Goal: Communication & Community: Answer question/provide support

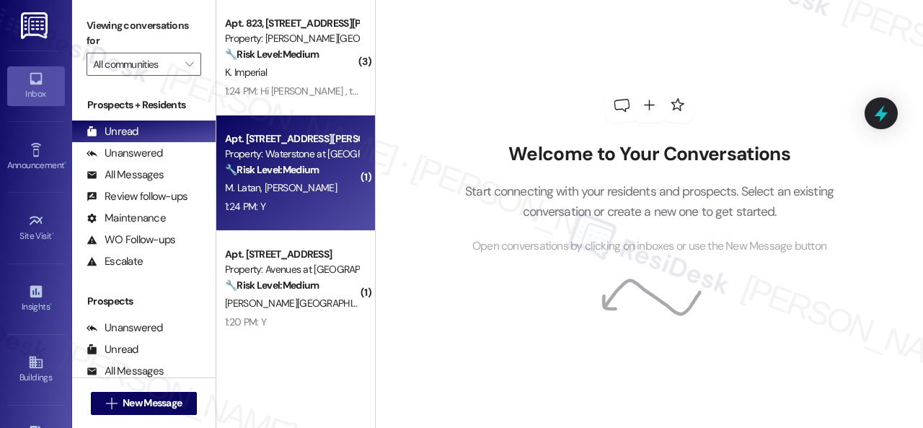
click at [277, 195] on div "M. Latan E. Negron" at bounding box center [292, 188] width 136 height 18
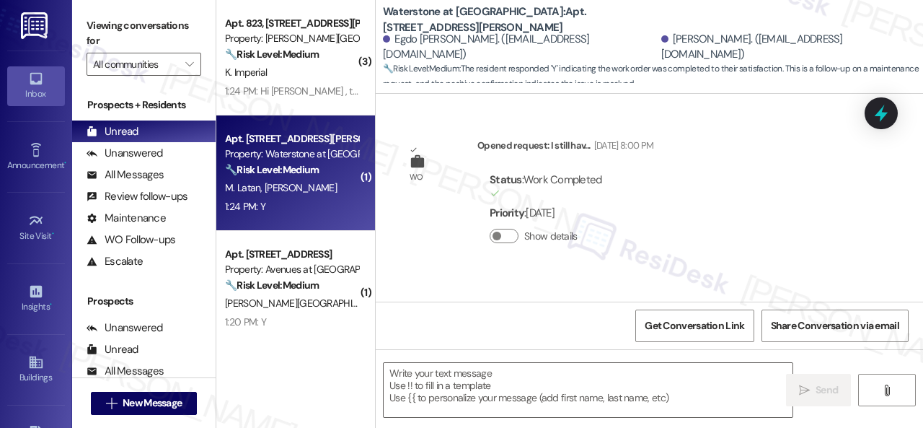
type textarea "Fetching suggested responses. Please feel free to read through the conversation…"
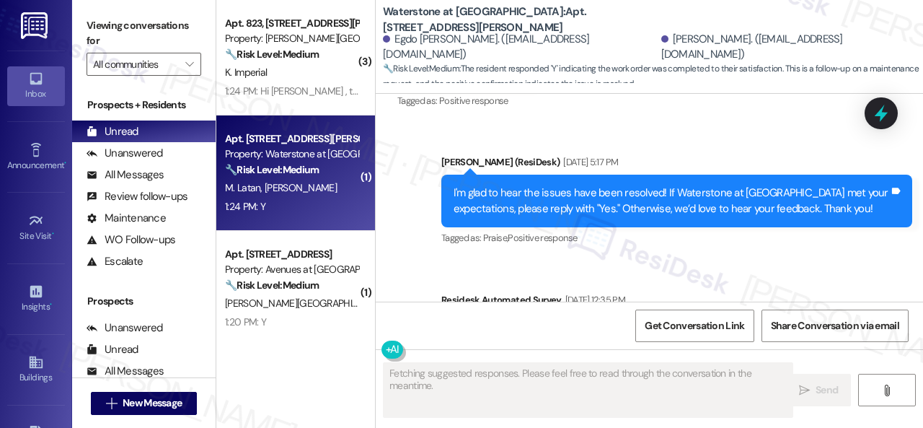
scroll to position [5099, 0]
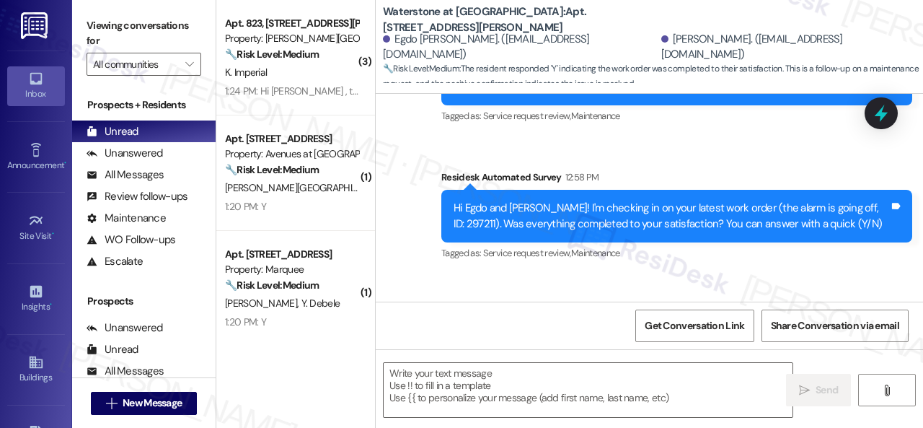
click at [476, 274] on div "Received via SMS Maria Latan 1:24 PM Y Tags and notes Tagged as: Positive respo…" at bounding box center [650, 335] width 548 height 122
click at [465, 387] on textarea at bounding box center [588, 390] width 409 height 54
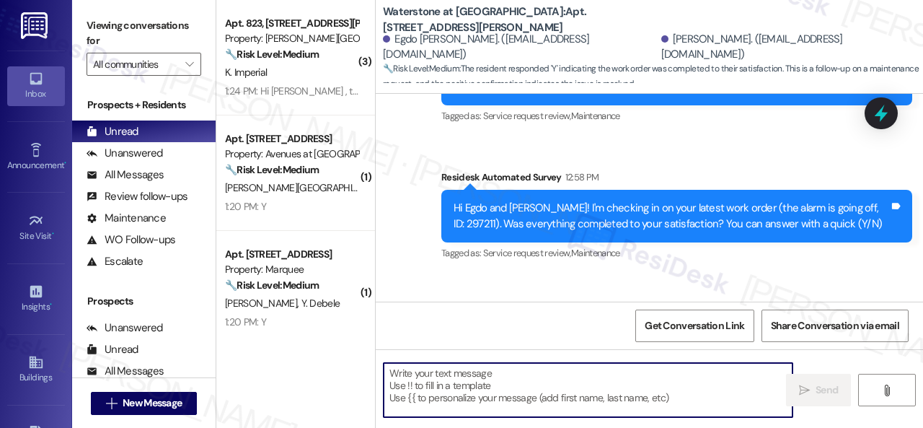
paste textarea "We’re happy to know everything’s all set! If your stay at {{property}} met your…"
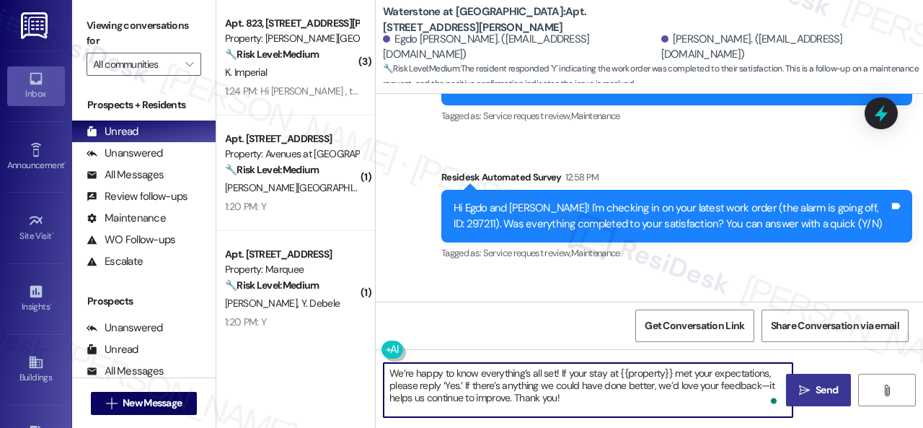
type textarea "We’re happy to know everything’s all set! If your stay at {{property}} met your…"
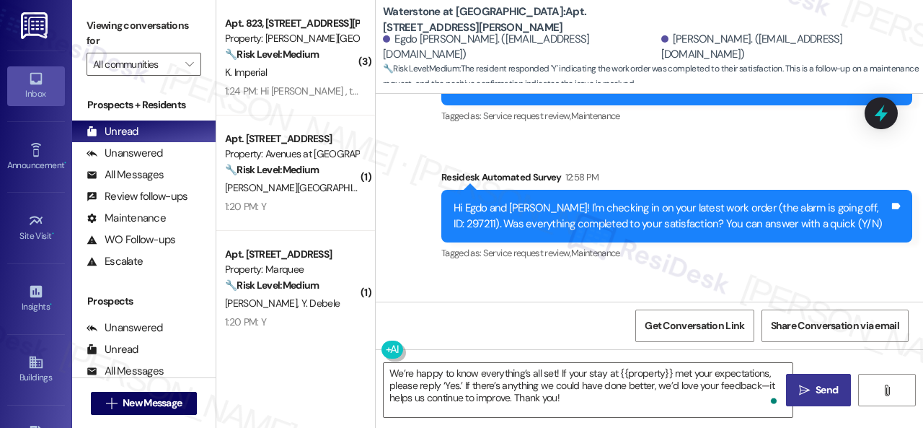
click at [818, 399] on button " Send" at bounding box center [818, 390] width 65 height 32
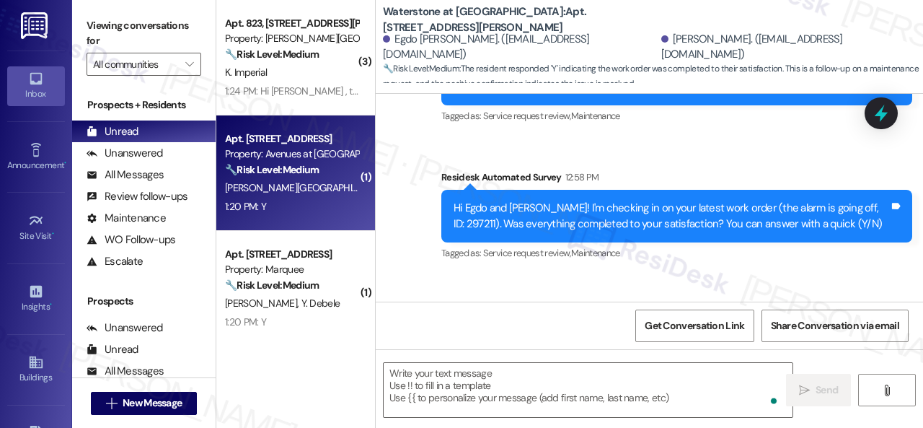
click at [302, 206] on div "1:20 PM: Y 1:20 PM: Y" at bounding box center [292, 207] width 136 height 18
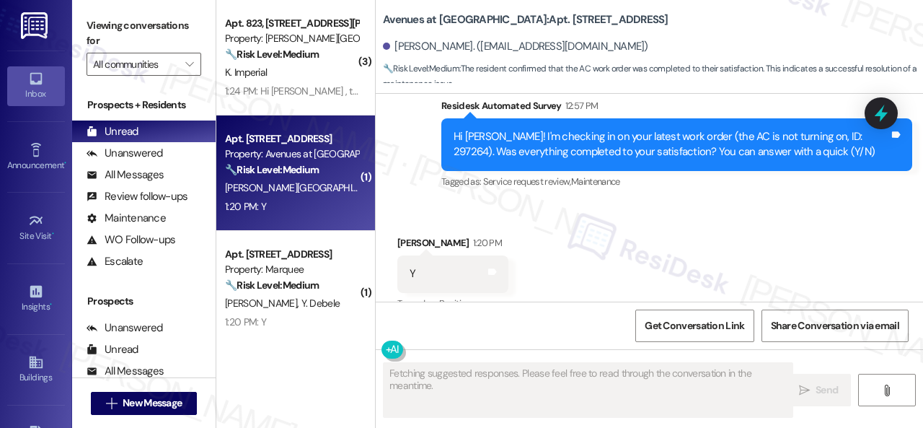
scroll to position [5120, 0]
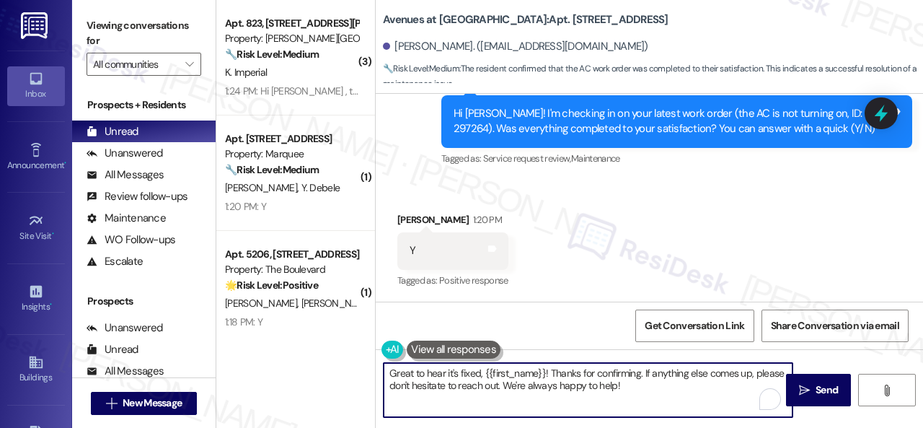
drag, startPoint x: 632, startPoint y: 383, endPoint x: 358, endPoint y: 383, distance: 274.1
click at [358, 383] on div "( 3 ) Apt. 823, 4101 S Custer Rd Property: Craig Ranch 🔧 Risk Level: Medium The…" at bounding box center [569, 214] width 707 height 428
paste textarea "We’re happy to know everything’s all set! If your stay at {{property}} met your…"
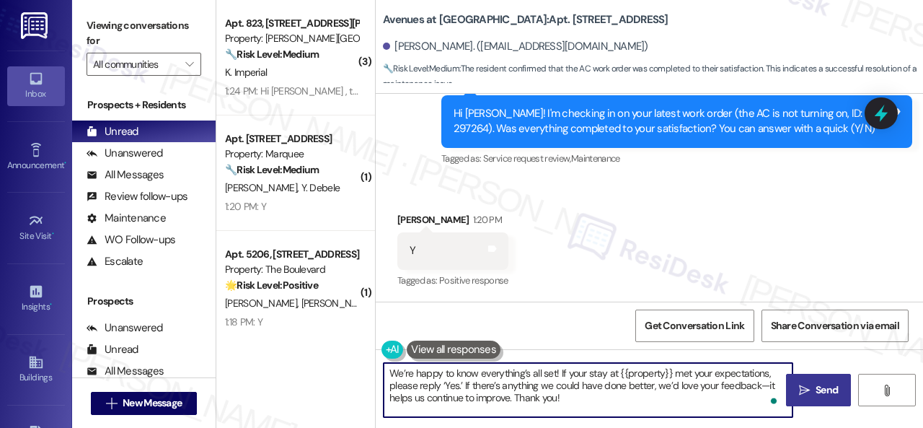
type textarea "We’re happy to know everything’s all set! If your stay at {{property}} met your…"
click at [805, 393] on span " Send" at bounding box center [818, 389] width 45 height 15
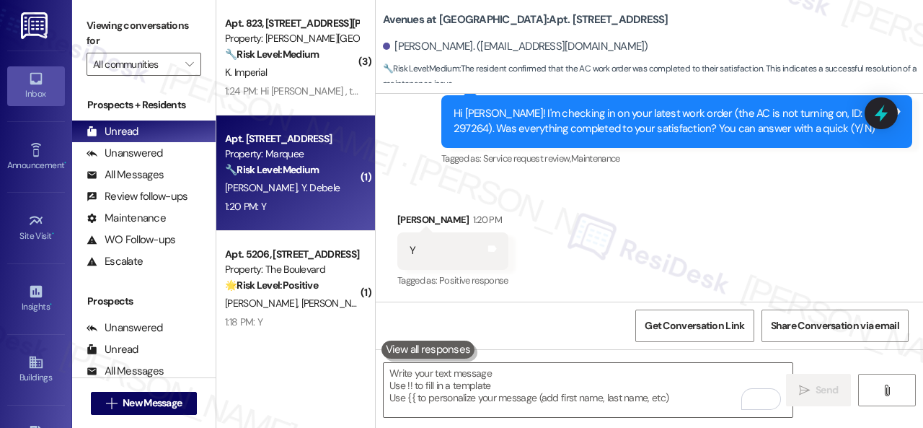
click at [333, 223] on div "Apt. 335, 1400 Nicollet Ave Property: Marquee 🔧 Risk Level: Medium The resident…" at bounding box center [295, 172] width 159 height 115
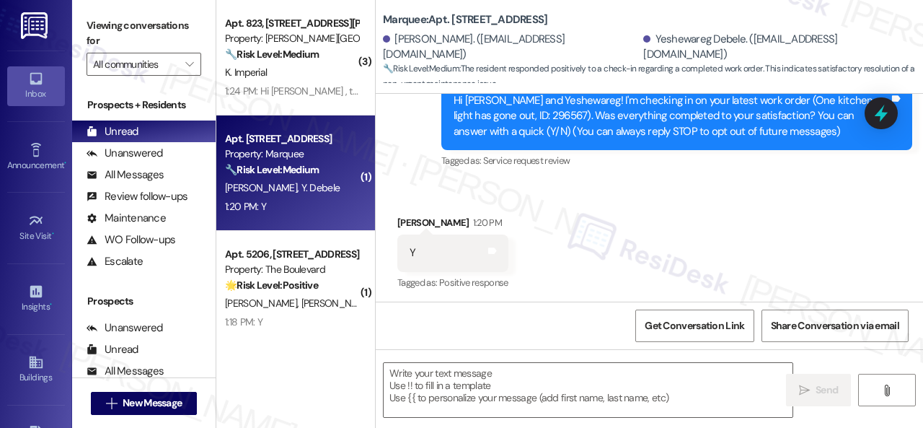
type textarea "Fetching suggested responses. Please feel free to read through the conversation…"
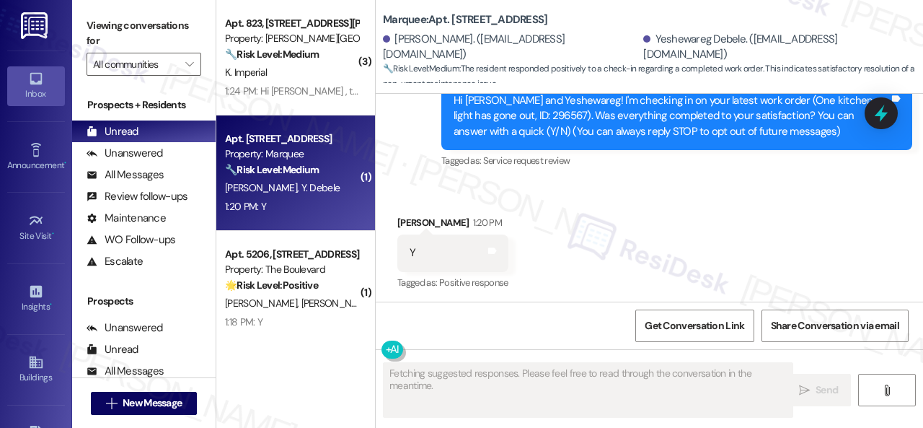
scroll to position [163, 0]
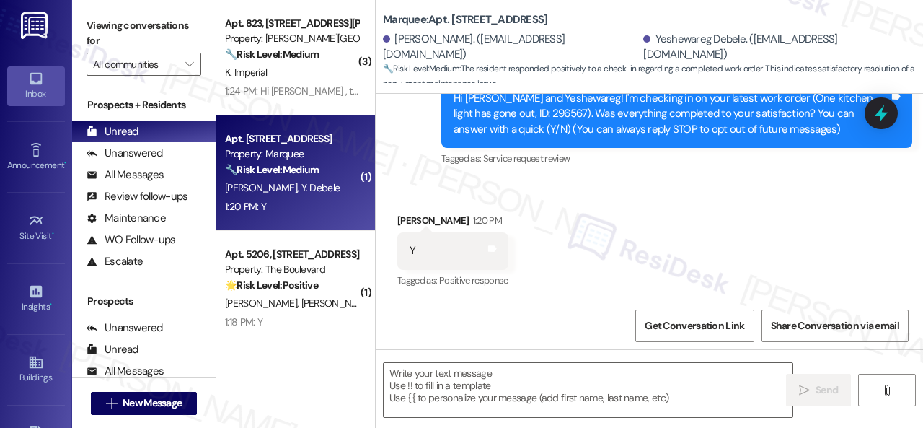
drag, startPoint x: 465, startPoint y: 374, endPoint x: 258, endPoint y: 337, distance: 210.4
click at [257, 337] on div "( 3 ) Apt. 823, 4101 S Custer Rd Property: Craig Ranch 🔧 Risk Level: Medium The…" at bounding box center [569, 214] width 707 height 428
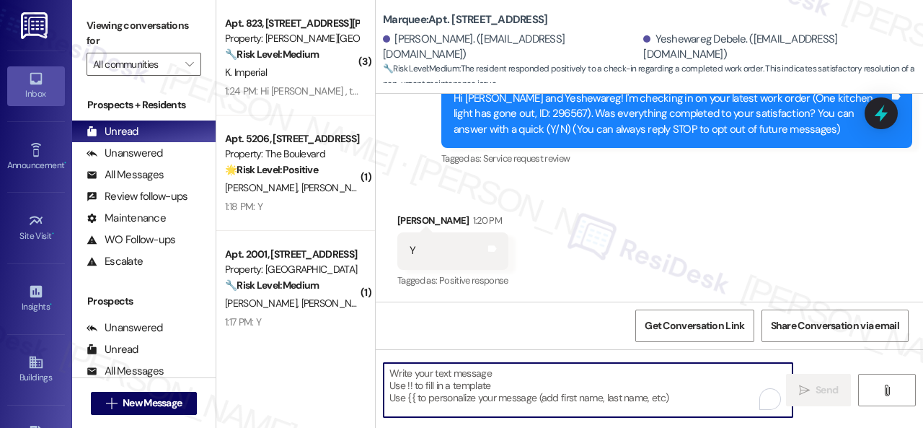
paste textarea "We’re happy to know everything’s all set! If your stay at {{property}} met your…"
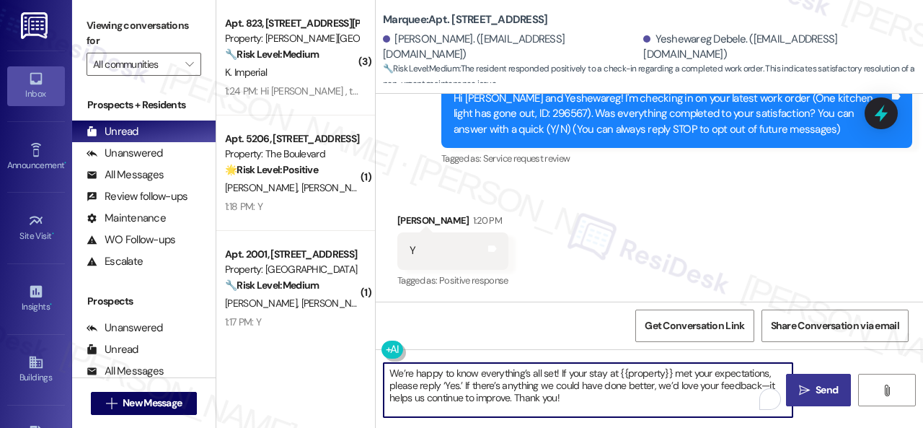
type textarea "We’re happy to know everything’s all set! If your stay at {{property}} met your…"
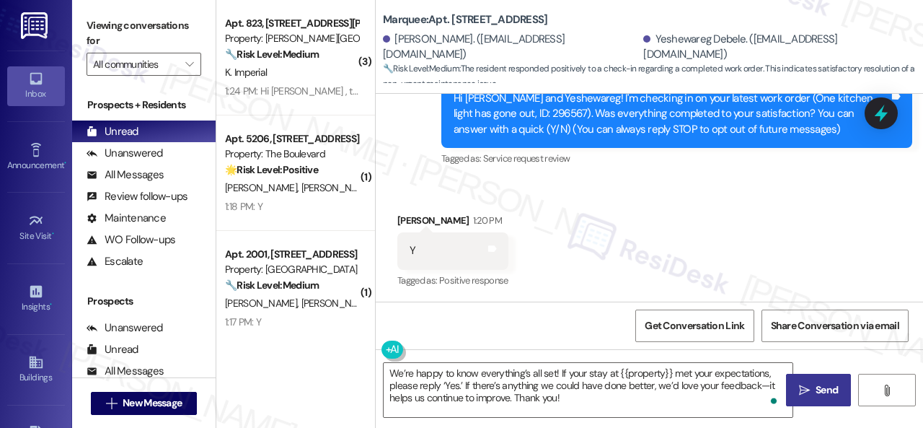
click at [816, 385] on span "Send" at bounding box center [827, 389] width 22 height 15
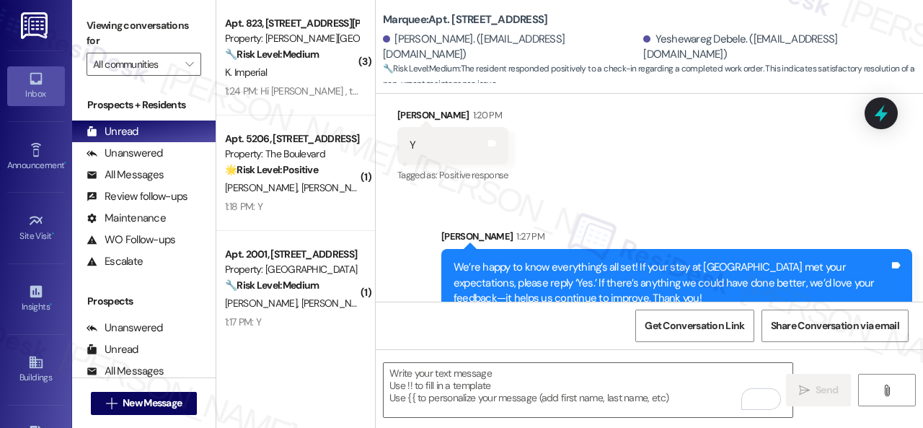
scroll to position [295, 0]
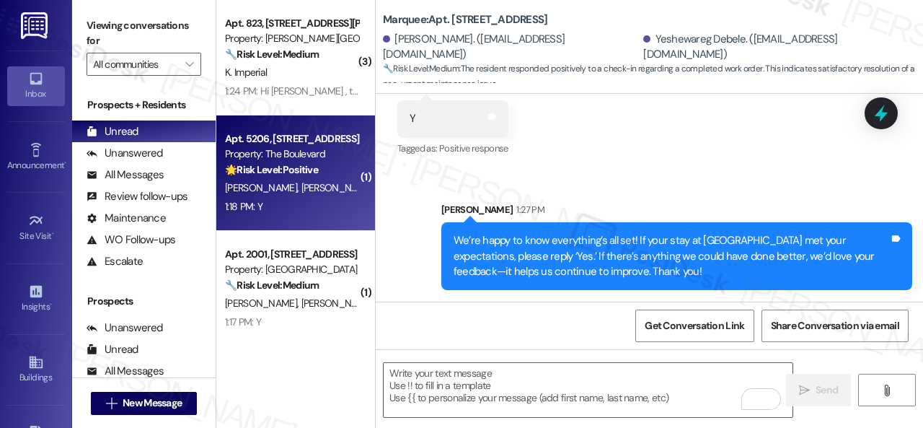
click at [325, 187] on div "G. Romero C. Romero" at bounding box center [292, 188] width 136 height 18
type textarea "Fetching suggested responses. Please feel free to read through the conversation…"
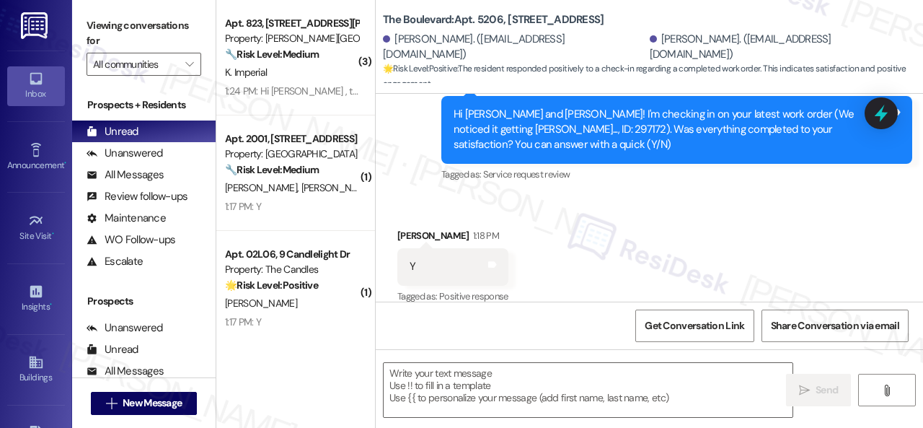
scroll to position [708, 0]
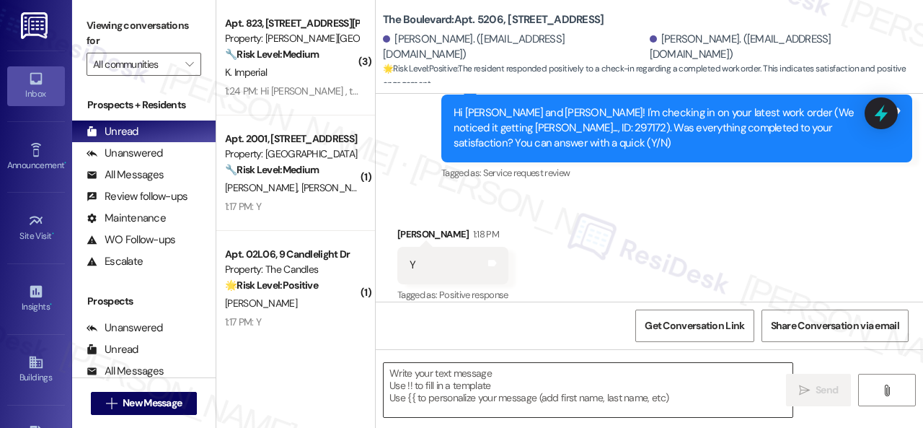
click at [467, 387] on textarea at bounding box center [588, 390] width 409 height 54
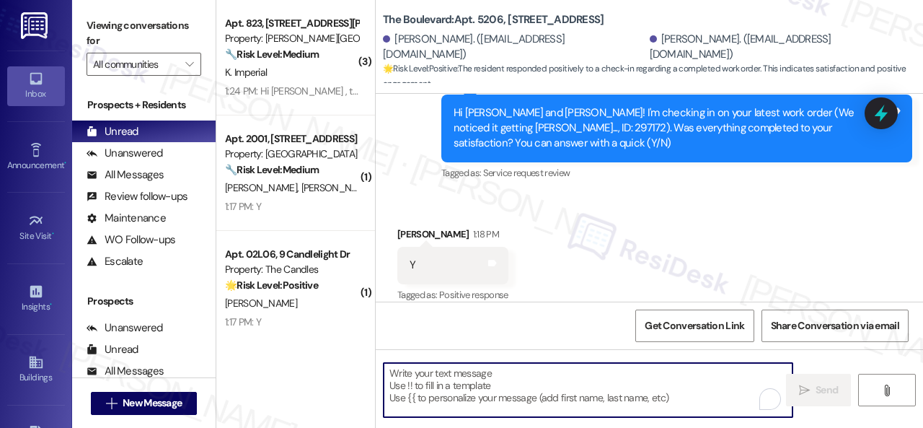
paste textarea "We’re happy to know everything’s all set! If your stay at {{property}} met your…"
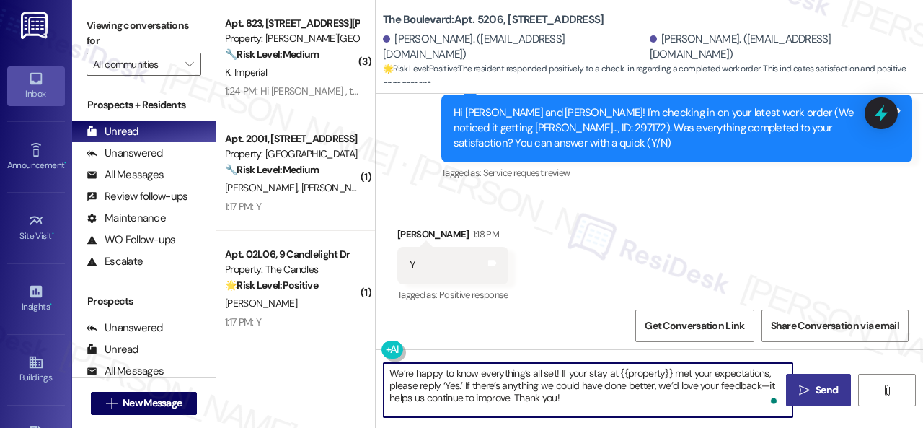
type textarea "We’re happy to know everything’s all set! If your stay at {{property}} met your…"
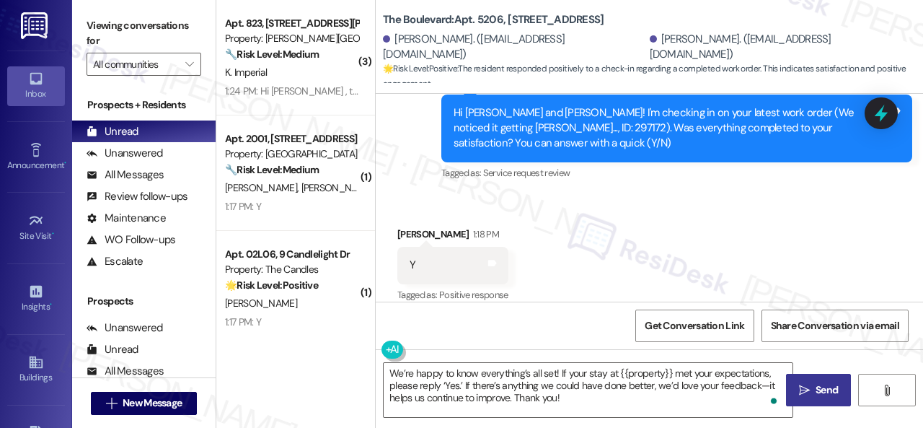
click at [796, 385] on span " Send" at bounding box center [818, 389] width 45 height 15
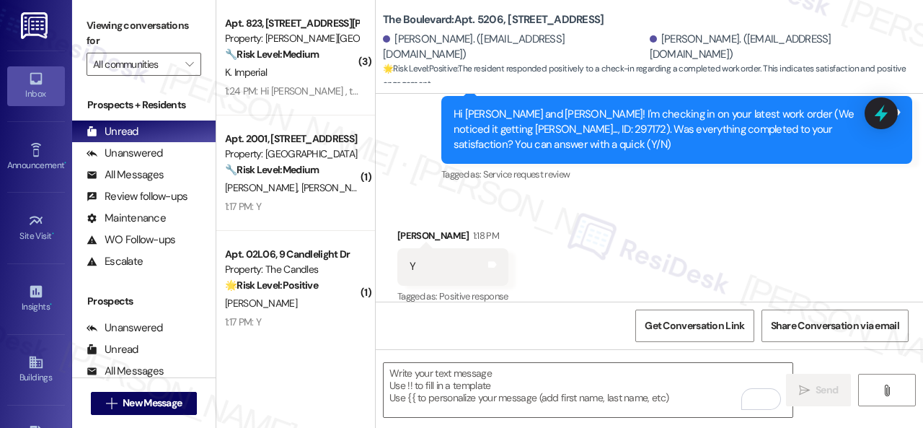
scroll to position [840, 0]
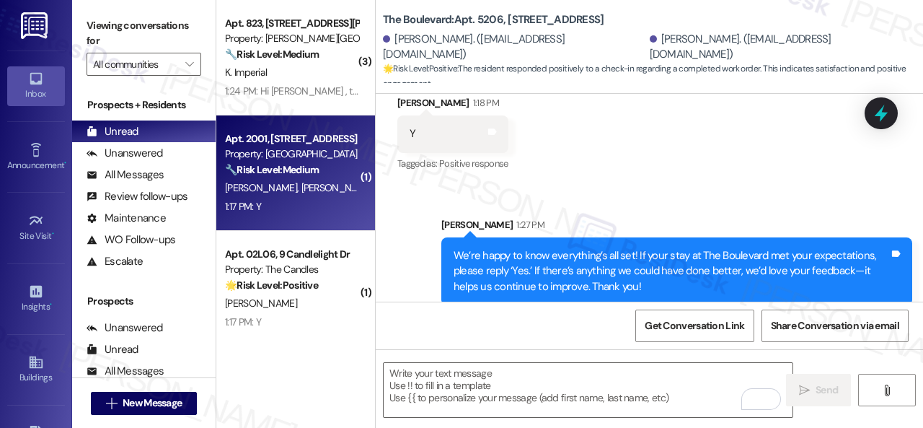
click at [264, 174] on strong "🔧 Risk Level: Medium" at bounding box center [272, 169] width 94 height 13
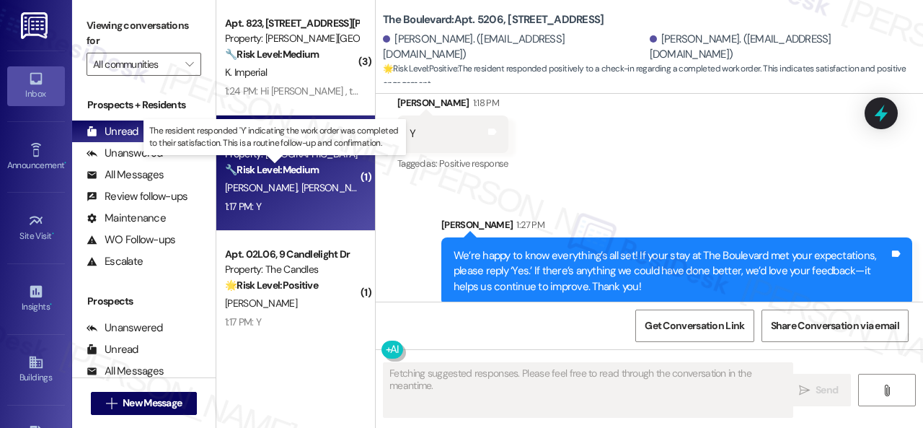
type textarea "Fetching suggested responses. Please feel free to read through the conversation…"
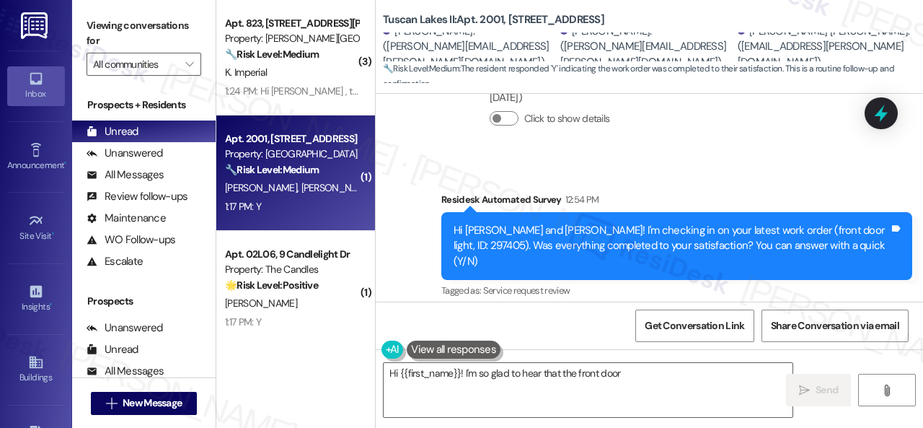
scroll to position [1778, 0]
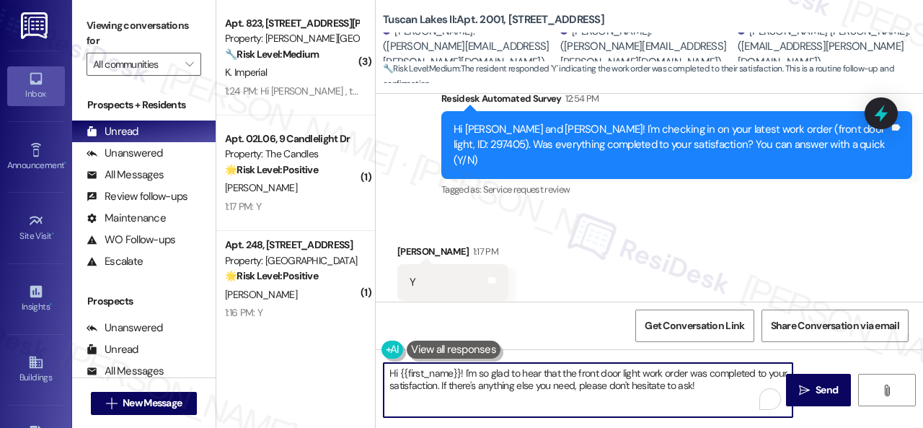
click at [721, 382] on textarea "Hi {{first_name}}! I'm so glad to hear that the front door light work order was…" at bounding box center [588, 390] width 409 height 54
drag, startPoint x: 721, startPoint y: 387, endPoint x: 315, endPoint y: 354, distance: 407.4
click at [315, 354] on div "( 3 ) Apt. 823, 4101 S Custer Rd Property: Craig Ranch 🔧 Risk Level: Medium The…" at bounding box center [569, 214] width 707 height 428
paste textarea "We’re happy to know everything’s all set! If your stay at {{property}} met your…"
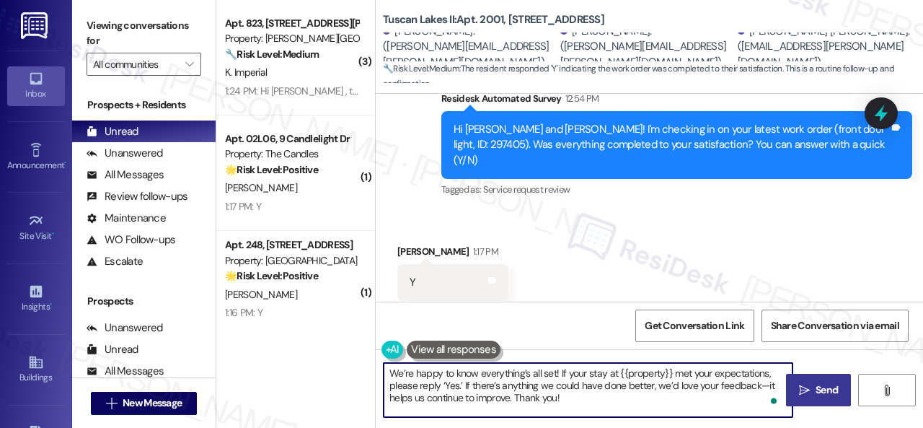
type textarea "We’re happy to know everything’s all set! If your stay at {{property}} met your…"
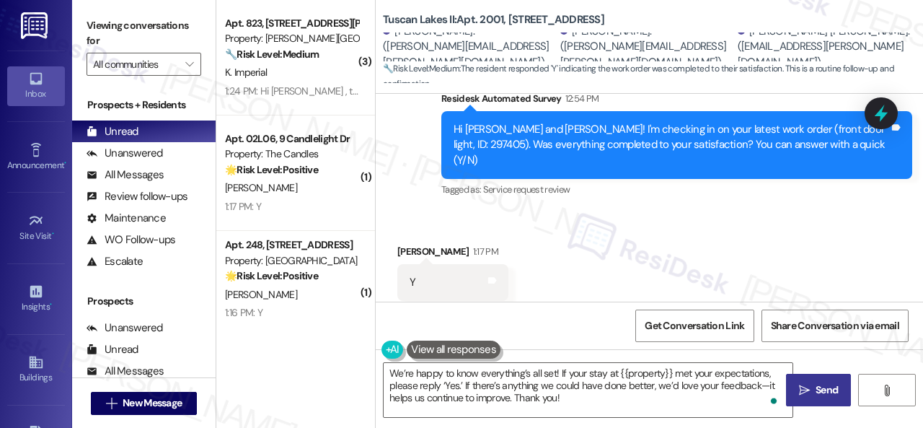
click at [825, 385] on span "Send" at bounding box center [827, 389] width 22 height 15
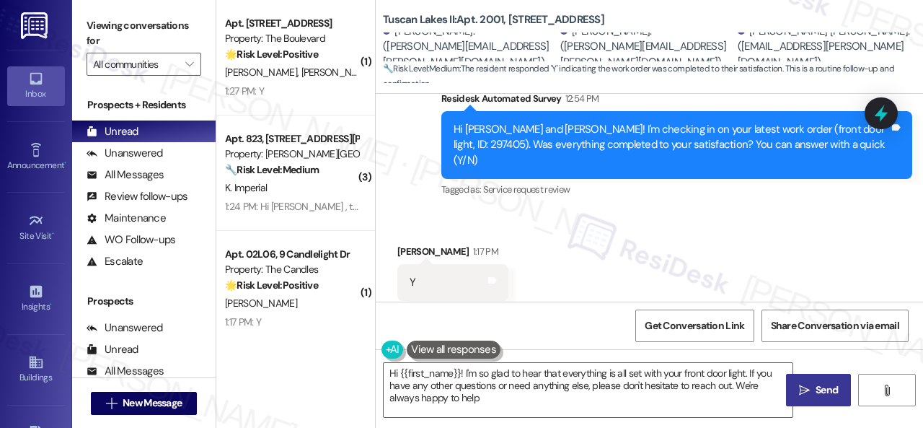
type textarea "Hi {{first_name}}! I'm so glad to hear that everything is all set with your fro…"
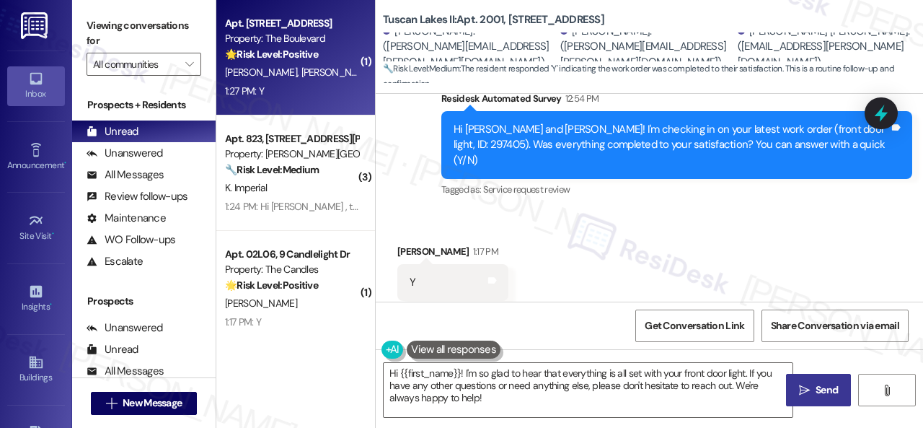
click at [351, 89] on div "1:27 PM: Y 1:27 PM: Y" at bounding box center [292, 91] width 136 height 18
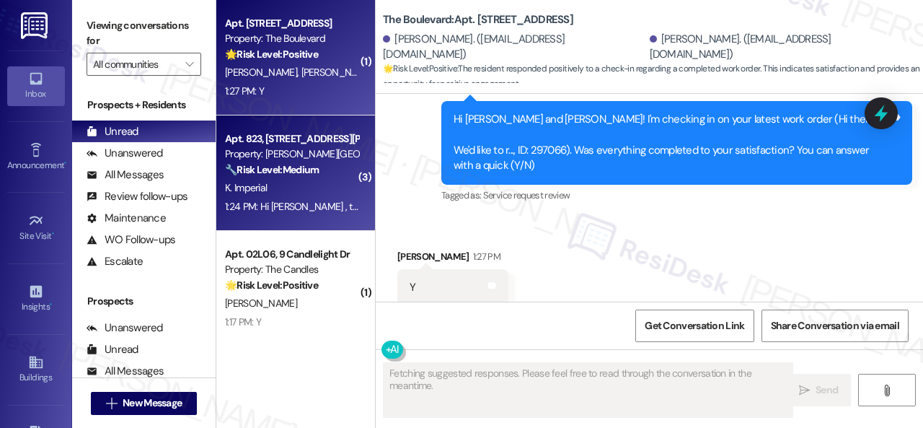
scroll to position [3499, 0]
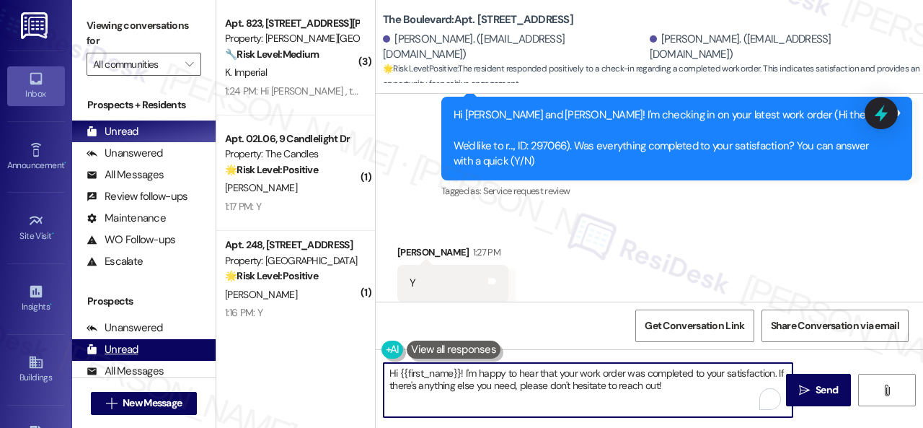
drag, startPoint x: 676, startPoint y: 380, endPoint x: 166, endPoint y: 360, distance: 510.4
click at [166, 360] on div "Viewing conversations for All communities  Prospects + Residents Unread (0) Un…" at bounding box center [497, 214] width 851 height 428
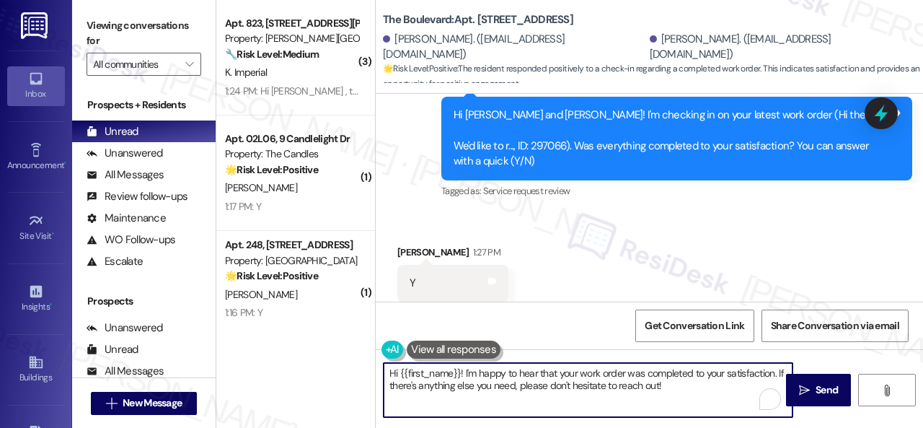
paste textarea "We’re happy to know everything’s all set! If your stay at {{property}} met your…"
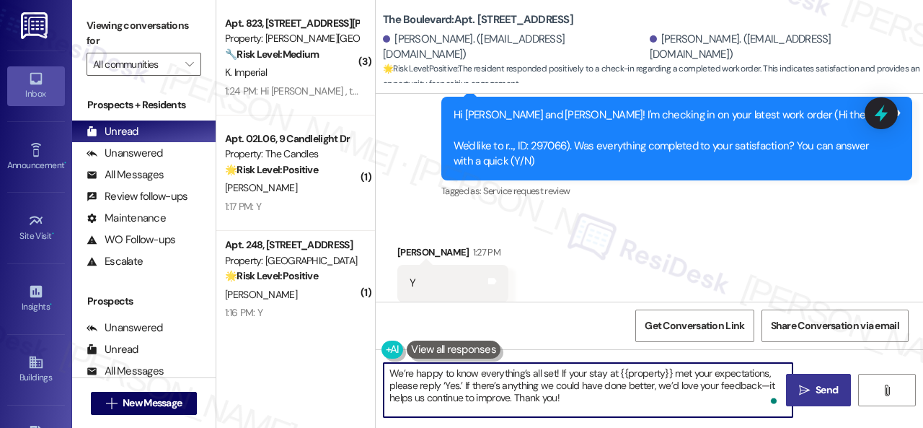
type textarea "We’re happy to know everything’s all set! If your stay at {{property}} met your…"
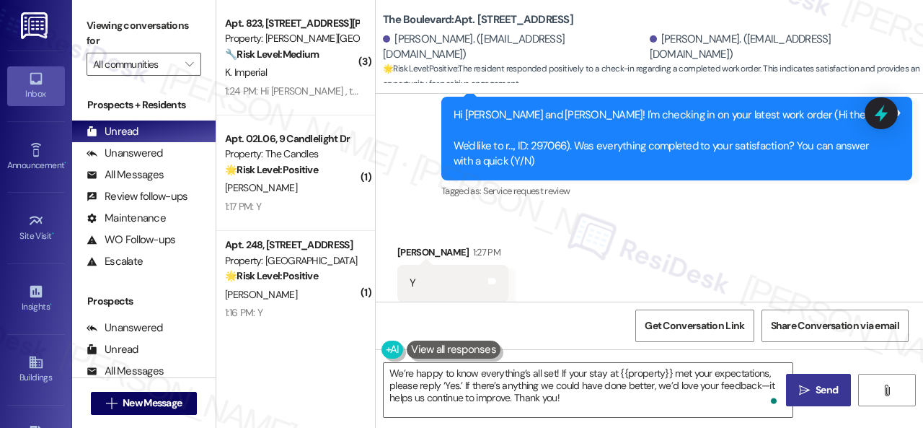
click at [800, 379] on button " Send" at bounding box center [818, 390] width 65 height 32
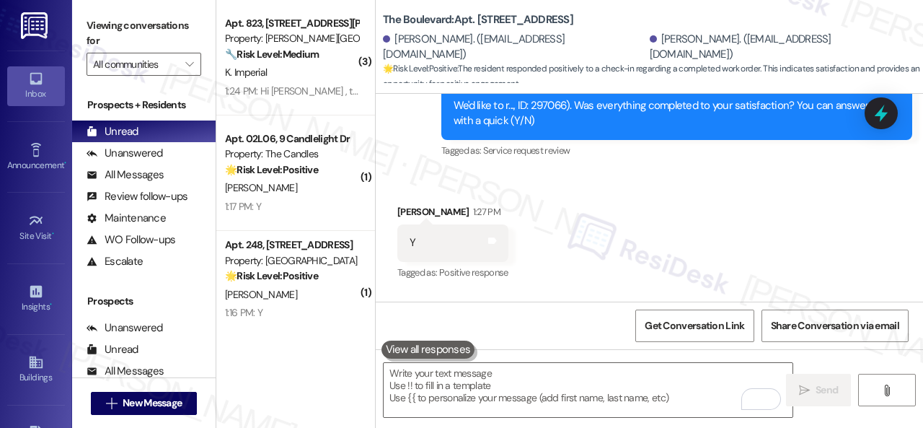
scroll to position [3632, 0]
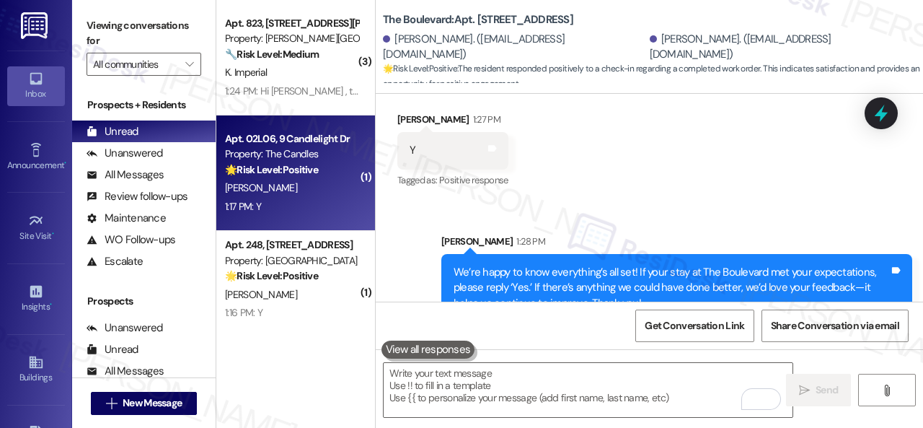
click at [278, 200] on div "1:17 PM: Y 1:17 PM: Y" at bounding box center [292, 207] width 136 height 18
type textarea "Fetching suggested responses. Please feel free to read through the conversation…"
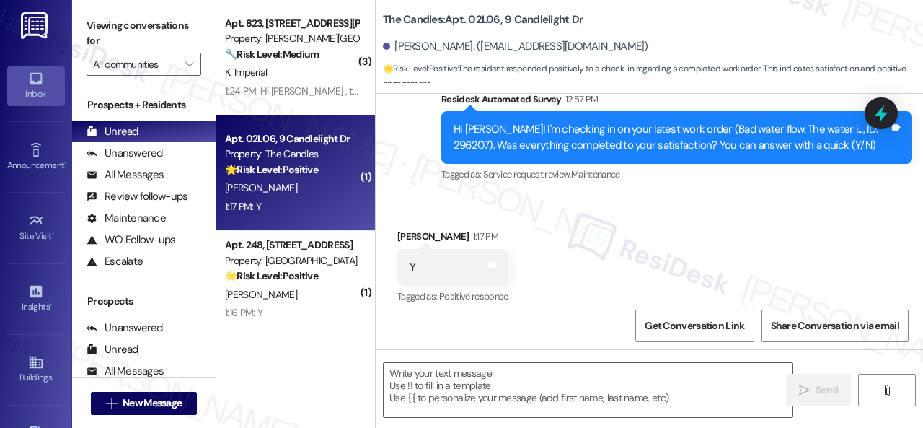
scroll to position [300, 0]
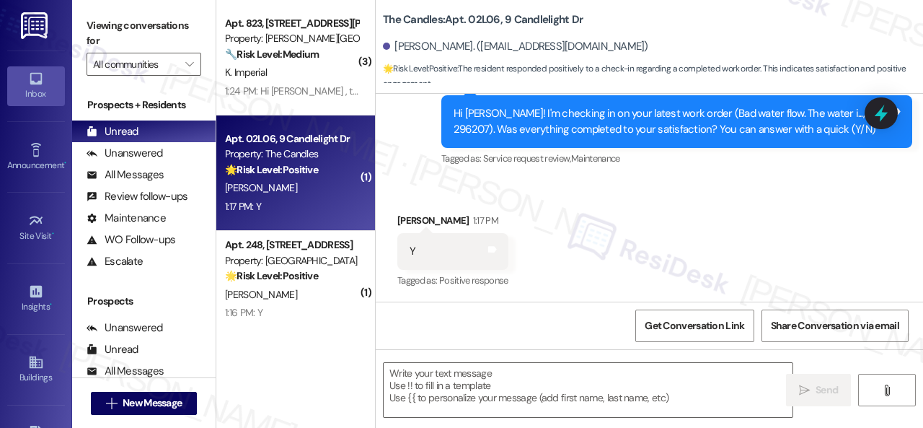
type textarea "Fetching suggested responses. Please feel free to read through the conversation…"
click at [447, 385] on textarea at bounding box center [588, 390] width 409 height 54
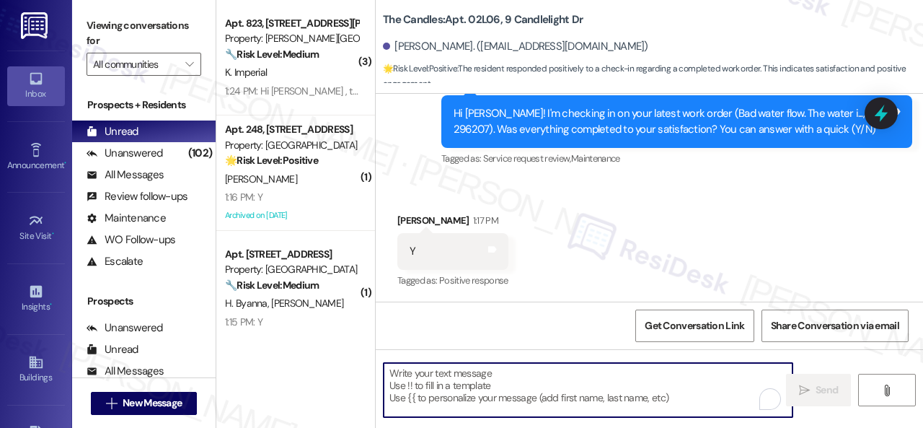
paste textarea "We’re happy to know everything’s all set! If your stay at {{property}} met your…"
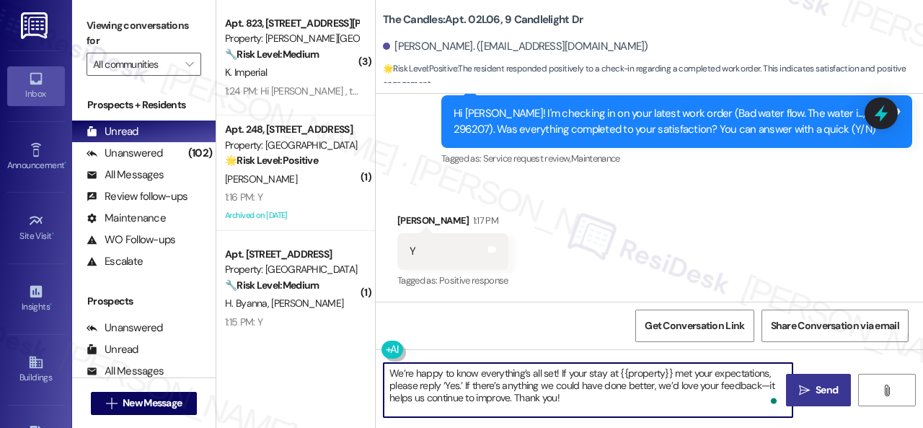
type textarea "We’re happy to know everything’s all set! If your stay at {{property}} met your…"
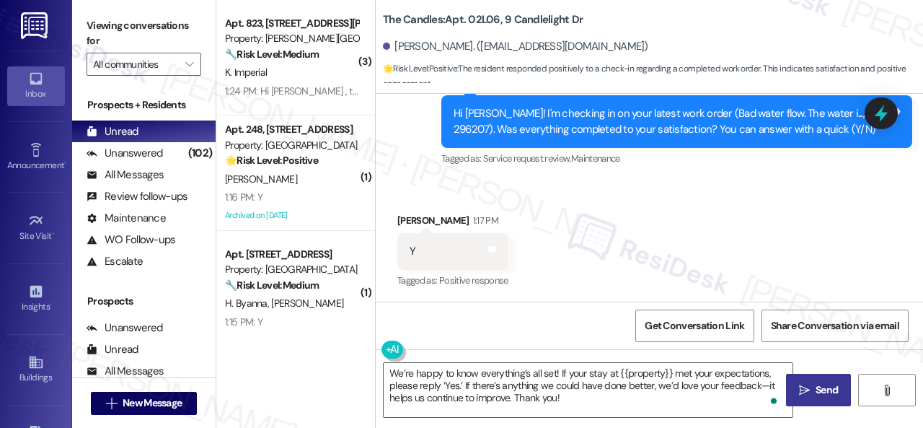
click at [821, 379] on button " Send" at bounding box center [818, 390] width 65 height 32
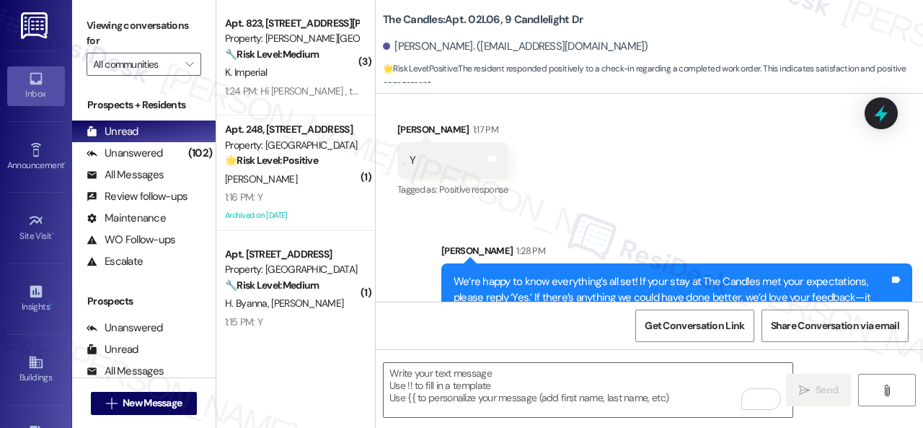
scroll to position [361, 0]
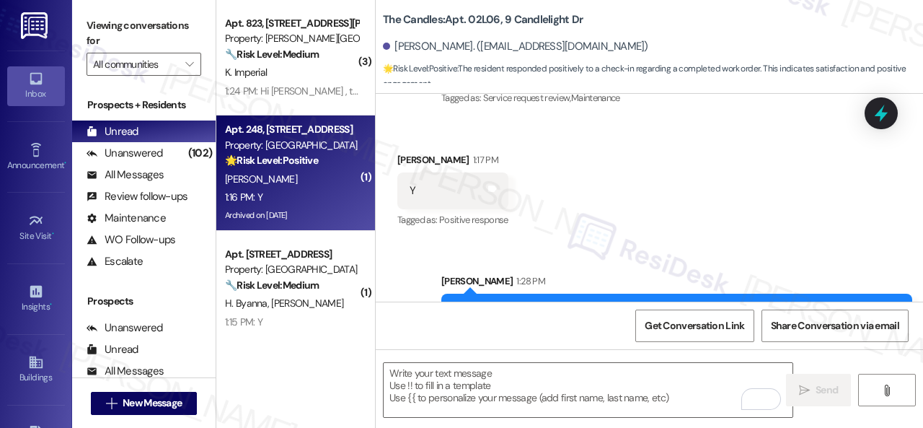
click at [274, 170] on div "Apt. 248, 6565 W Foxridge Dr Property: The Falls 🌟 Risk Level: Positive This is…" at bounding box center [292, 144] width 136 height 49
type textarea "Fetching suggested responses. Please feel free to read through the conversation…"
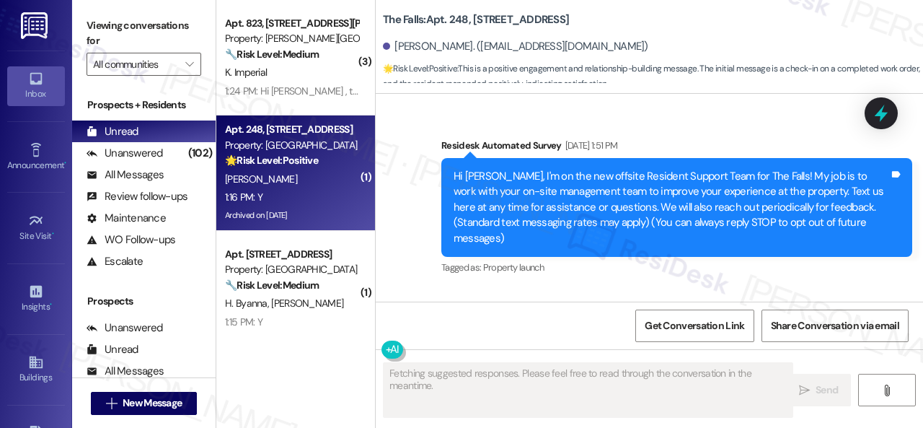
scroll to position [9069, 0]
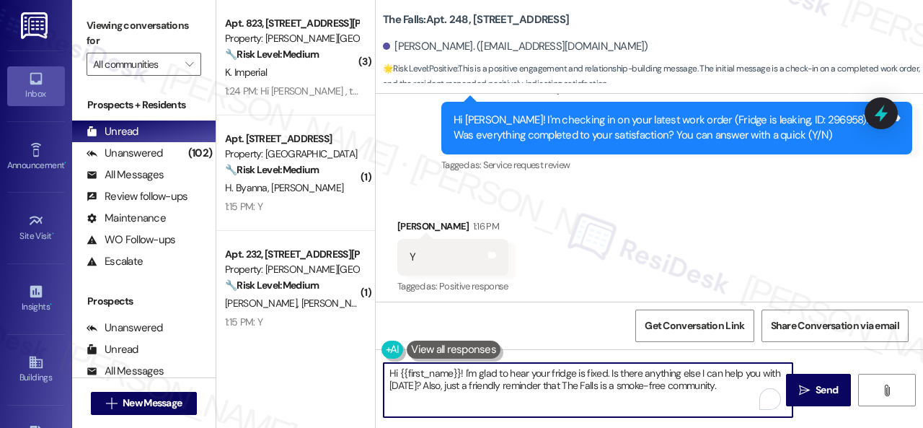
drag, startPoint x: 742, startPoint y: 385, endPoint x: 304, endPoint y: 356, distance: 438.8
click at [304, 356] on div "( 3 ) Apt. 823, 4101 S Custer Rd Property: Craig Ranch 🔧 Risk Level: Medium The…" at bounding box center [569, 214] width 707 height 428
paste textarea "We’re happy to know everything’s all set! If your stay at {{property}} met your…"
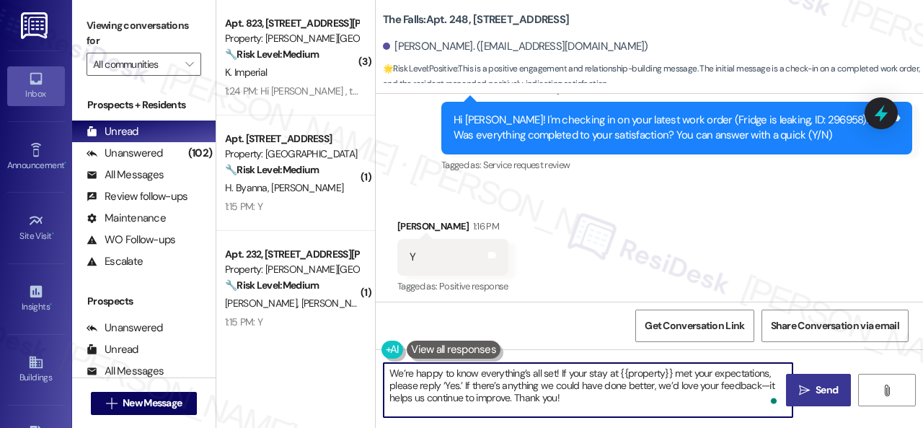
type textarea "We’re happy to know everything’s all set! If your stay at {{property}} met your…"
click at [799, 385] on icon "" at bounding box center [804, 391] width 11 height 12
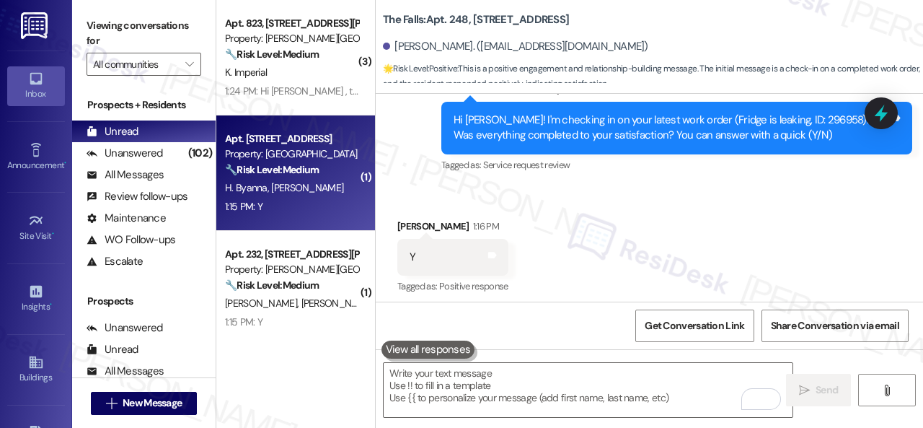
click at [322, 208] on div "1:15 PM: Y 1:15 PM: Y" at bounding box center [292, 207] width 136 height 18
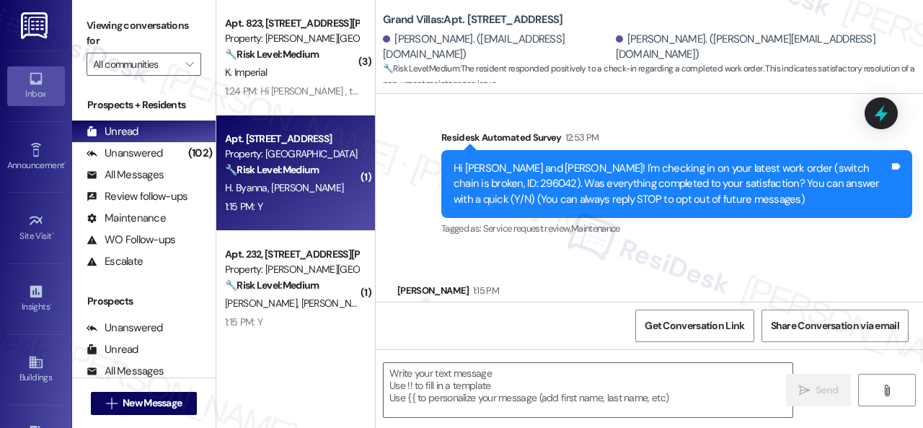
type textarea "Fetching suggested responses. Please feel free to read through the conversation…"
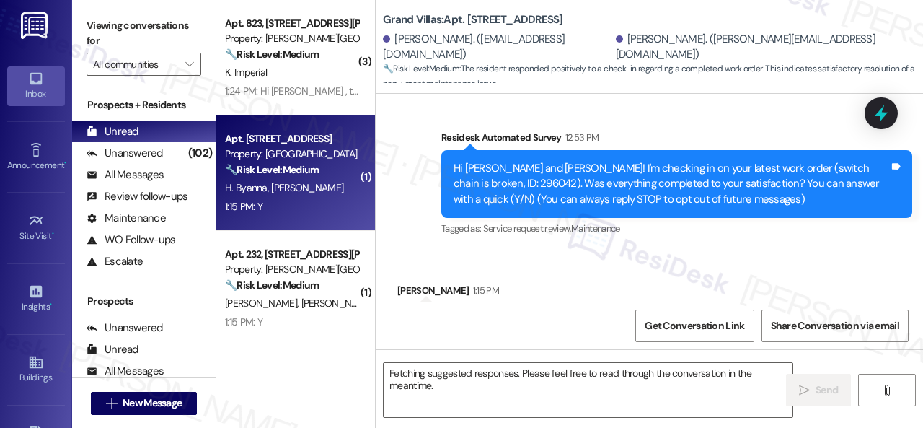
scroll to position [163, 0]
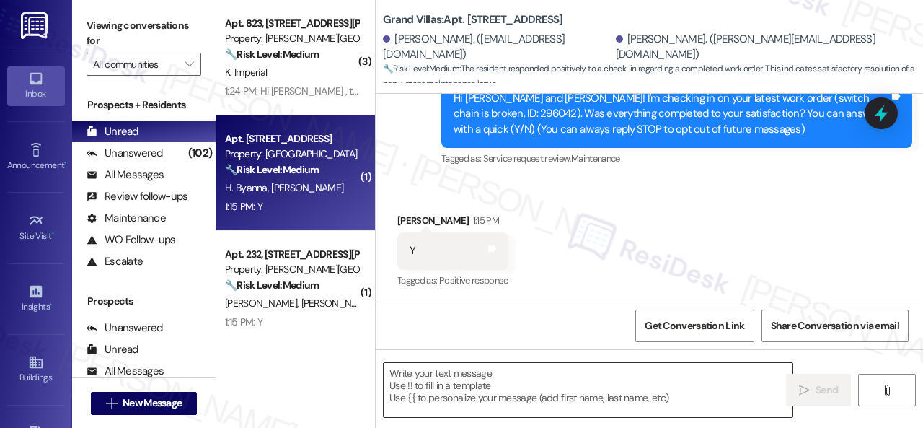
click at [498, 371] on textarea at bounding box center [588, 390] width 409 height 54
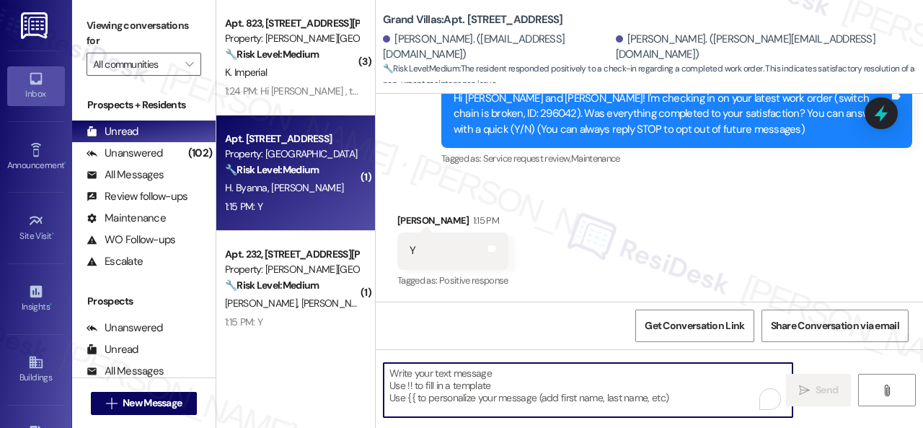
paste textarea "We’re happy to know everything’s all set! If your stay at {{property}} met your…"
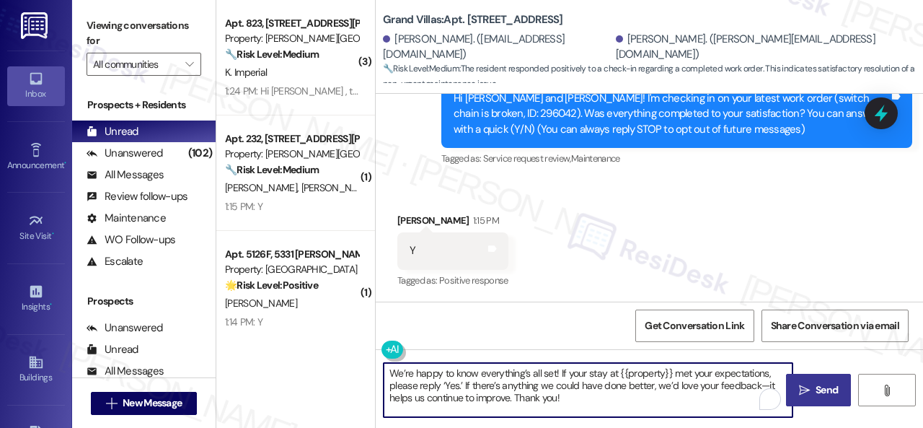
type textarea "We’re happy to know everything’s all set! If your stay at {{property}} met your…"
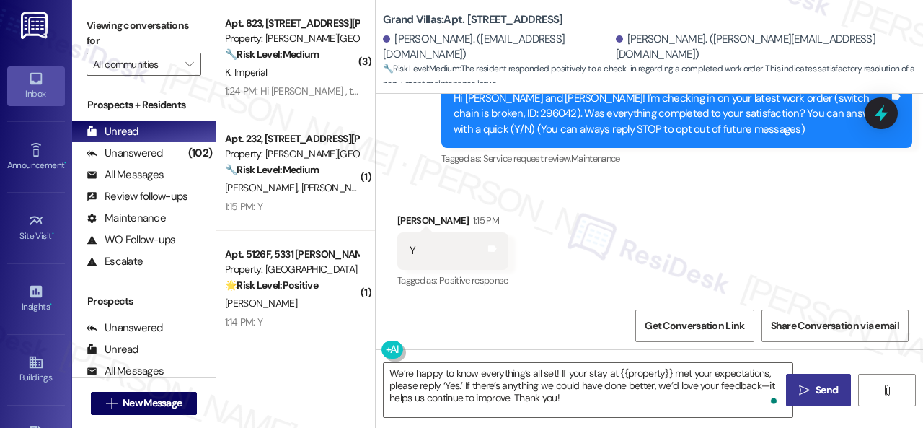
click at [796, 388] on span " Send" at bounding box center [818, 389] width 45 height 15
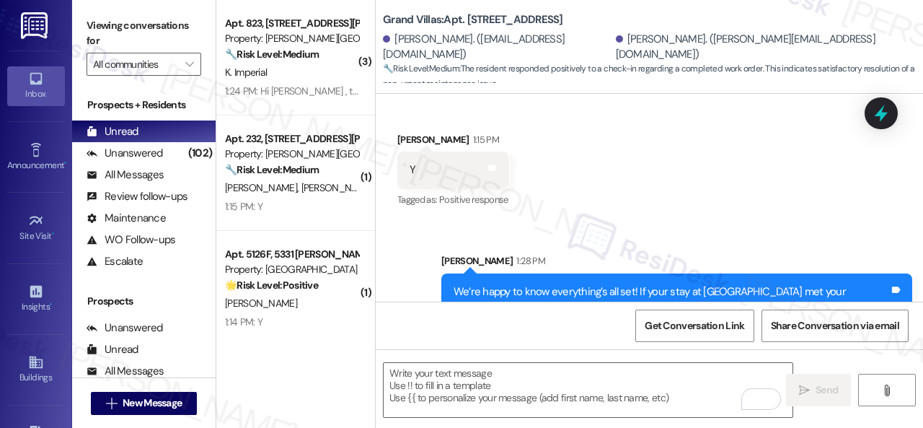
scroll to position [295, 0]
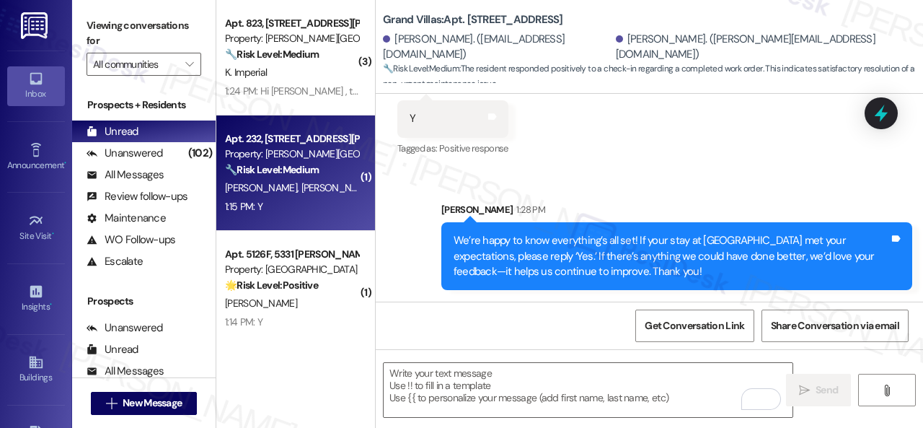
click at [313, 211] on div "1:15 PM: Y 1:15 PM: Y" at bounding box center [292, 207] width 136 height 18
type textarea "Fetching suggested responses. Please feel free to read through the conversation…"
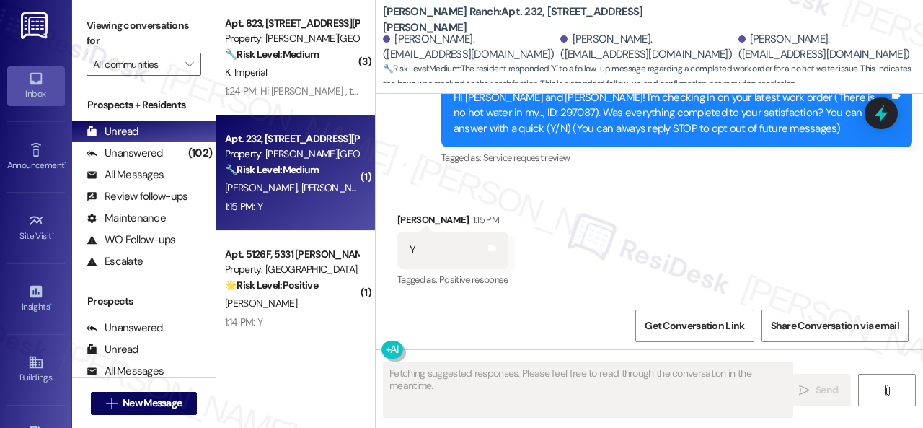
scroll to position [163, 0]
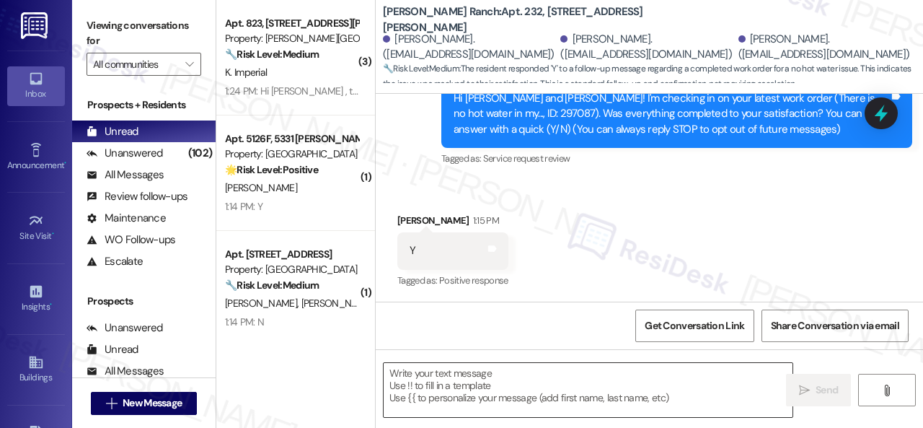
click at [480, 377] on textarea at bounding box center [588, 390] width 409 height 54
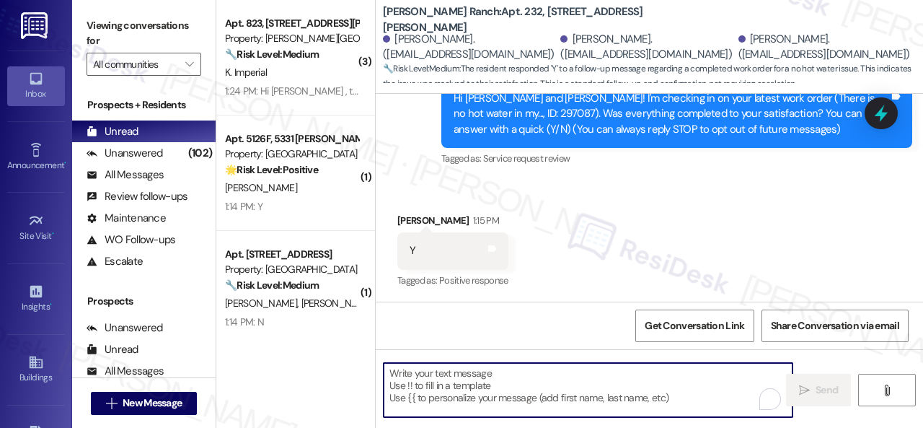
paste textarea "We’re happy to know everything’s all set! If your stay at {{property}} met your…"
type textarea "We’re happy to know everything’s all set! If your stay at {{property}} met your…"
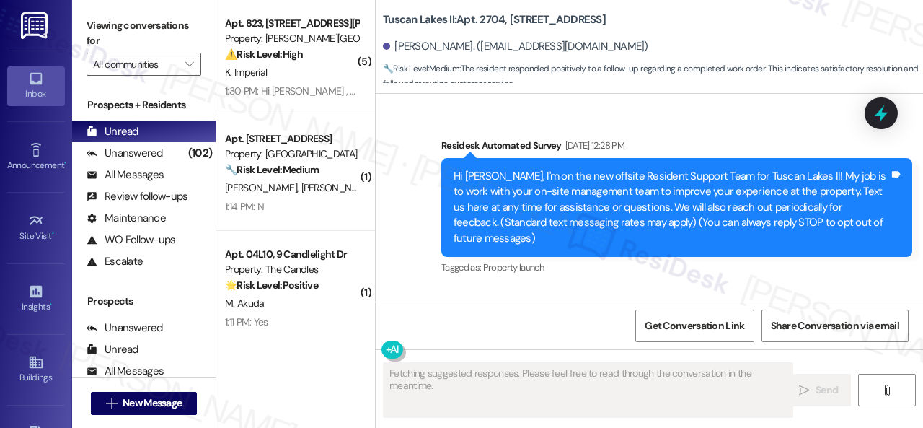
scroll to position [6133, 0]
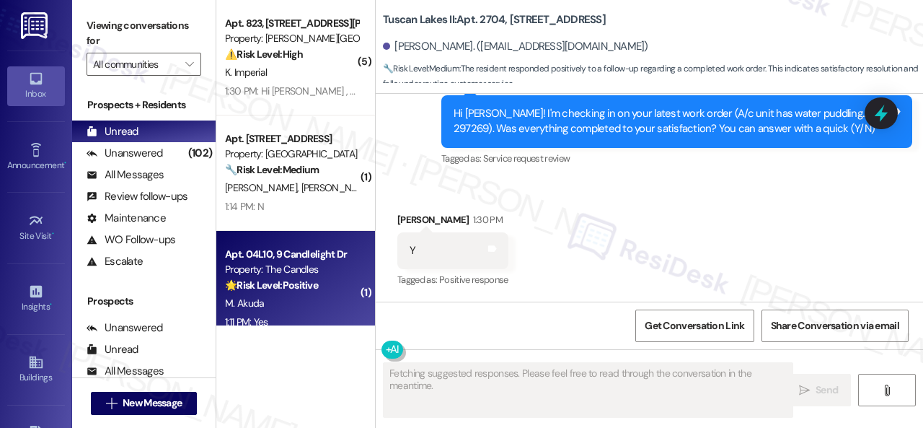
click at [309, 318] on div "1:11 PM: Yes 1:11 PM: Yes" at bounding box center [292, 322] width 136 height 18
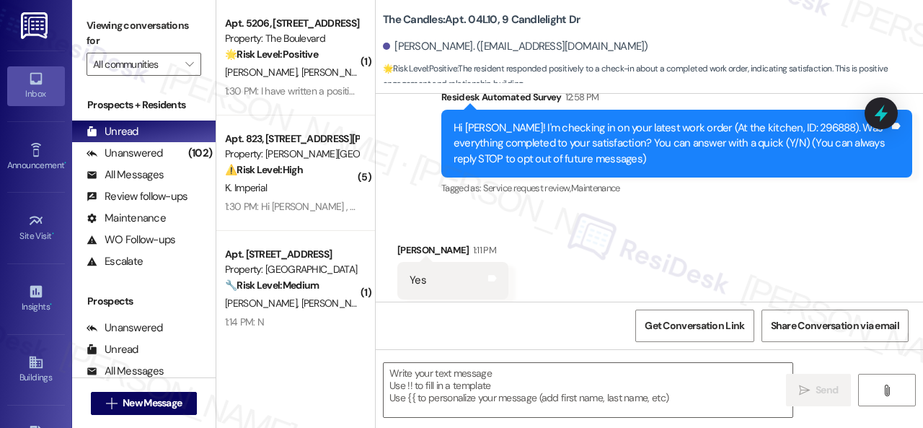
type textarea "Fetching suggested responses. Please feel free to read through the conversation…"
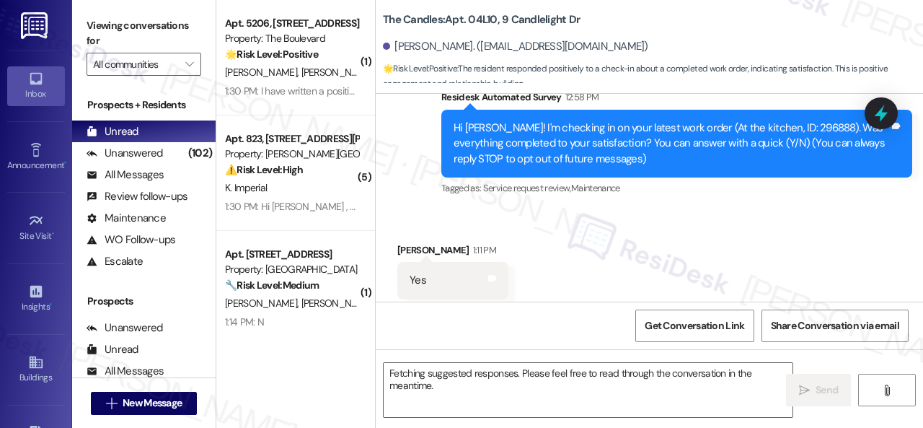
scroll to position [163, 0]
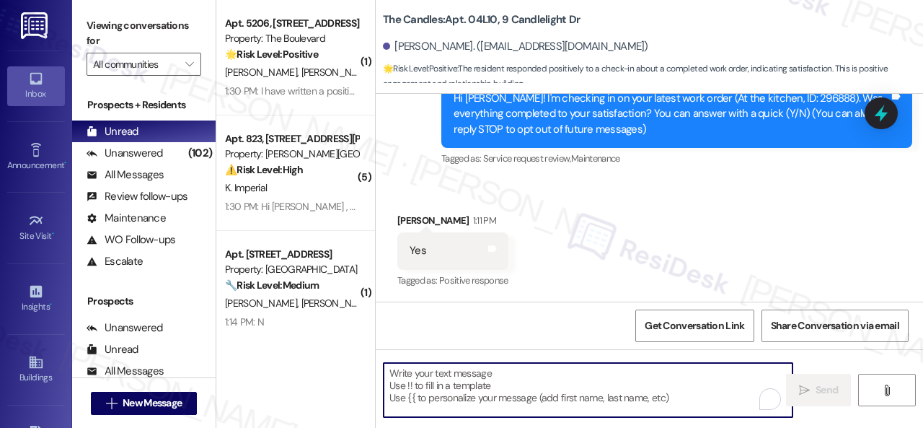
click at [459, 389] on textarea "To enrich screen reader interactions, please activate Accessibility in Grammarl…" at bounding box center [588, 390] width 409 height 54
paste textarea "We’re happy to know everything’s all set! If your stay at {{property}} met your…"
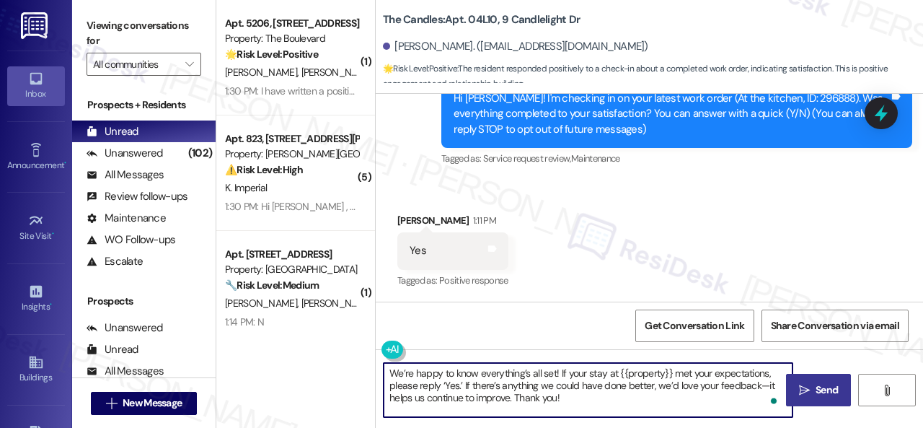
type textarea "We’re happy to know everything’s all set! If your stay at {{property}} met your…"
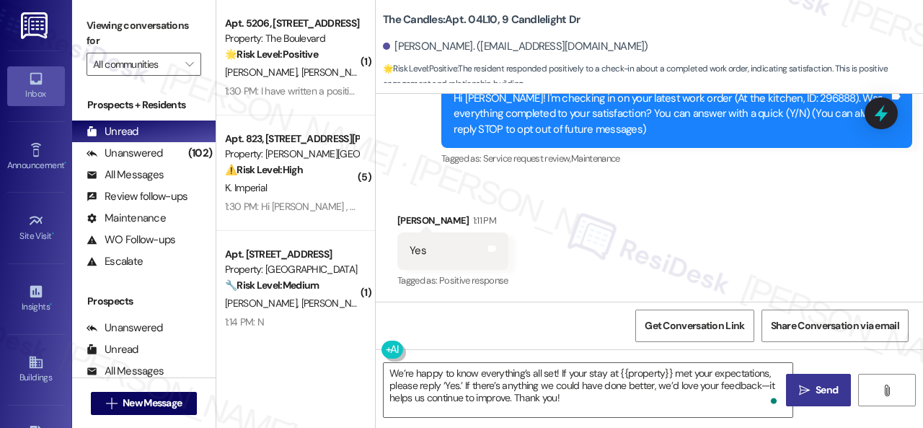
click at [799, 387] on icon "" at bounding box center [804, 391] width 11 height 12
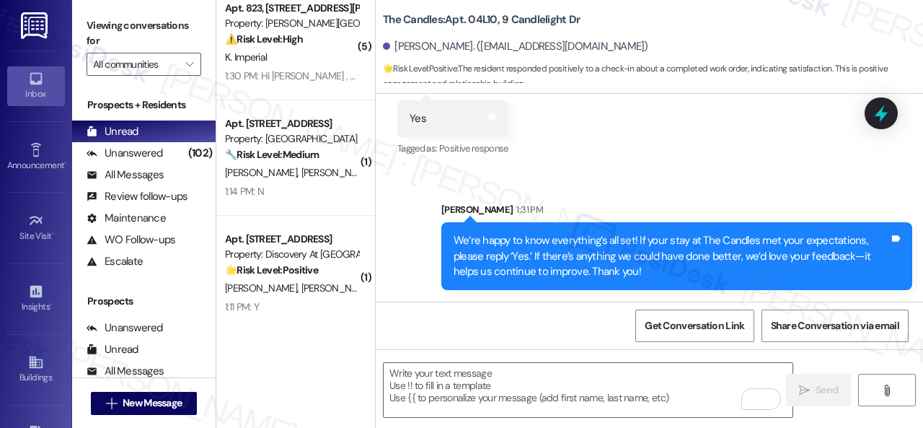
scroll to position [144, 0]
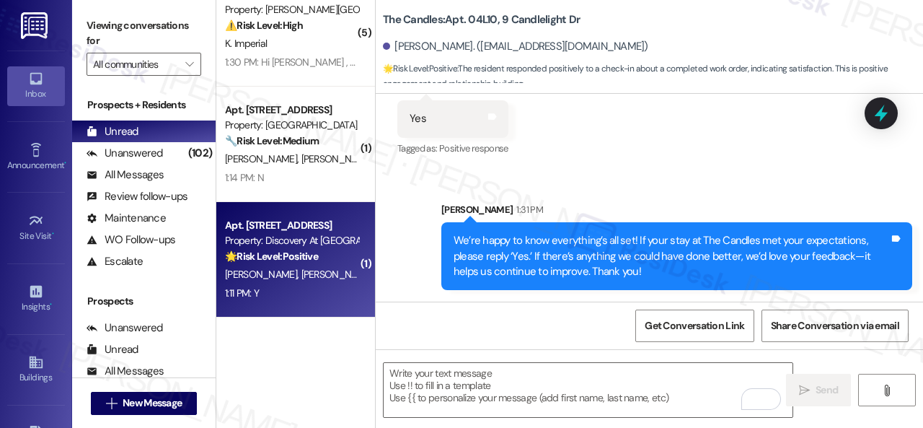
click at [309, 296] on div "1:11 PM: Y 1:11 PM: Y" at bounding box center [292, 293] width 136 height 18
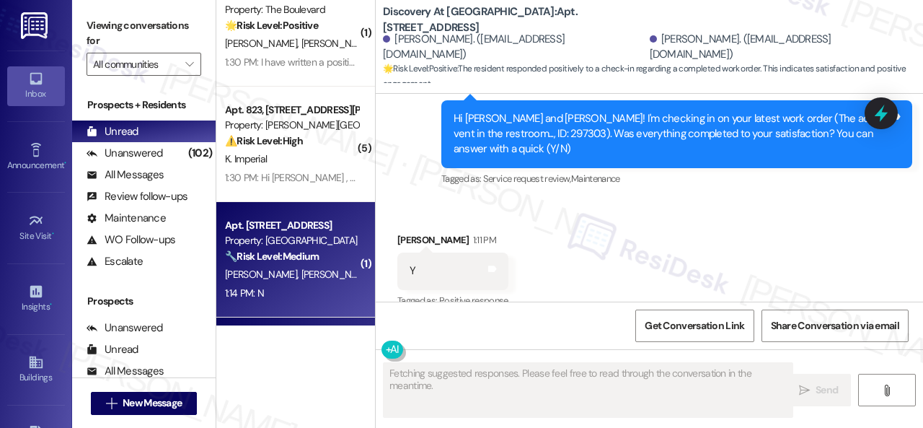
scroll to position [4236, 0]
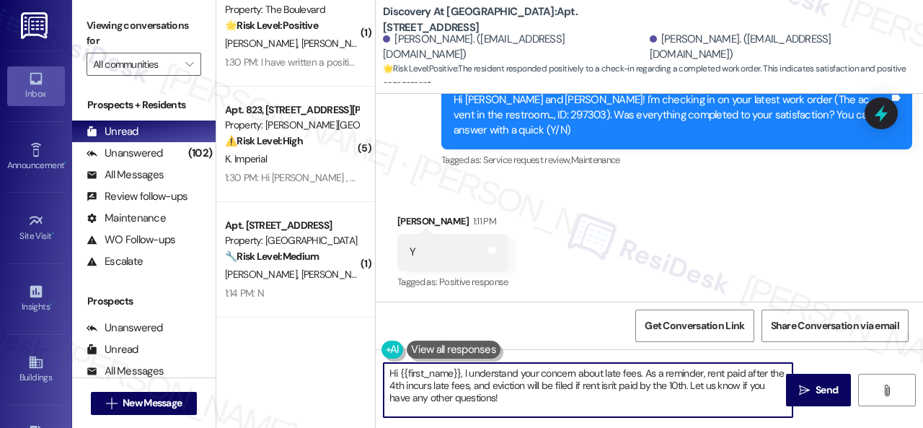
drag, startPoint x: 433, startPoint y: 386, endPoint x: 254, endPoint y: 333, distance: 186.7
click at [254, 333] on div "( 1 ) Apt. 1132, [STREET_ADDRESS][PERSON_NAME] Property: [PERSON_NAME] Ranch 🌟 …" at bounding box center [569, 214] width 707 height 428
paste textarea "We’re happy to know everything’s all set! If your stay at {{property}} met your…"
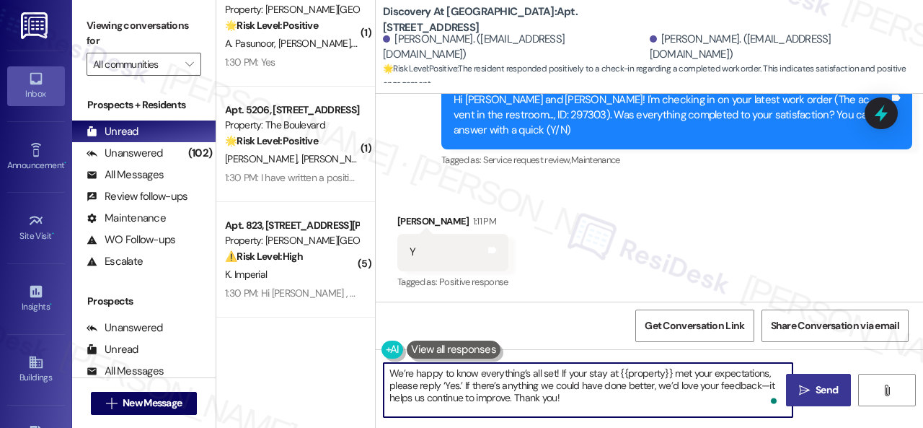
type textarea "We’re happy to know everything’s all set! If your stay at {{property}} met your…"
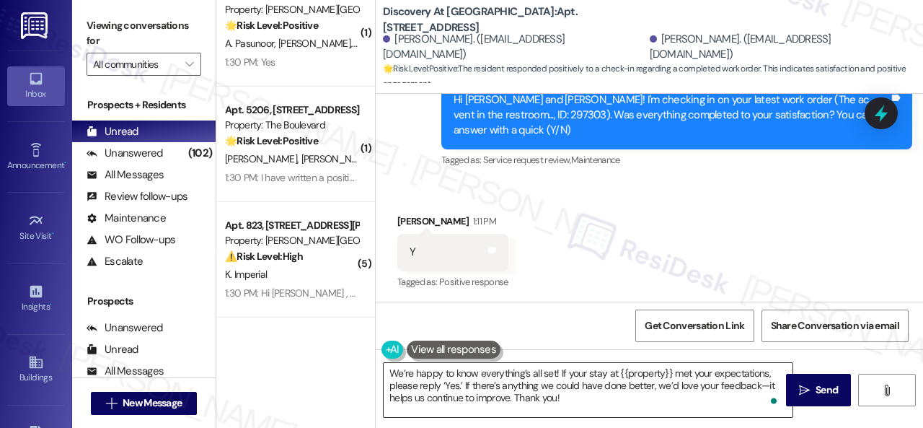
drag, startPoint x: 790, startPoint y: 379, endPoint x: 785, endPoint y: 373, distance: 7.7
click at [790, 379] on button " Send" at bounding box center [818, 390] width 65 height 32
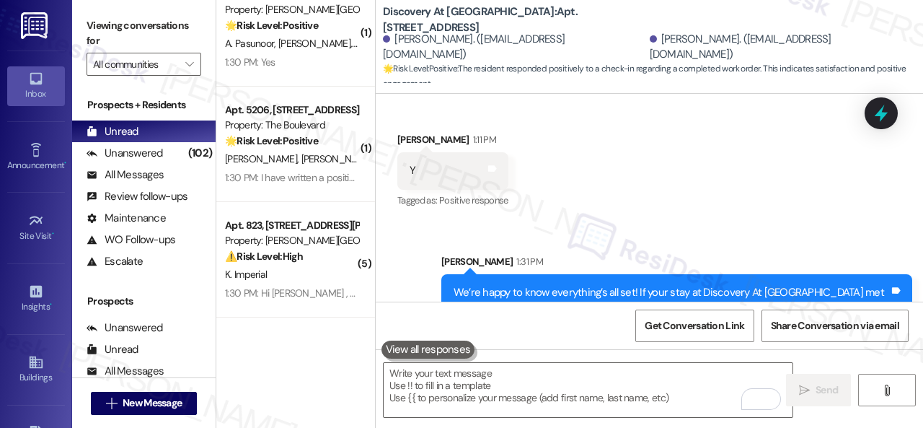
scroll to position [4369, 0]
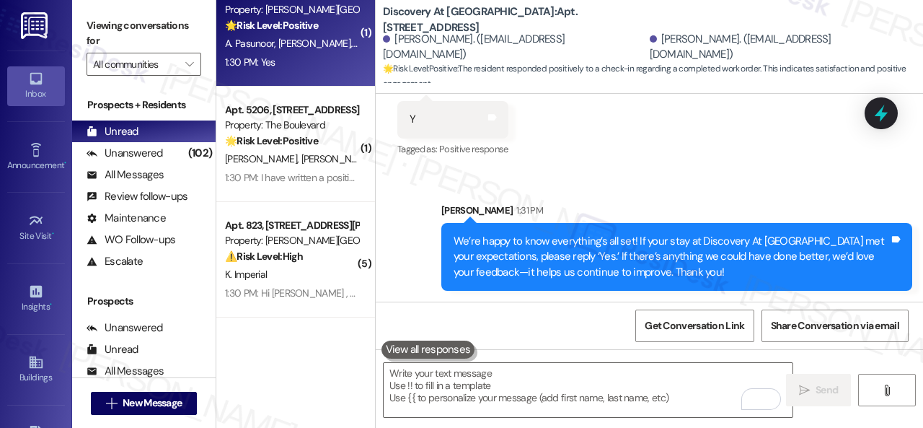
click at [339, 61] on div "1:30 PM: Yes 1:30 PM: Yes" at bounding box center [292, 62] width 136 height 18
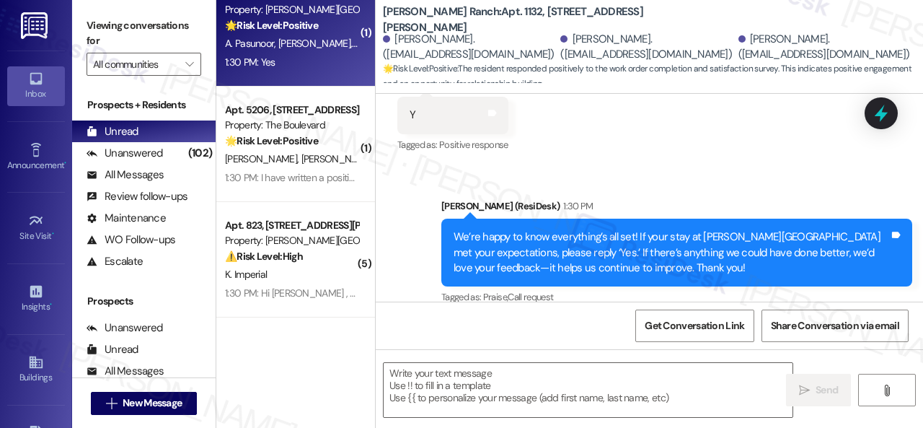
type textarea "Fetching suggested responses. Please feel free to read through the conversation…"
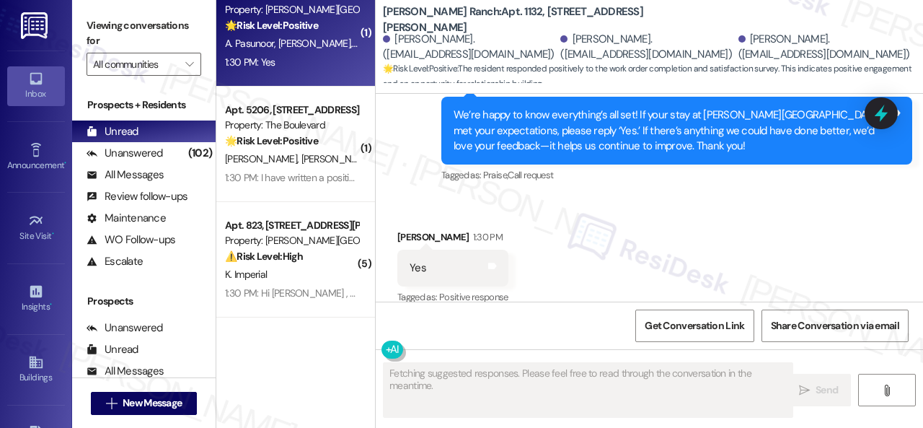
scroll to position [437, 0]
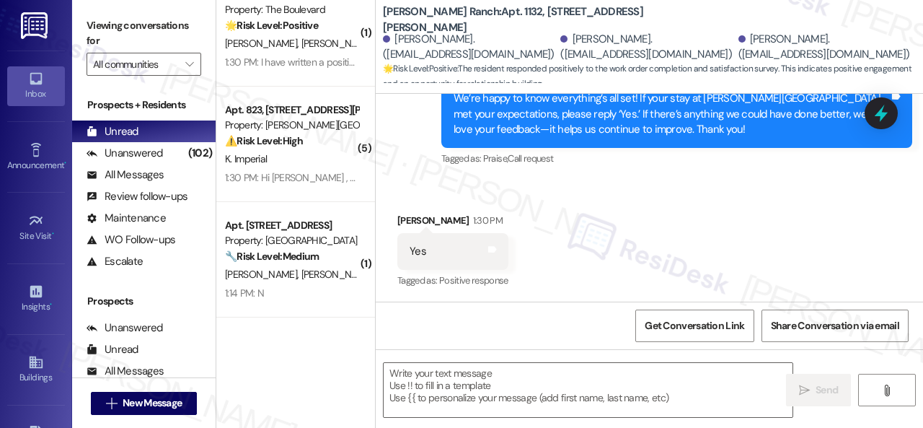
drag, startPoint x: 429, startPoint y: 198, endPoint x: 483, endPoint y: 245, distance: 71.7
click at [429, 197] on div "Received via SMS [PERSON_NAME] 1:30 PM Yes Tags and notes Tagged as: Positive r…" at bounding box center [650, 241] width 548 height 122
click at [489, 376] on textarea at bounding box center [588, 390] width 409 height 54
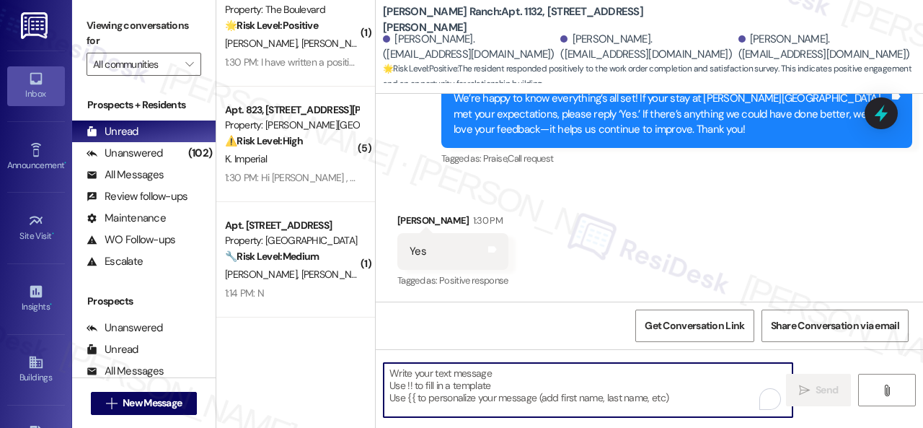
paste textarea "I'm glad you are satisfied with your home. Have you written a review for us bef…"
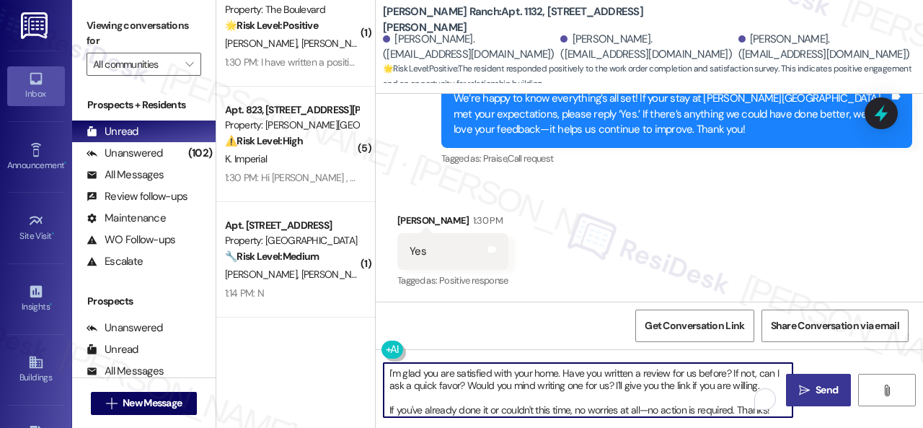
type textarea "I'm glad you are satisfied with your home. Have you written a review for us bef…"
click at [813, 387] on span "Send" at bounding box center [827, 389] width 28 height 15
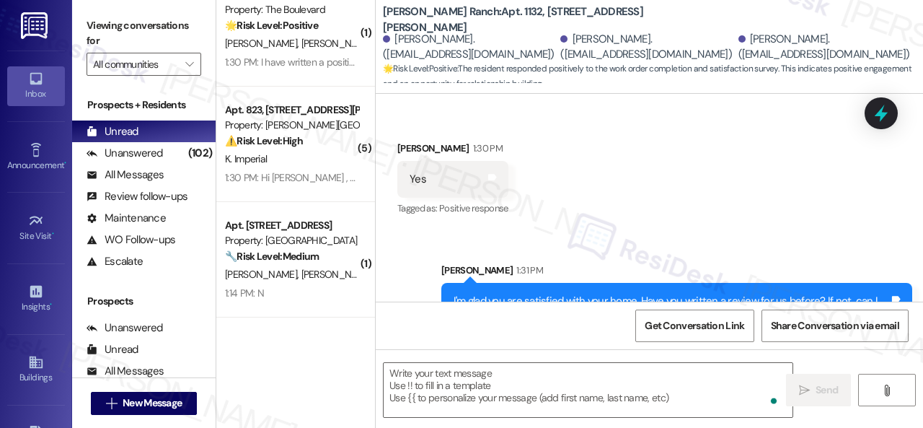
scroll to position [216, 0]
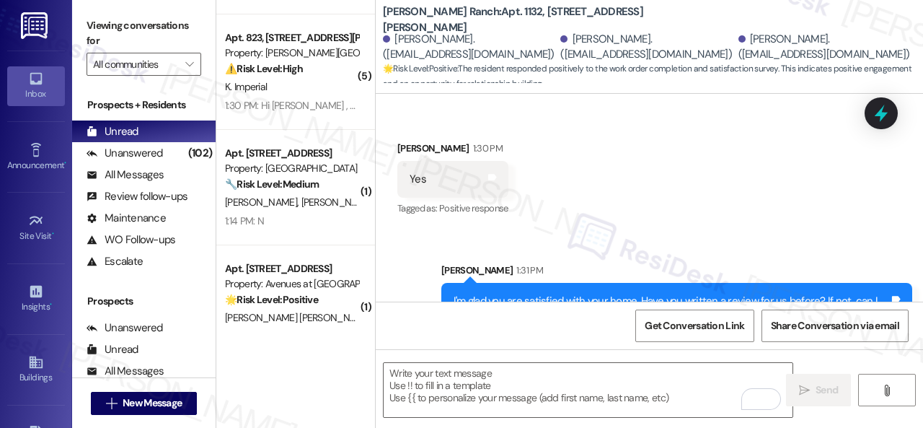
click at [297, 220] on div "1:14 PM: N 1:14 PM: N" at bounding box center [292, 221] width 136 height 18
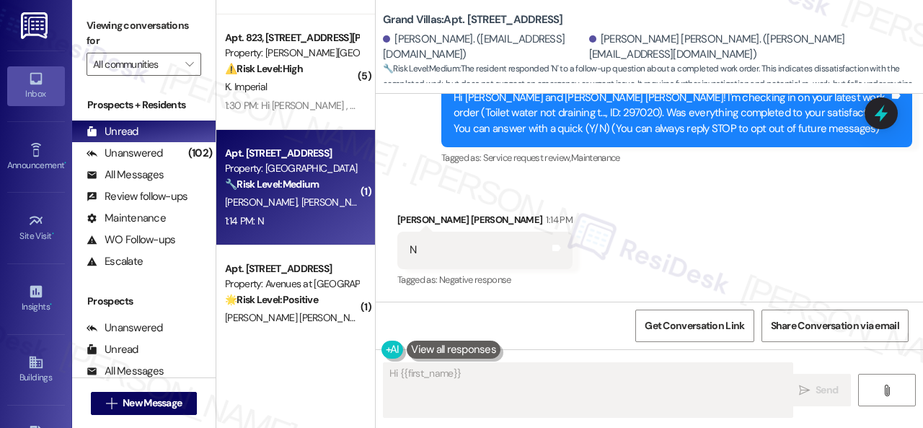
scroll to position [164, 0]
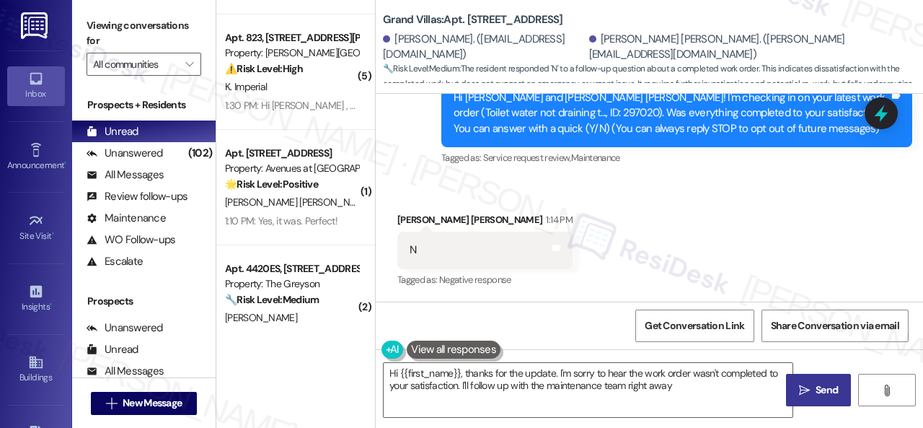
click at [408, 165] on div "Survey, sent via SMS Residesk Automated Survey 12:53 PM Hi [PERSON_NAME] and [P…" at bounding box center [650, 103] width 548 height 153
click at [475, 372] on textarea "Hi {{first_name}}, thanks for the update. I'm sorry to hear the work order wasn…" at bounding box center [588, 390] width 409 height 54
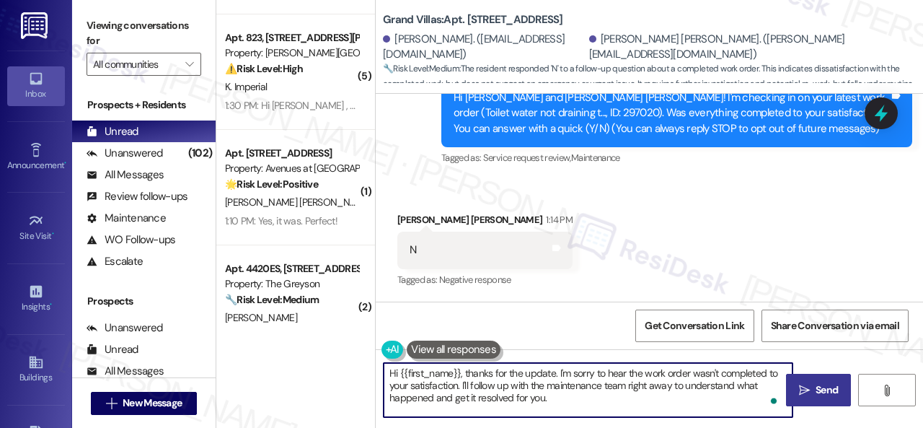
paste textarea "I'm sorry that the work order wasn't completed to your satisfaction. Can you pl…"
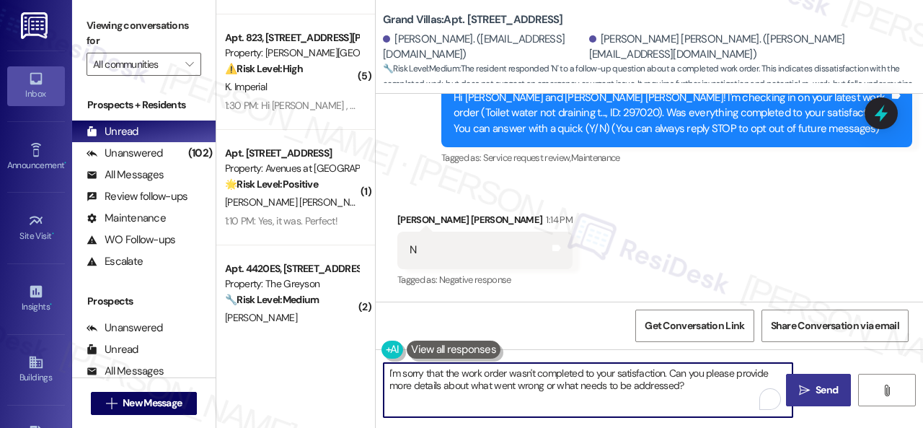
type textarea "I'm sorry that the work order wasn't completed to your satisfaction. Can you pl…"
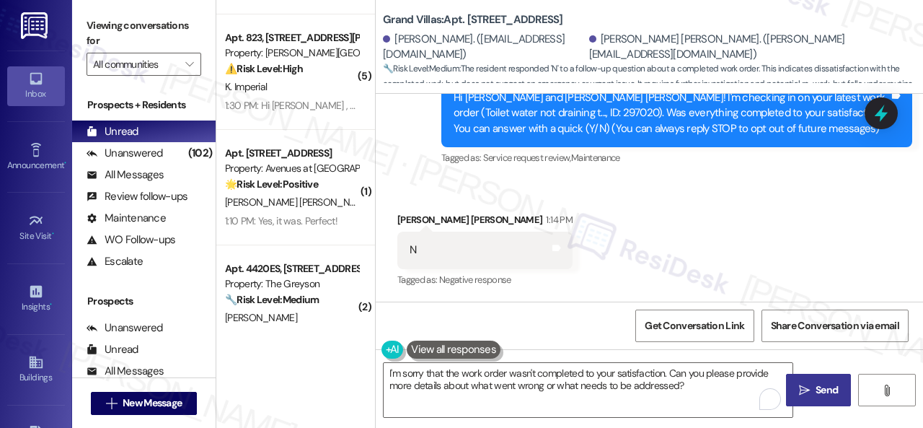
click at [822, 383] on span "Send" at bounding box center [827, 389] width 22 height 15
type textarea "Hi {{first_name}}, thanks for the update. I'm sorry to hear the work order wasn…"
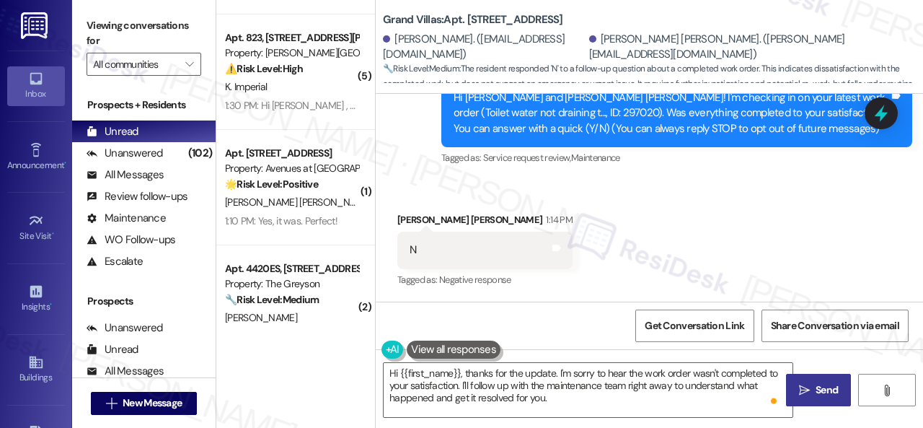
click at [417, 163] on div "Survey, sent via SMS Residesk Automated Survey 12:53 PM Hi [PERSON_NAME] and [P…" at bounding box center [650, 103] width 548 height 153
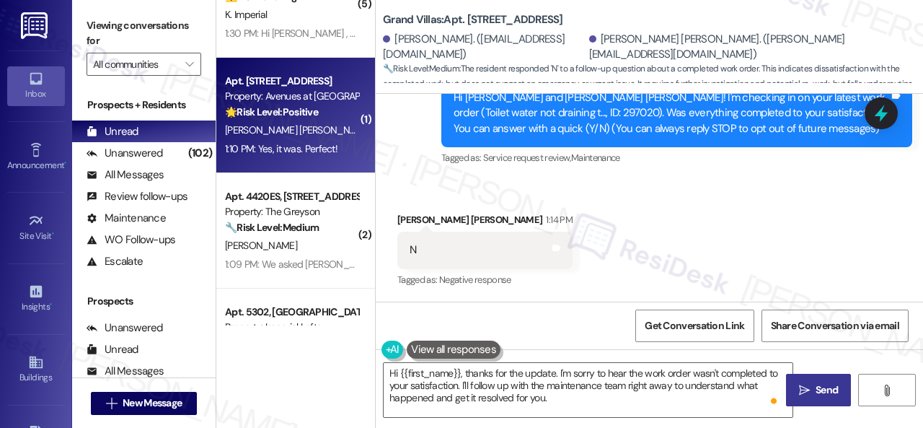
click at [376, 129] on span "[PERSON_NAME] [PERSON_NAME]" at bounding box center [449, 129] width 146 height 13
type textarea "Fetching suggested responses. Please feel free to read through the conversation…"
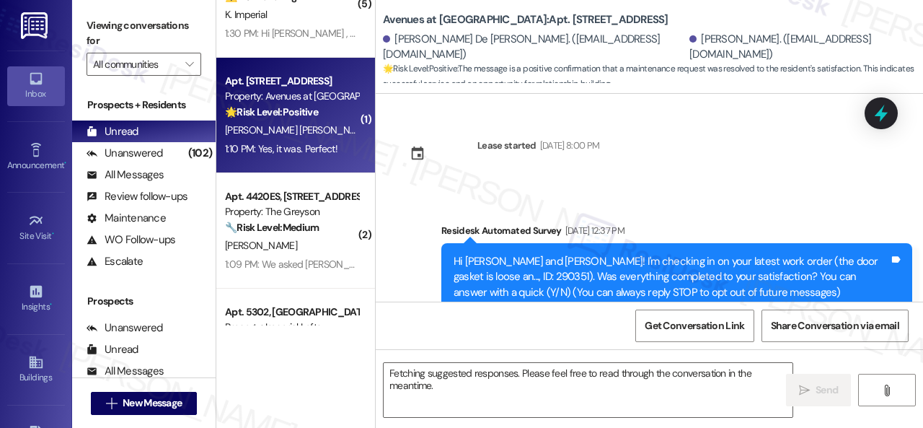
scroll to position [3448, 0]
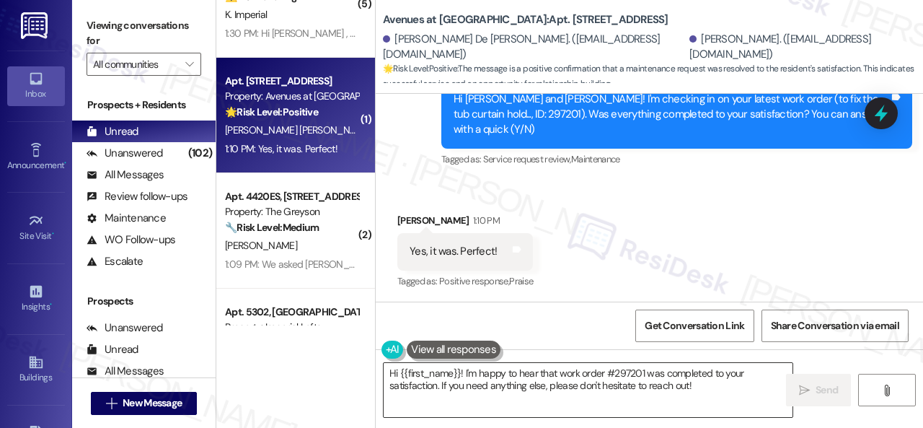
click at [463, 383] on textarea "Hi {{first_name}}! I'm happy to hear that work order #297201 was completed to y…" at bounding box center [588, 390] width 409 height 54
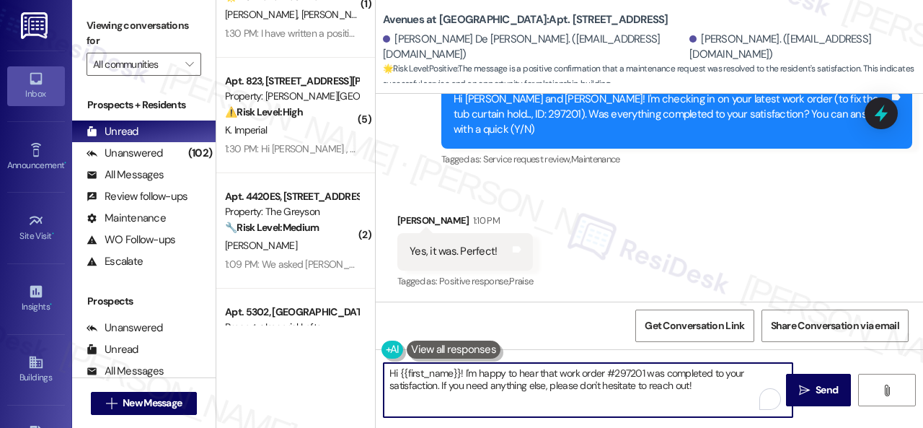
paste textarea "We’re happy to know everything’s all set! If your stay at {{property}} met your…"
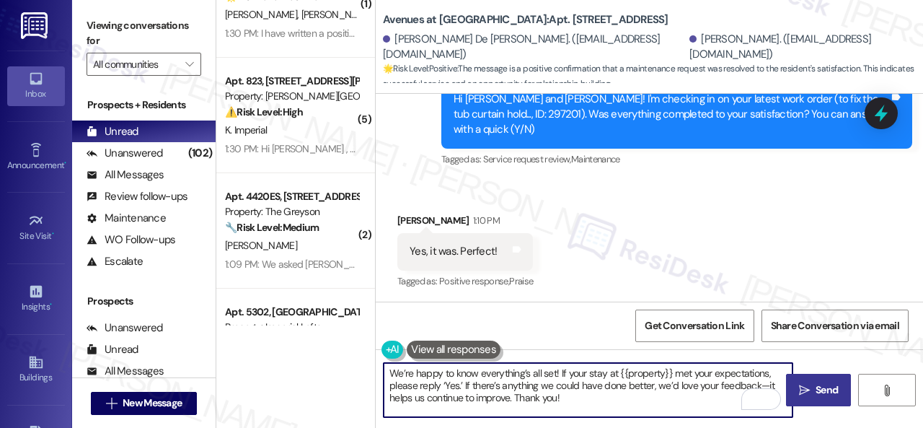
type textarea "We’re happy to know everything’s all set! If your stay at {{property}} met your…"
click at [816, 383] on span "Send" at bounding box center [827, 389] width 22 height 15
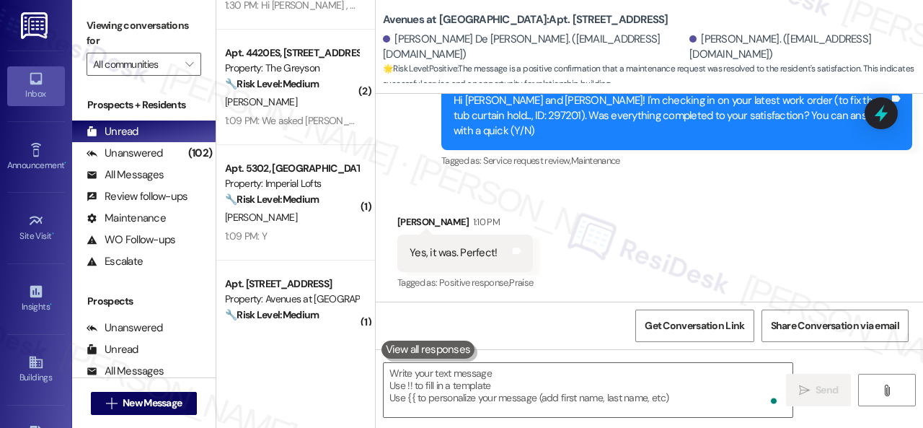
scroll to position [433, 0]
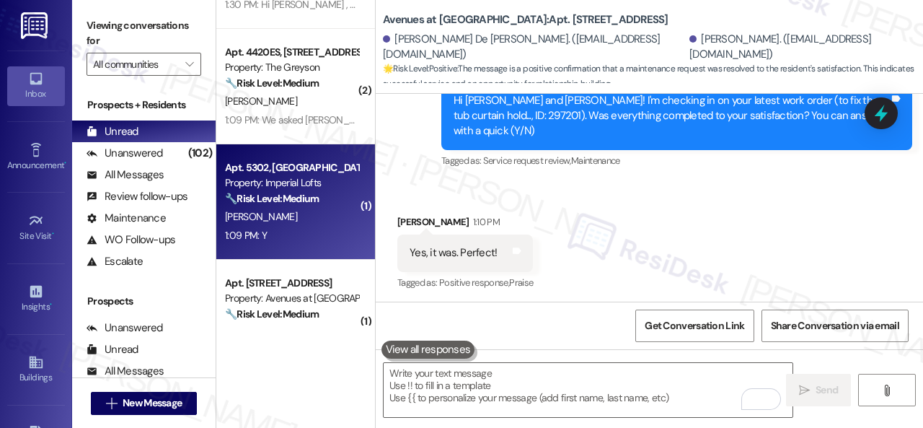
click at [313, 240] on div "1:09 PM: Y 1:09 PM: Y" at bounding box center [292, 236] width 136 height 18
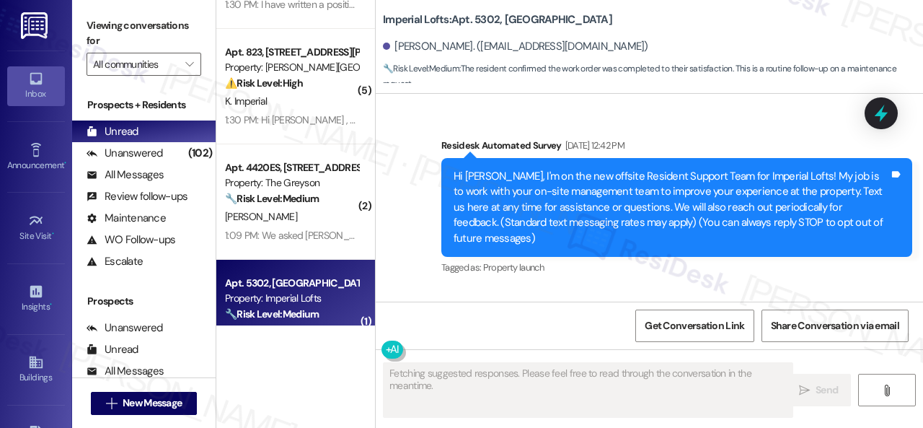
type textarea "Fetching suggested responses. Please feel free to read through the conversation…"
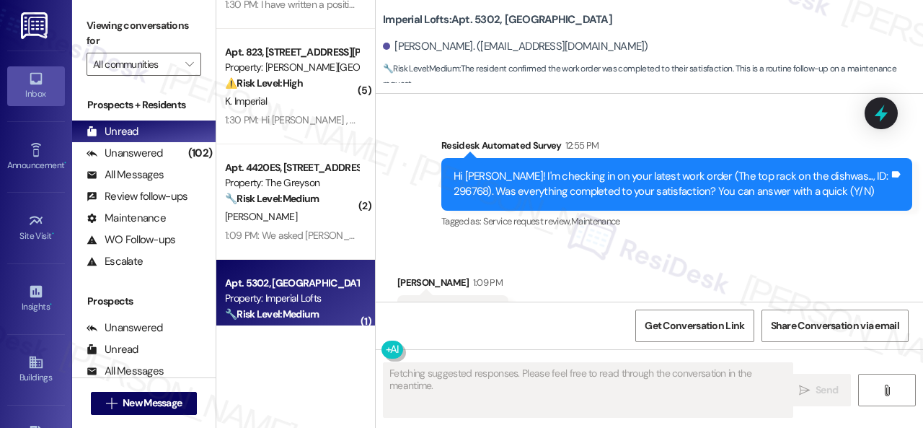
scroll to position [2572, 0]
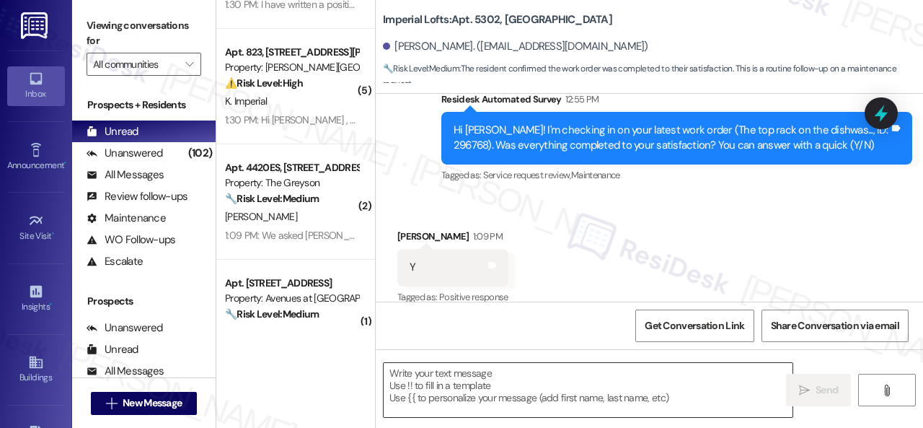
click at [525, 374] on textarea at bounding box center [588, 390] width 409 height 54
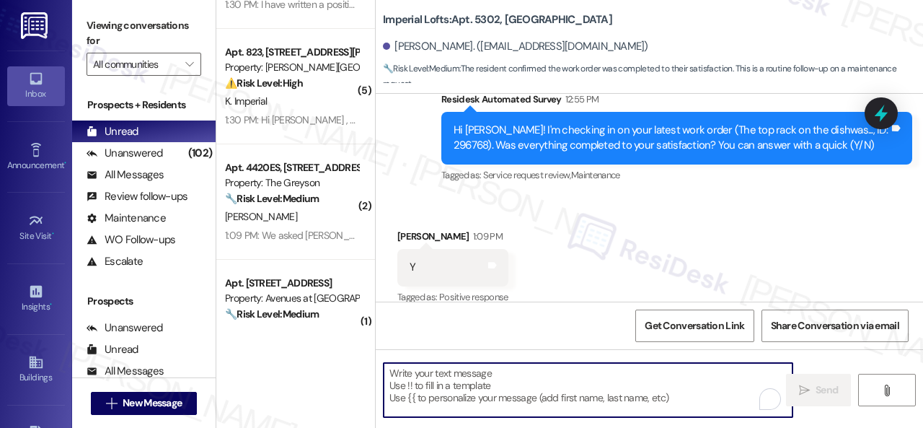
paste textarea "We’re happy to know everything’s all set! If your stay at {{property}} met your…"
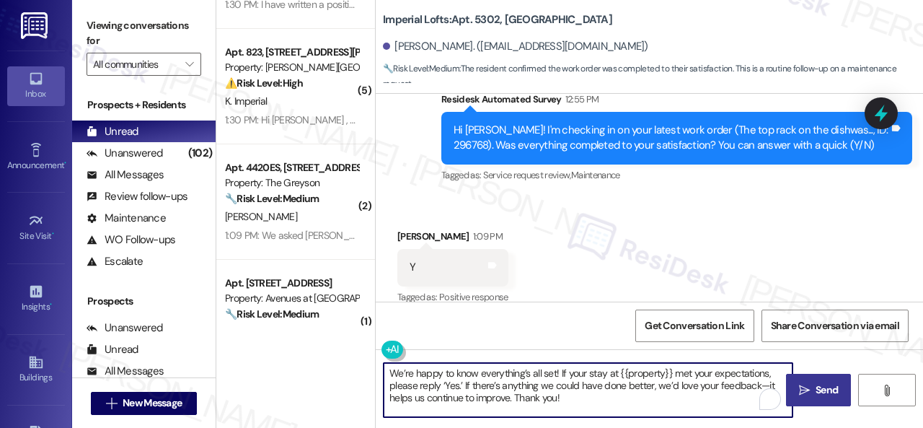
type textarea "We’re happy to know everything’s all set! If your stay at {{property}} met your…"
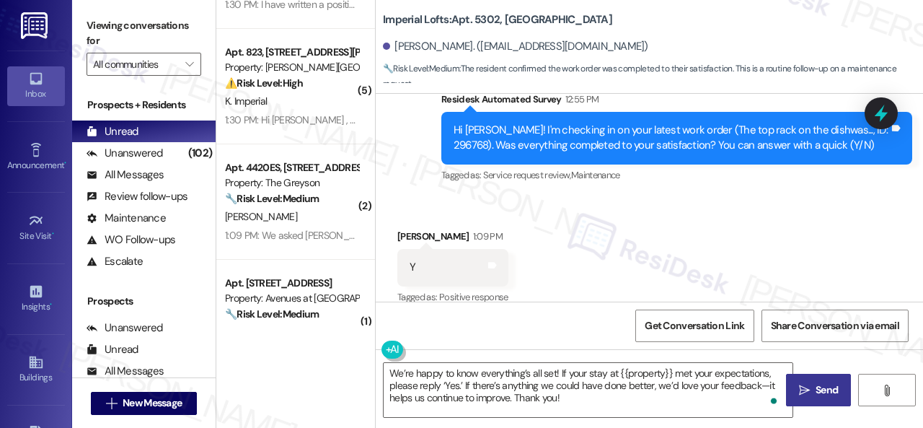
click at [801, 385] on icon "" at bounding box center [804, 391] width 11 height 12
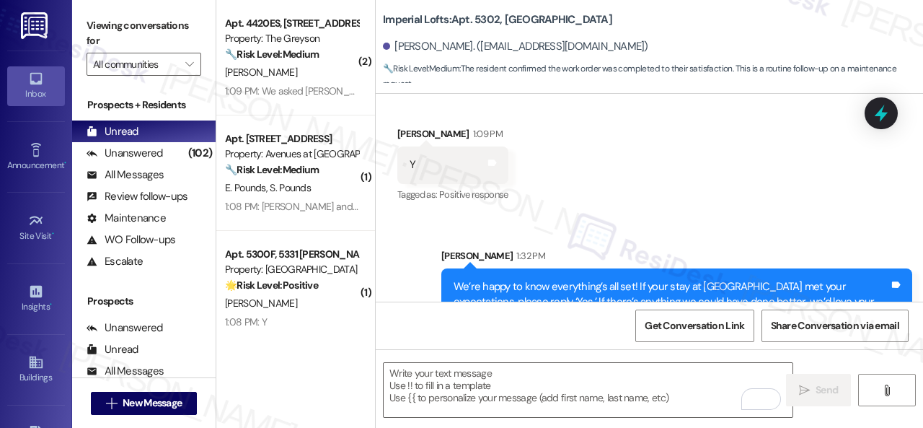
scroll to position [2705, 0]
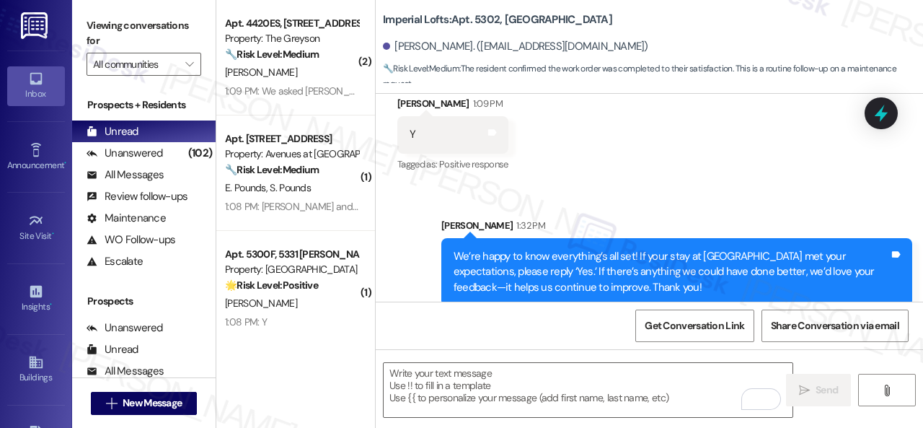
drag, startPoint x: 268, startPoint y: 292, endPoint x: 372, endPoint y: 285, distance: 104.1
click at [268, 292] on div "🌟 Risk Level: Positive The resident responded positively to a check-in regardin…" at bounding box center [291, 285] width 133 height 15
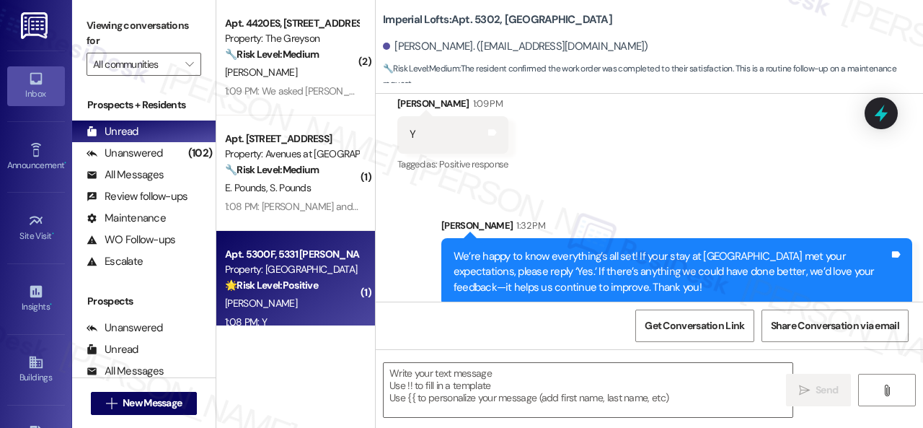
type textarea "Fetching suggested responses. Please feel free to read through the conversation…"
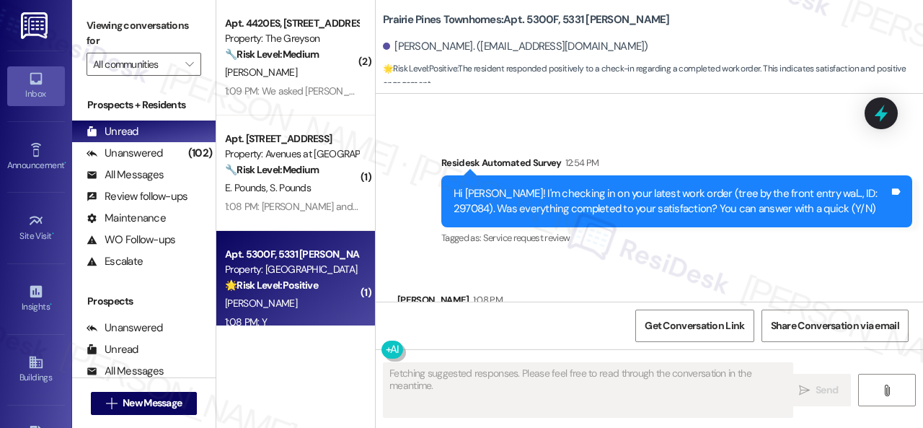
scroll to position [3531, 0]
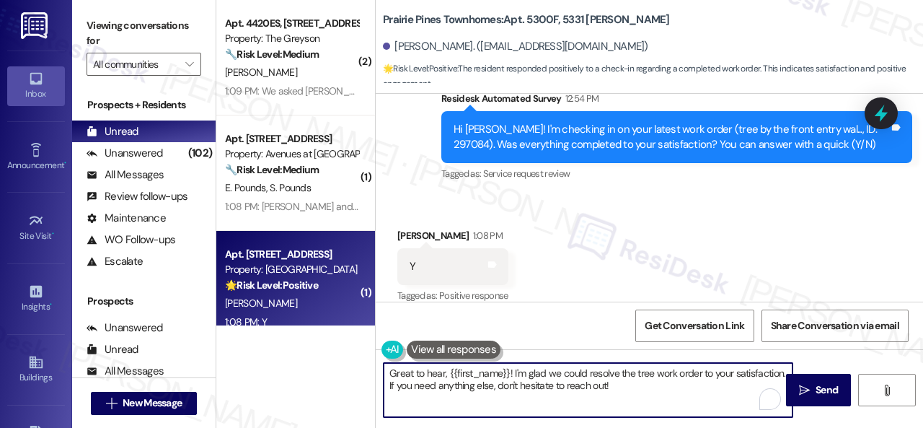
drag, startPoint x: 636, startPoint y: 376, endPoint x: 309, endPoint y: 301, distance: 336.0
click at [309, 302] on div "( 1 ) Apt. 5206, [STREET_ADDRESS] Property: The Boulevard 🌟 Risk Level: Positiv…" at bounding box center [569, 214] width 707 height 428
paste textarea "We’re happy to know everything’s all set! If your stay at {{property}} met your…"
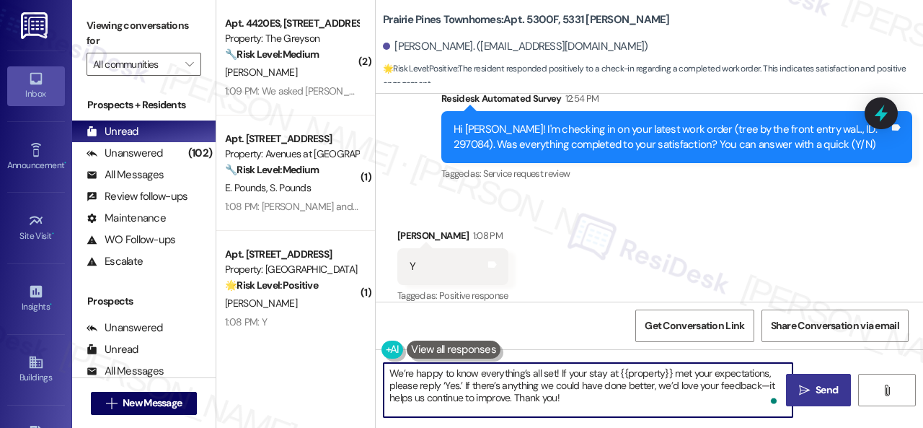
type textarea "We’re happy to know everything’s all set! If your stay at {{property}} met your…"
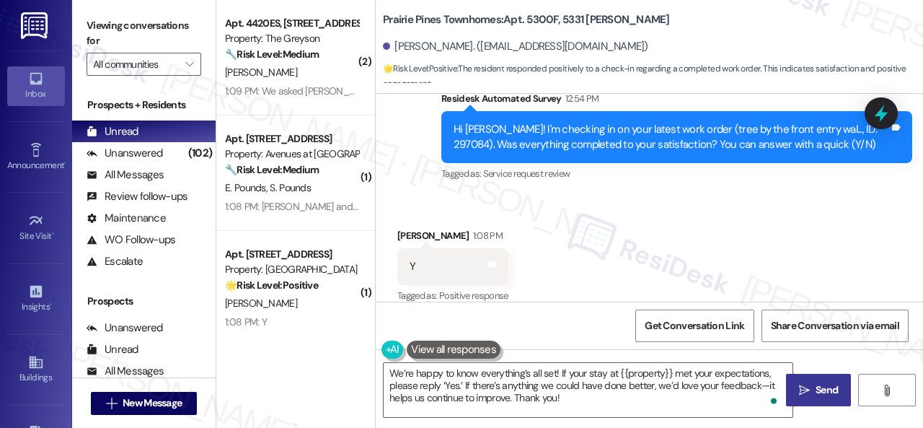
click at [799, 380] on button " Send" at bounding box center [818, 390] width 65 height 32
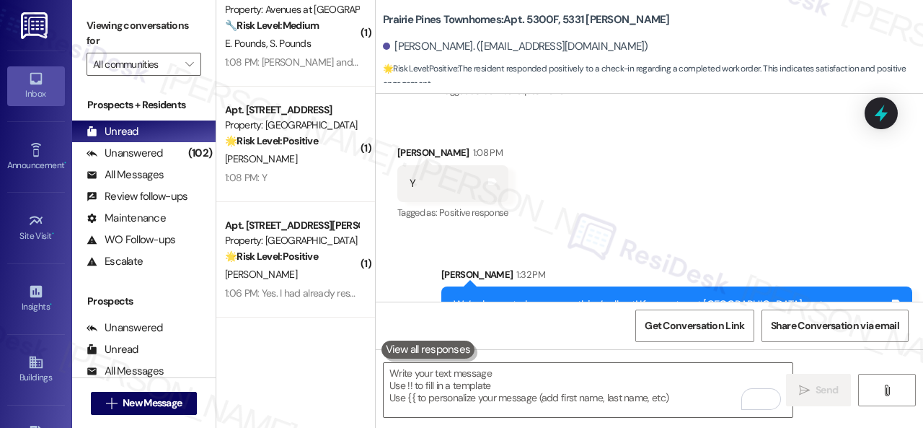
scroll to position [3663, 0]
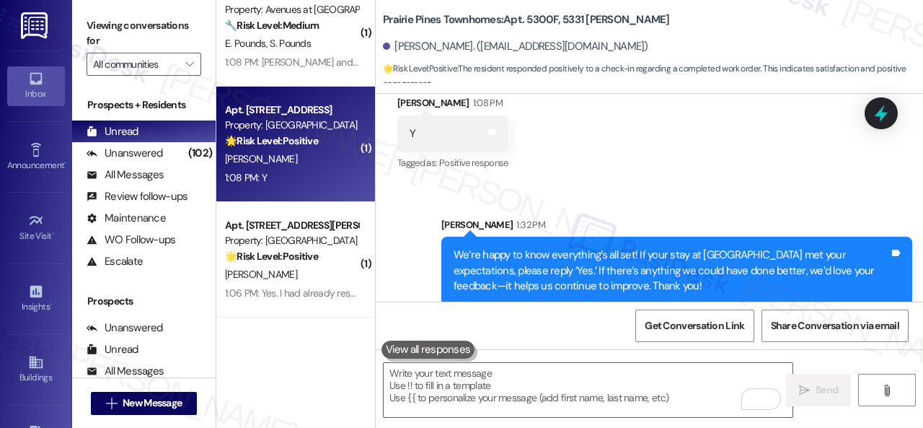
click at [343, 159] on div "[PERSON_NAME]" at bounding box center [292, 159] width 136 height 18
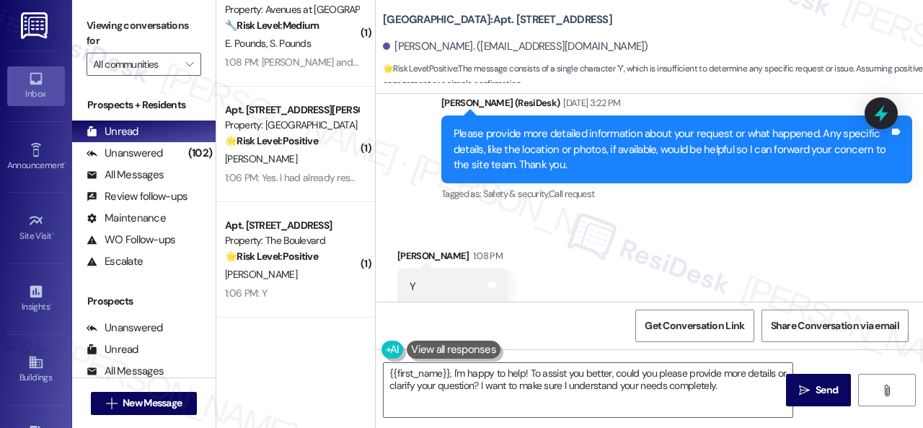
scroll to position [2531, 0]
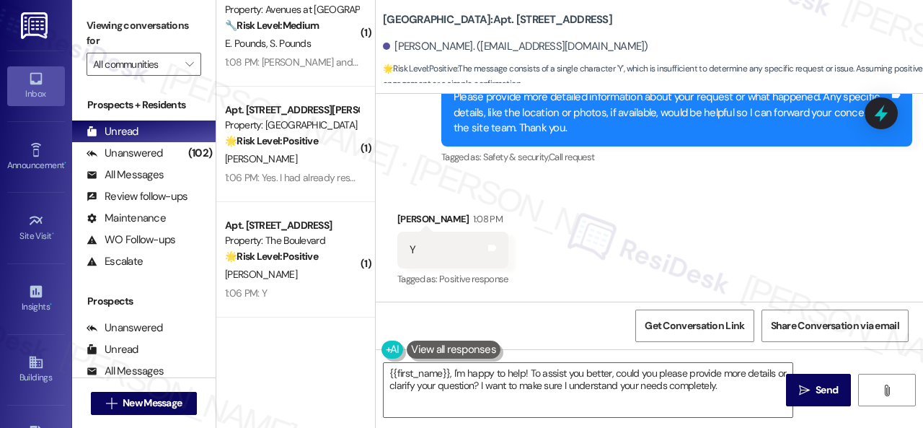
click at [486, 191] on div "Received via SMS [PERSON_NAME] 1:08 PM Y Tags and notes Tagged as: Positive res…" at bounding box center [650, 240] width 548 height 122
click at [436, 387] on textarea "{{first_name}}, I'm happy to help! To assist you better, could you please provi…" at bounding box center [588, 390] width 409 height 54
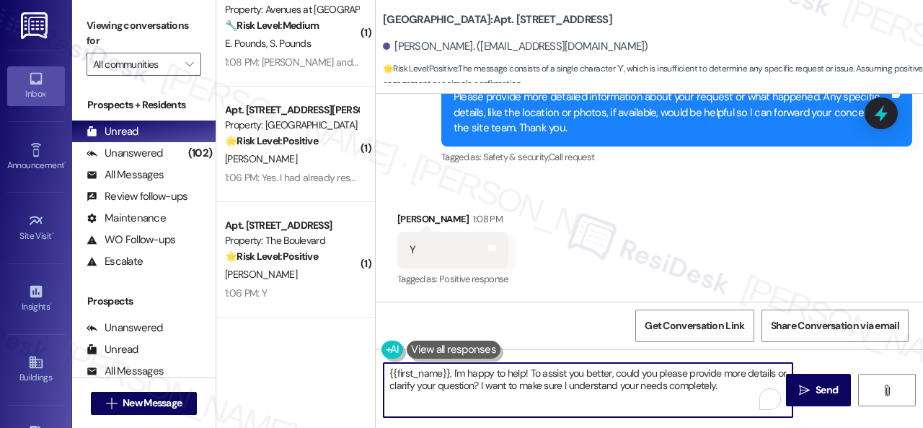
paste textarea "Thanks for your feedback. We appreciate it. Enjoy your day!"
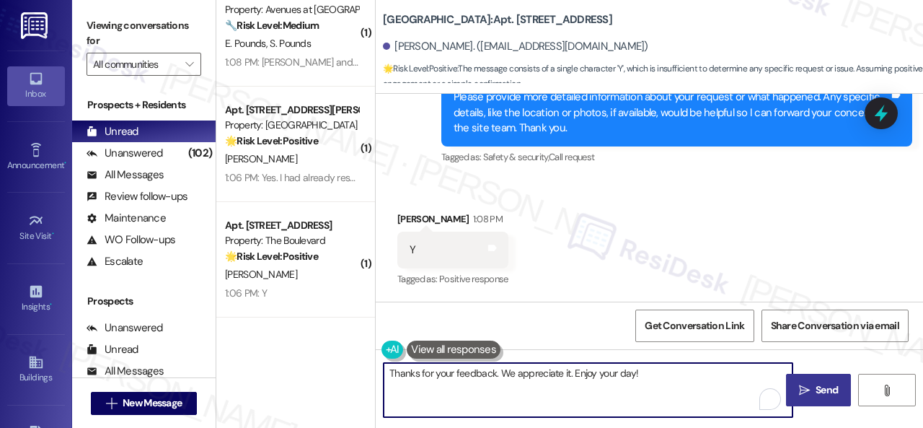
type textarea "Thanks for your feedback. We appreciate it. Enjoy your day!"
click at [816, 390] on span "Send" at bounding box center [827, 389] width 22 height 15
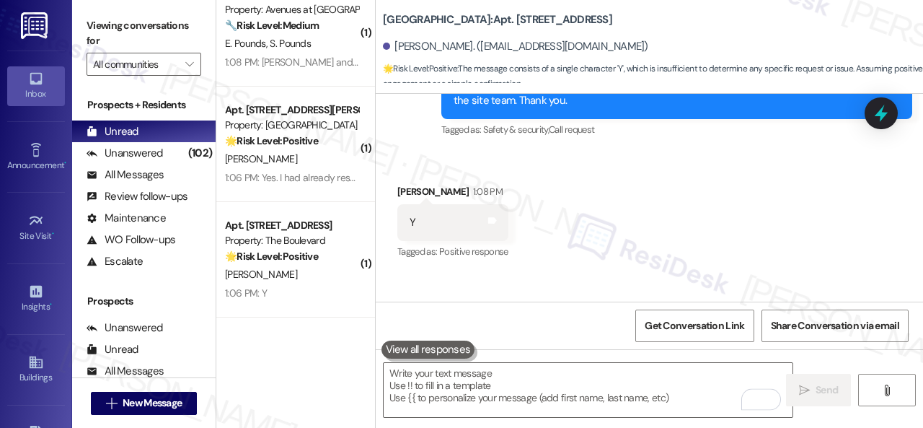
scroll to position [2530, 0]
click at [304, 288] on div "1:06 PM: Y 1:06 PM: Y" at bounding box center [292, 293] width 136 height 18
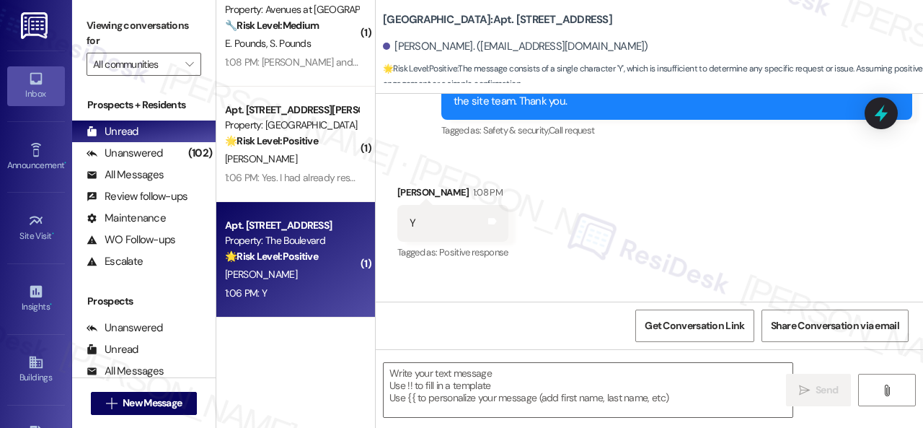
type textarea "Fetching suggested responses. Please feel free to read through the conversation…"
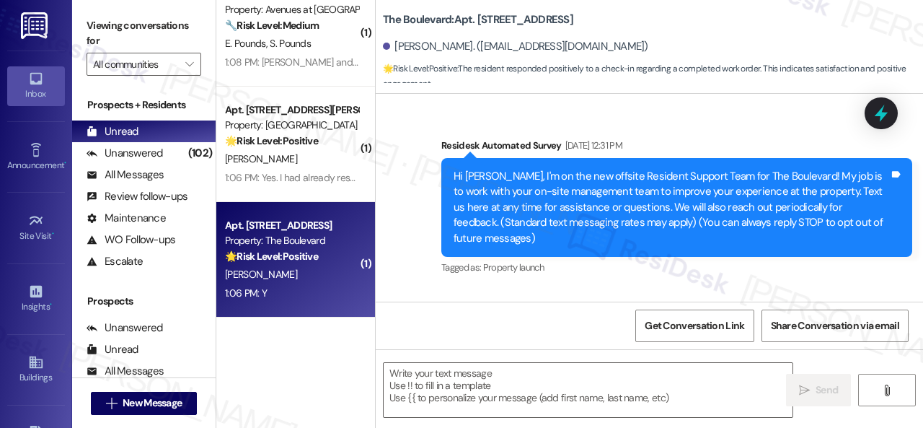
type textarea "Fetching suggested responses. Please feel free to read through the conversation…"
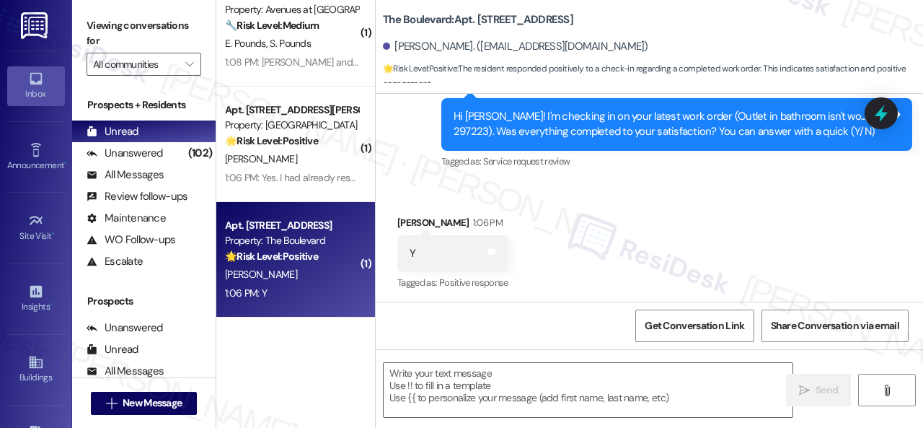
scroll to position [5671, 0]
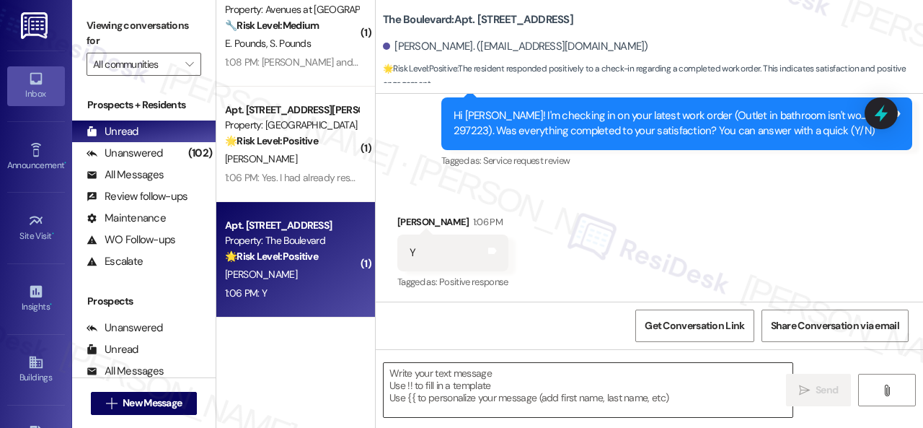
click at [493, 380] on textarea at bounding box center [588, 390] width 409 height 54
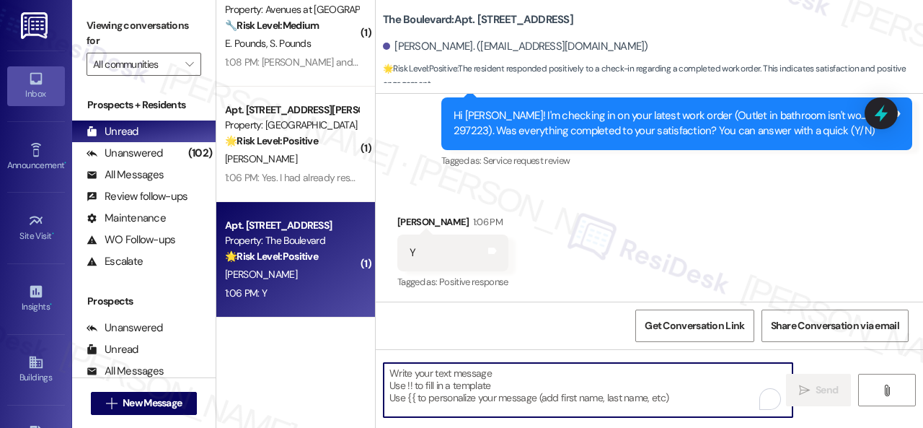
paste textarea "We’re happy to know everything’s all set! If your stay at {{property}} met your…"
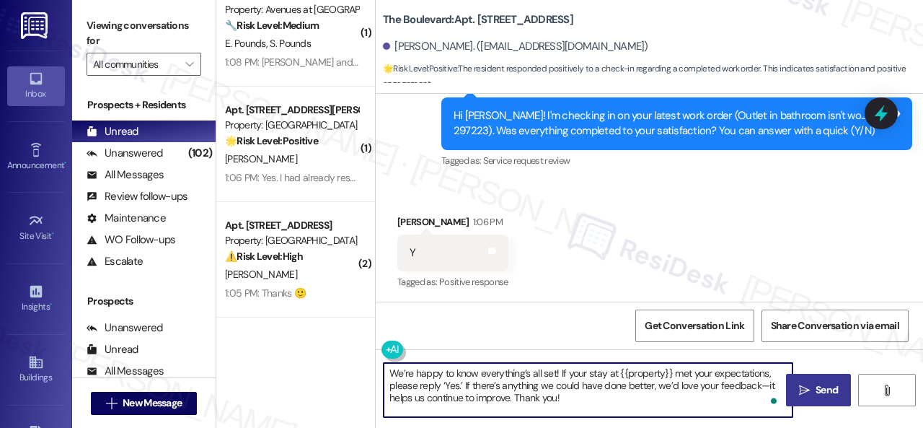
type textarea "We’re happy to know everything’s all set! If your stay at {{property}} met your…"
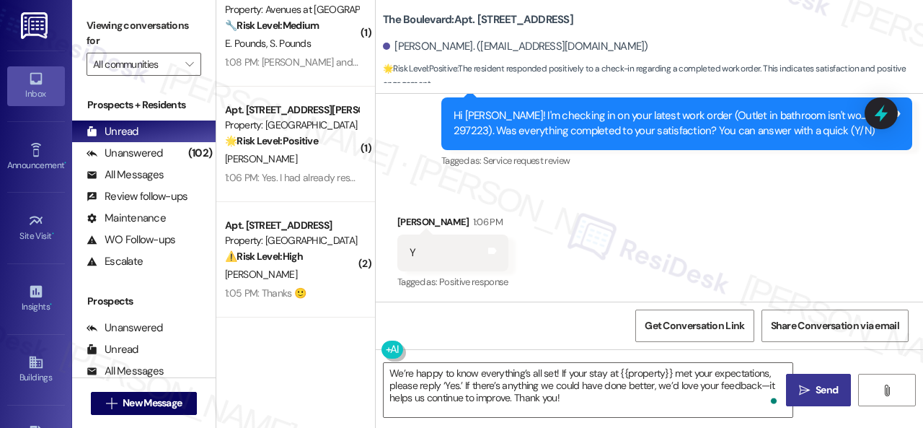
click at [799, 379] on button " Send" at bounding box center [818, 390] width 65 height 32
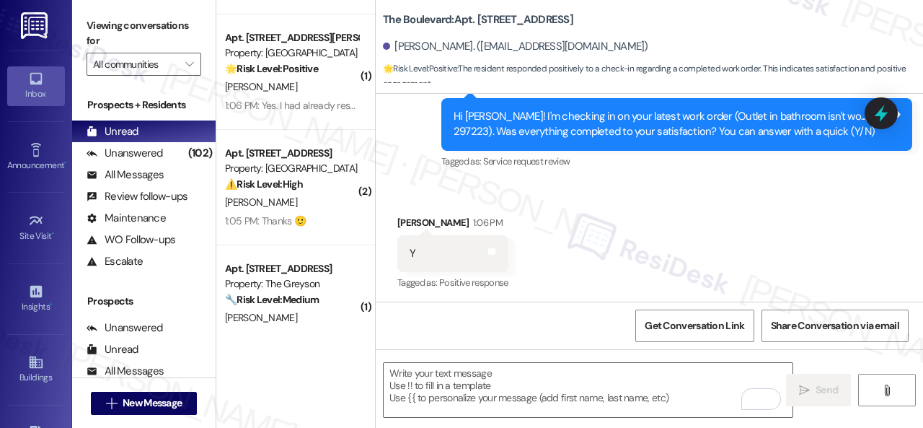
scroll to position [866, 0]
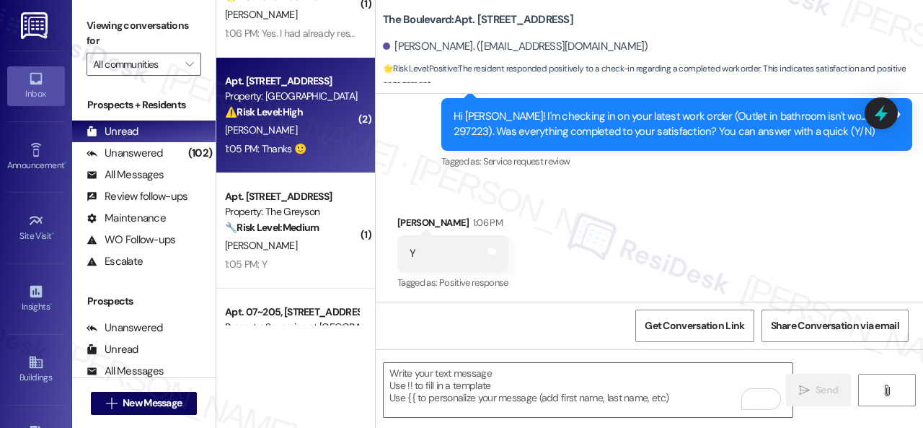
click at [343, 144] on div "1:05 PM: Thanks 🙂 1:05 PM: Thanks 🙂" at bounding box center [292, 149] width 136 height 18
type textarea "Fetching suggested responses. Please feel free to read through the conversation…"
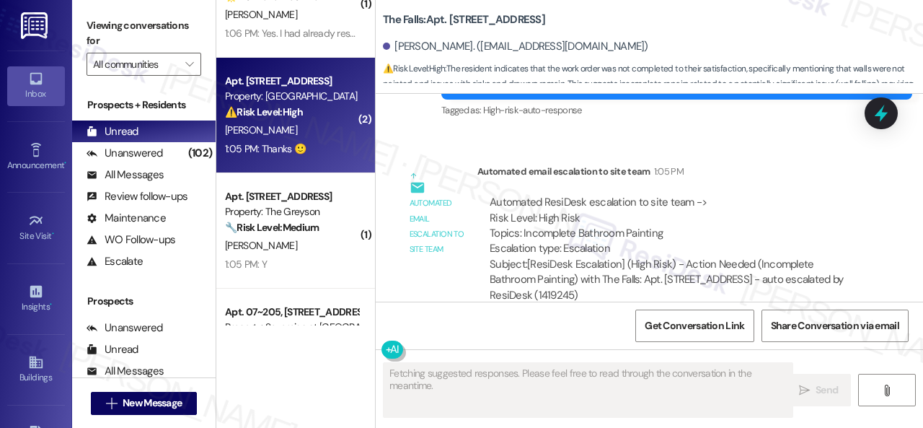
scroll to position [1134, 0]
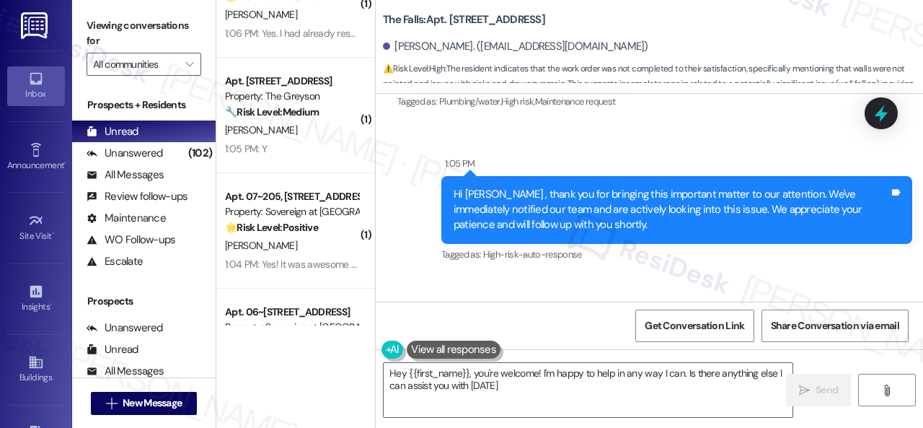
type textarea "Hey {{first_name}}, you're welcome! I'm happy to help in any way I can. Is ther…"
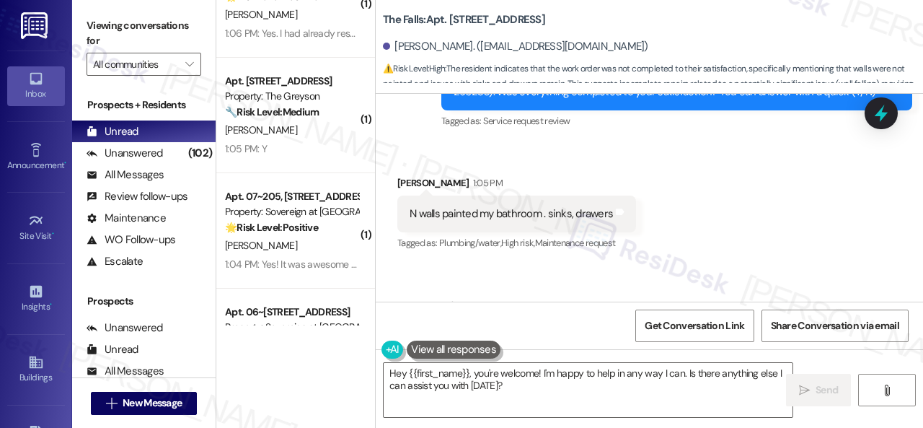
scroll to position [990, 0]
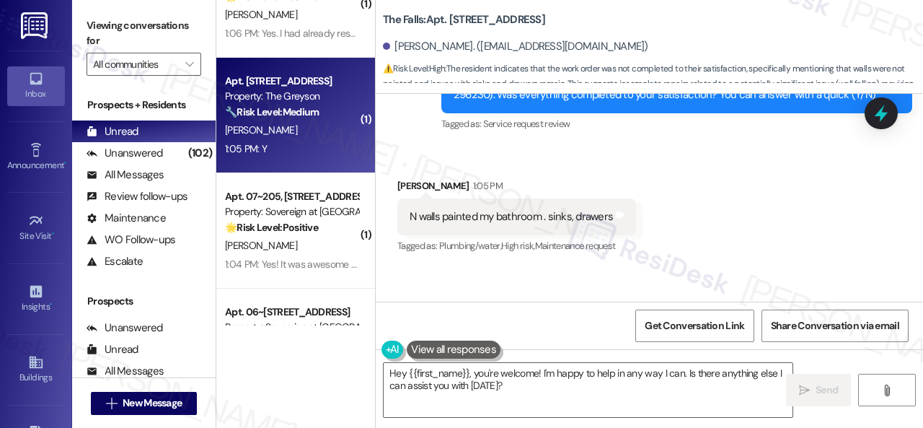
click at [309, 126] on div "[PERSON_NAME]" at bounding box center [292, 130] width 136 height 18
type textarea "Fetching suggested responses. Please feel free to read through the conversation…"
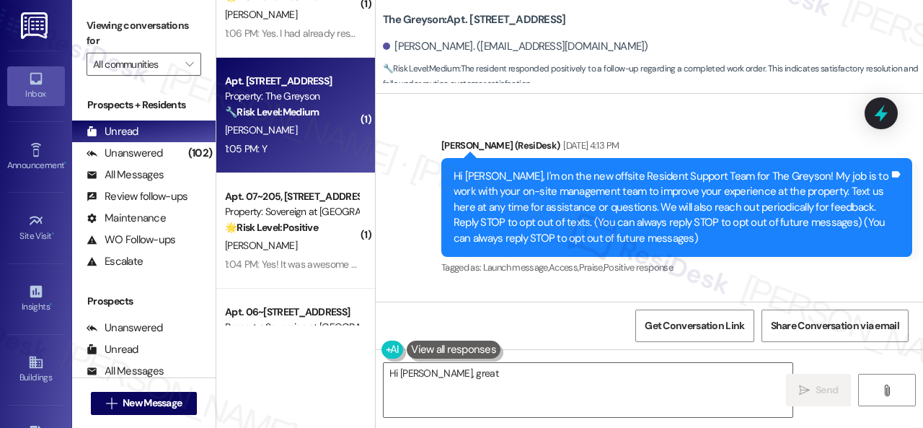
scroll to position [6621, 0]
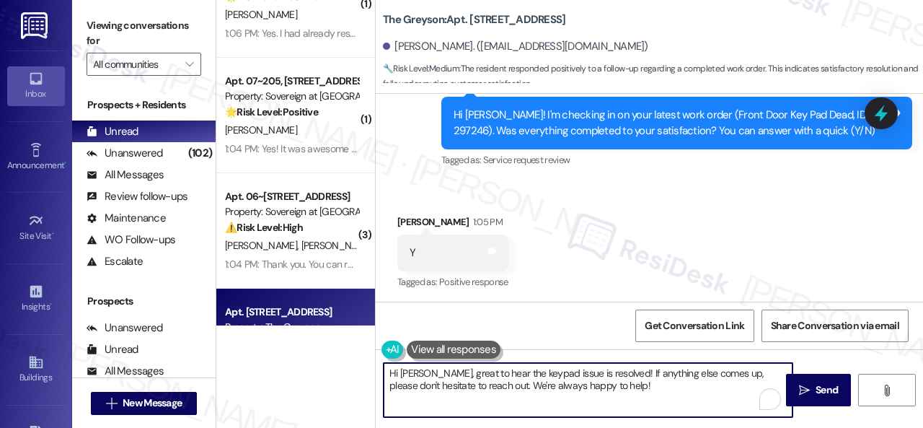
click at [237, 314] on div "( 2 ) Apt. 4420ES, [STREET_ADDRESS] Property: The Greyson 🔧 Risk Level: Medium …" at bounding box center [569, 214] width 707 height 428
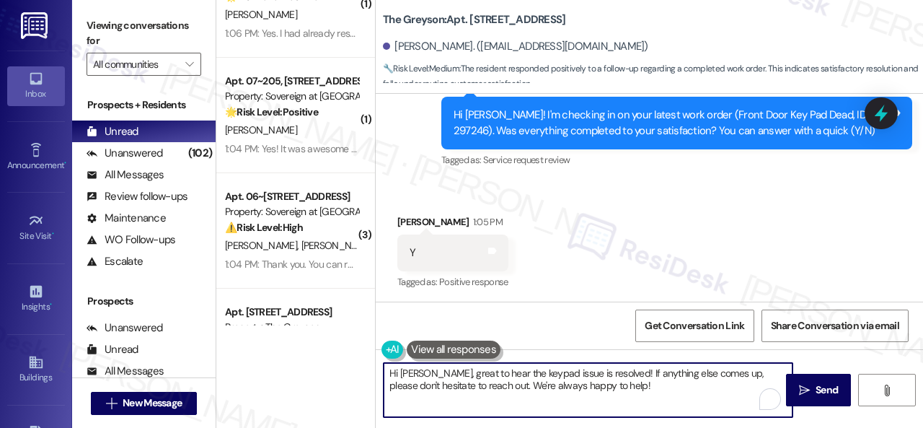
paste textarea "We’re happy to know everything’s all set! If your stay at {{property}} met your…"
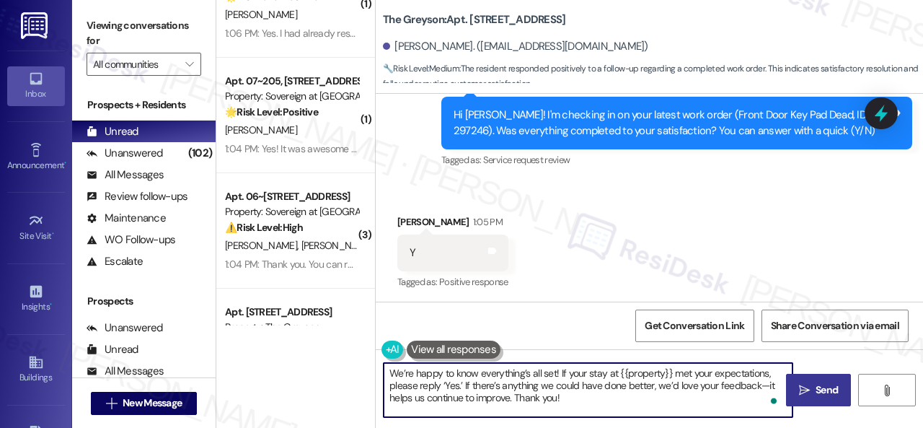
type textarea "We’re happy to know everything’s all set! If your stay at {{property}} met your…"
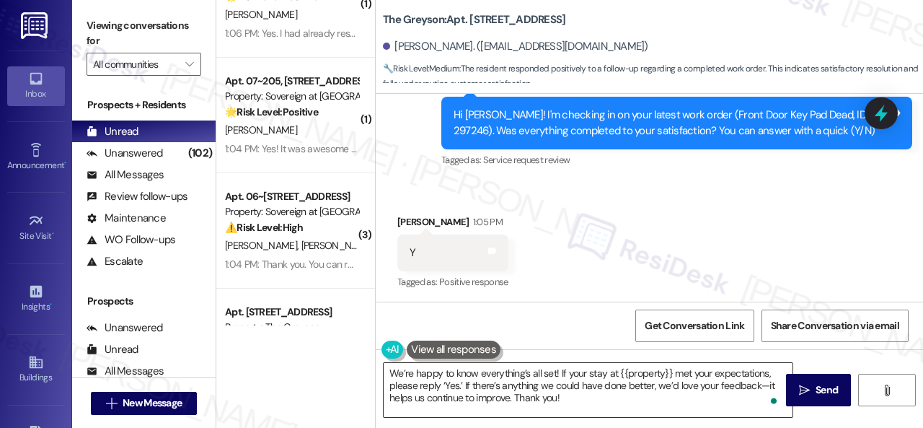
drag, startPoint x: 794, startPoint y: 385, endPoint x: 778, endPoint y: 369, distance: 23.0
click at [799, 385] on icon "" at bounding box center [804, 391] width 11 height 12
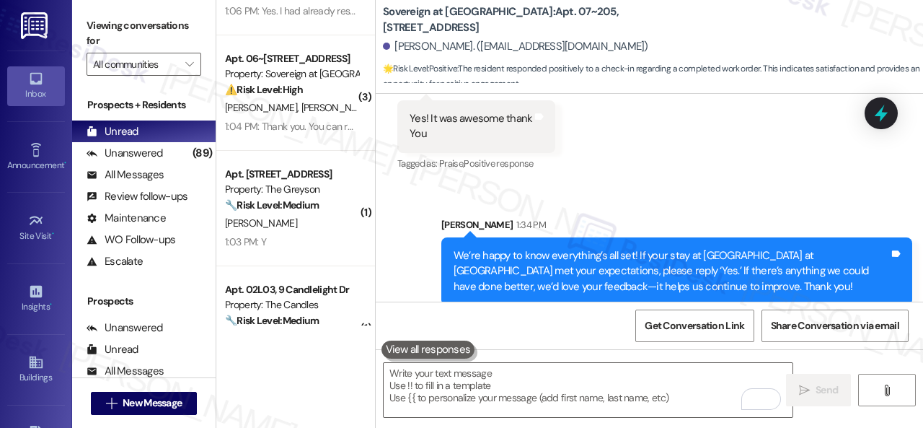
scroll to position [1154, 0]
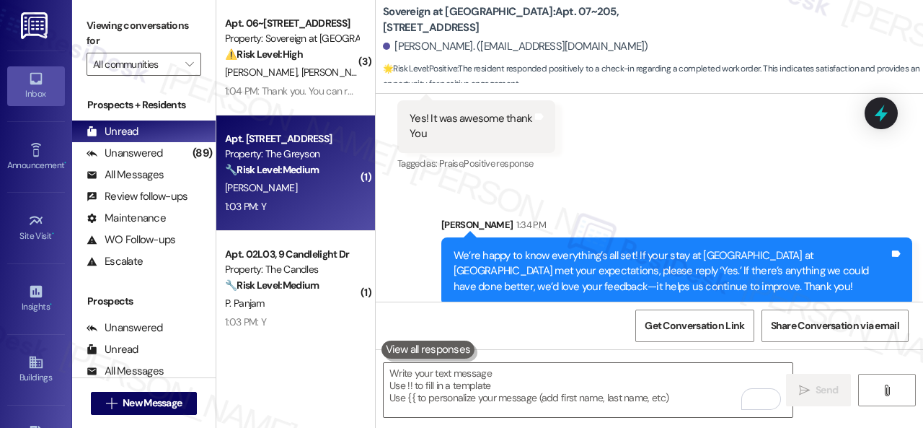
click at [308, 217] on div "Apt. 4313RL, 4460 Mountain Laurel Road Property: The Greyson 🔧 Risk Level: Medi…" at bounding box center [295, 172] width 159 height 115
type textarea "Fetching suggested responses. Please feel free to read through the conversation…"
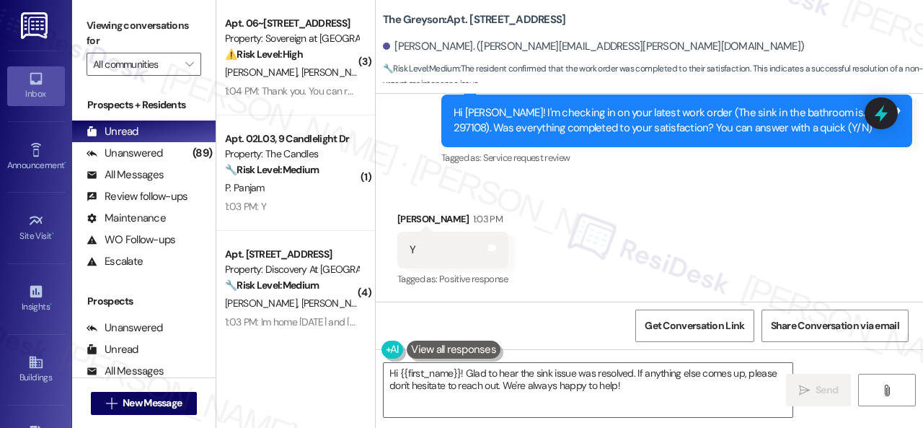
scroll to position [4, 0]
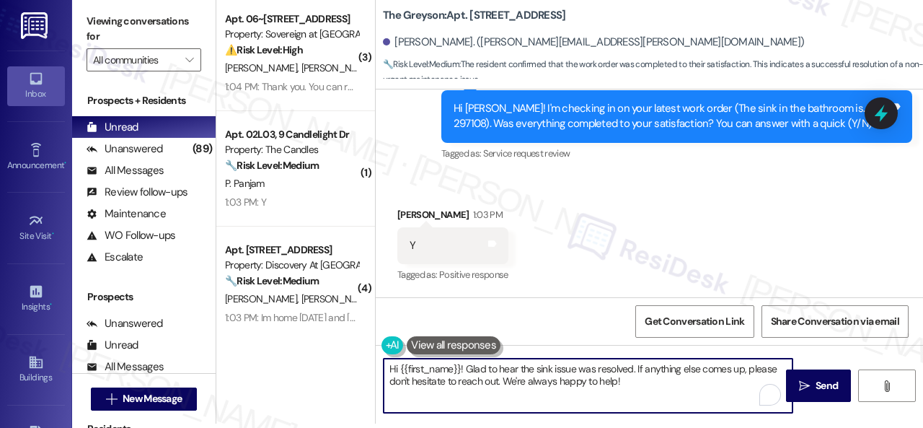
drag, startPoint x: 633, startPoint y: 389, endPoint x: 320, endPoint y: 355, distance: 314.9
click at [320, 355] on div "( 1 ) Apt. 4105, 12501 Broadway St Property: Avenues at Shadow Creek 🔧 Risk Lev…" at bounding box center [569, 210] width 707 height 428
paste textarea "We’re happy to know everything’s all set! If your stay at {{property}} met your…"
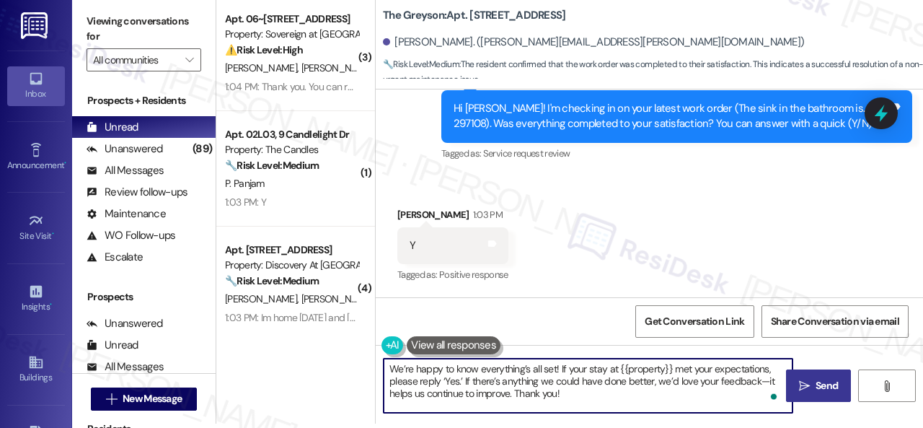
type textarea "We’re happy to know everything’s all set! If your stay at {{property}} met your…"
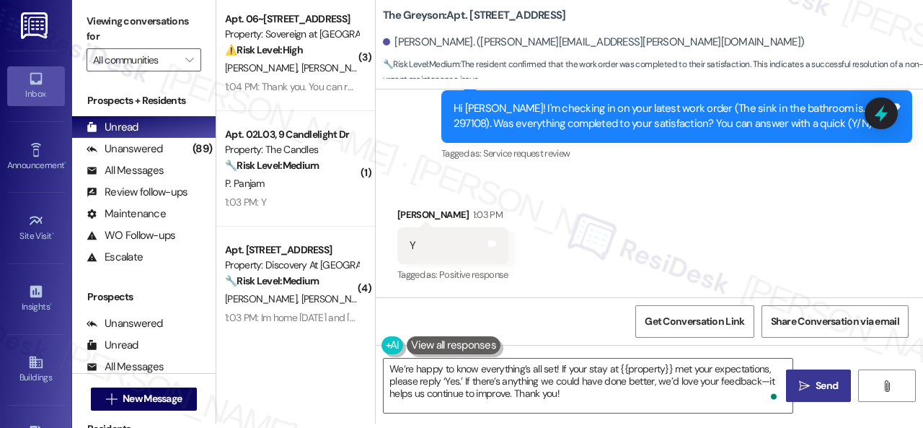
click at [816, 382] on span "Send" at bounding box center [827, 385] width 22 height 15
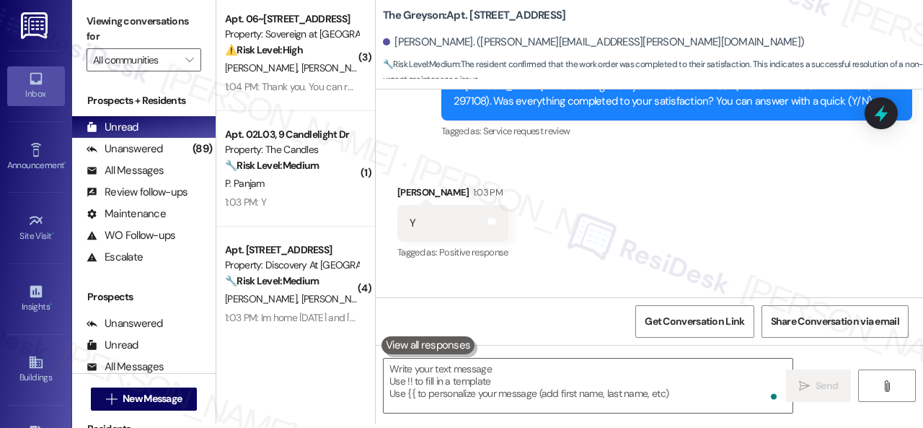
scroll to position [16625, 0]
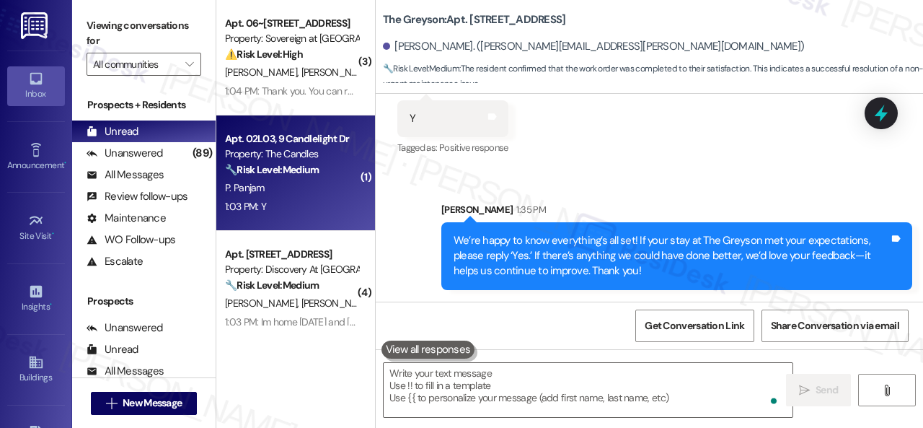
click at [306, 198] on div "1:03 PM: Y 1:03 PM: Y" at bounding box center [292, 207] width 136 height 18
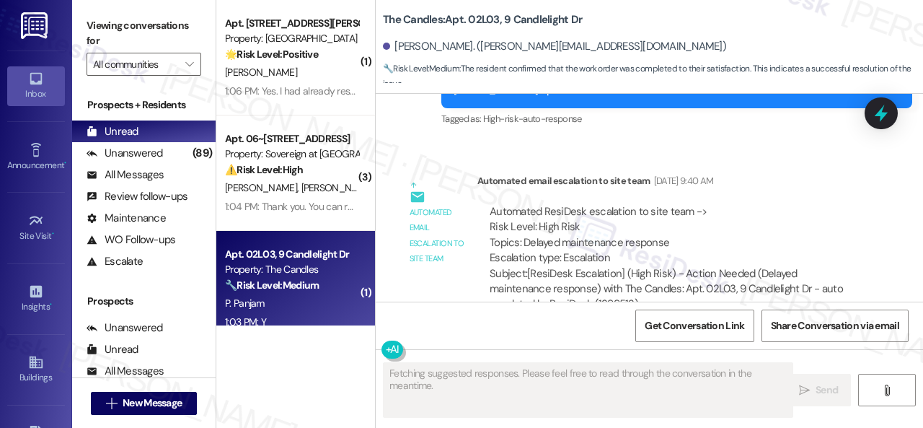
scroll to position [14256, 0]
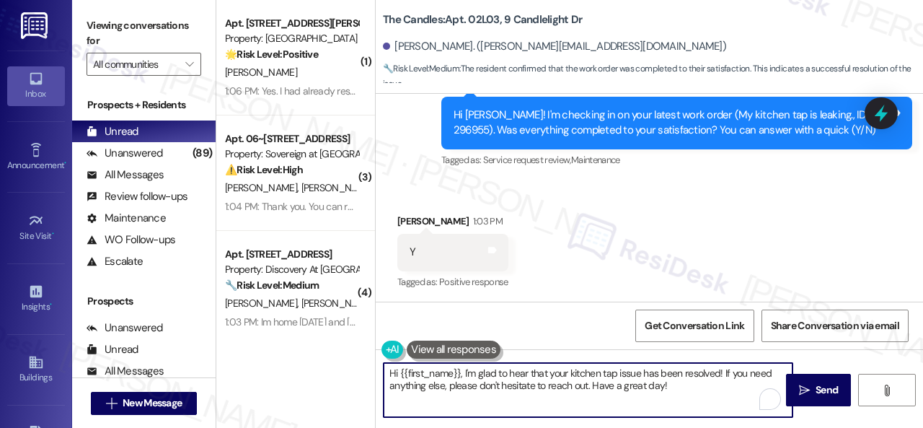
drag, startPoint x: 548, startPoint y: 388, endPoint x: 240, endPoint y: 372, distance: 309.2
click at [240, 372] on div "( 2 ) Apt. 4420ES, 4460 Mountain Laurel Road Property: The Greyson 🔧 Risk Level…" at bounding box center [569, 214] width 707 height 428
paste textarea "We’re happy to know everything’s all set! If your stay at {{property}} met your…"
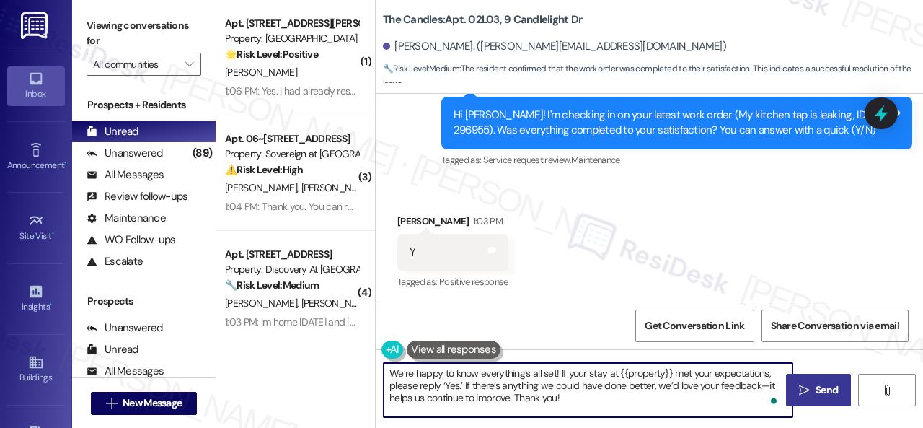
type textarea "We’re happy to know everything’s all set! If your stay at {{property}} met your…"
click at [813, 391] on span "Send" at bounding box center [827, 389] width 28 height 15
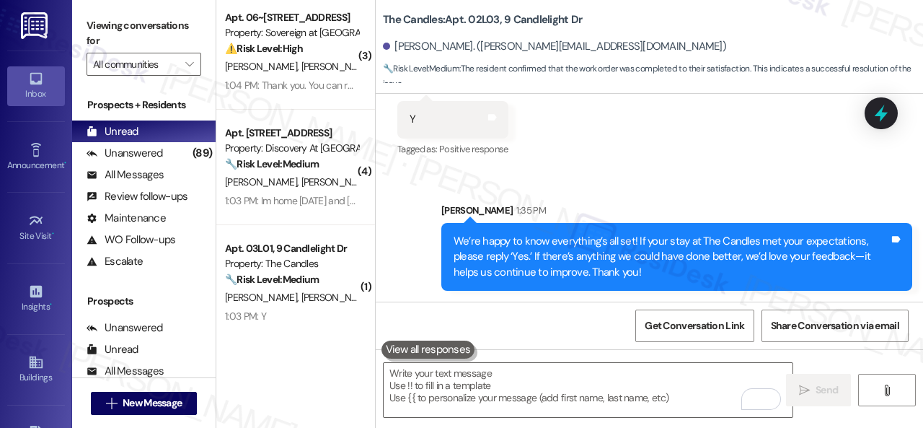
scroll to position [1299, 0]
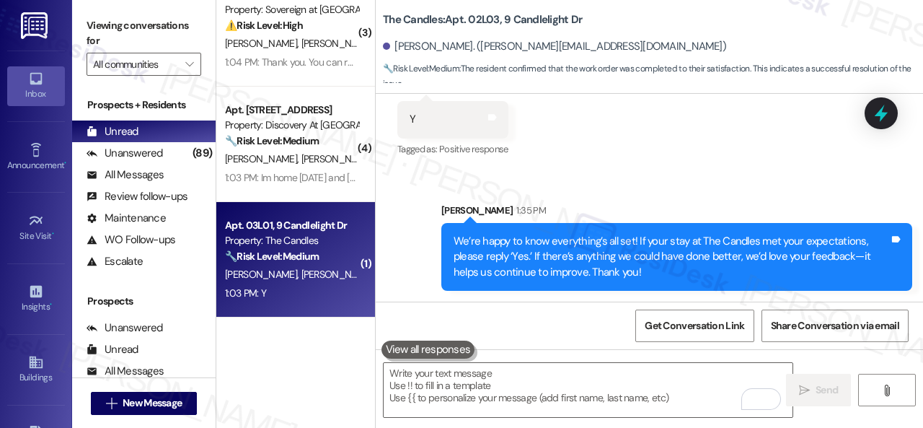
click at [332, 300] on div "1:03 PM: Y 1:03 PM: Y" at bounding box center [292, 293] width 136 height 18
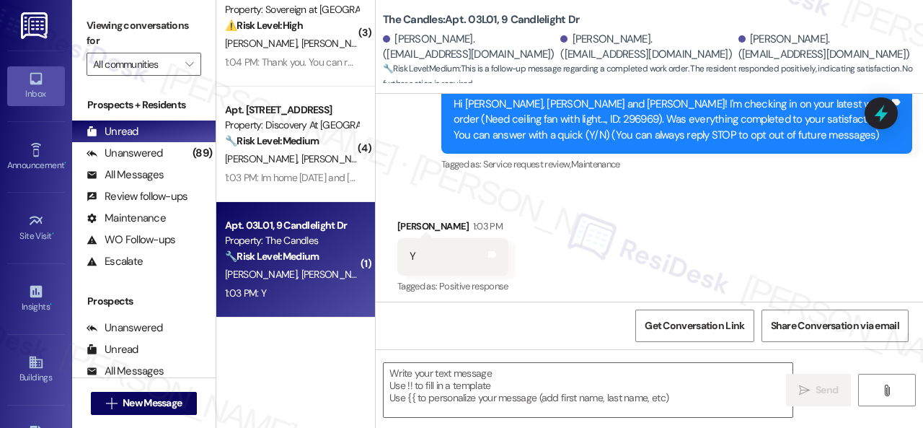
type textarea "Fetching suggested responses. Please feel free to read through the conversation…"
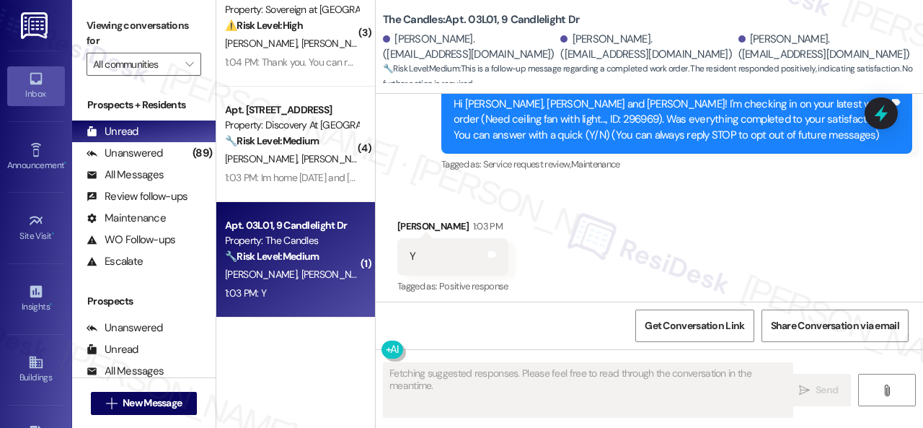
scroll to position [163, 0]
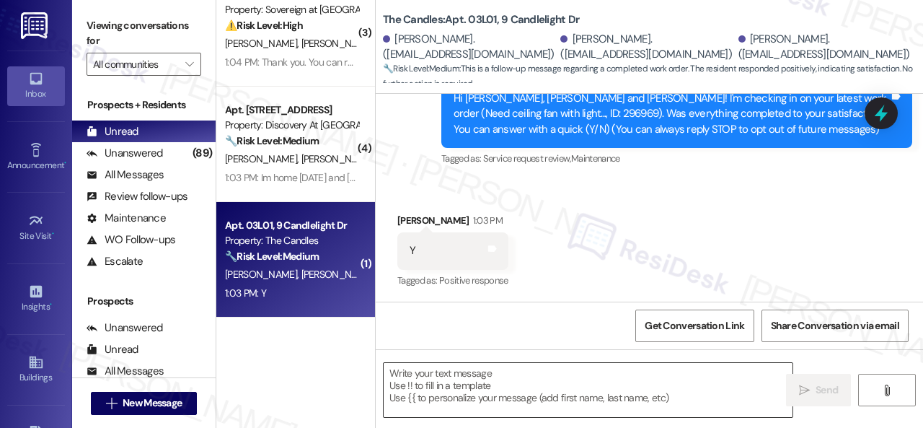
click at [498, 377] on textarea at bounding box center [588, 390] width 409 height 54
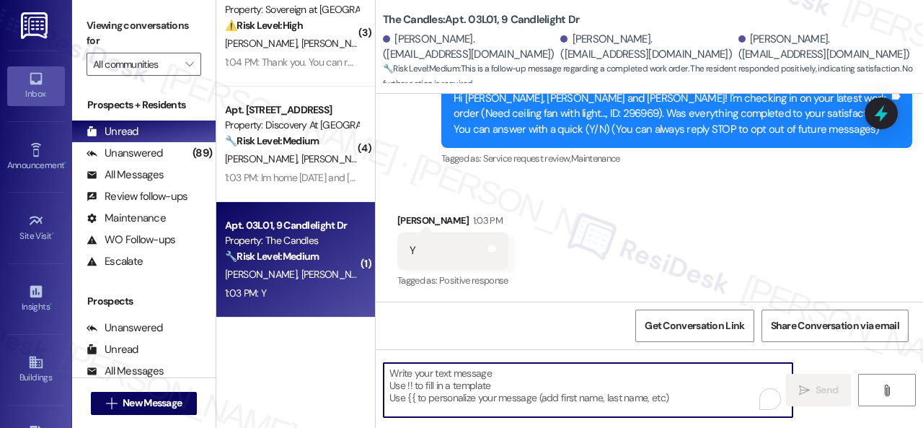
paste textarea "We’re happy to know everything’s all set! If your stay at {{property}} met your…"
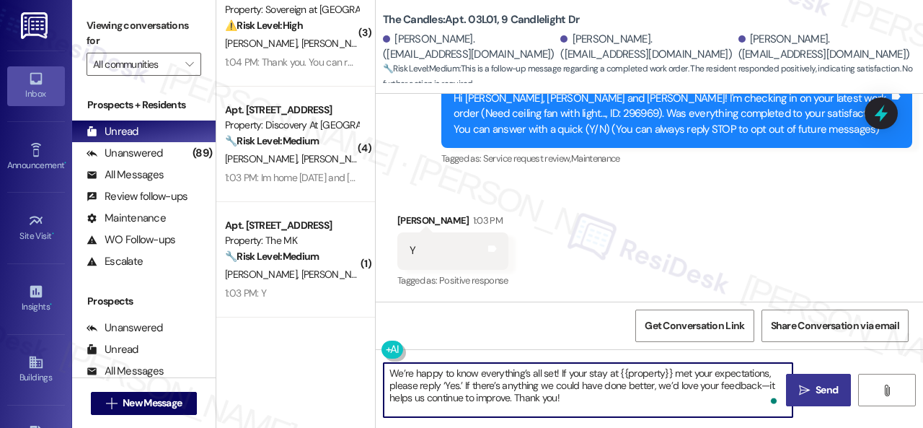
type textarea "We’re happy to know everything’s all set! If your stay at {{property}} met your…"
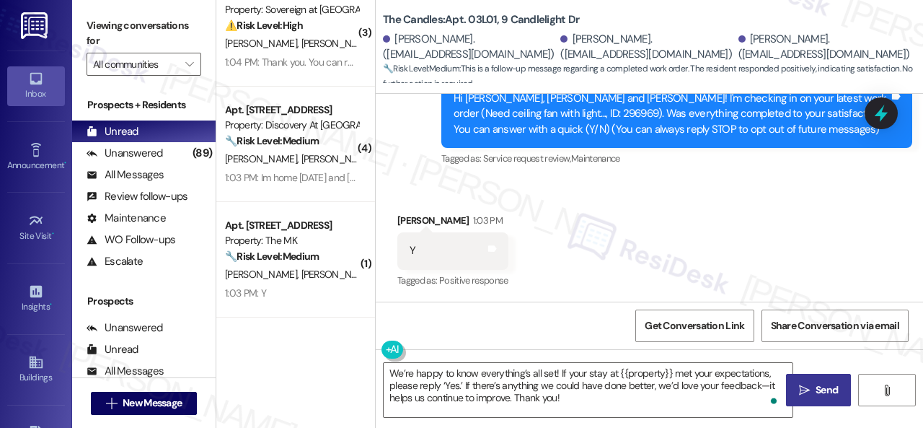
click at [804, 385] on icon "" at bounding box center [804, 391] width 11 height 12
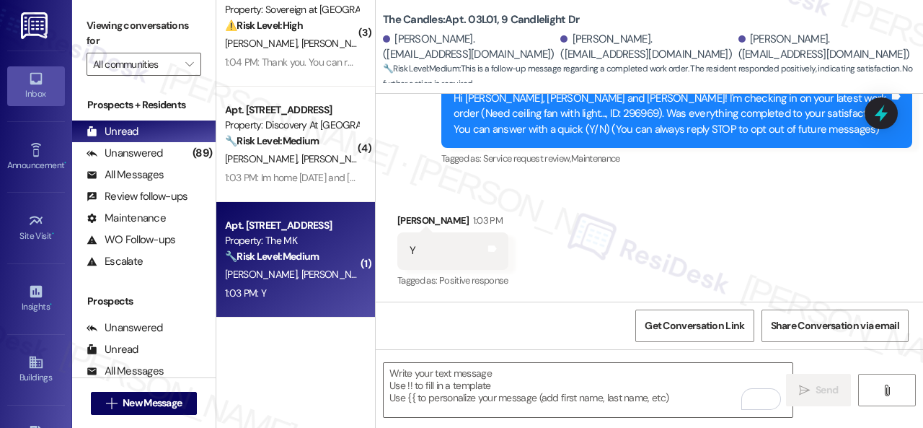
click at [315, 297] on div "1:03 PM: Y 1:03 PM: Y" at bounding box center [292, 293] width 136 height 18
type textarea "Fetching suggested responses. Please feel free to read through the conversation…"
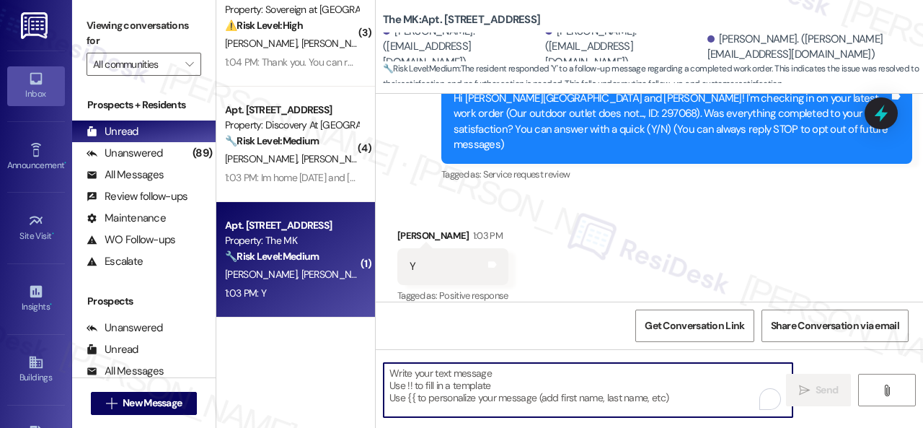
click at [446, 385] on textarea "To enrich screen reader interactions, please activate Accessibility in Grammarl…" at bounding box center [588, 390] width 409 height 54
paste textarea "We’re happy to know everything’s all set! If your stay at {{property}} met your…"
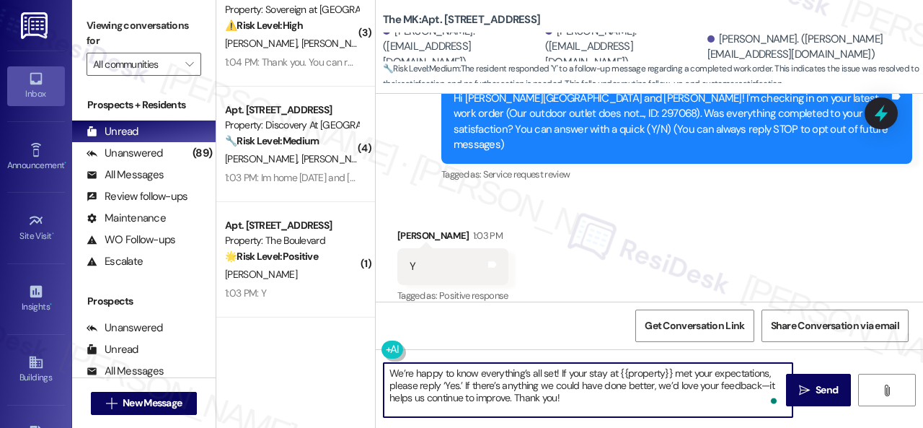
type textarea "We’re happy to know everything’s all set! If your stay at {{property}} met your…"
click at [796, 389] on span " Send" at bounding box center [818, 389] width 45 height 15
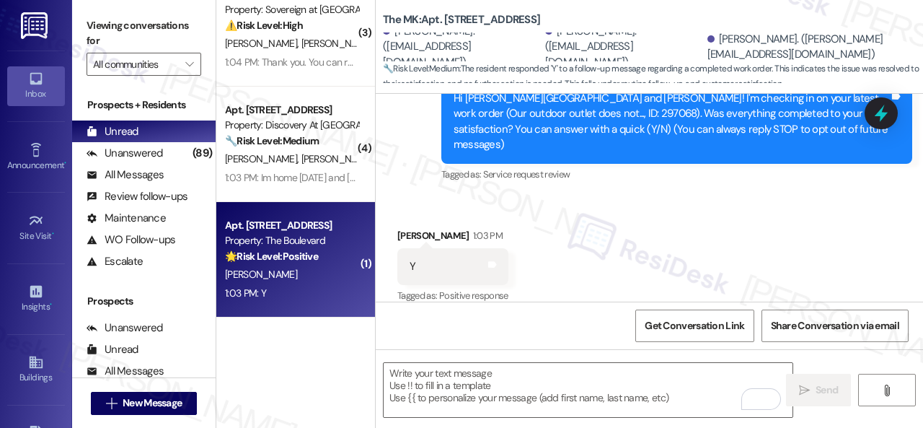
click at [281, 293] on div "1:03 PM: Y 1:03 PM: Y" at bounding box center [292, 293] width 136 height 18
type textarea "Fetching suggested responses. Please feel free to read through the conversation…"
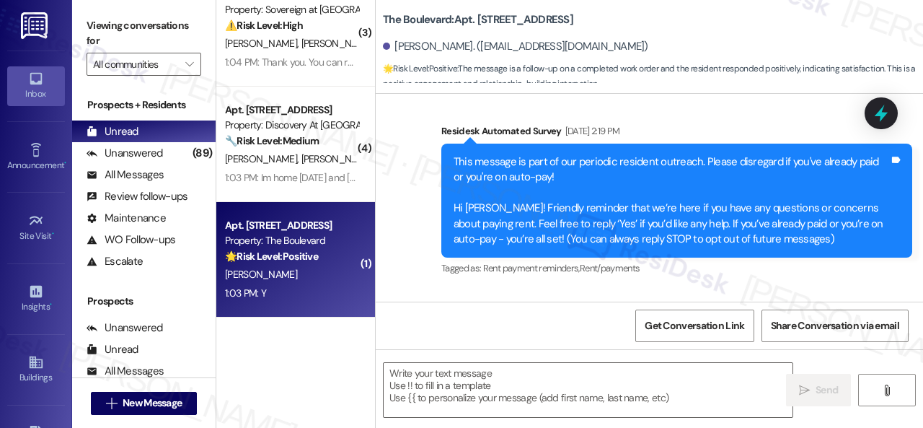
type textarea "Fetching suggested responses. Please feel free to read through the conversation…"
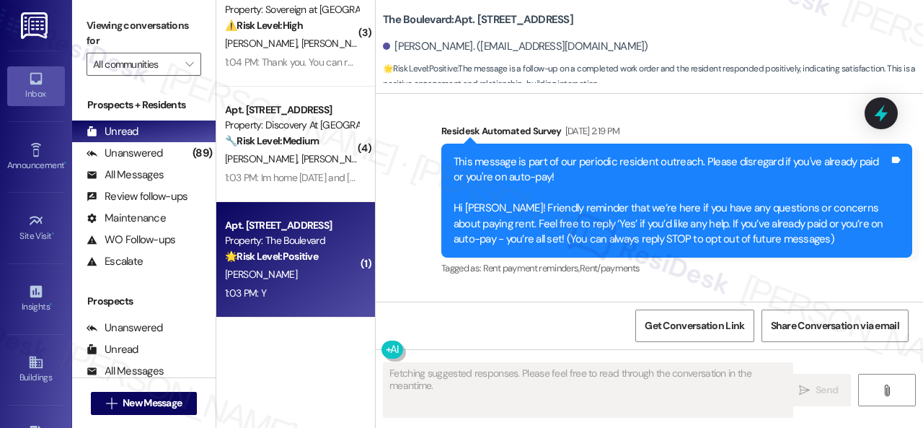
scroll to position [632, 0]
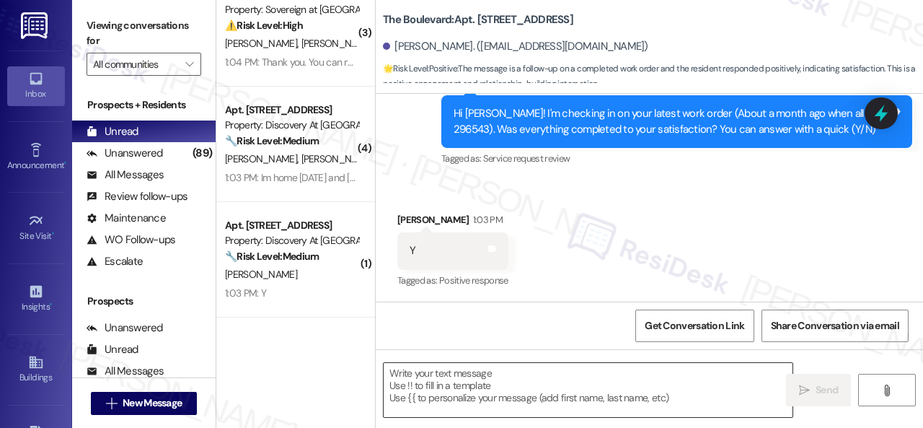
click at [429, 375] on textarea at bounding box center [588, 390] width 409 height 54
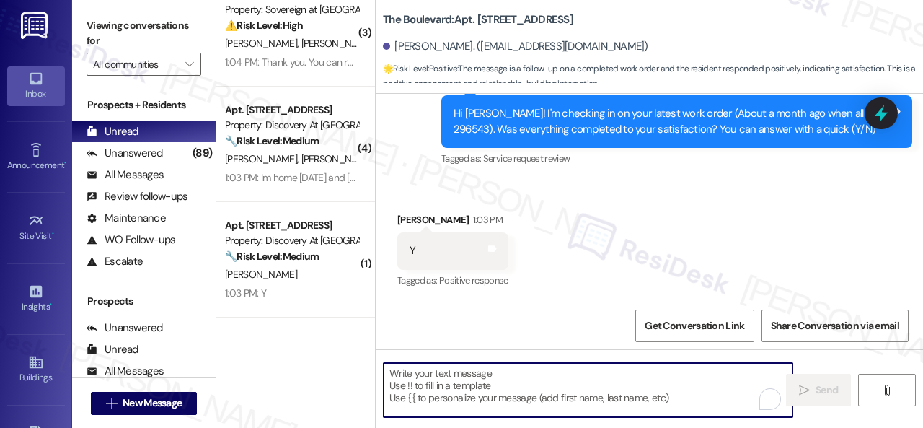
paste textarea "We’re happy to know everything’s all set! If your stay at {{property}} met your…"
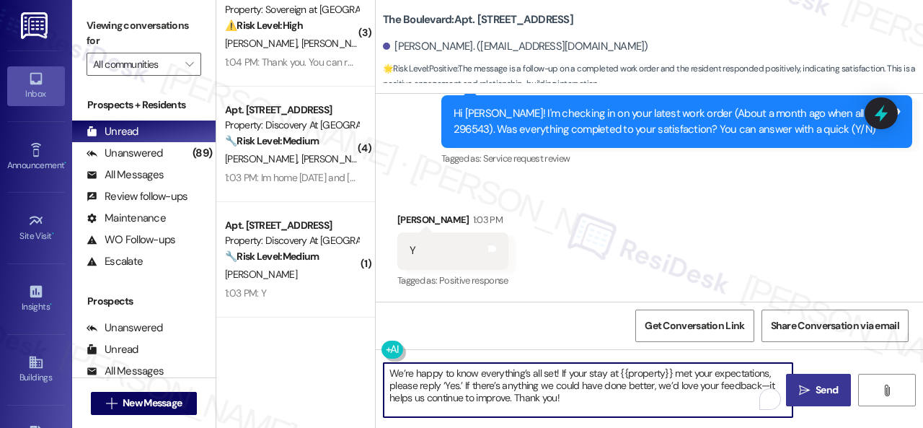
type textarea "We’re happy to know everything’s all set! If your stay at {{property}} met your…"
click at [813, 385] on span "Send" at bounding box center [827, 389] width 28 height 15
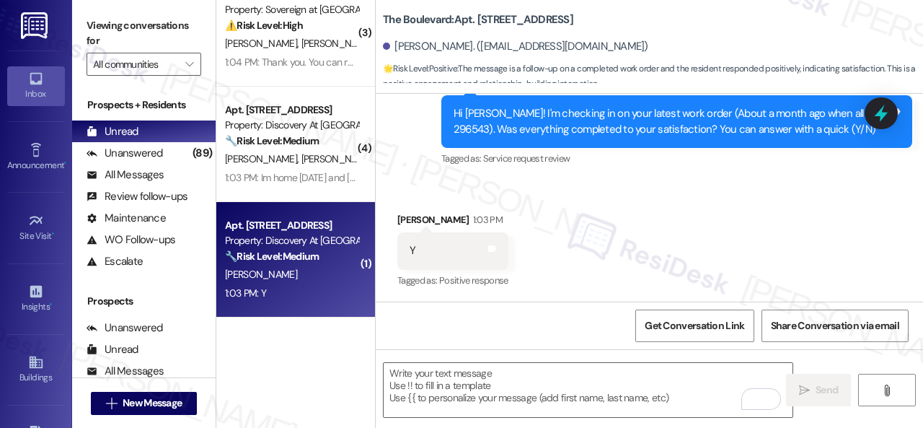
click at [308, 284] on div "1:03 PM: Y 1:03 PM: Y" at bounding box center [292, 293] width 136 height 18
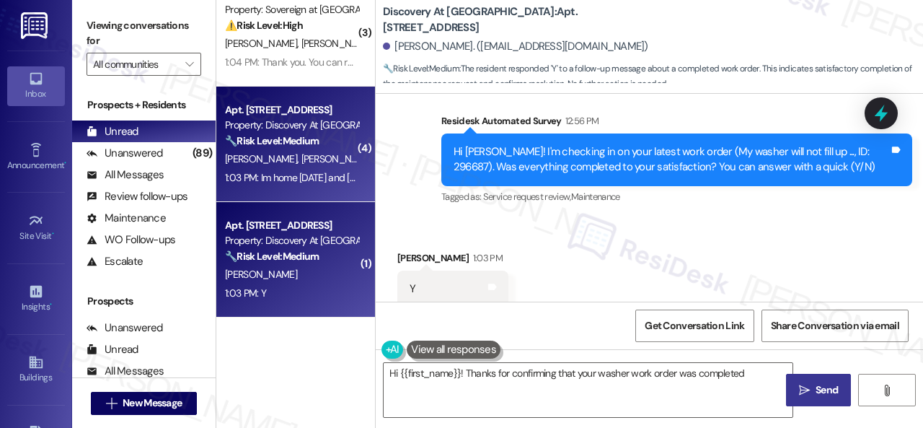
scroll to position [2663, 0]
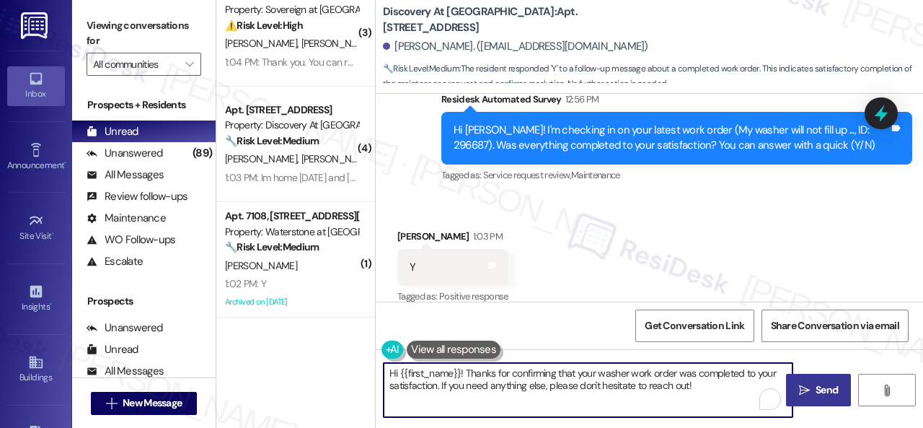
drag, startPoint x: 542, startPoint y: 396, endPoint x: 214, endPoint y: 361, distance: 330.8
click at [214, 361] on div "Viewing conversations for All communities  Prospects + Residents Unread (0) Un…" at bounding box center [497, 214] width 851 height 428
paste textarea "We’re happy to know everything’s all set! If your stay at {{property}} met your…"
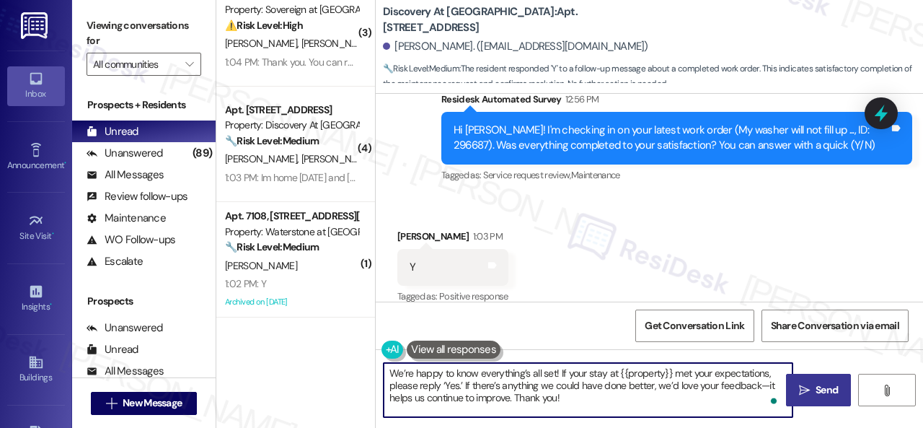
type textarea "We’re happy to know everything’s all set! If your stay at {{property}} met your…"
click at [811, 379] on button " Send" at bounding box center [818, 390] width 65 height 32
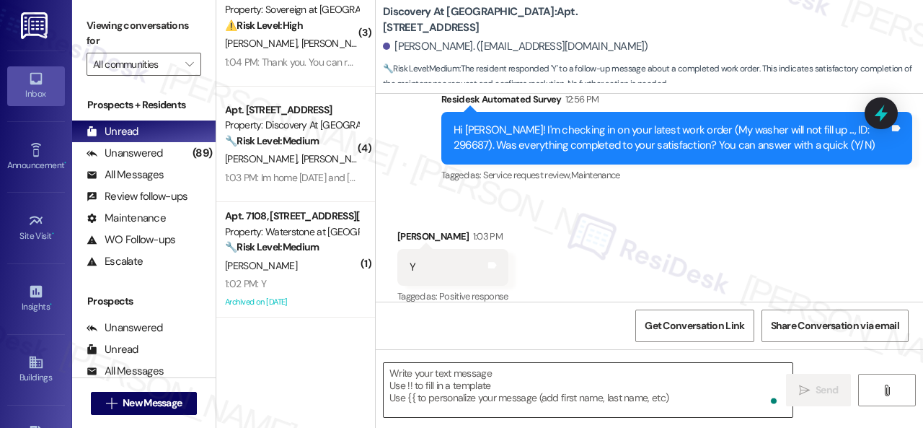
type textarea "Fetching suggested responses. Please feel free to read through the conversation…"
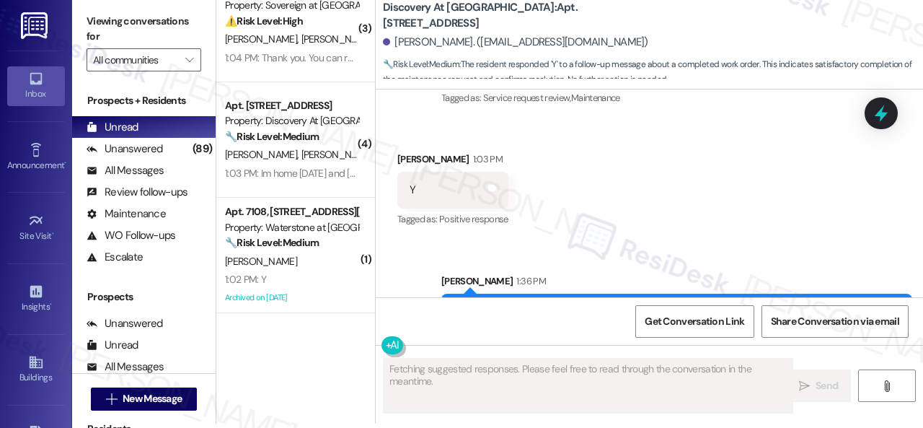
scroll to position [2796, 0]
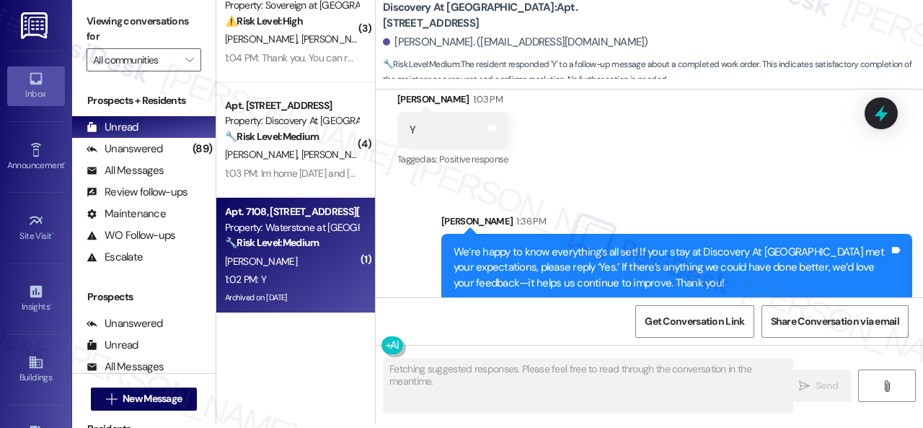
click at [326, 278] on div "1:02 PM: Y 1:02 PM: Y" at bounding box center [292, 280] width 136 height 18
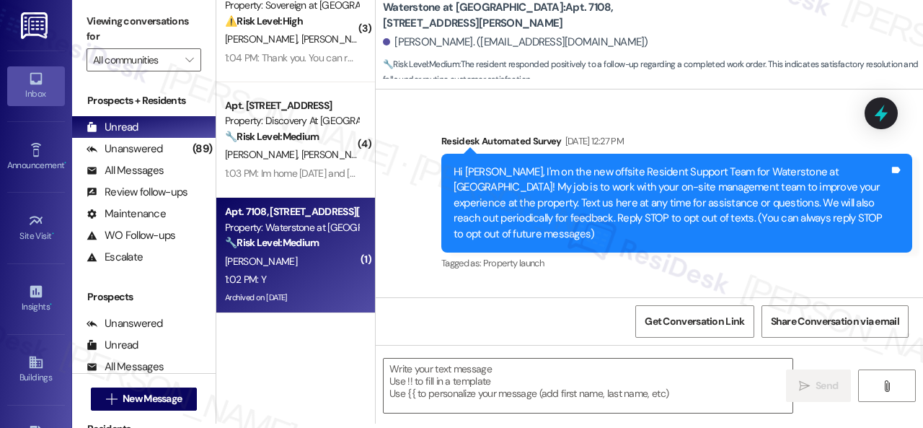
type textarea "Fetching suggested responses. Please feel free to read through the conversation…"
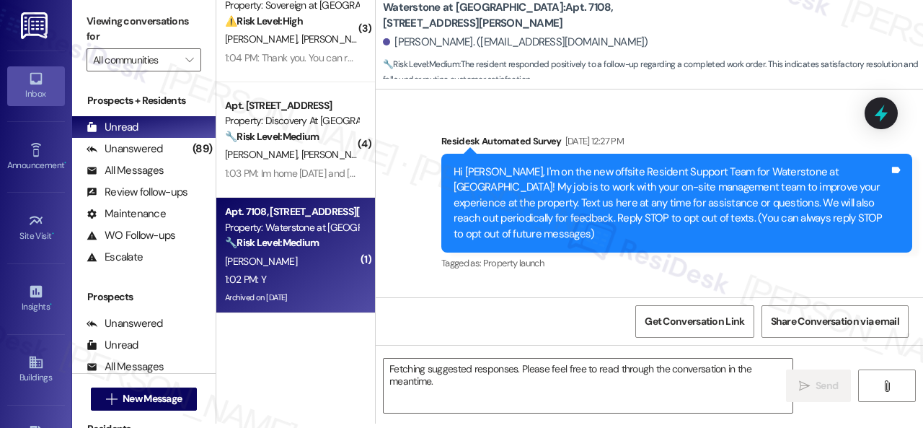
scroll to position [6269, 0]
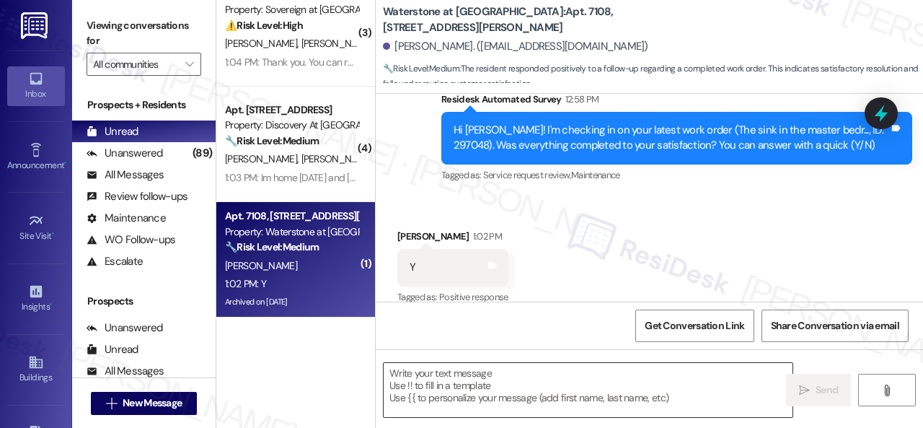
click at [458, 385] on textarea at bounding box center [588, 390] width 409 height 54
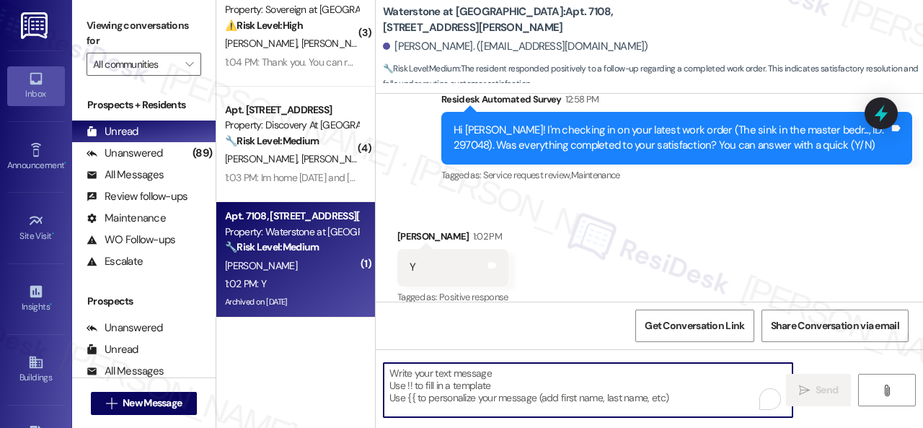
paste textarea "We’re happy to know everything’s all set! If your stay at {{property}} met your…"
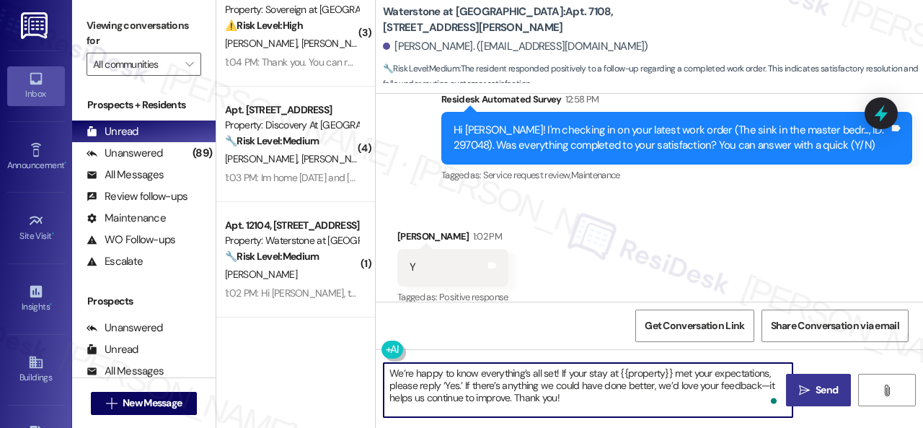
type textarea "We’re happy to know everything’s all set! If your stay at {{property}} met your…"
click at [827, 393] on span "Send" at bounding box center [827, 389] width 22 height 15
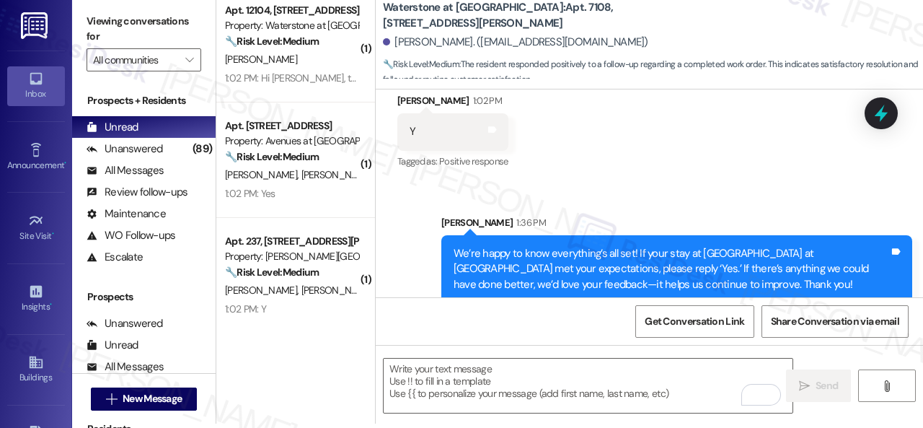
scroll to position [1515, 0]
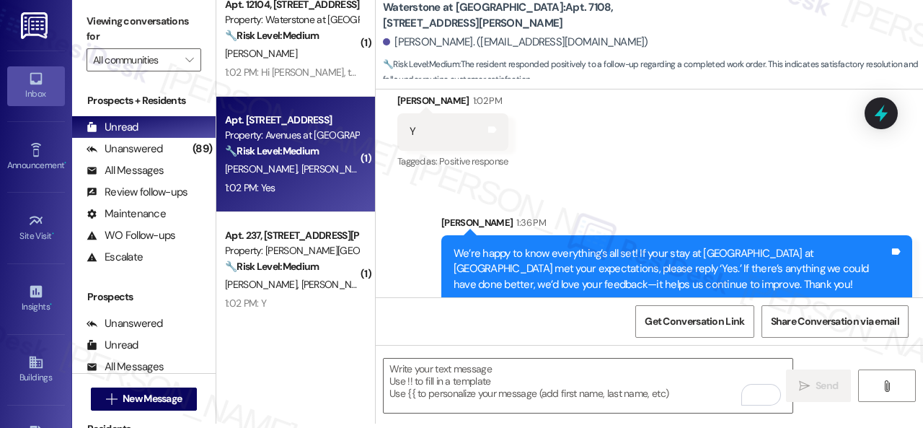
click at [309, 181] on div "1:02 PM: Yes 1:02 PM: Yes" at bounding box center [292, 188] width 136 height 18
type textarea "Fetching suggested responses. Please feel free to read through the conversation…"
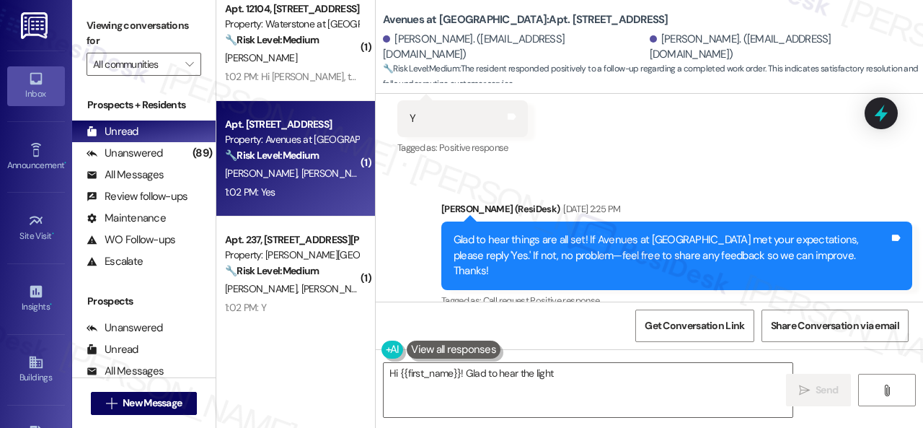
scroll to position [4325, 0]
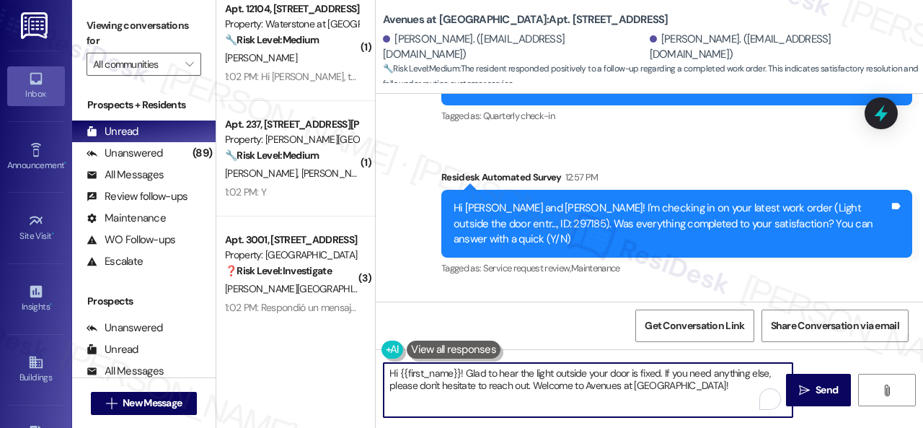
drag, startPoint x: 371, startPoint y: 341, endPoint x: 310, endPoint y: 325, distance: 62.6
click at [310, 325] on div "( 3 ) Apt. 06~203, 13310 Melrose Lane Property: Sovereign at Overland Park ⚠️ R…" at bounding box center [569, 214] width 707 height 428
paste textarea "We’re happy to know everything’s all set! If your stay at {{property}} met your…"
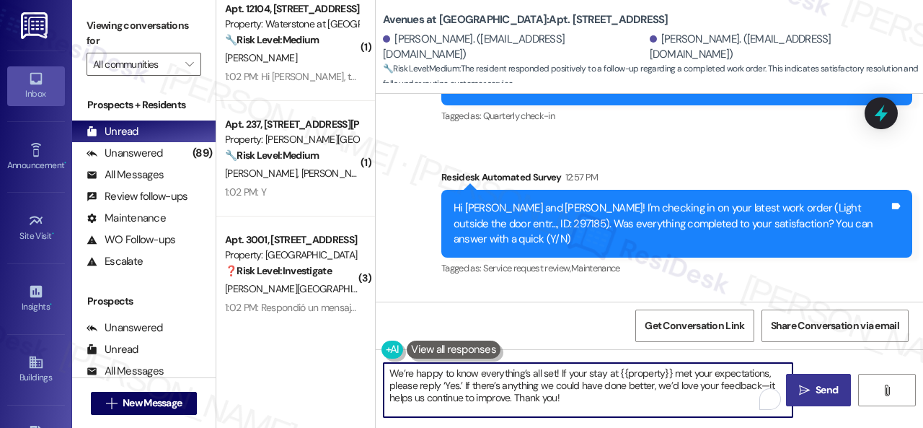
type textarea "We’re happy to know everything’s all set! If your stay at {{property}} met your…"
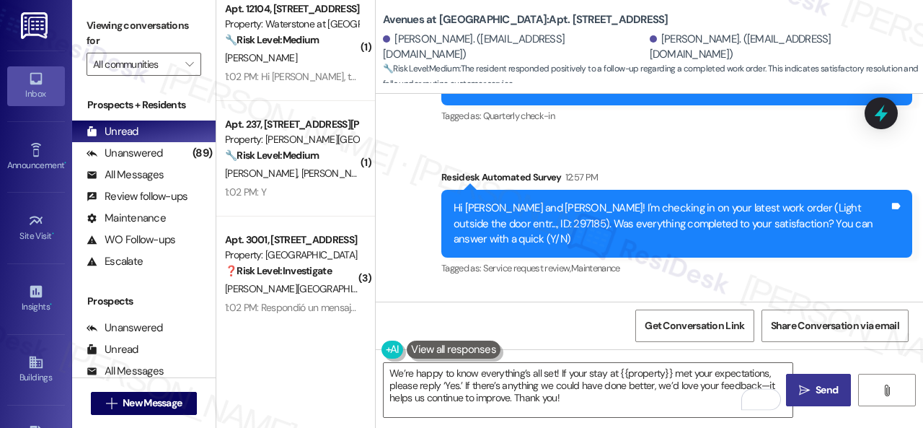
click at [804, 382] on span " Send" at bounding box center [818, 389] width 45 height 15
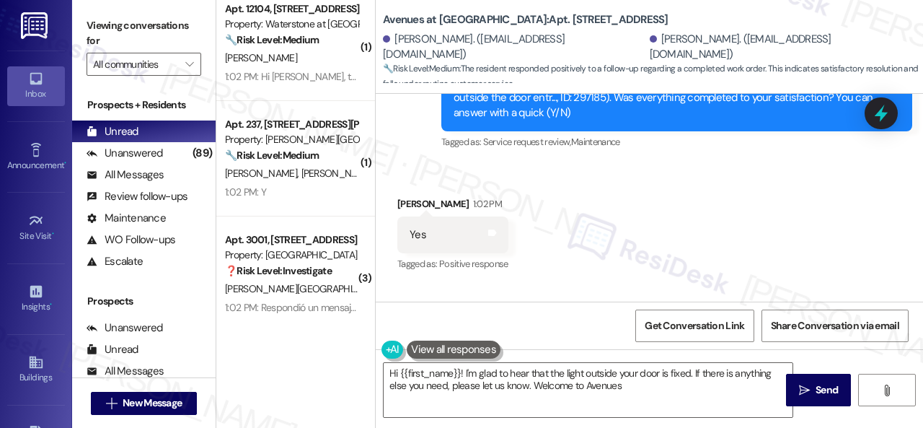
scroll to position [4457, 0]
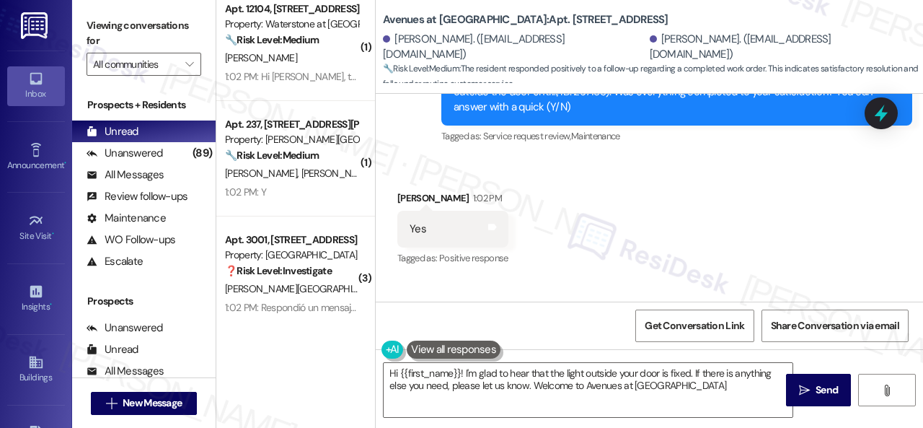
type textarea "Hi {{first_name}}! I'm glad to hear that the light outside your door is fixed. …"
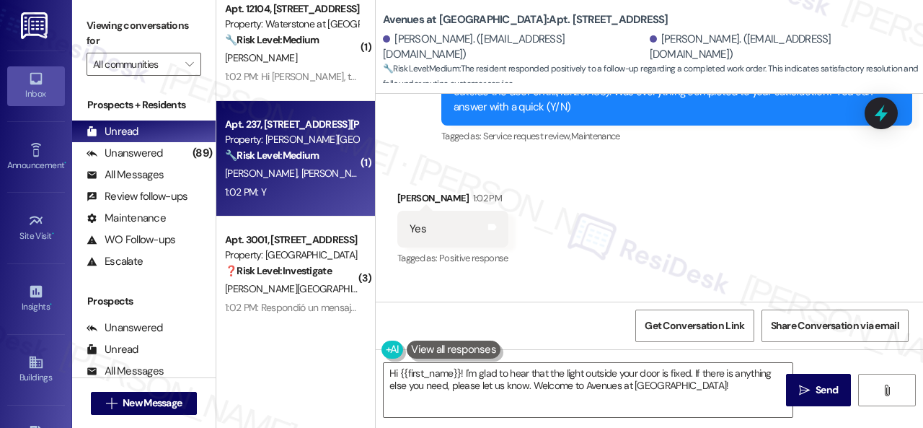
click at [345, 198] on div "1:02 PM: Y 1:02 PM: Y" at bounding box center [292, 192] width 136 height 18
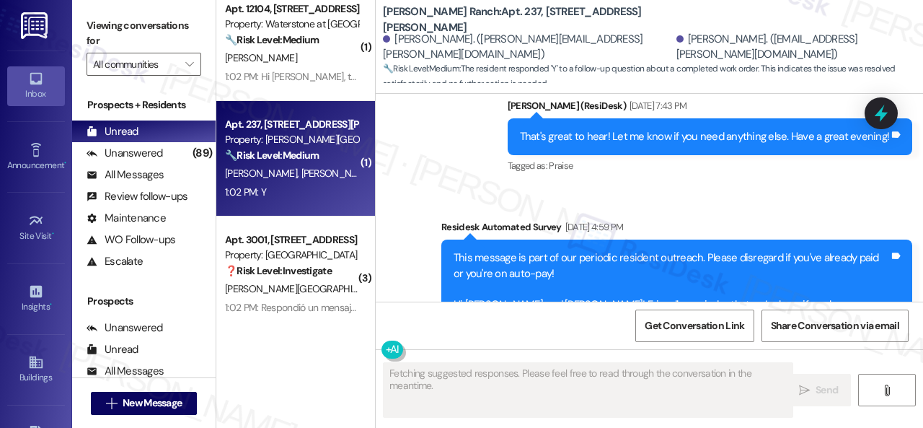
scroll to position [3236, 0]
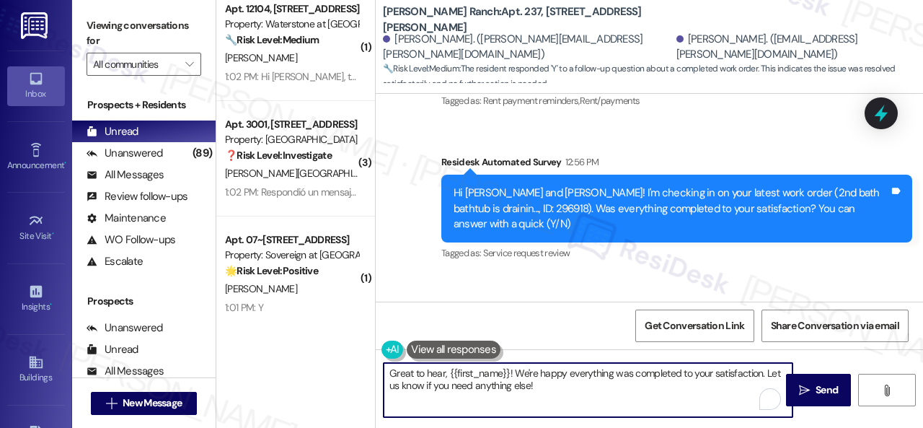
drag, startPoint x: 441, startPoint y: 372, endPoint x: 312, endPoint y: 346, distance: 132.4
click at [312, 346] on div "( 3 ) Apt. 06~203, 13310 Melrose Lane Property: Sovereign at Overland Park ⚠️ R…" at bounding box center [569, 214] width 707 height 428
paste textarea "We’re happy to know everything’s all set! If your stay at {{property}} met your…"
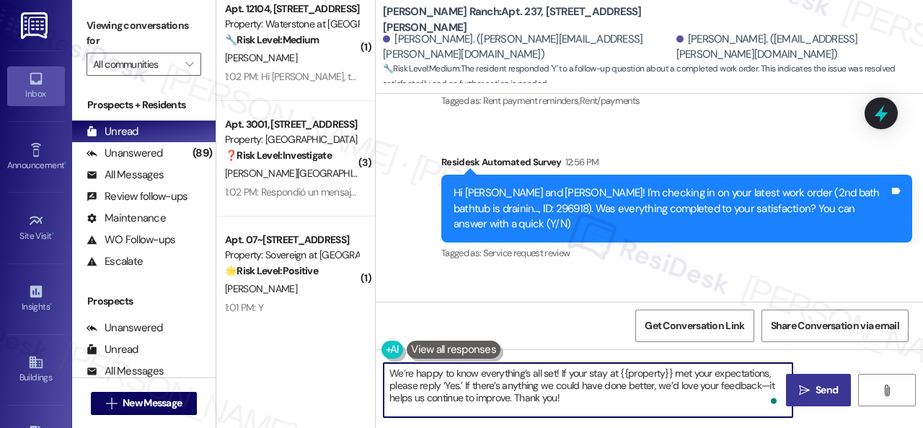
type textarea "We’re happy to know everything’s all set! If your stay at {{property}} met your…"
click at [832, 382] on span "Send" at bounding box center [827, 389] width 22 height 15
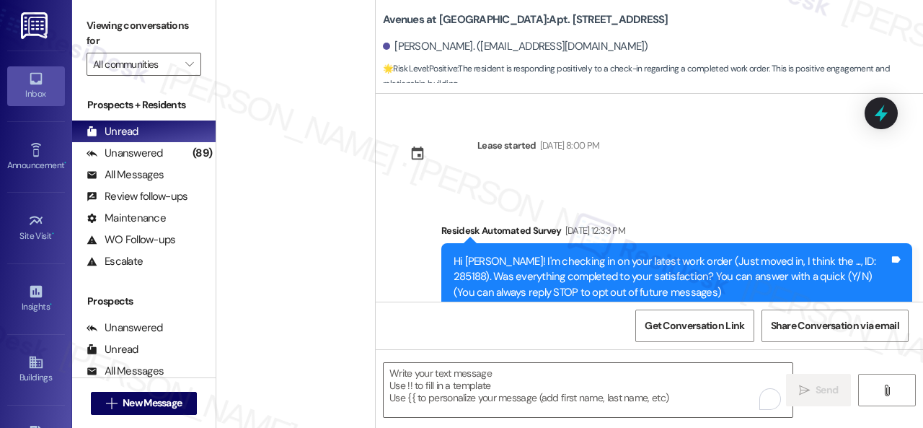
scroll to position [448, 0]
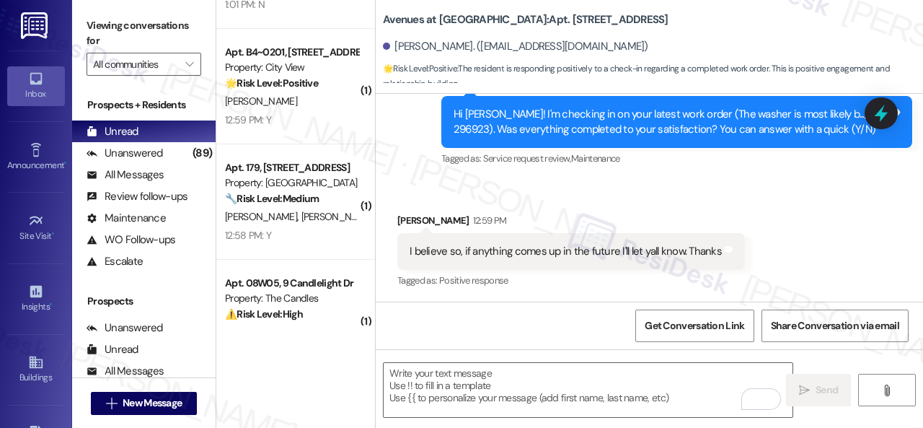
click at [433, 184] on div "Received via SMS Damian Billeaudeau 12:59 PM I believe so, if anything comes up…" at bounding box center [650, 241] width 548 height 122
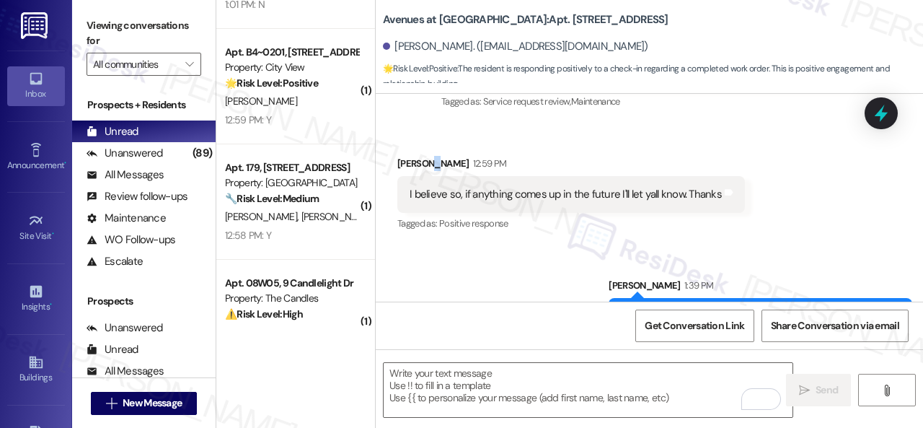
scroll to position [550, 0]
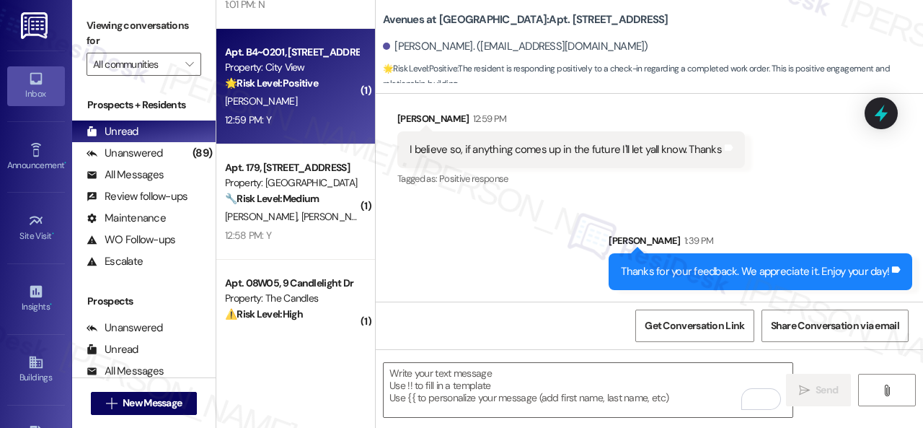
click at [293, 116] on div "12:59 PM: Y 12:59 PM: Y" at bounding box center [292, 120] width 136 height 18
type textarea "Fetching suggested responses. Please feel free to read through the conversation…"
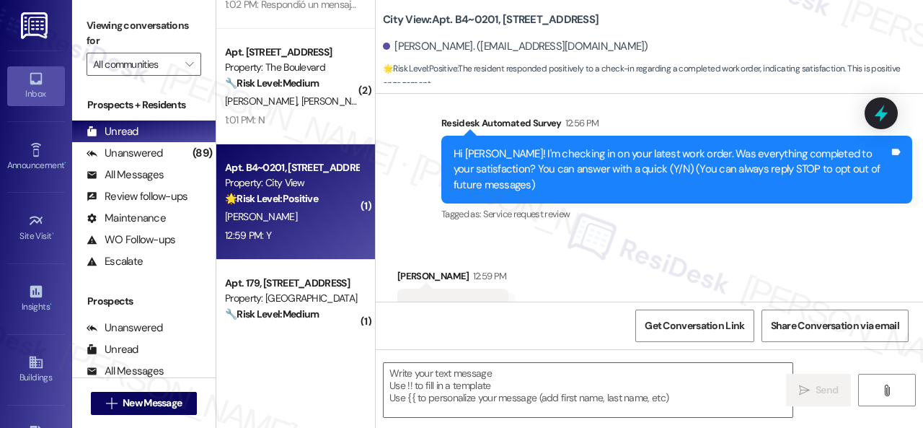
type textarea "Fetching suggested responses. Please feel free to read through the conversation…"
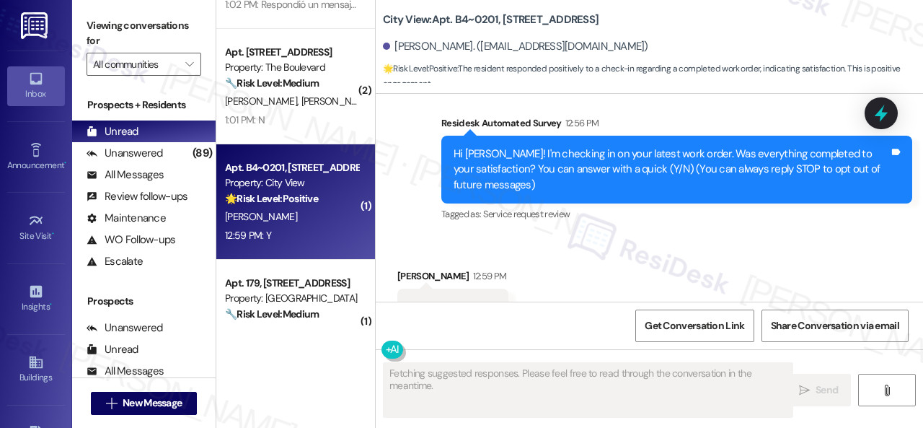
scroll to position [311, 0]
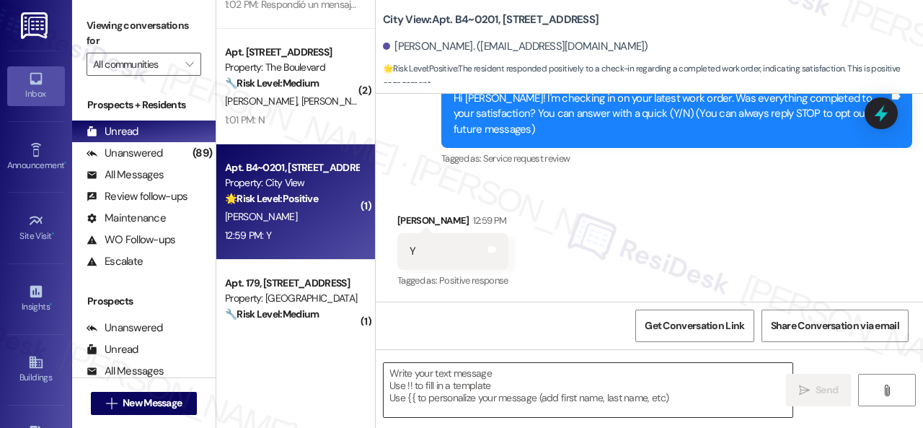
click at [477, 380] on textarea at bounding box center [588, 390] width 409 height 54
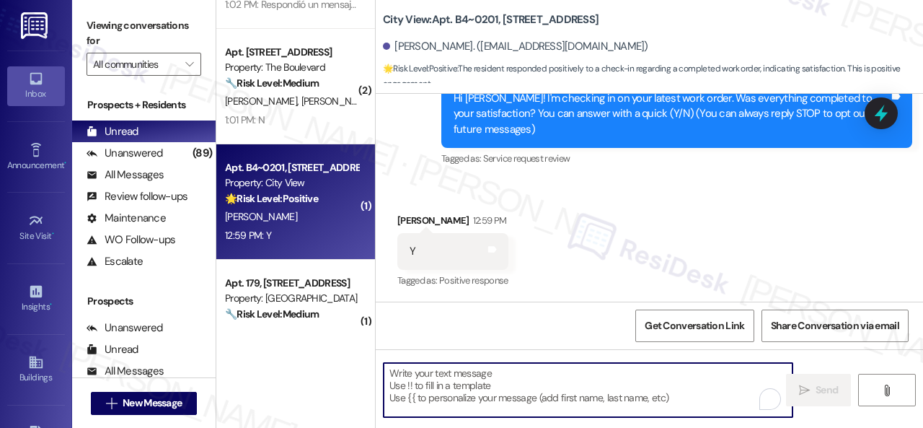
paste textarea "We’re happy to know everything’s all set! If your stay at {{property}} met your…"
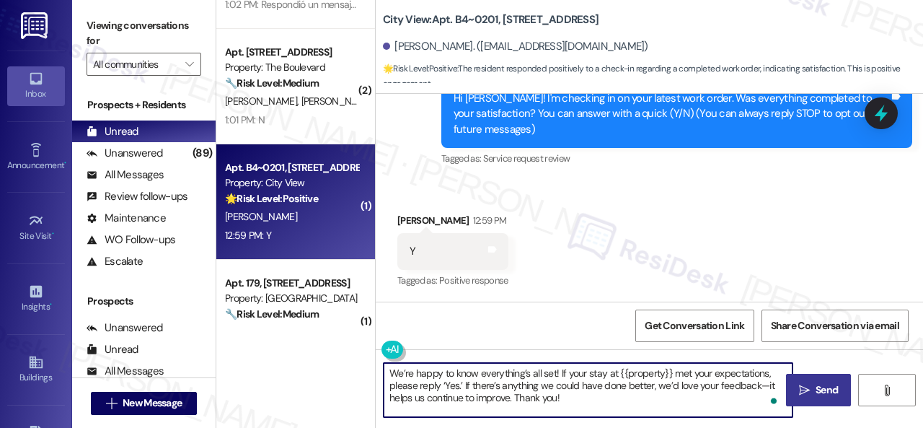
type textarea "We’re happy to know everything’s all set! If your stay at {{property}} met your…"
click at [818, 378] on button " Send" at bounding box center [818, 390] width 65 height 32
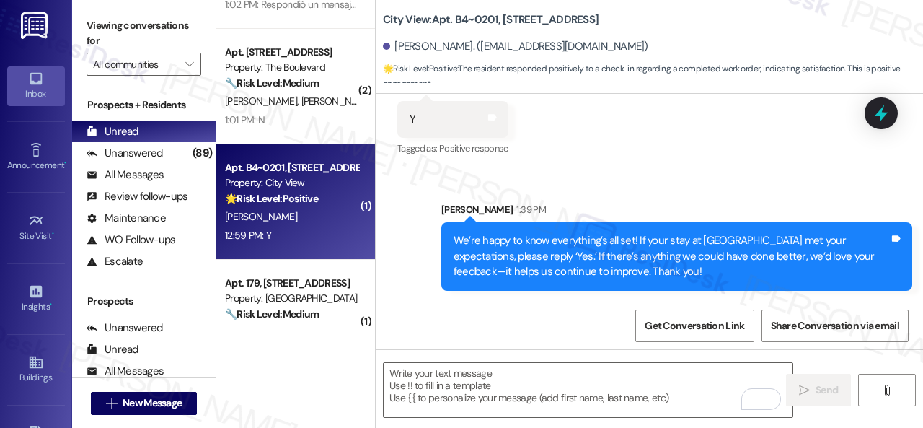
scroll to position [2308, 0]
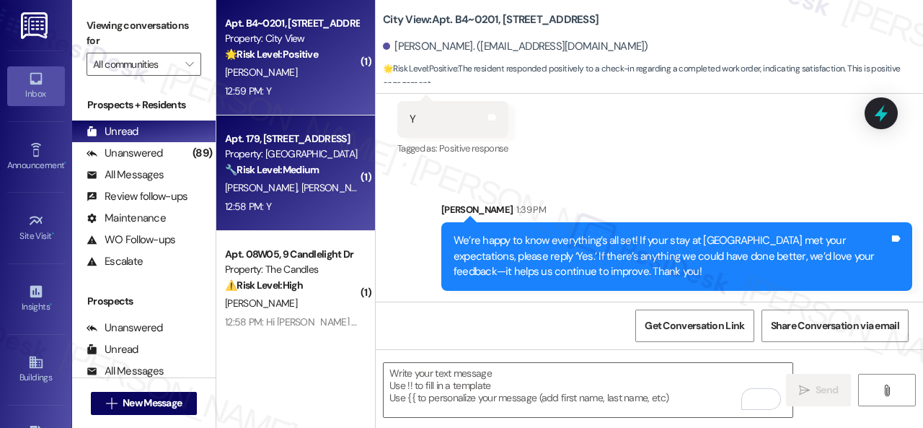
click at [302, 218] on div "Apt. 179, 146 Spring Creek Dr Property: Spring Creek 🔧 Risk Level: Medium The r…" at bounding box center [295, 172] width 159 height 115
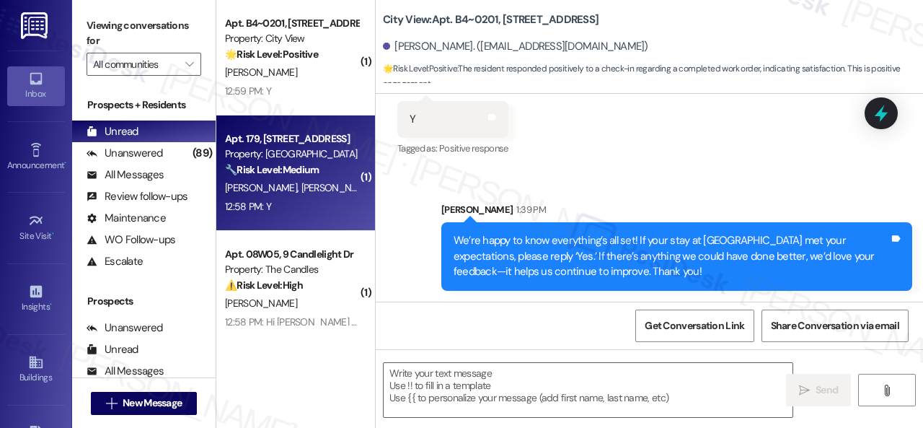
type textarea "Fetching suggested responses. Please feel free to read through the conversation…"
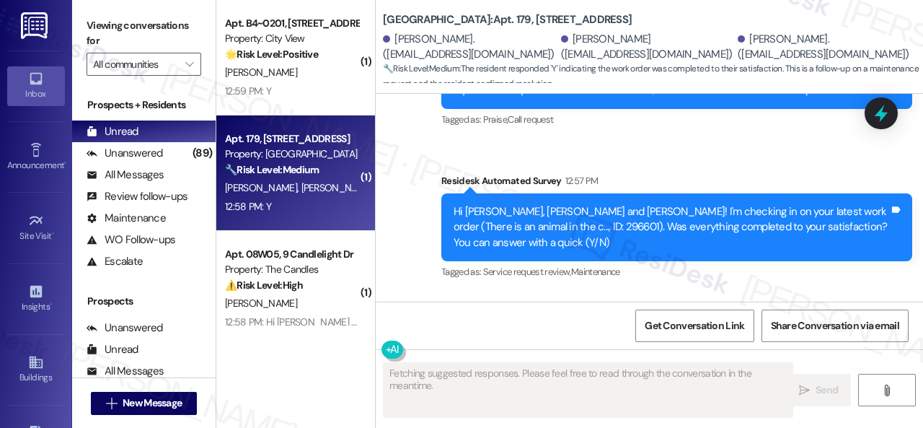
scroll to position [9033, 0]
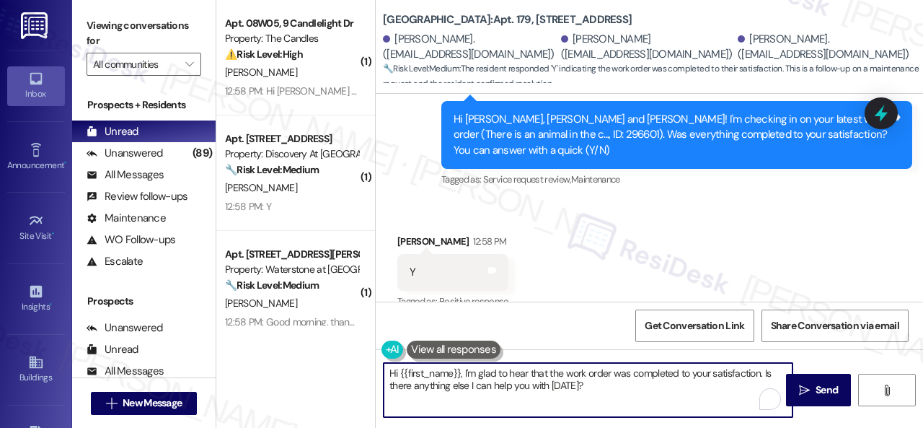
drag, startPoint x: 581, startPoint y: 387, endPoint x: 316, endPoint y: 353, distance: 266.9
click at [300, 353] on div "( 3 ) Apt. 3001, 1550 Katy Gap Rd Property: Grand Villas ❓ Risk Level: Investig…" at bounding box center [569, 214] width 707 height 428
paste textarea "We’re happy to know everything’s all set! If your stay at {{property}} met your…"
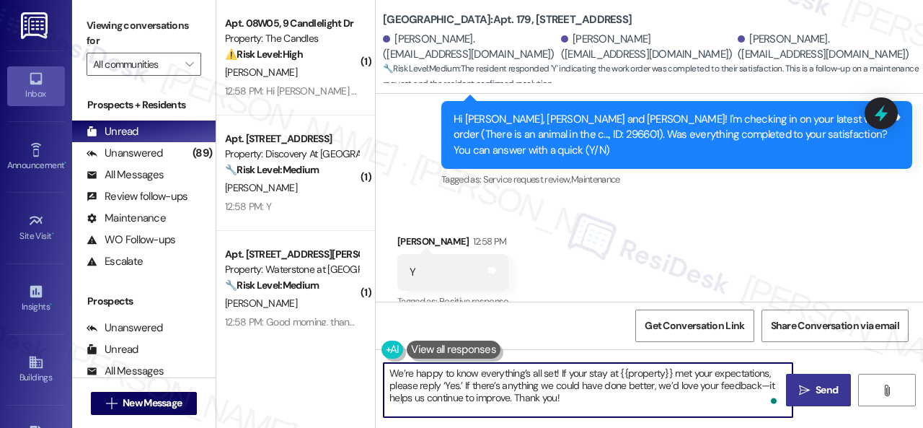
type textarea "We’re happy to know everything’s all set! If your stay at {{property}} met your…"
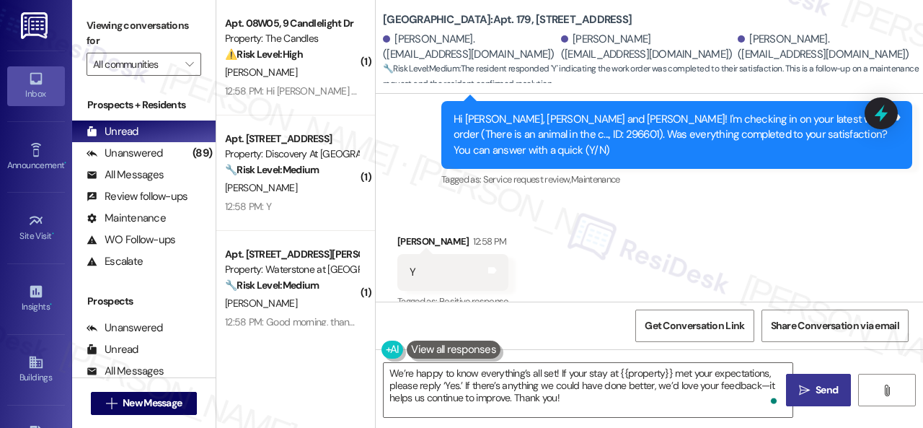
click at [816, 393] on span "Send" at bounding box center [827, 389] width 22 height 15
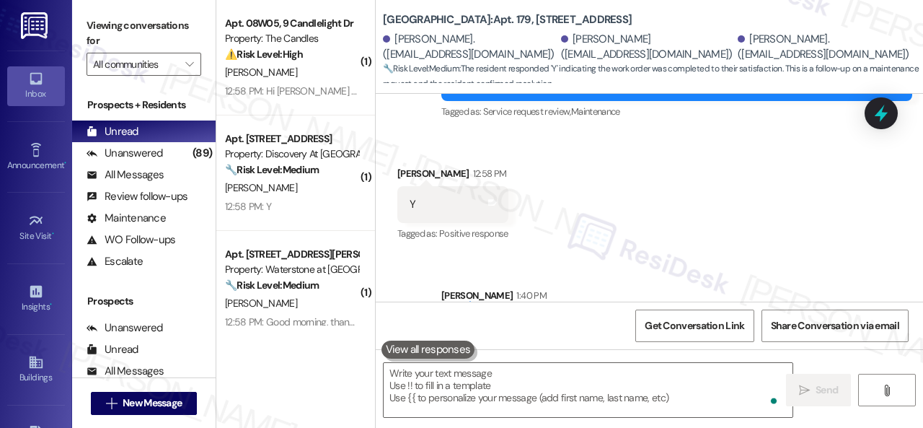
scroll to position [9165, 0]
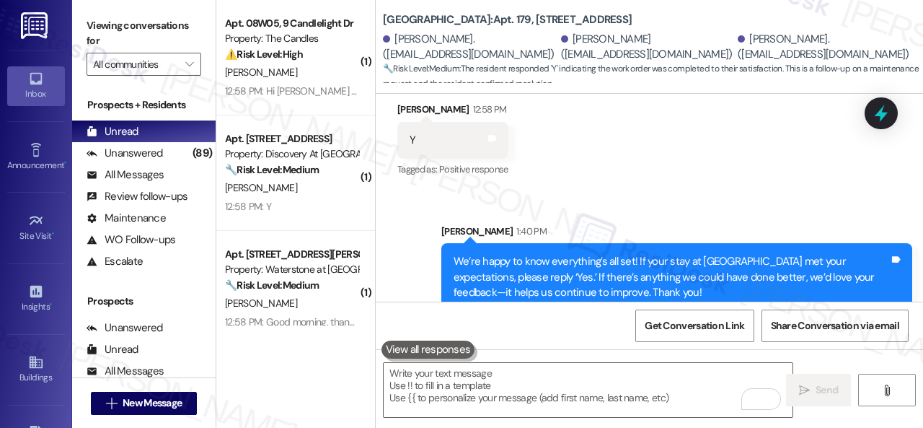
click at [316, 191] on div "R. Pena" at bounding box center [292, 188] width 136 height 18
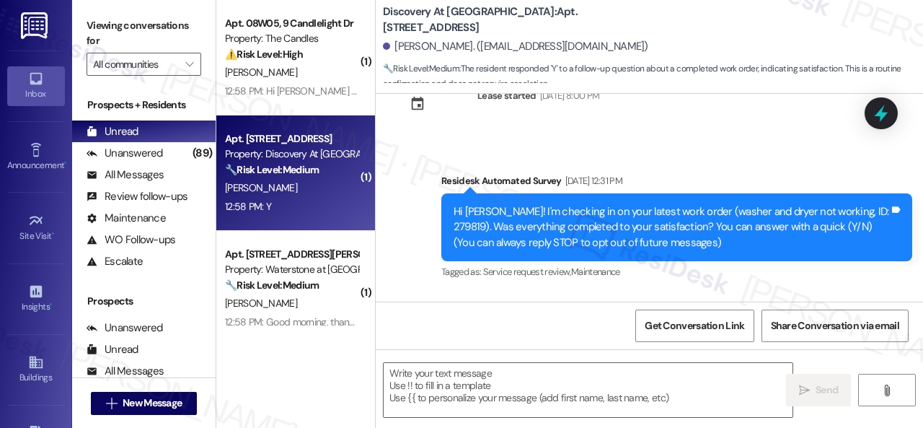
type textarea "Fetching suggested responses. Please feel free to read through the conversation…"
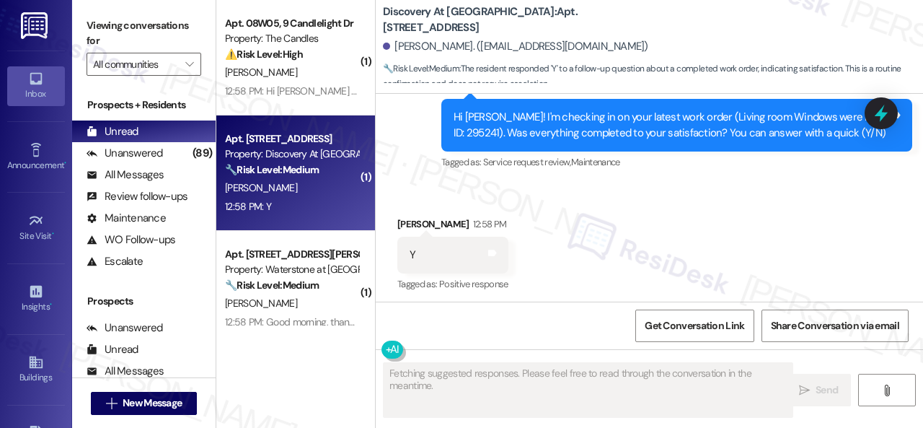
scroll to position [895, 0]
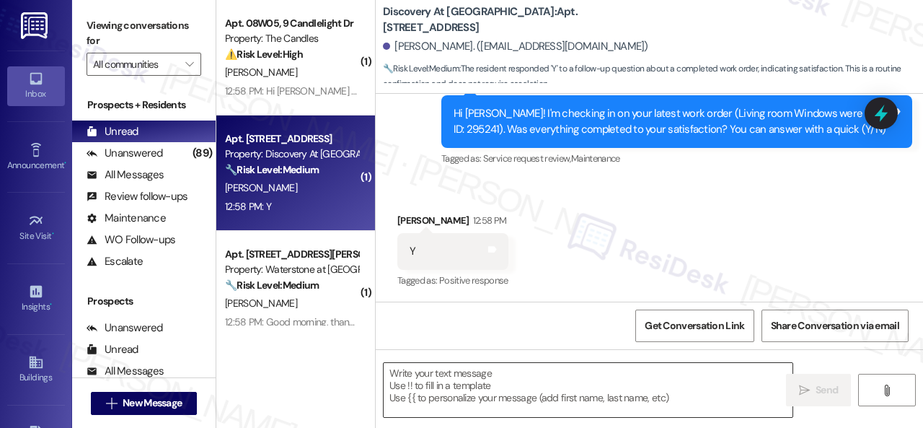
click at [487, 383] on textarea at bounding box center [588, 390] width 409 height 54
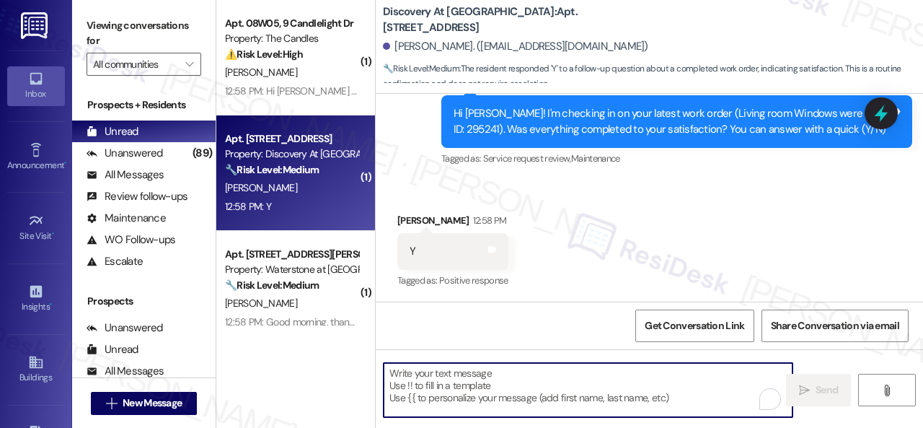
paste textarea "We’re happy to know everything’s all set! If your stay at {{property}} met your…"
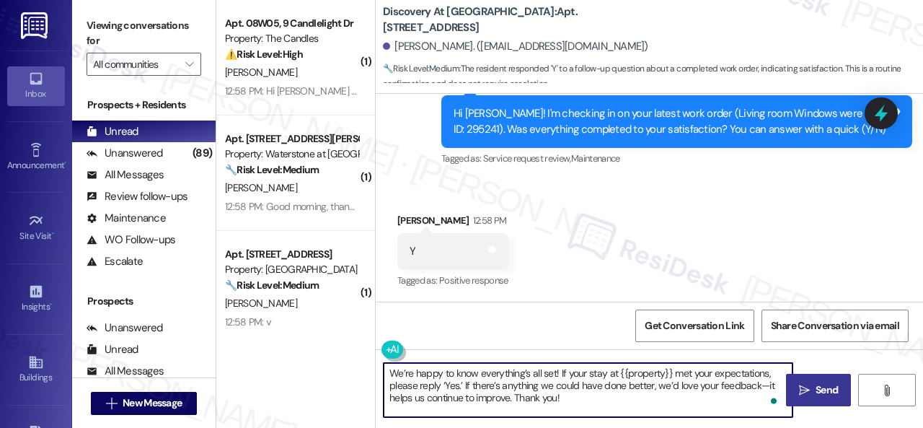
type textarea "We’re happy to know everything’s all set! If your stay at {{property}} met your…"
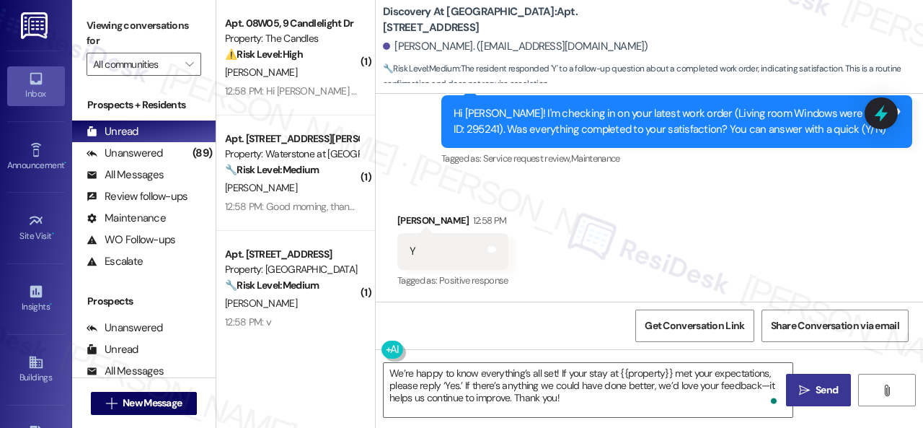
click at [813, 387] on span "Send" at bounding box center [827, 389] width 28 height 15
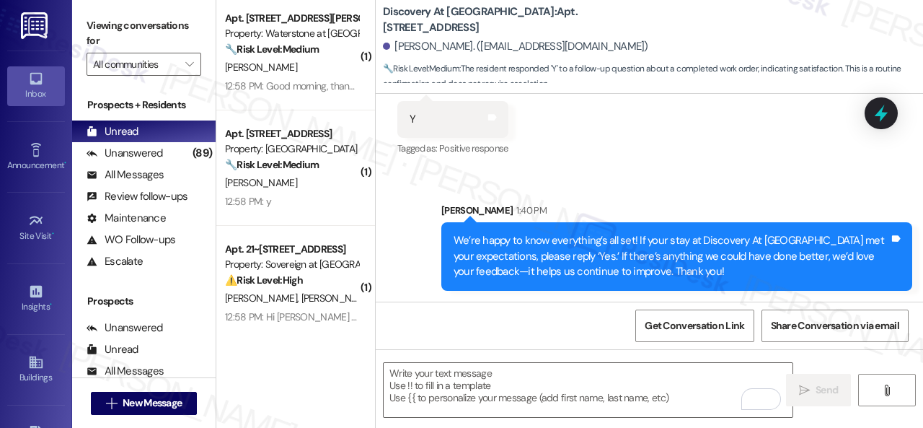
scroll to position [2453, 0]
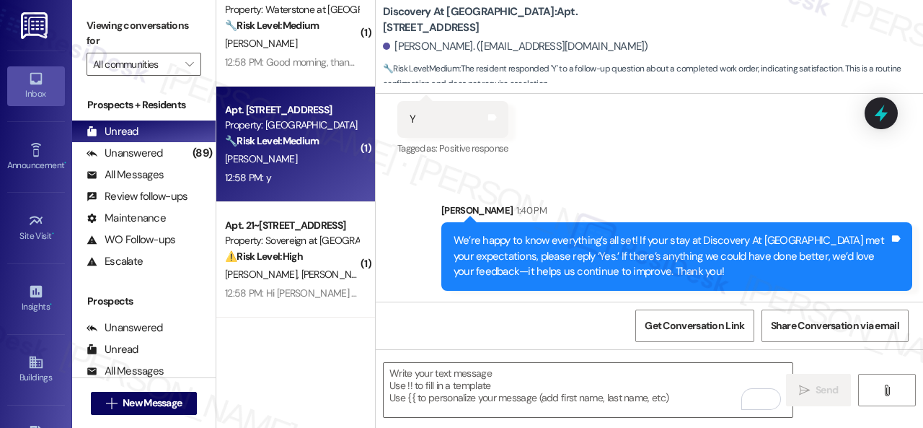
click at [299, 187] on div "12:58 PM: y 12:58 PM: y" at bounding box center [292, 178] width 136 height 18
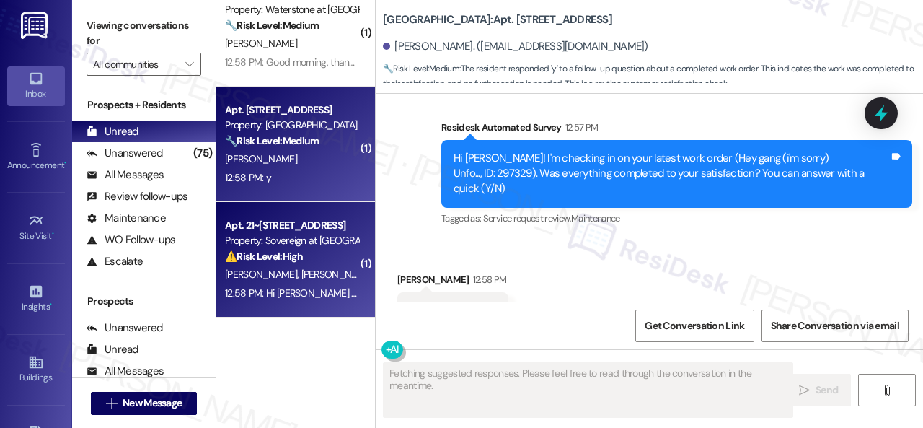
scroll to position [2076, 0]
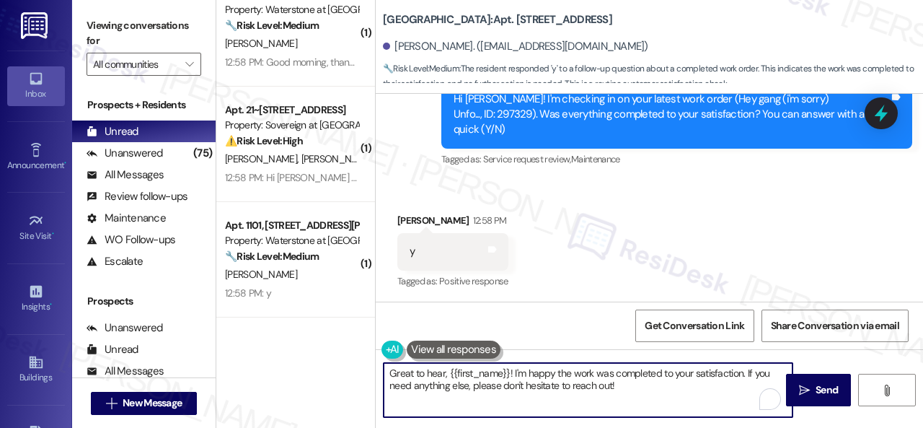
drag, startPoint x: 645, startPoint y: 392, endPoint x: 304, endPoint y: 338, distance: 344.7
click at [304, 338] on div "( 2 ) Apt. 5022, 4800 Skyline Dr Property: The Boulevard 🔧 Risk Level: Medium T…" at bounding box center [569, 214] width 707 height 428
paste textarea "We’re happy to know everything’s all set! If your stay at {{property}} met your…"
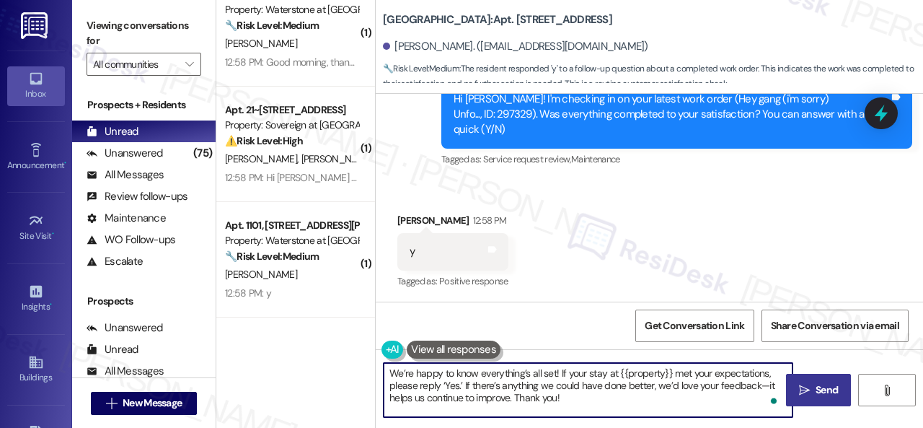
type textarea "We’re happy to know everything’s all set! If your stay at {{property}} met your…"
click at [807, 390] on span " Send" at bounding box center [818, 389] width 45 height 15
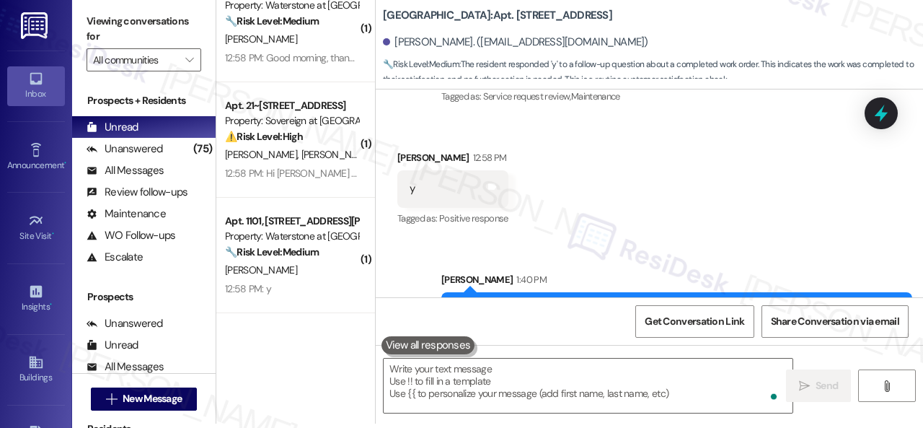
scroll to position [2208, 0]
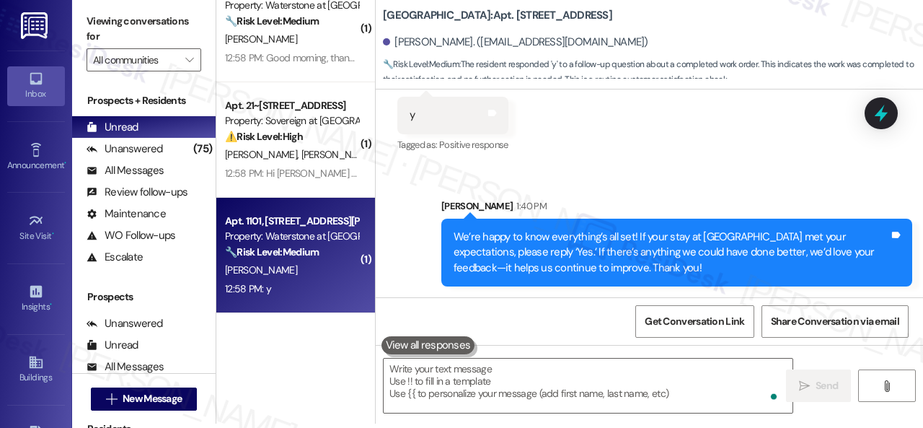
click at [315, 272] on div "F. Arif" at bounding box center [292, 270] width 136 height 18
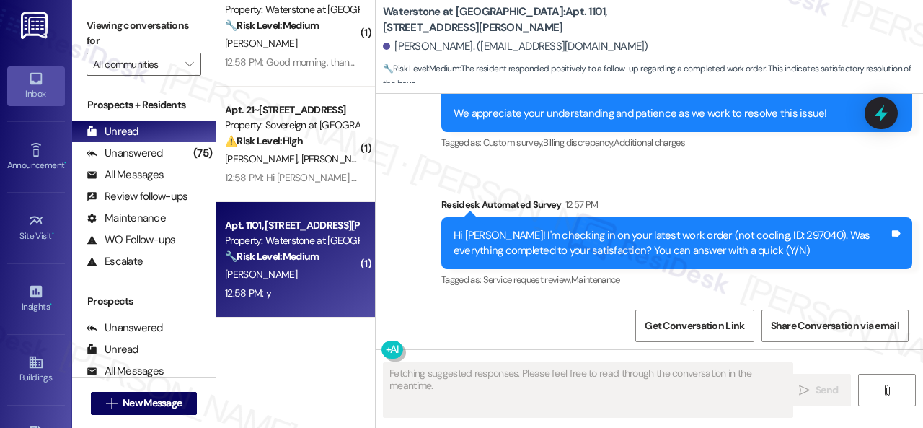
scroll to position [2293, 0]
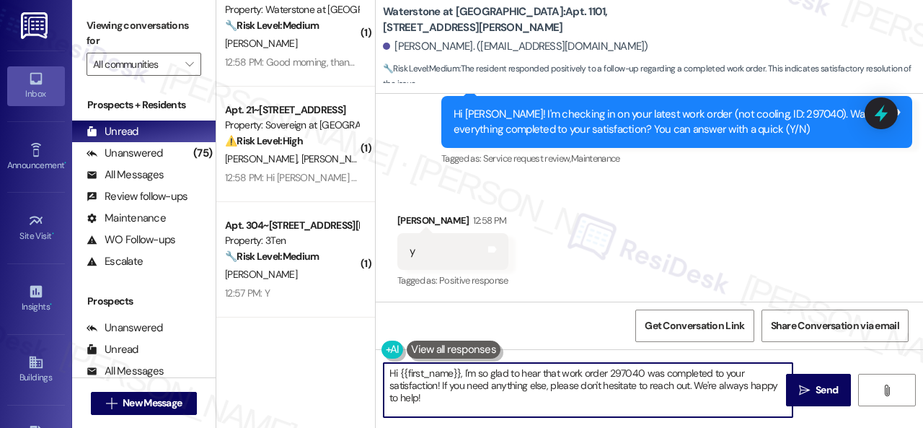
drag, startPoint x: 433, startPoint y: 403, endPoint x: 345, endPoint y: 350, distance: 102.6
click at [345, 350] on div "( 2 ) Apt. 5022, 4800 Skyline Dr Property: The Boulevard 🔧 Risk Level: Medium T…" at bounding box center [569, 214] width 707 height 428
paste textarea "We’re happy to know everything’s all set! If your stay at {{property}} met your…"
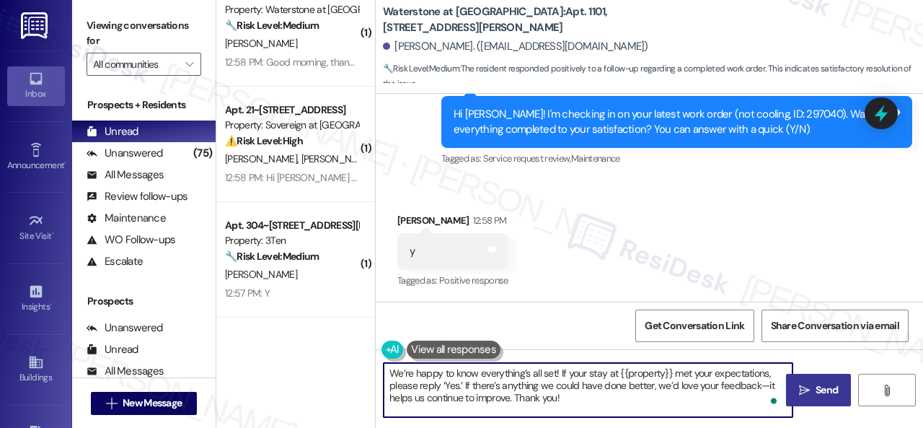
type textarea "We’re happy to know everything’s all set! If your stay at {{property}} met your…"
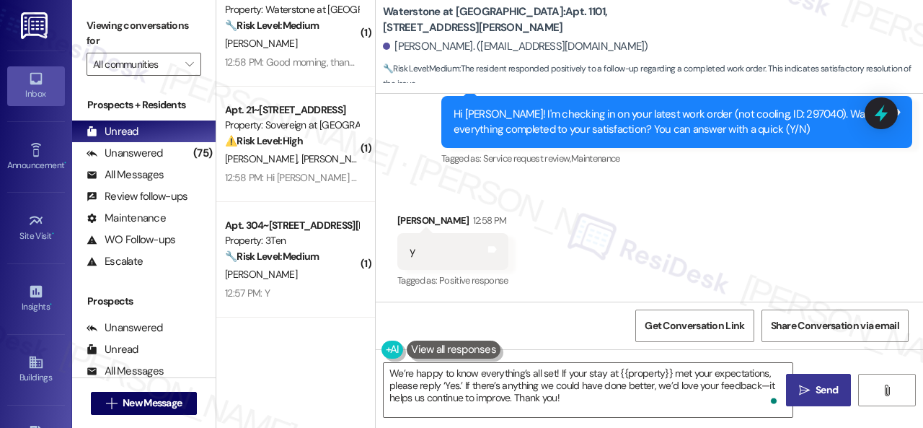
click at [799, 389] on icon "" at bounding box center [804, 391] width 11 height 12
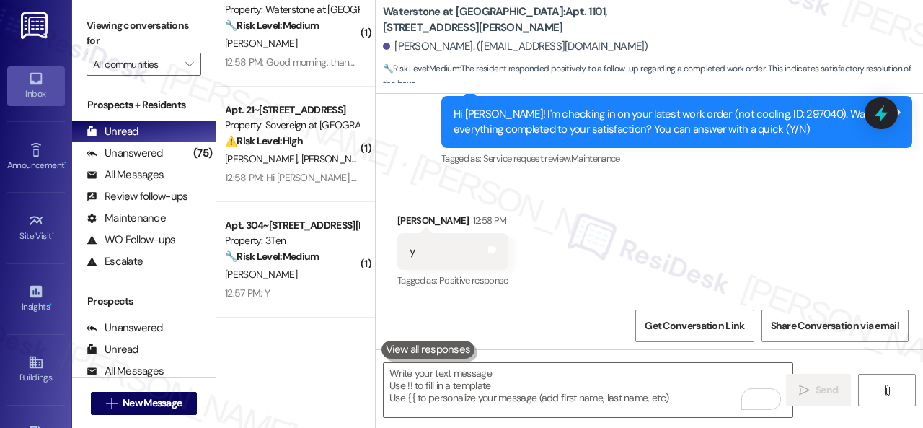
scroll to position [2425, 0]
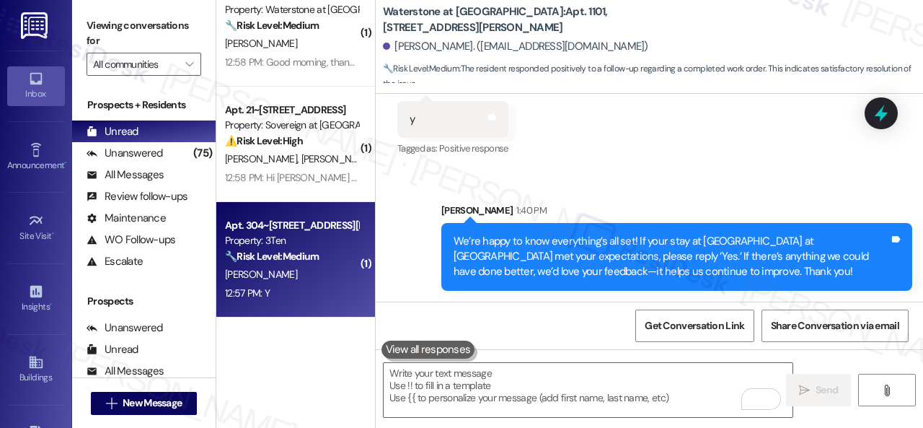
click at [336, 295] on div "12:57 PM: Y 12:57 PM: Y" at bounding box center [292, 293] width 136 height 18
type textarea "Fetching suggested responses. Please feel free to read through the conversation…"
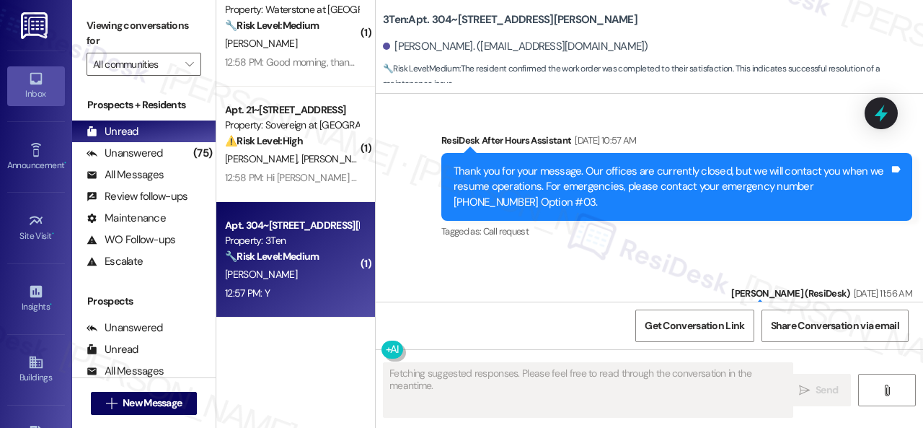
scroll to position [4621, 0]
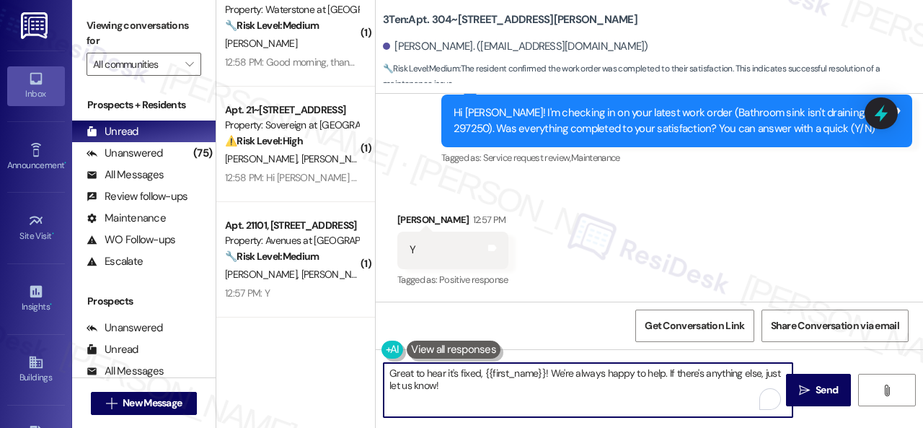
drag, startPoint x: 453, startPoint y: 383, endPoint x: 343, endPoint y: 351, distance: 114.2
click at [348, 353] on div "( 2 ) Apt. 5022, 4800 Skyline Dr Property: The Boulevard 🔧 Risk Level: Medium T…" at bounding box center [569, 214] width 707 height 428
paste textarea "We’re happy to know everything’s all set! If your stay at {{property}} met your…"
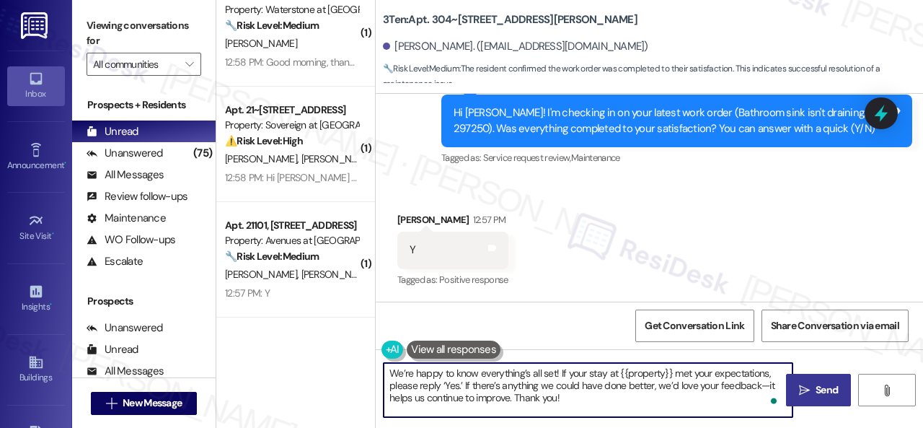
type textarea "We’re happy to know everything’s all set! If your stay at {{property}} met your…"
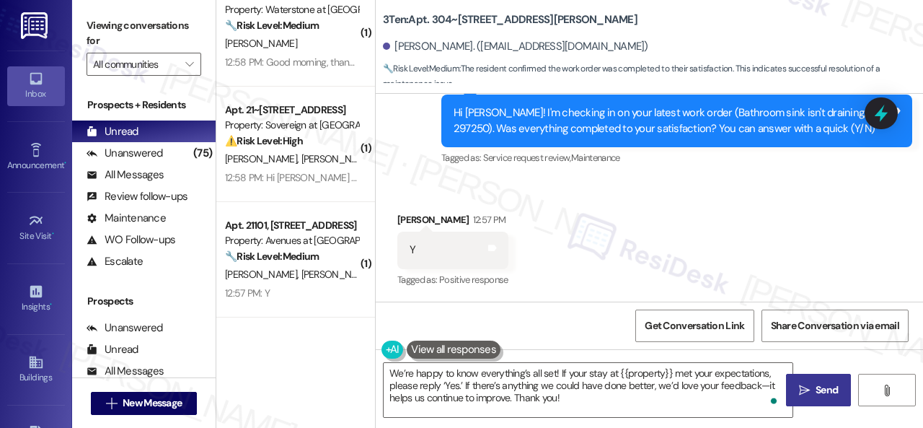
click at [816, 387] on span "Send" at bounding box center [827, 389] width 22 height 15
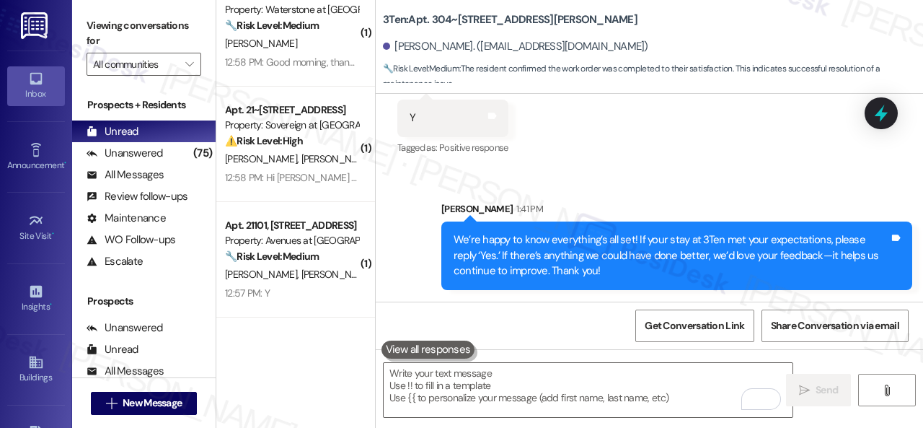
scroll to position [4753, 0]
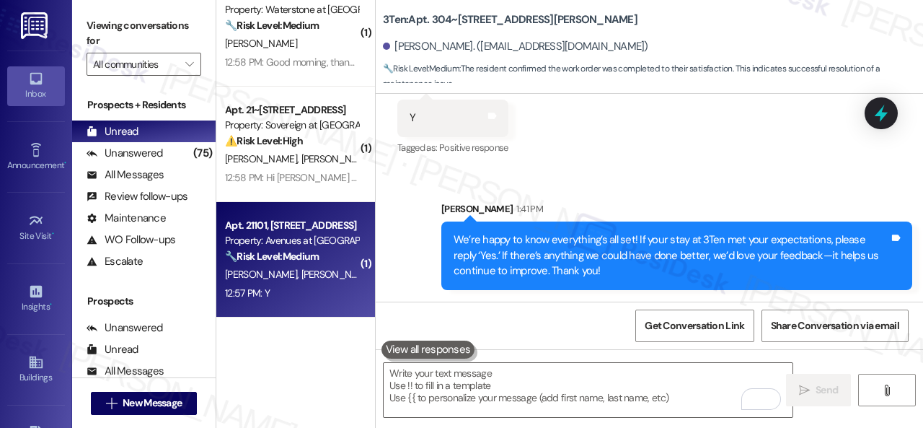
click at [293, 296] on div "12:57 PM: Y 12:57 PM: Y" at bounding box center [292, 293] width 136 height 18
type textarea "Fetching suggested responses. Please feel free to read through the conversation…"
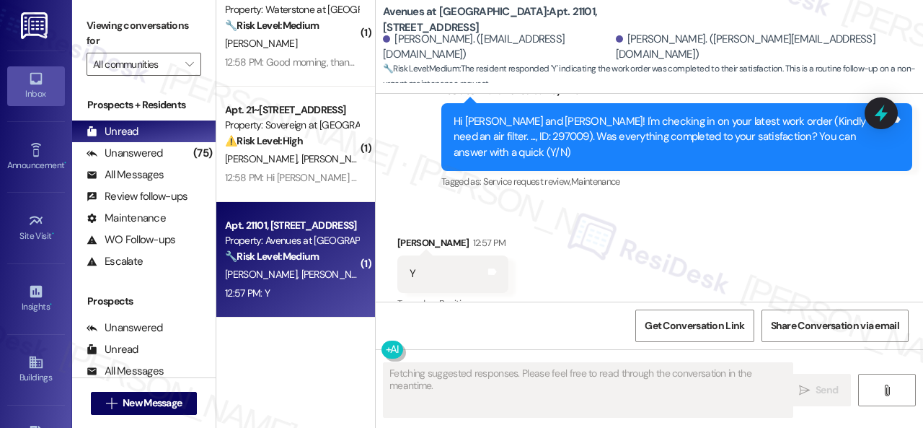
scroll to position [4749, 0]
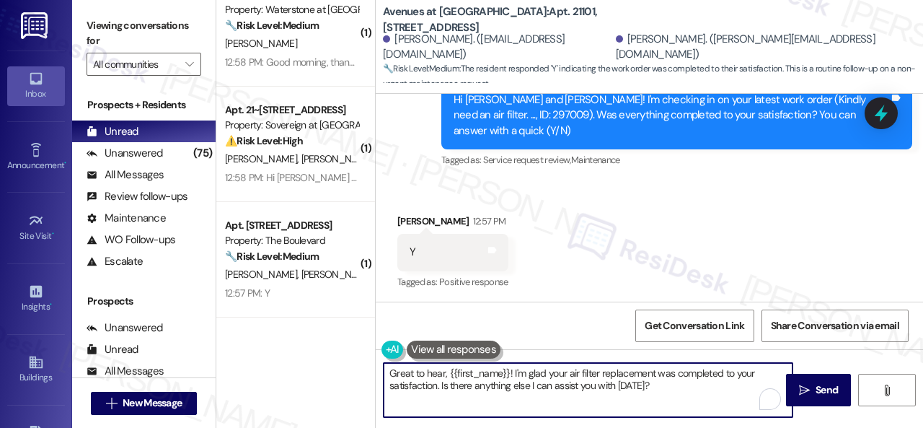
drag, startPoint x: 649, startPoint y: 382, endPoint x: 325, endPoint y: 350, distance: 325.5
click at [325, 350] on div "( 2 ) Apt. 5022, 4800 Skyline Dr Property: The Boulevard 🔧 Risk Level: Medium T…" at bounding box center [569, 214] width 707 height 428
paste textarea "We’re happy to know everything’s all set! If your stay at {{property}} met your…"
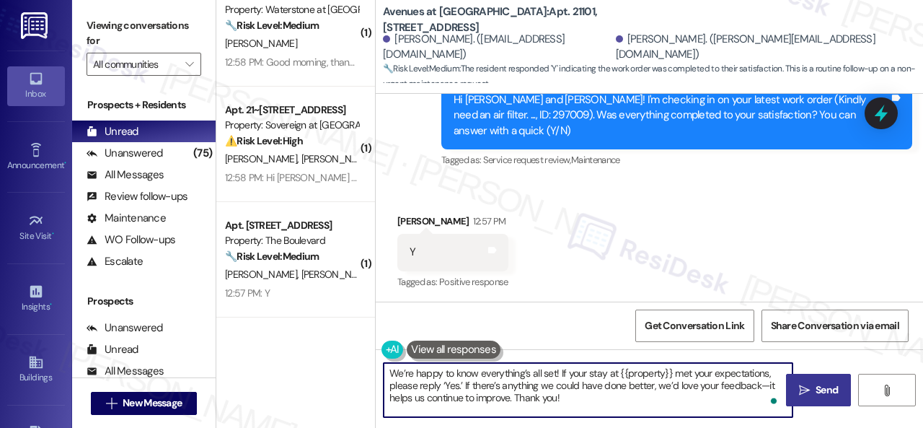
type textarea "We’re happy to know everything’s all set! If your stay at {{property}} met your…"
click at [830, 382] on span "Send" at bounding box center [827, 389] width 22 height 15
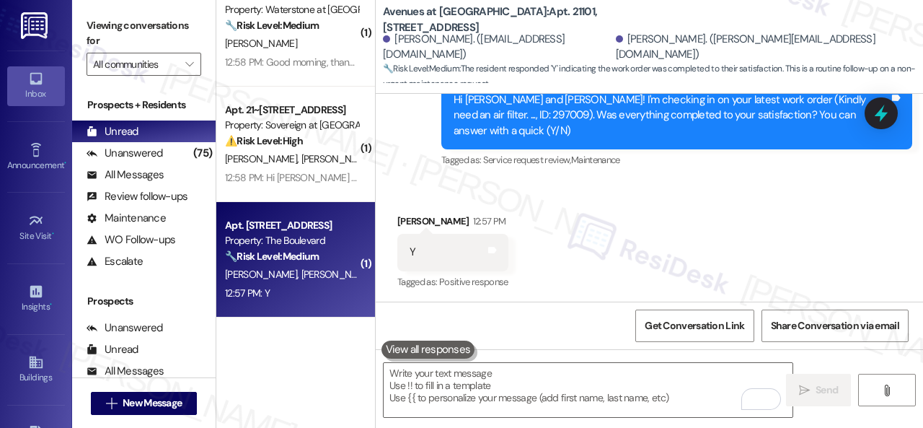
click at [272, 288] on div "12:57 PM: Y 12:57 PM: Y" at bounding box center [292, 293] width 136 height 18
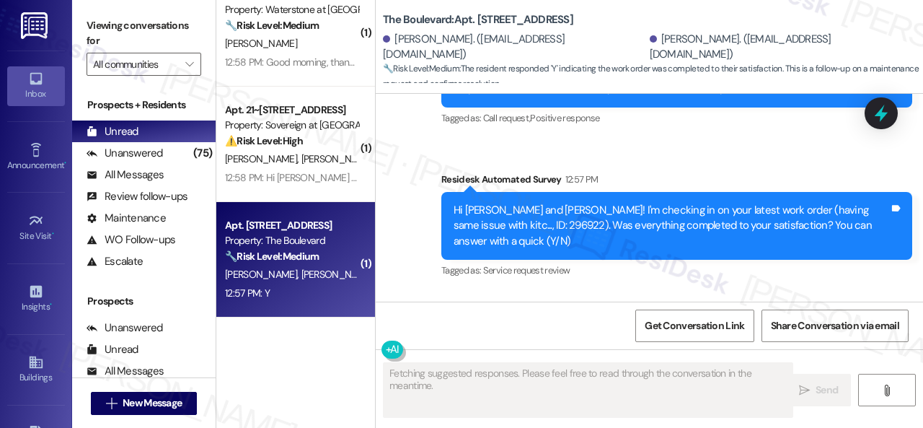
scroll to position [4, 0]
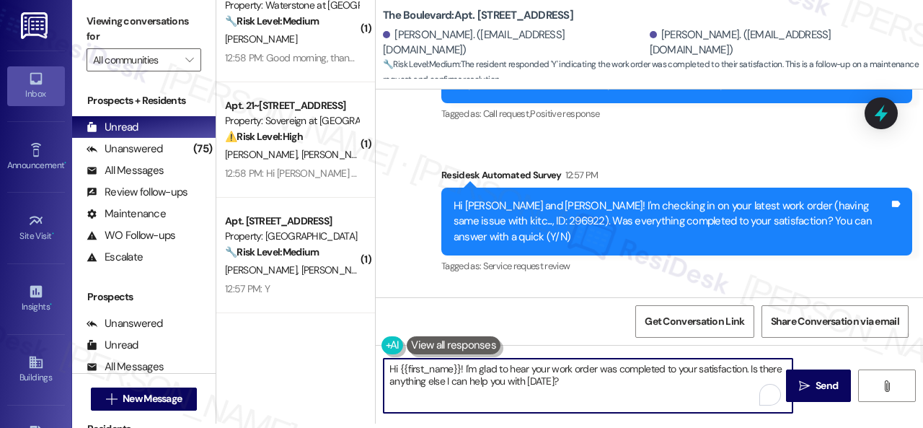
drag, startPoint x: 564, startPoint y: 385, endPoint x: 319, endPoint y: 334, distance: 250.4
click at [319, 334] on div "( 2 ) Apt. 5022, 4800 Skyline Dr Property: The Boulevard 🔧 Risk Level: Medium T…" at bounding box center [569, 210] width 707 height 428
paste textarea "We’re happy to know everything’s all set! If your stay at {{property}} met your…"
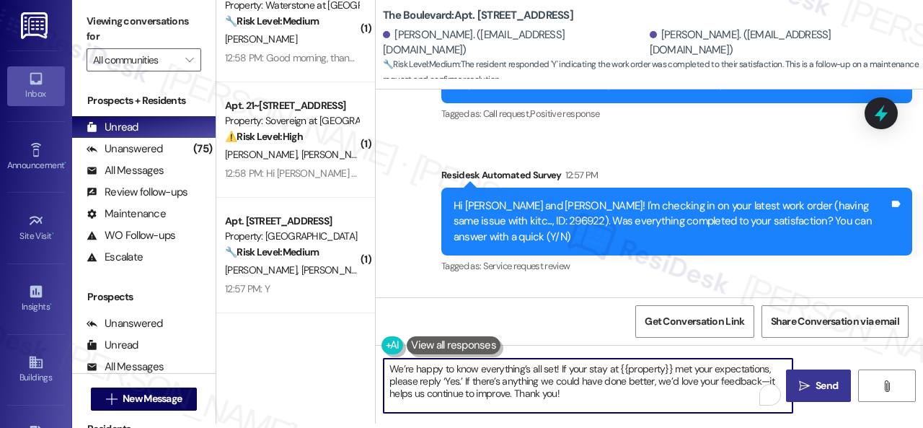
type textarea "We’re happy to know everything’s all set! If your stay at {{property}} met your…"
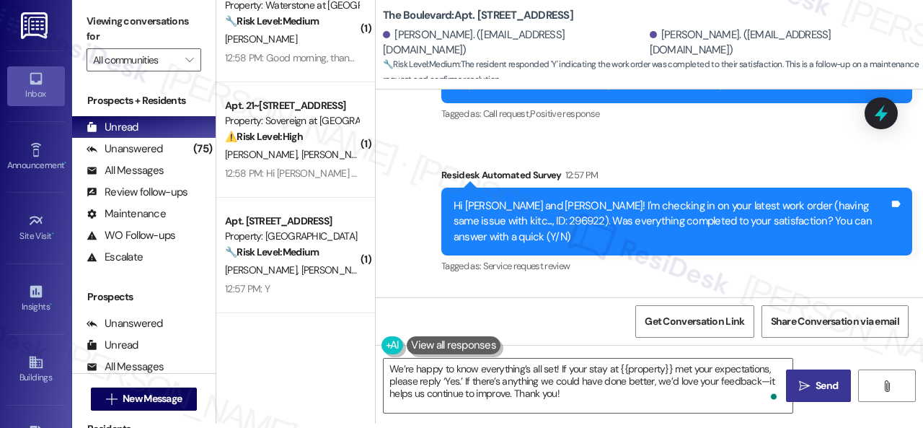
click at [805, 380] on span " Send" at bounding box center [818, 385] width 45 height 15
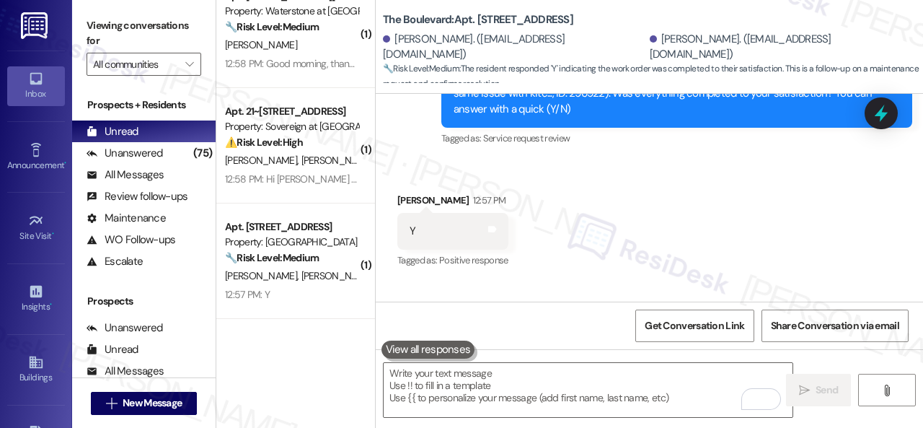
scroll to position [2597, 0]
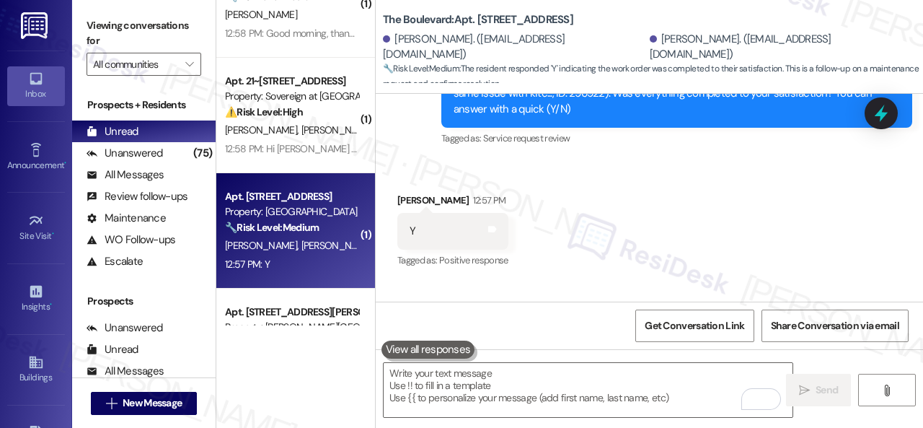
click at [286, 263] on div "12:57 PM: Y 12:57 PM: Y" at bounding box center [292, 264] width 136 height 18
type textarea "Fetching suggested responses. Please feel free to read through the conversation…"
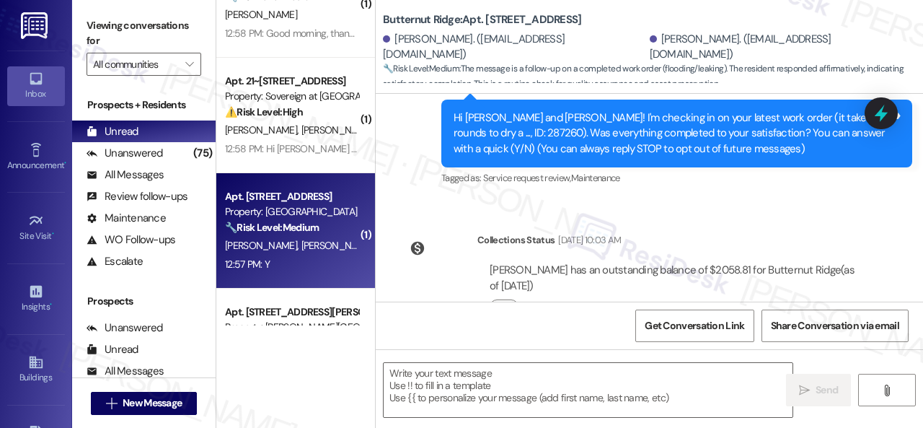
type textarea "Fetching suggested responses. Please feel free to read through the conversation…"
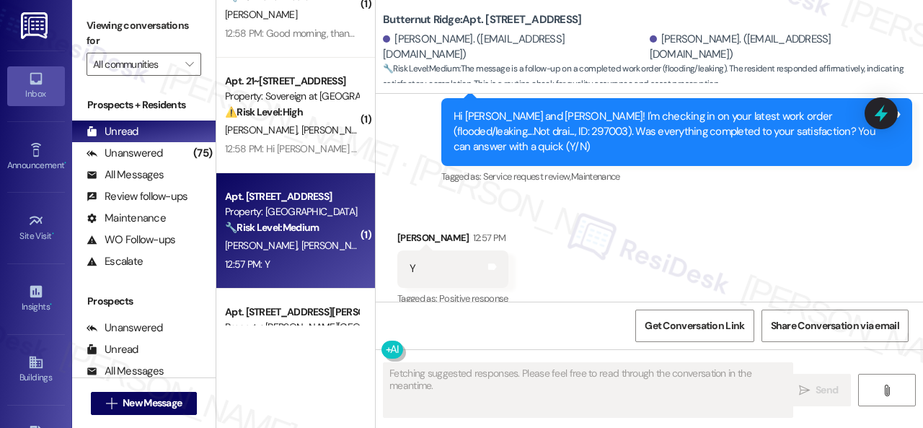
scroll to position [448, 0]
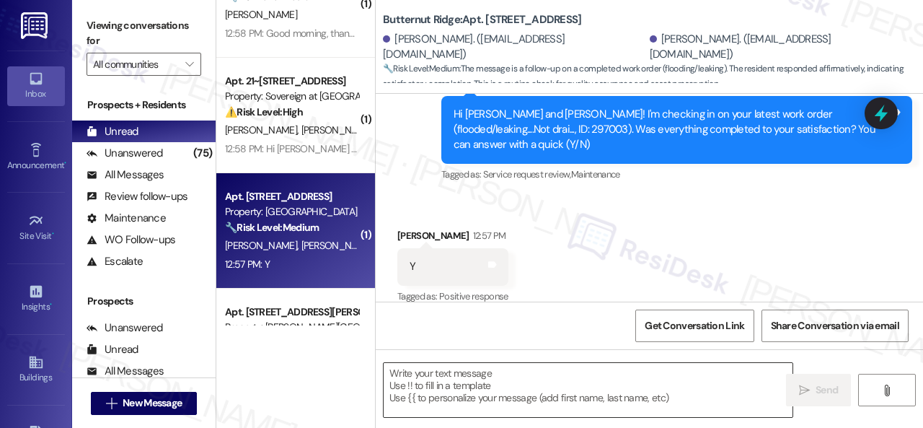
click at [447, 377] on textarea at bounding box center [588, 390] width 409 height 54
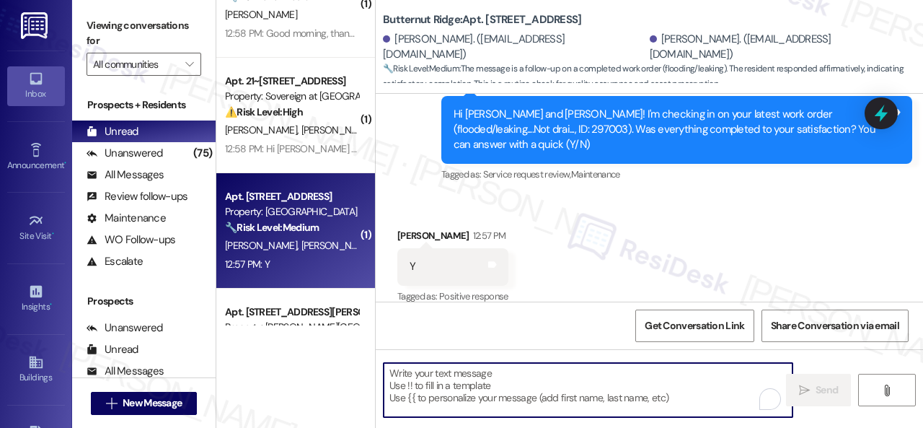
paste textarea "We’re happy to know everything’s all set! If your stay at {{property}} met your…"
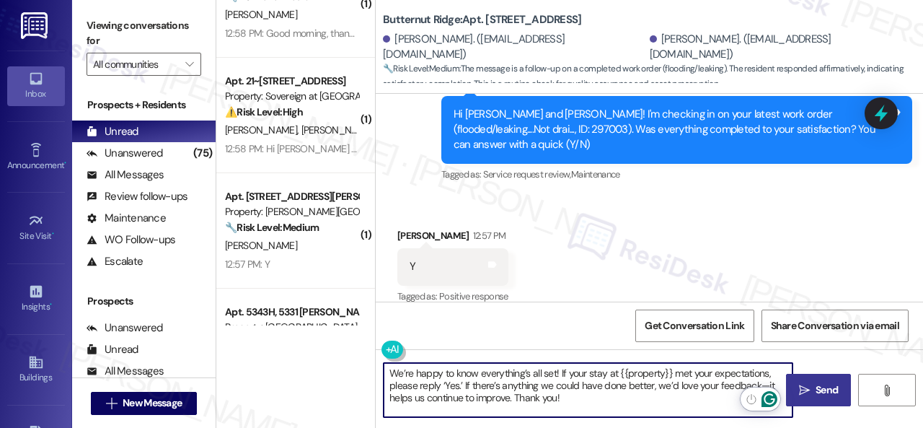
type textarea "We’re happy to know everything’s all set! If your stay at {{property}} met your…"
click at [794, 379] on button " Send" at bounding box center [818, 390] width 65 height 32
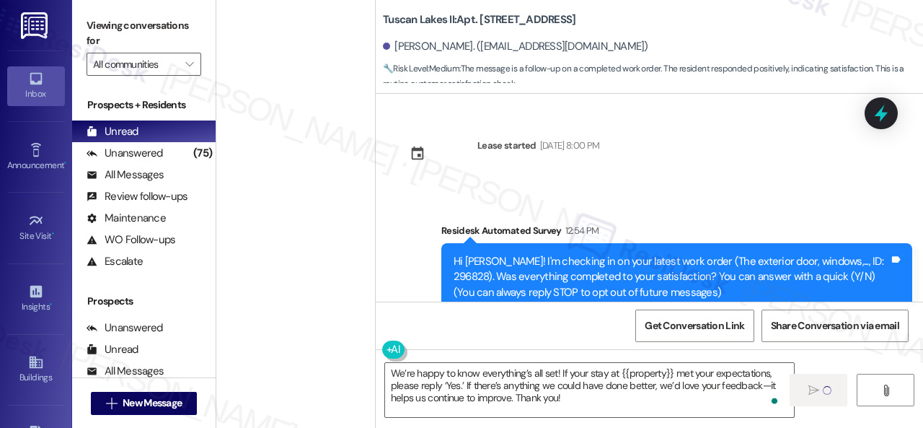
scroll to position [164, 0]
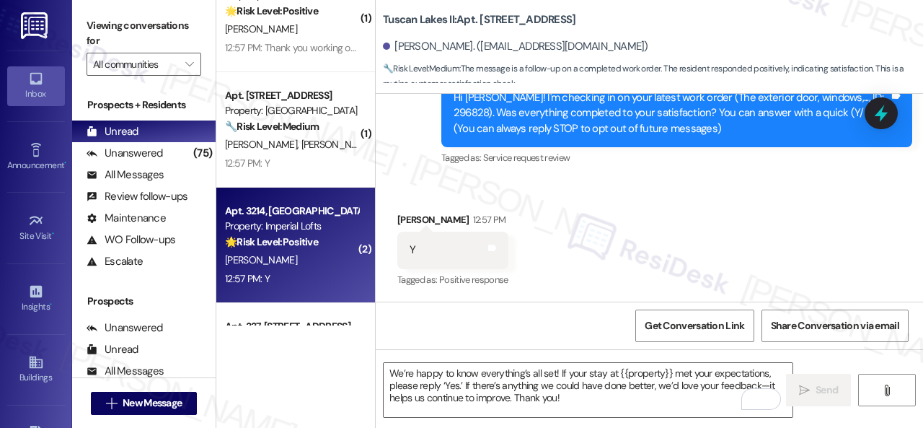
click at [294, 263] on div "C. Krafft" at bounding box center [292, 260] width 136 height 18
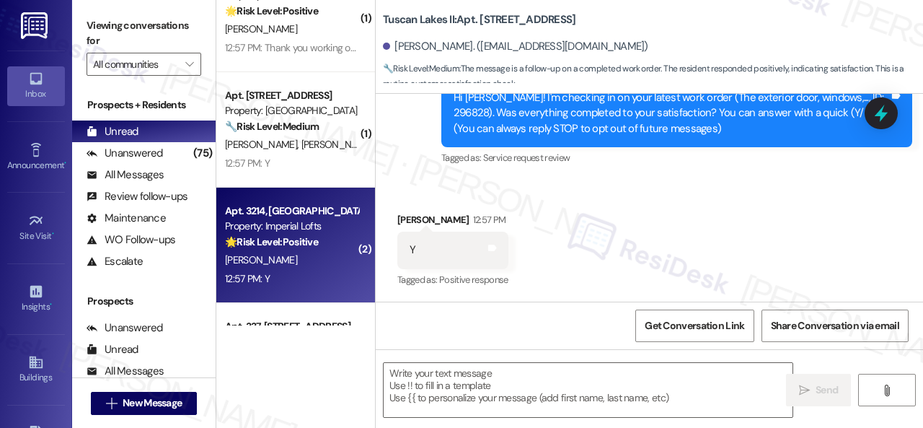
type textarea "Fetching suggested responses. Please feel free to read through the conversation…"
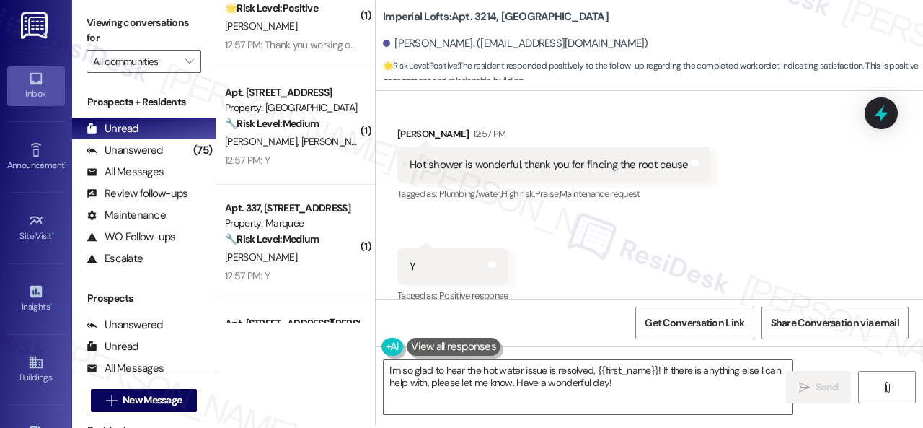
scroll to position [4, 0]
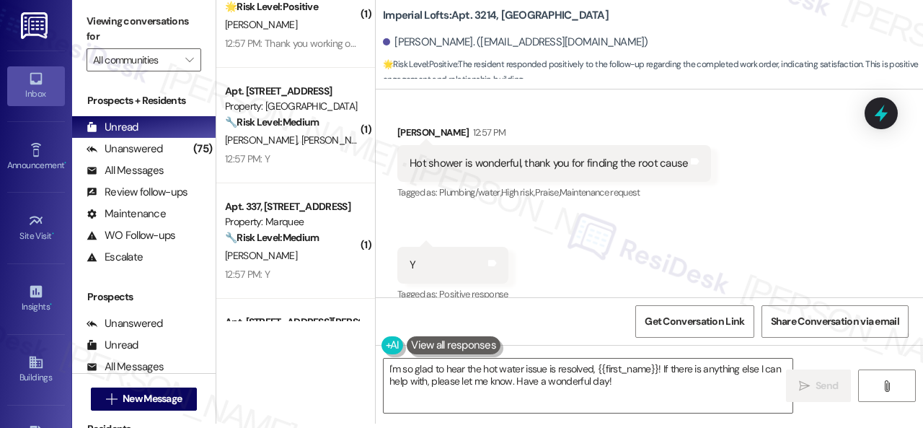
click at [616, 240] on div "Received via SMS Christopher Krafft 12:57 PM Hot shower is wonderful, thank you…" at bounding box center [650, 204] width 548 height 224
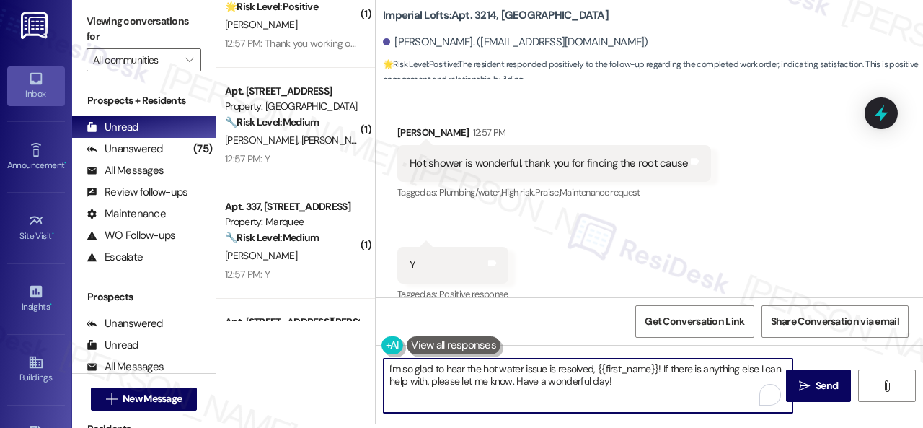
drag, startPoint x: 614, startPoint y: 385, endPoint x: 226, endPoint y: 357, distance: 389.1
click at [218, 363] on div "( 1 ) Apt. 14107, 6855 S Mason Rd Property: Waterstone at Cinco Ranch 🔧 Risk Le…" at bounding box center [569, 210] width 707 height 428
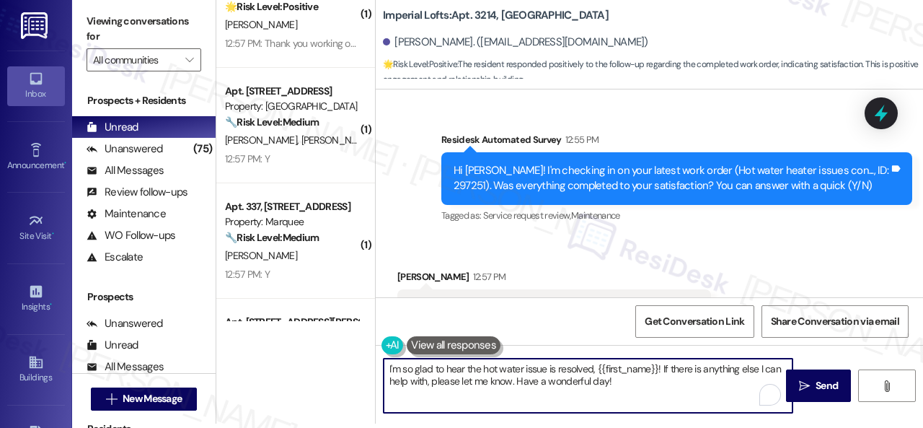
scroll to position [8424, 0]
paste textarea "We’re happy to know everything’s all set! If your stay at {{property}} met your…"
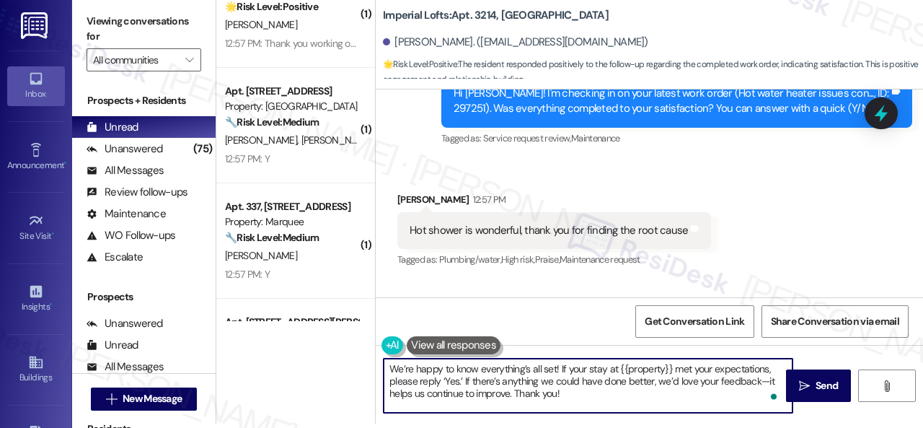
scroll to position [8569, 0]
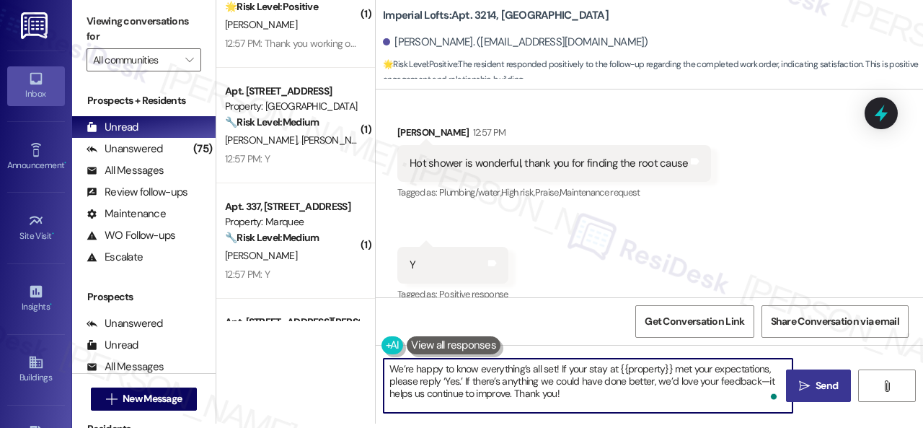
type textarea "We’re happy to know everything’s all set! If your stay at {{property}} met your…"
click at [816, 378] on span "Send" at bounding box center [827, 385] width 22 height 15
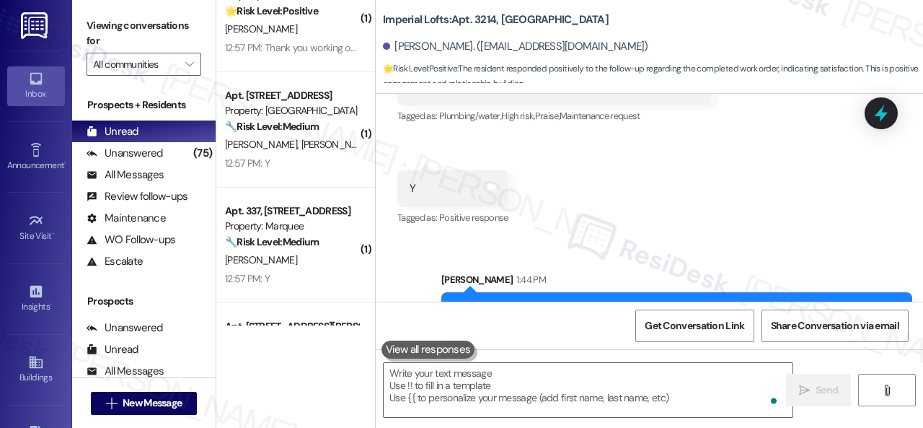
scroll to position [8700, 0]
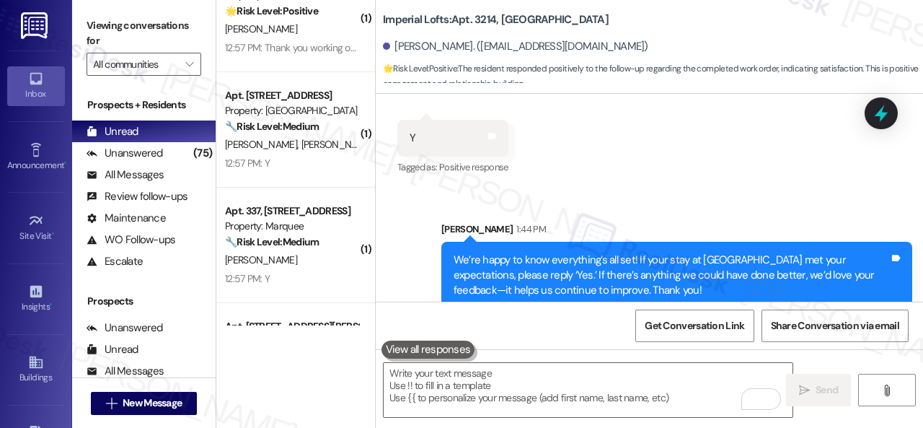
click at [294, 181] on div "Apt. 2106, 1805 S Egret Bay Blvd Property: Tuscan Lakes II 🔧 Risk Level: Medium…" at bounding box center [295, 129] width 159 height 115
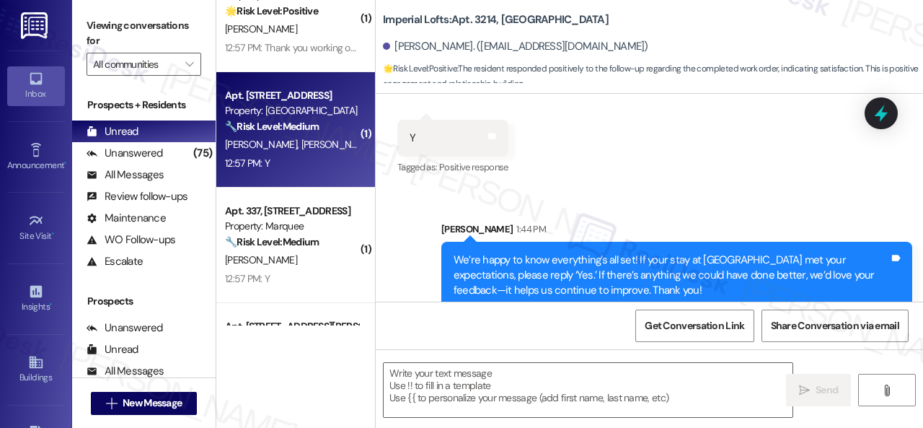
type textarea "Fetching suggested responses. Please feel free to read through the conversation…"
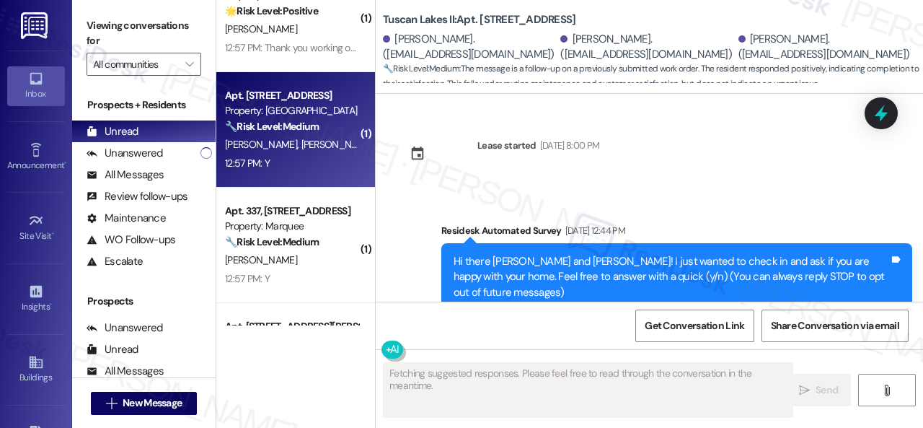
type textarea "Fetching suggested responses. Please feel free to read through the conversation…"
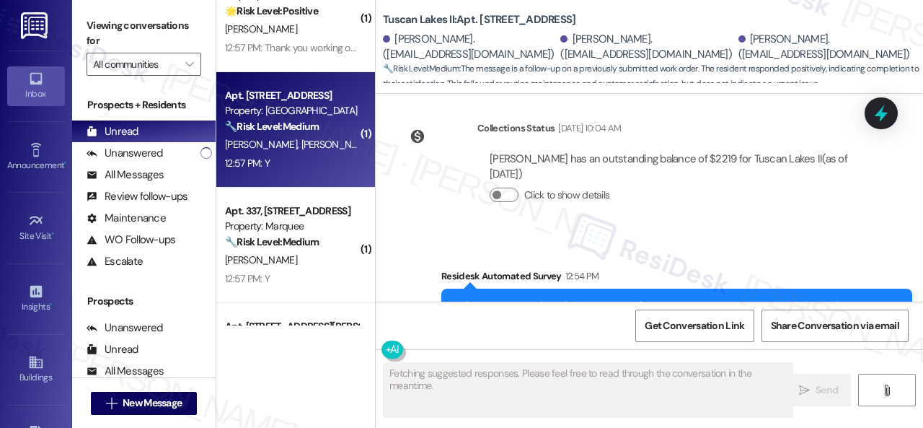
scroll to position [3679, 0]
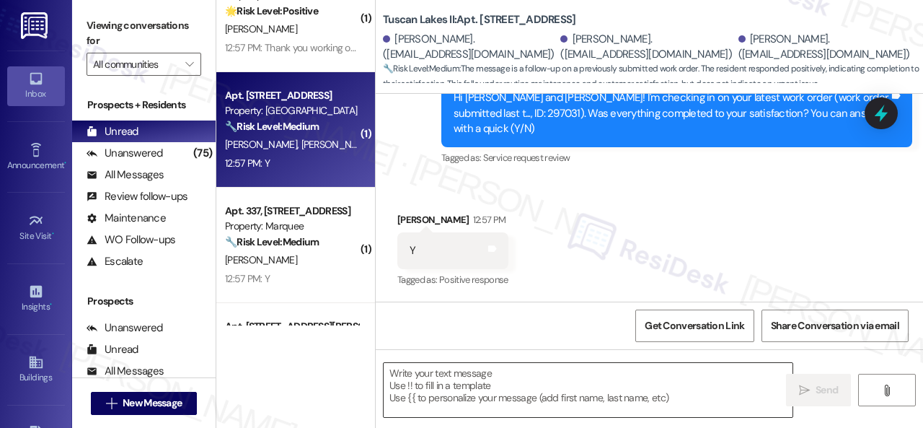
click at [464, 387] on textarea at bounding box center [588, 390] width 409 height 54
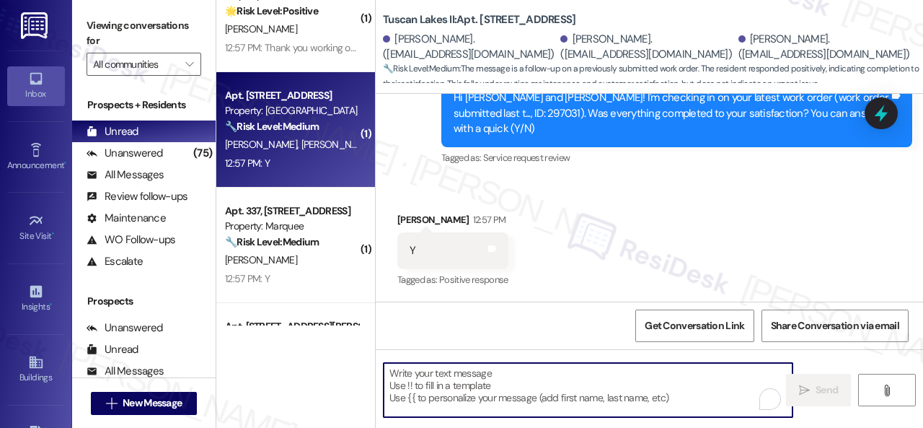
paste textarea "We’re happy to know everything’s all set! If your stay at {{property}} met your…"
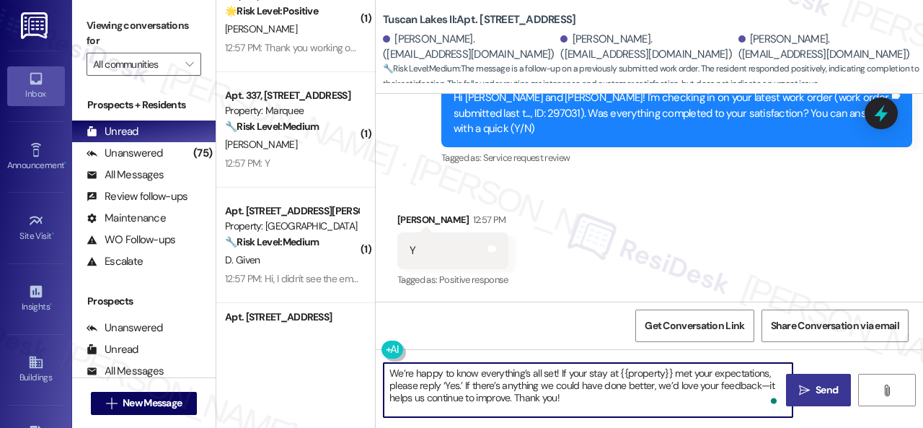
type textarea "We’re happy to know everything’s all set! If your stay at {{property}} met your…"
click at [816, 387] on span "Send" at bounding box center [827, 389] width 22 height 15
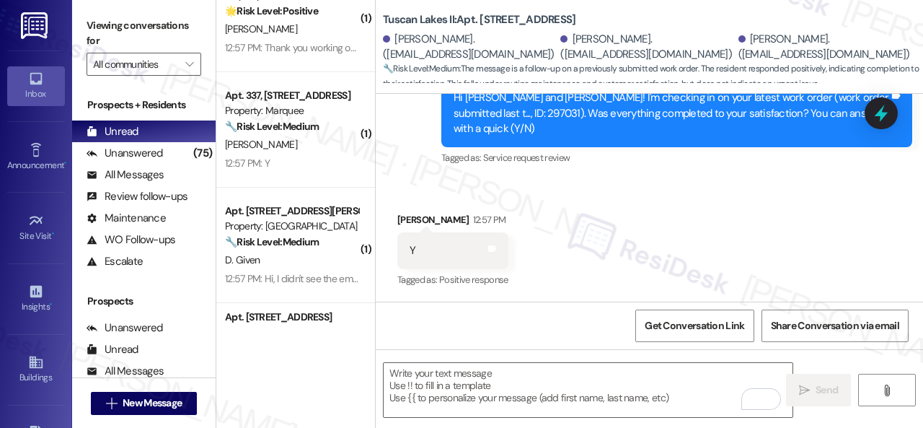
scroll to position [3811, 0]
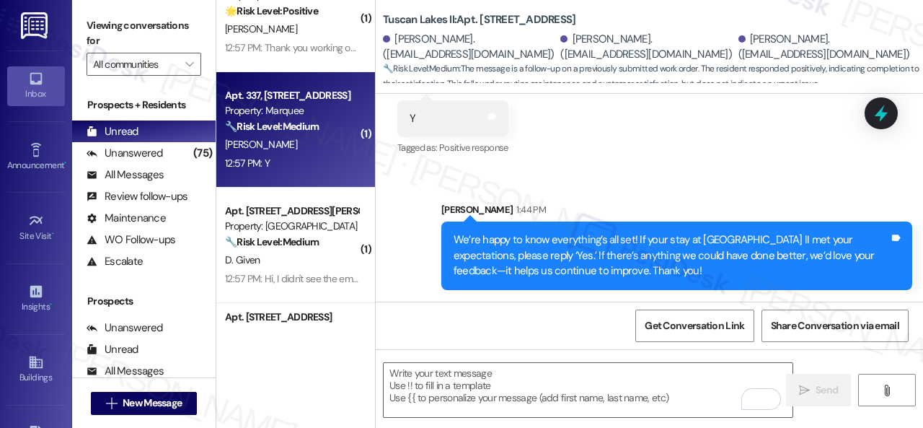
click at [304, 168] on div "12:57 PM: Y 12:57 PM: Y" at bounding box center [292, 163] width 136 height 18
type textarea "Fetching suggested responses. Please feel free to read through the conversation…"
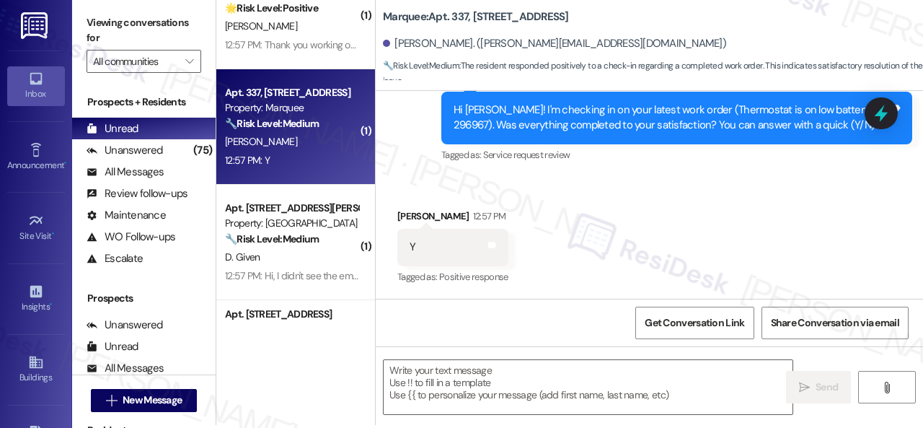
scroll to position [4, 0]
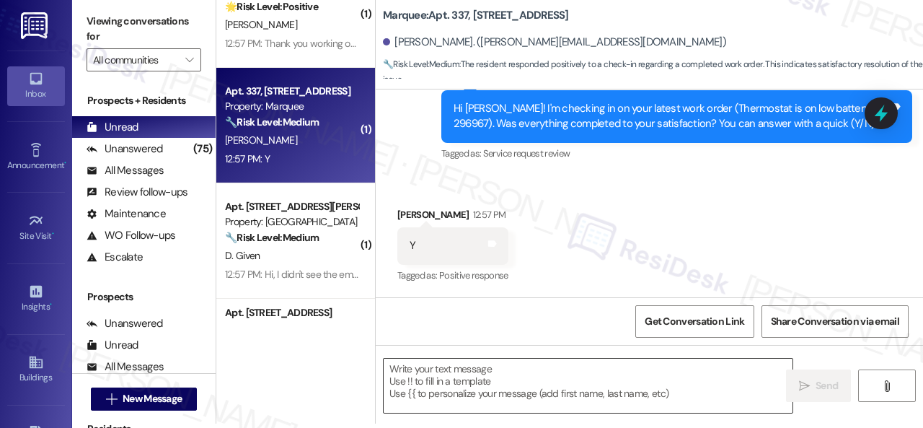
click at [460, 387] on textarea at bounding box center [588, 386] width 409 height 54
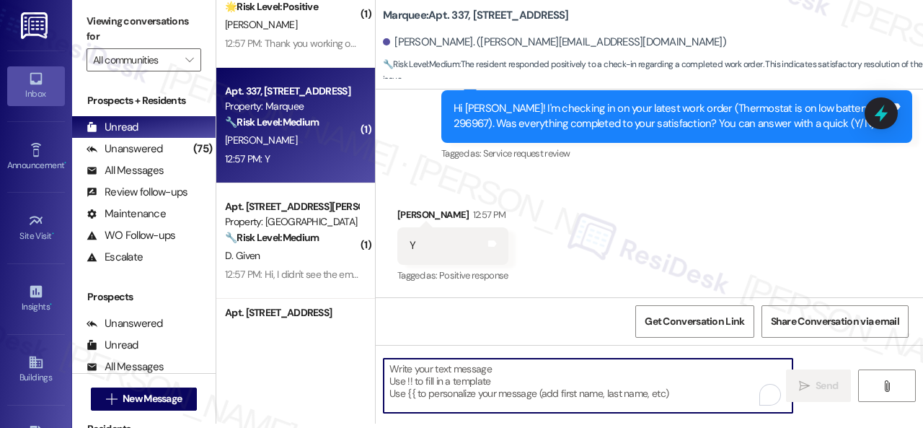
paste textarea "We’re happy to know everything’s all set! If your stay at {{property}} met your…"
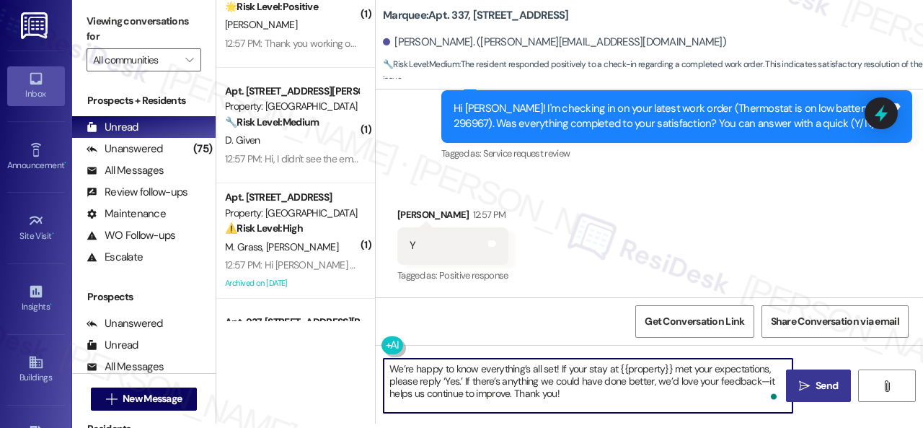
type textarea "We’re happy to know everything’s all set! If your stay at {{property}} met your…"
click at [807, 380] on span " Send" at bounding box center [818, 385] width 45 height 15
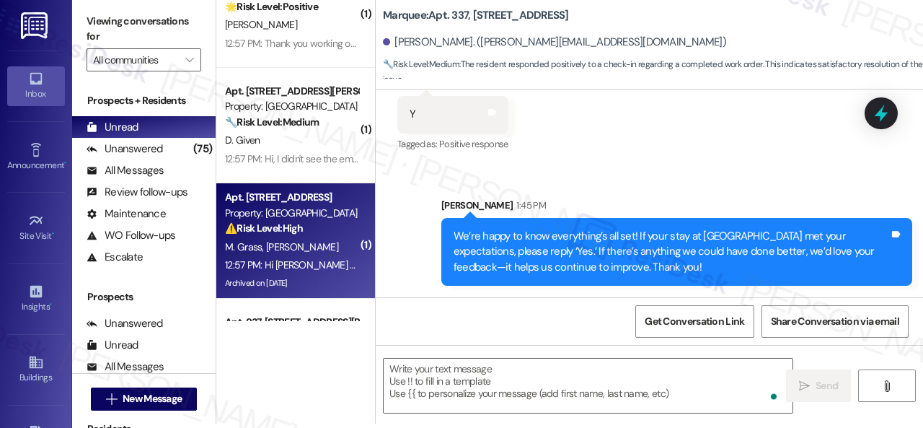
scroll to position [2958, 0]
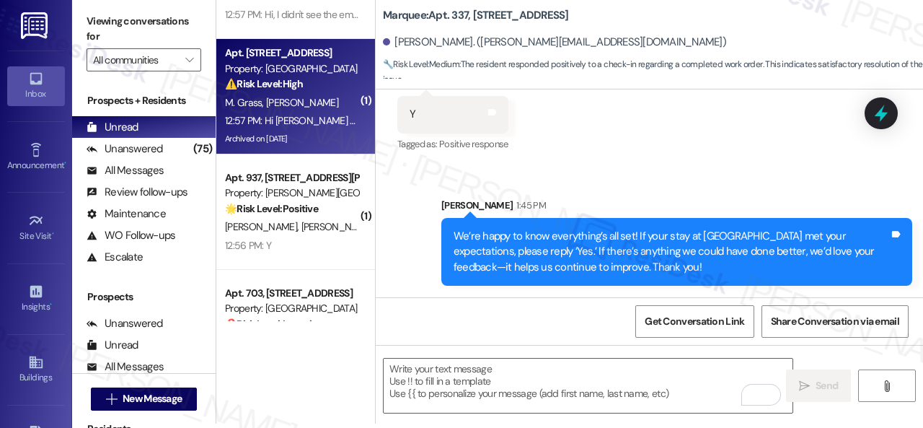
click at [302, 233] on span "C. Stahl" at bounding box center [338, 226] width 72 height 13
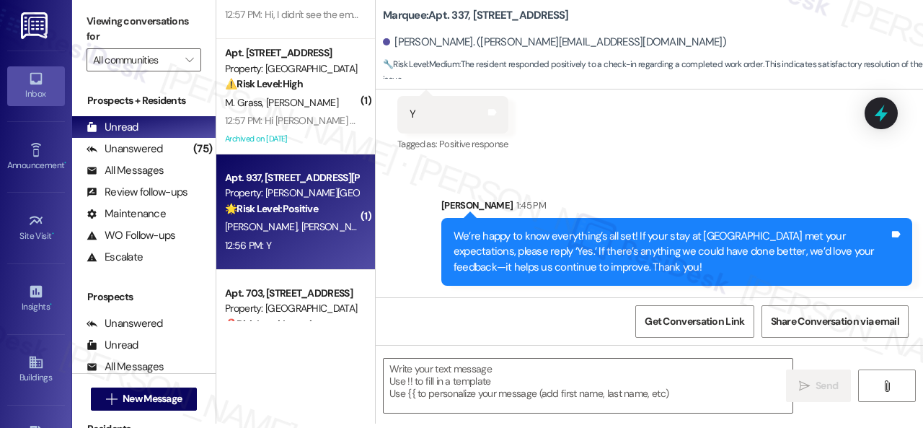
type textarea "Fetching suggested responses. Please feel free to read through the conversation…"
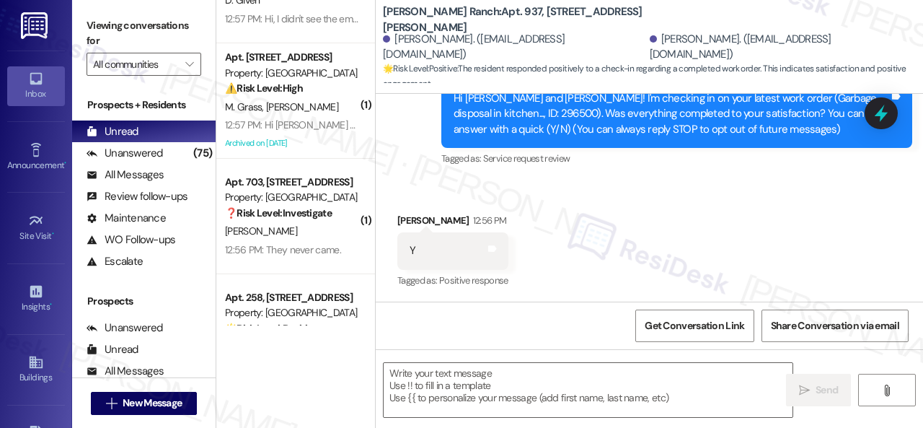
scroll to position [164, 0]
click at [518, 382] on textarea at bounding box center [588, 390] width 409 height 54
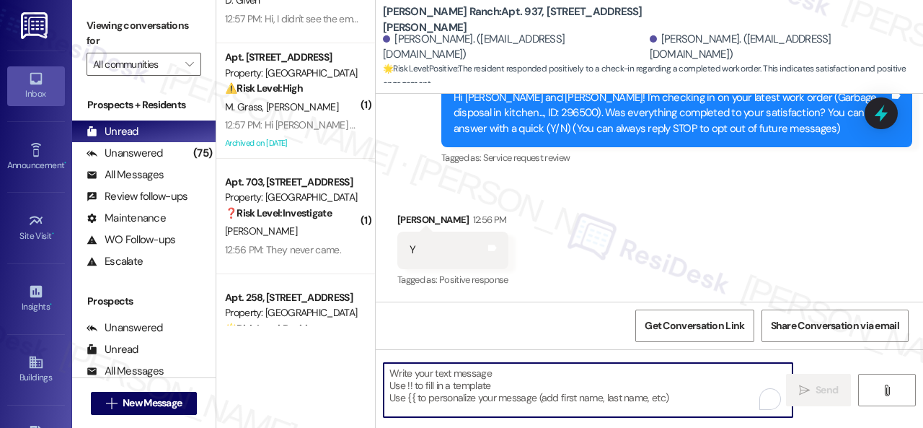
paste textarea "We’re happy to know everything’s all set! If your stay at {{property}} met your…"
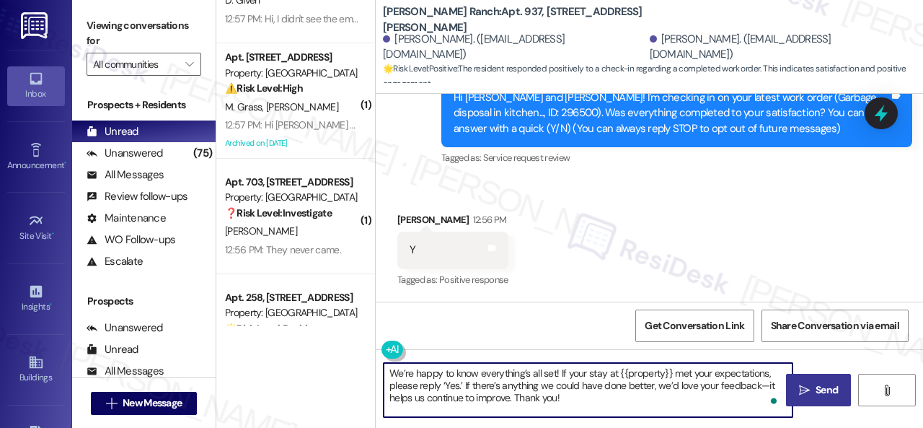
type textarea "We’re happy to know everything’s all set! If your stay at {{property}} met your…"
click at [806, 383] on span " Send" at bounding box center [818, 389] width 45 height 15
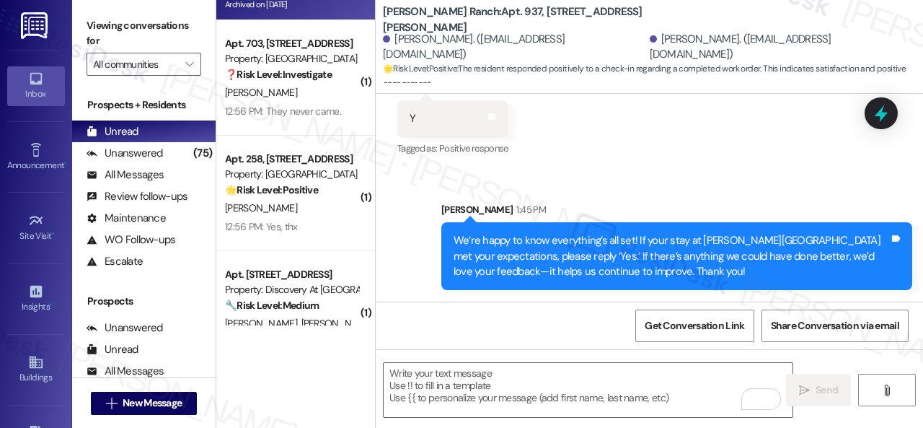
scroll to position [3102, 0]
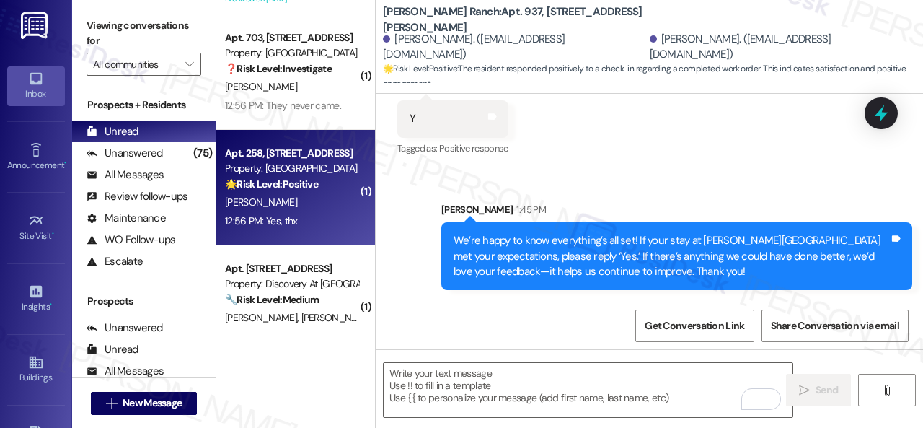
click at [321, 192] on div "🌟 Risk Level: Positive The message is a positive confirmation from the resident…" at bounding box center [291, 184] width 133 height 15
type textarea "Fetching suggested responses. Please feel free to read through the conversation…"
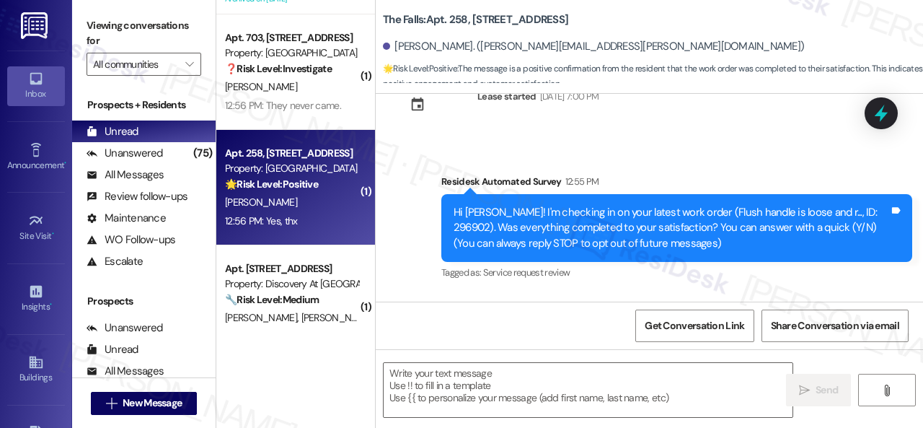
scroll to position [163, 0]
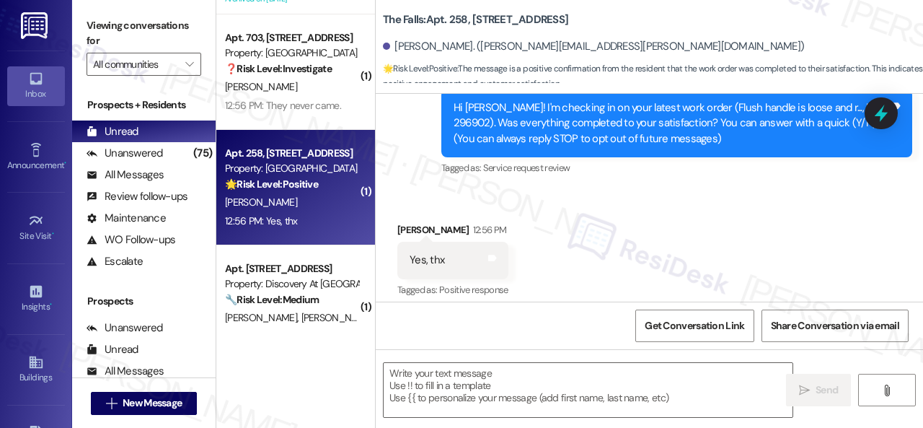
type textarea "Fetching suggested responses. Please feel free to read through the conversation…"
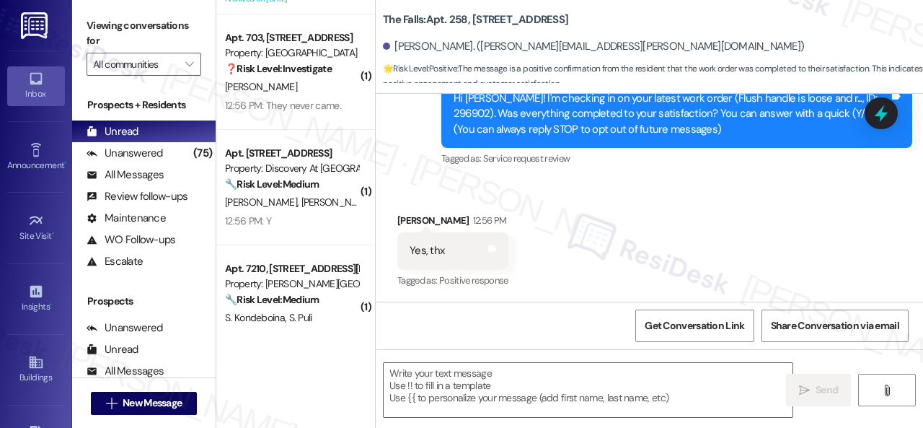
scroll to position [164, 0]
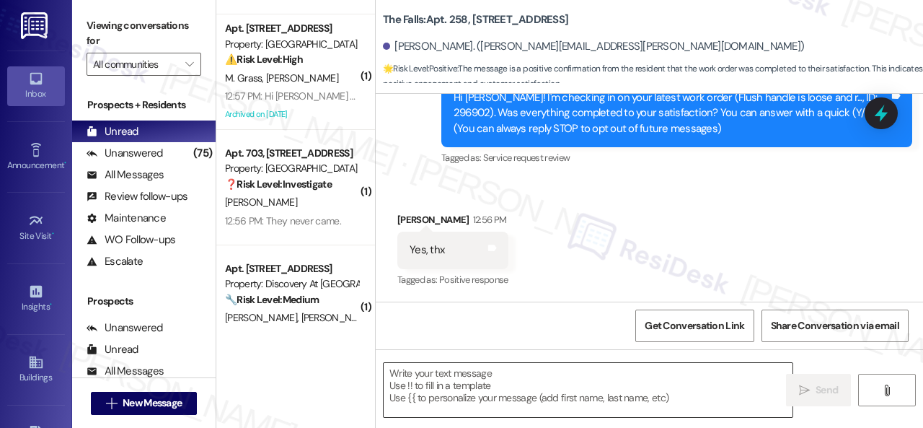
click at [467, 370] on textarea at bounding box center [588, 390] width 409 height 54
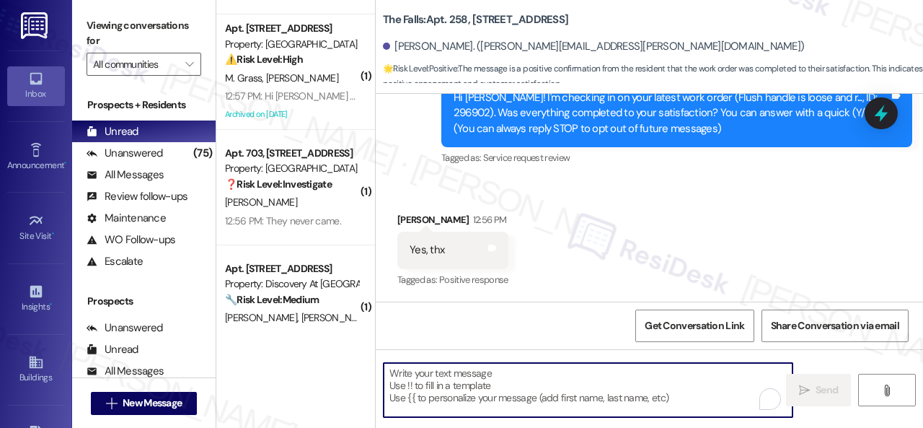
paste textarea "We’re happy to know everything’s all set! If your stay at {{property}} met your…"
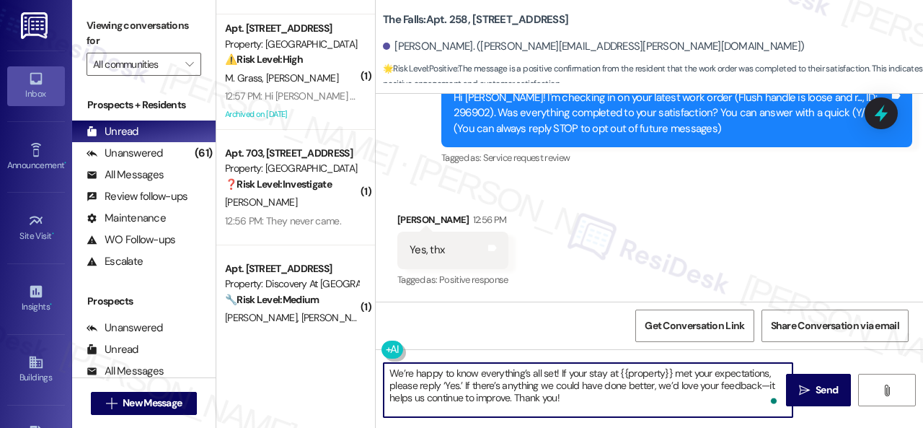
type textarea "We’re happy to know everything’s all set! If your stay at {{property}} met your…"
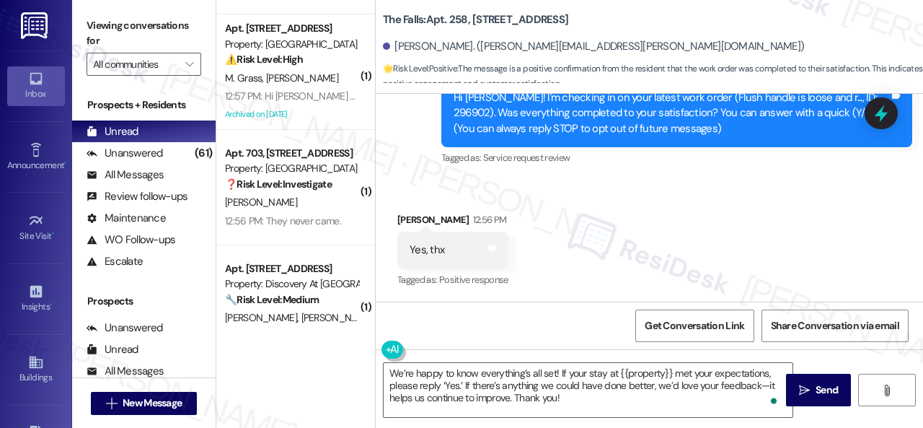
click at [473, 348] on div "Get Conversation Link Share Conversation via email" at bounding box center [650, 326] width 548 height 48
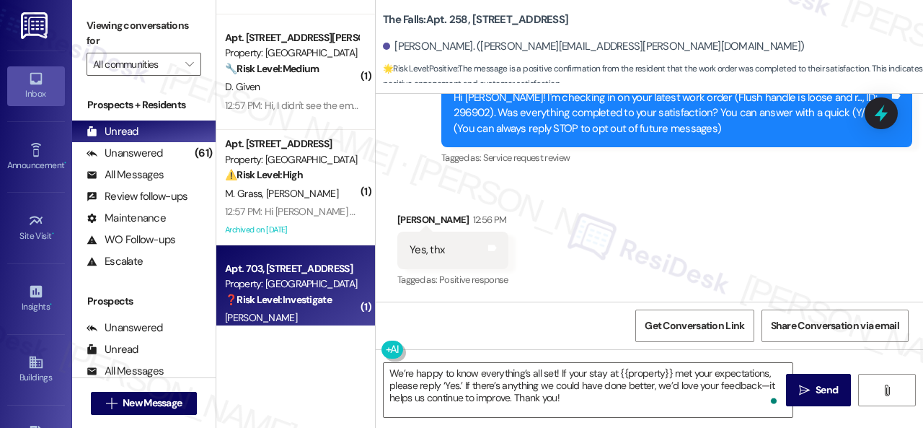
drag, startPoint x: 473, startPoint y: 348, endPoint x: 303, endPoint y: 285, distance: 181.7
click at [303, 286] on div "( 1 ) Apt. 14107, 6855 S Mason Rd Property: Waterstone at Cinco Ranch 🔧 Risk Le…" at bounding box center [569, 214] width 707 height 428
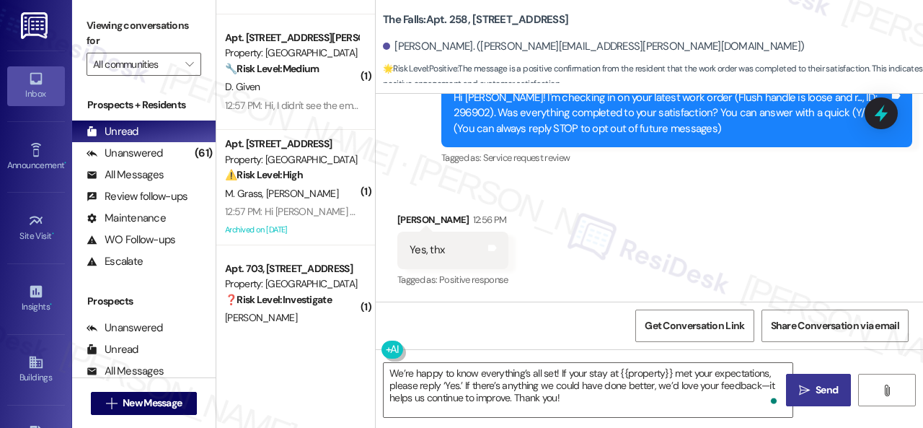
click at [825, 385] on span "Send" at bounding box center [827, 389] width 22 height 15
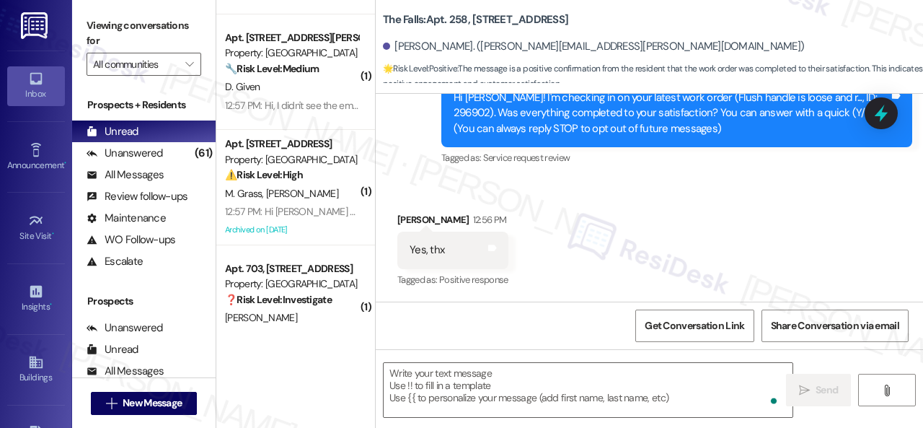
scroll to position [163, 0]
click at [645, 195] on div "Received via SMS Erin Wallerstedt 12:56 PM Yes, thx Tags and notes Tagged as: P…" at bounding box center [650, 241] width 548 height 122
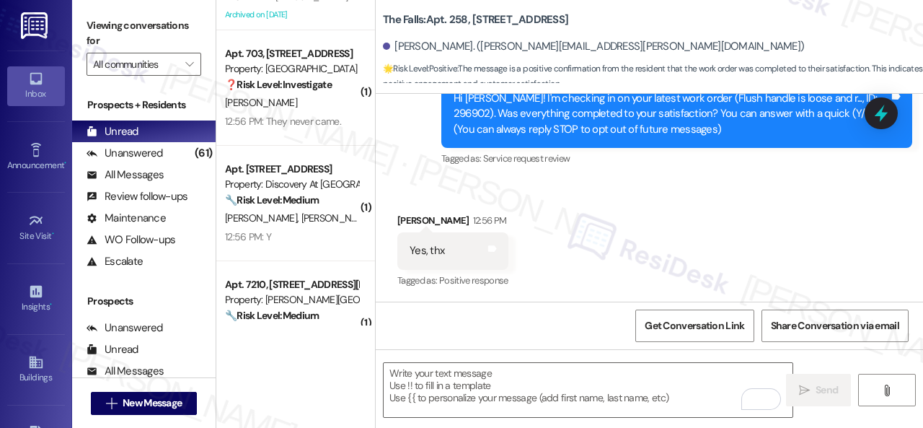
scroll to position [3318, 0]
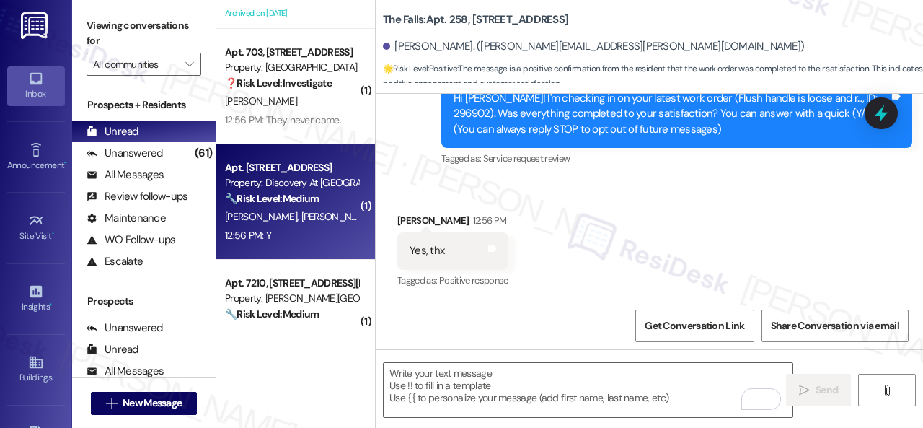
click at [328, 221] on div "L. Vela J. De La Mora" at bounding box center [292, 217] width 136 height 18
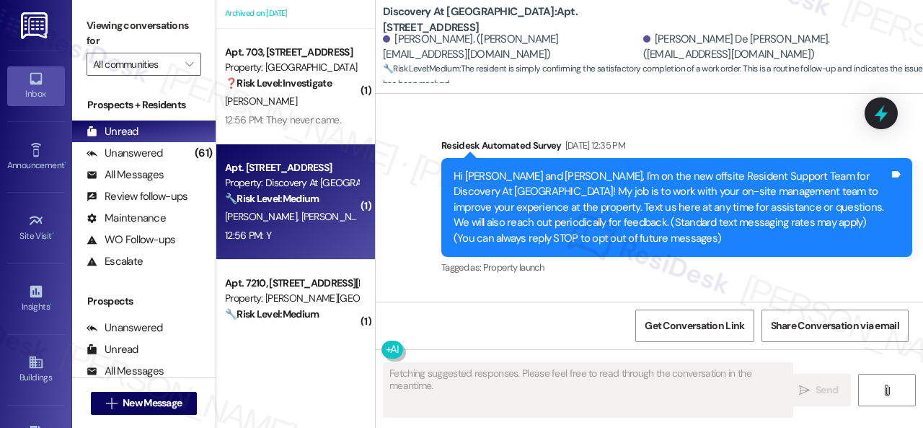
type textarea "Fetching suggested responses. Please feel free to read through the conversation…"
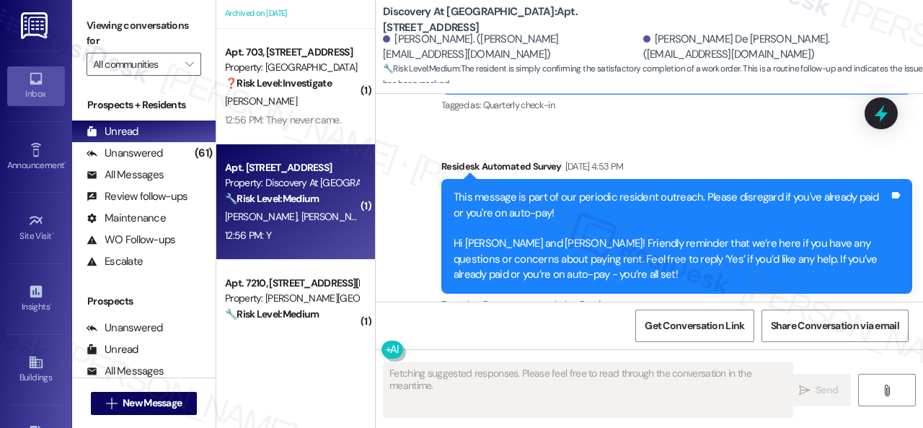
scroll to position [2430, 0]
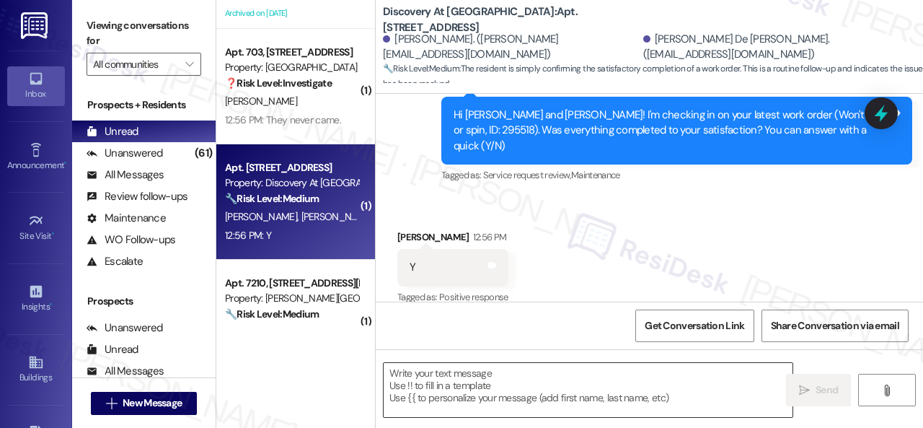
click at [501, 380] on textarea at bounding box center [588, 390] width 409 height 54
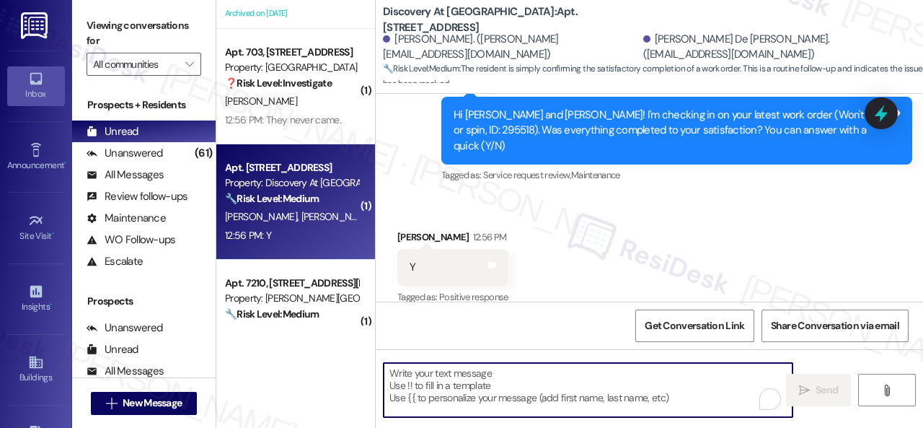
paste textarea "We’re happy to know everything’s all set! If your stay at {{property}} met your…"
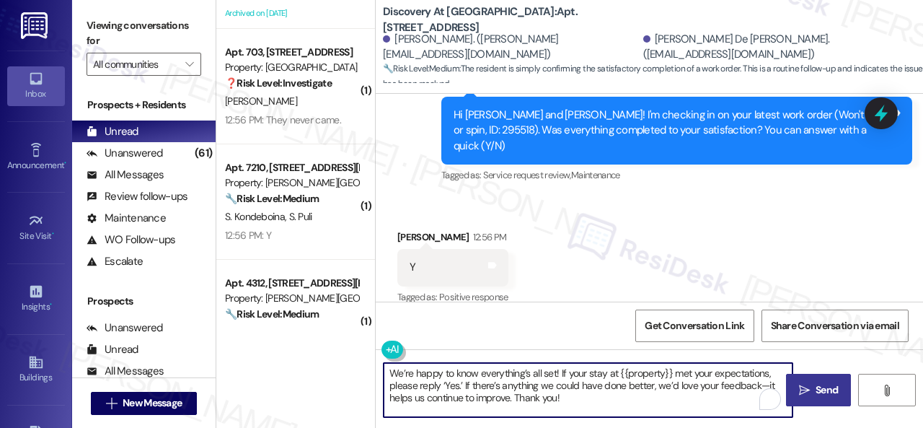
type textarea "We’re happy to know everything’s all set! If your stay at {{property}} met your…"
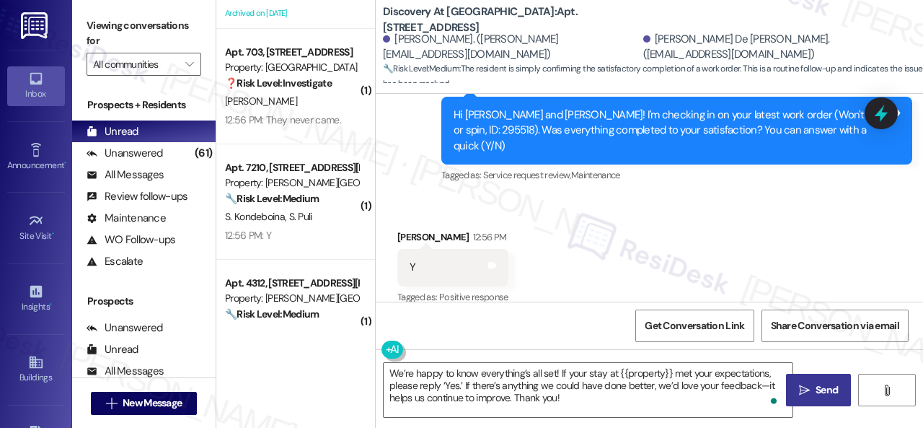
click at [806, 384] on span " Send" at bounding box center [818, 389] width 45 height 15
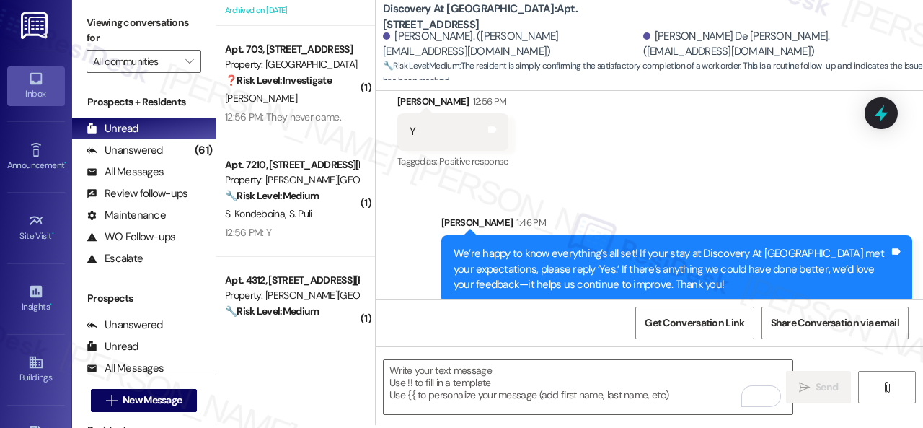
scroll to position [4, 0]
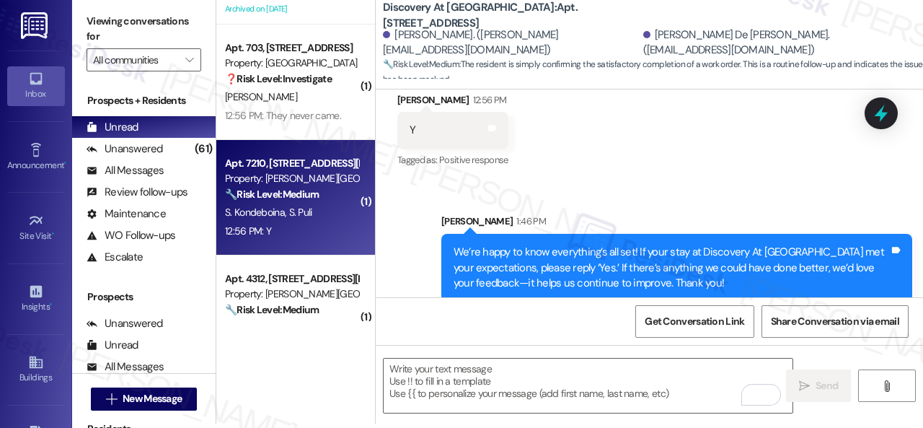
click at [304, 241] on div "Apt. 7210, 4101 S Custer Rd Property: Craig Ranch 🔧 Risk Level: Medium The resi…" at bounding box center [295, 197] width 159 height 115
type textarea "Fetching suggested responses. Please feel free to read through the conversation…"
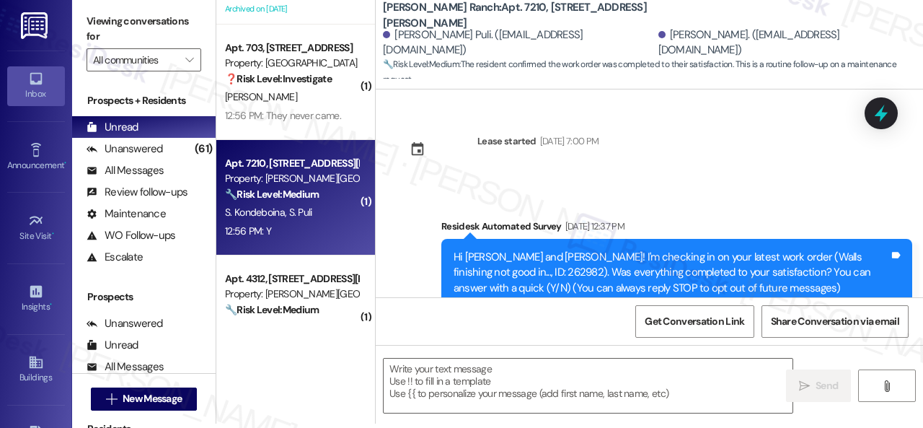
type textarea "Fetching suggested responses. Please feel free to read through the conversation…"
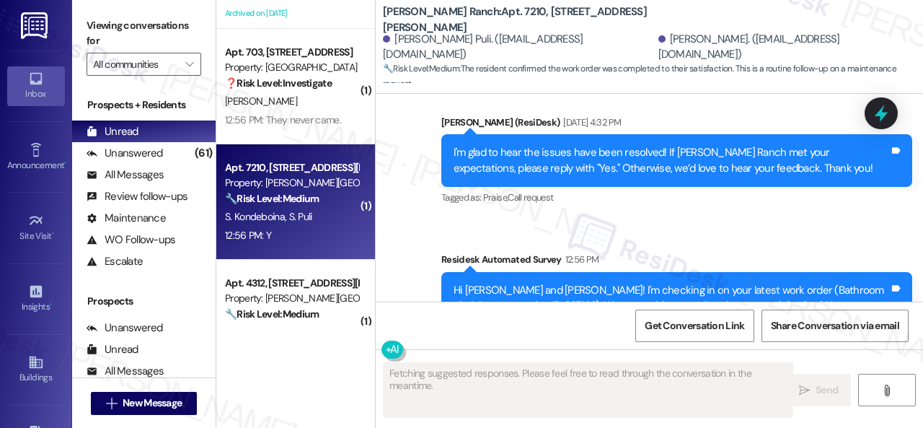
scroll to position [2557, 0]
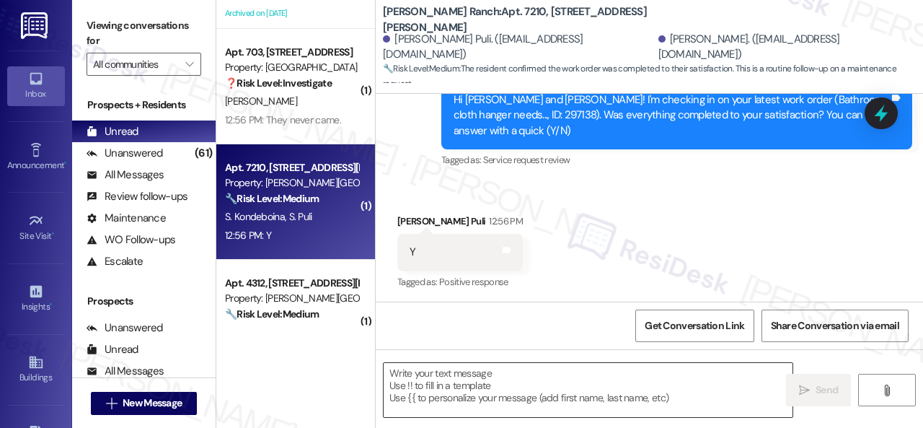
click at [436, 379] on textarea at bounding box center [588, 390] width 409 height 54
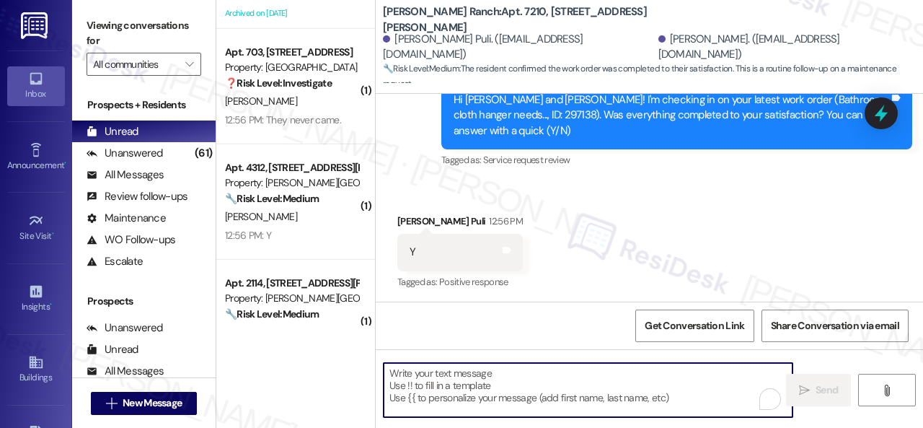
paste textarea "We’re happy to know everything’s all set! If your stay at {{property}} met your…"
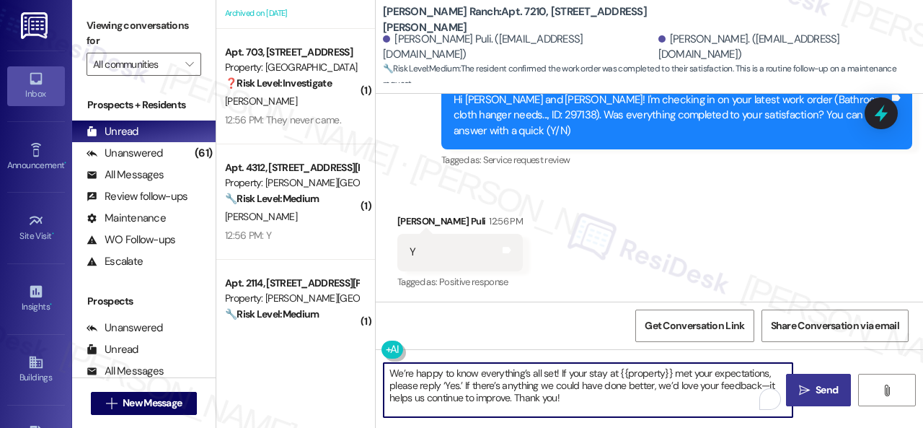
type textarea "We’re happy to know everything’s all set! If your stay at {{property}} met your…"
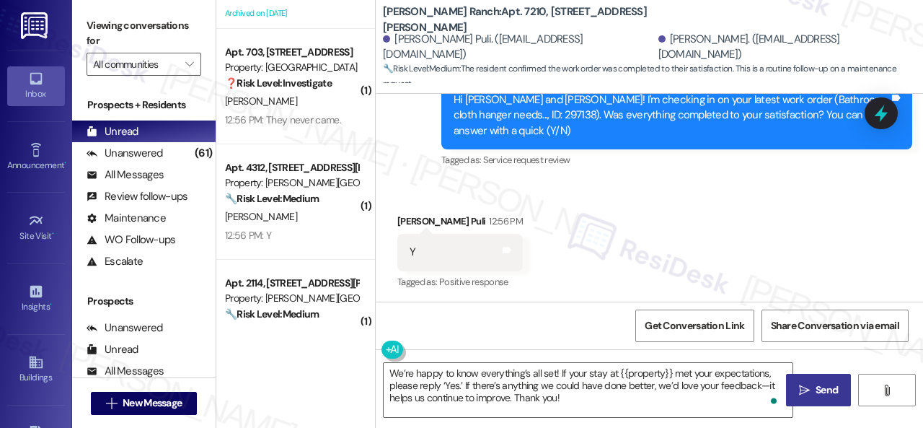
click at [801, 382] on span " Send" at bounding box center [818, 389] width 45 height 15
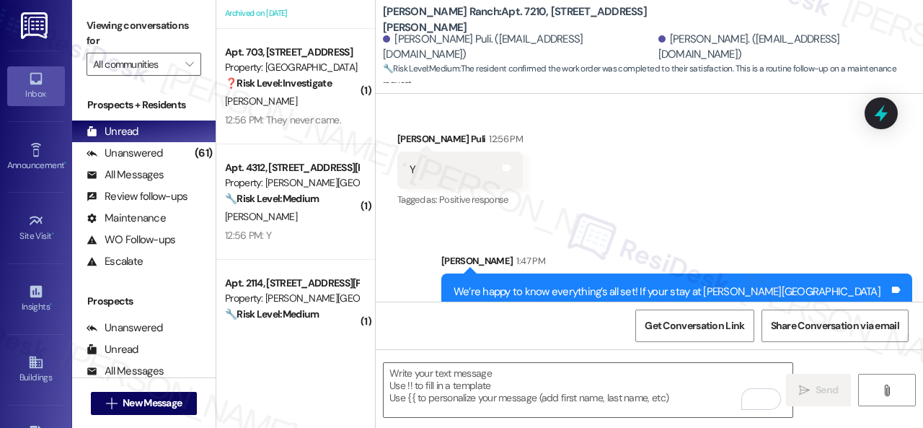
scroll to position [2689, 0]
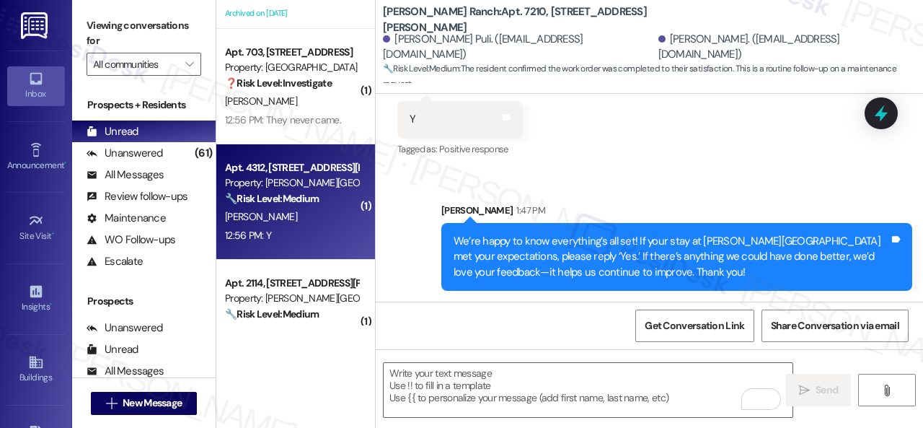
click at [320, 222] on div "A. Butler" at bounding box center [292, 217] width 136 height 18
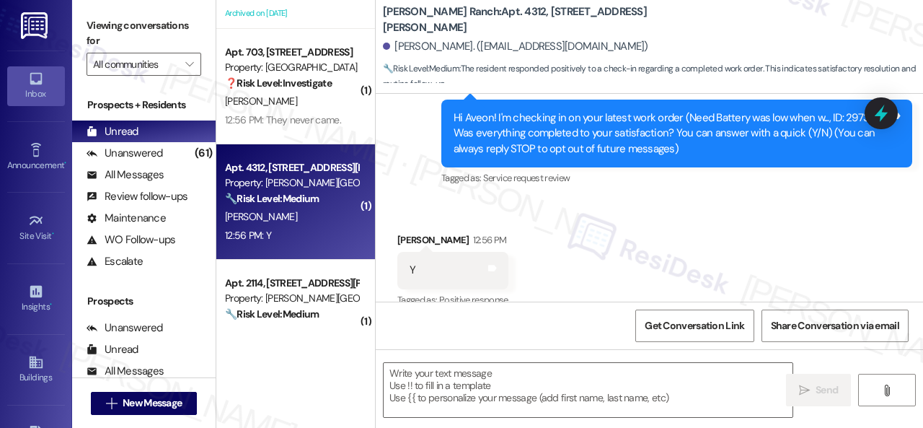
type textarea "Fetching suggested responses. Please feel free to read through the conversation…"
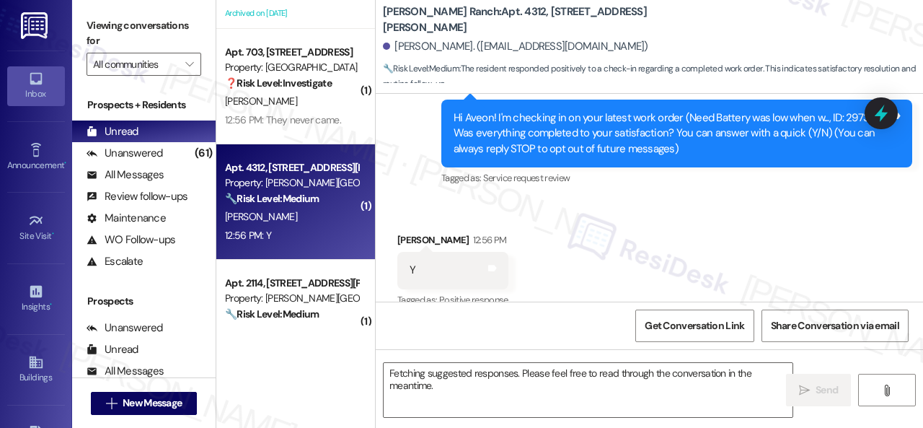
scroll to position [163, 0]
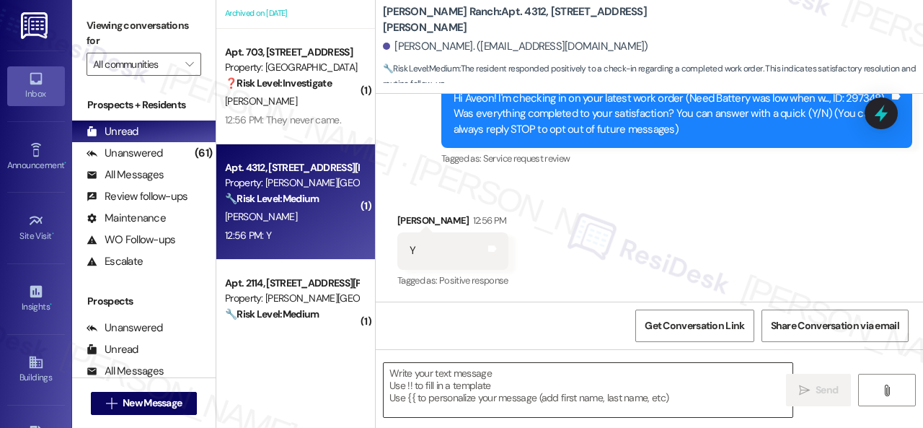
click at [472, 374] on textarea at bounding box center [588, 390] width 409 height 54
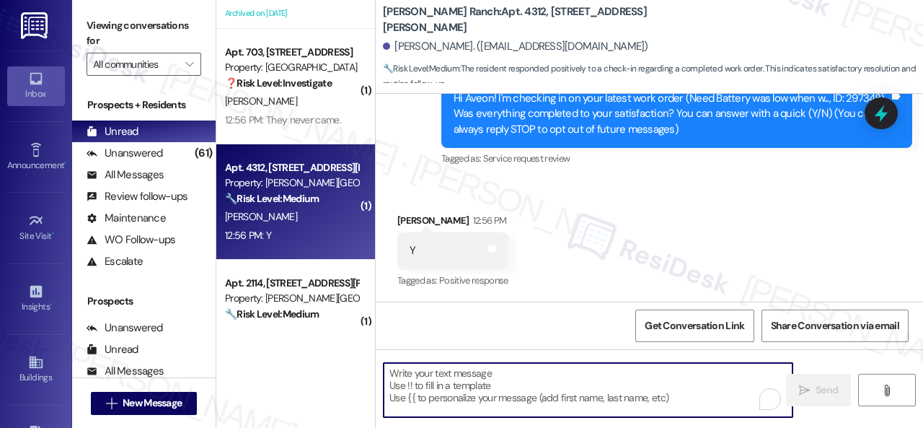
paste textarea "We’re happy to know everything’s all set! If your stay at {{property}} met your…"
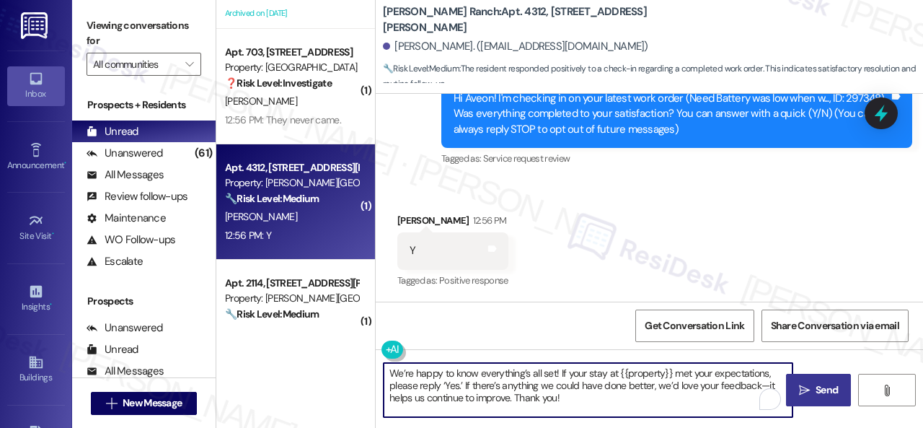
type textarea "We’re happy to know everything’s all set! If your stay at {{property}} met your…"
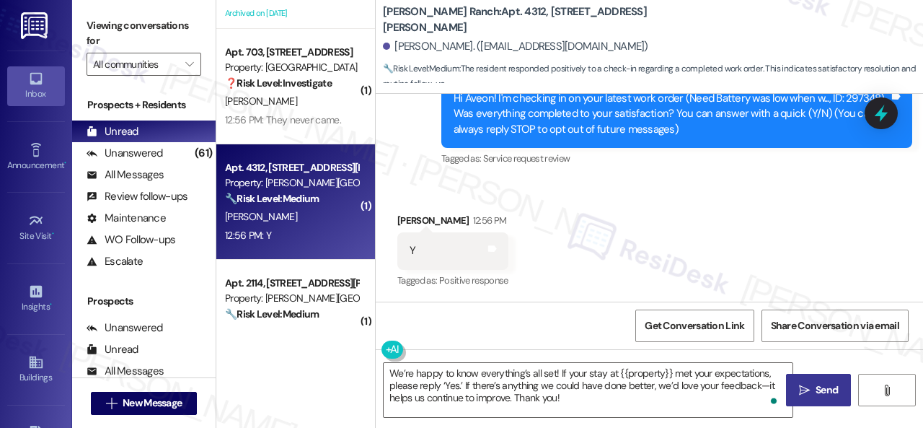
click at [828, 387] on span "Send" at bounding box center [827, 389] width 22 height 15
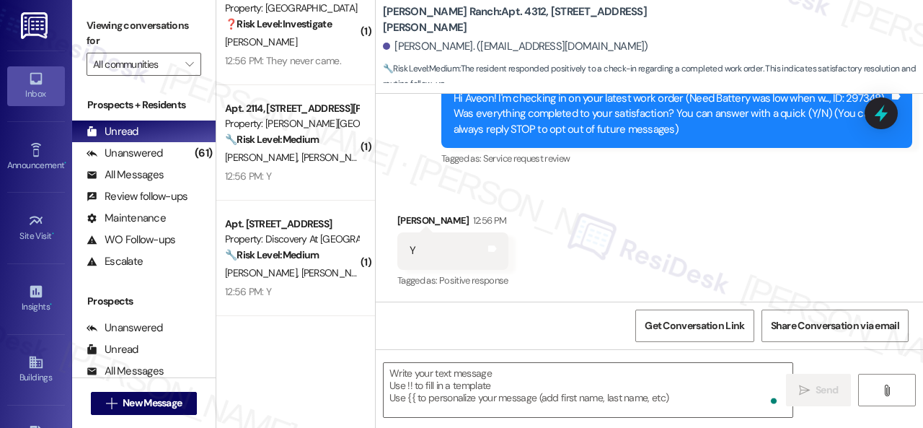
scroll to position [3391, 0]
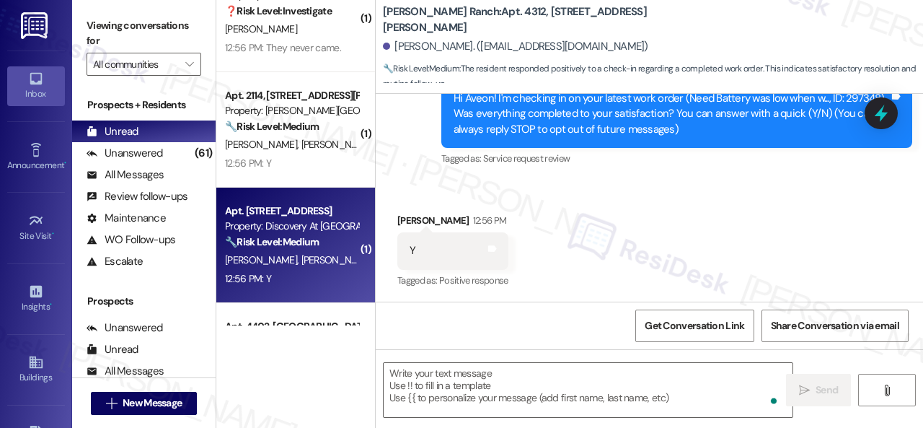
click at [291, 290] on div "Apt. 624, 150 Northpark Plaza Drive Property: Discovery At Kingwood 🔧 Risk Leve…" at bounding box center [295, 245] width 159 height 115
type textarea "Fetching suggested responses. Please feel free to read through the conversation…"
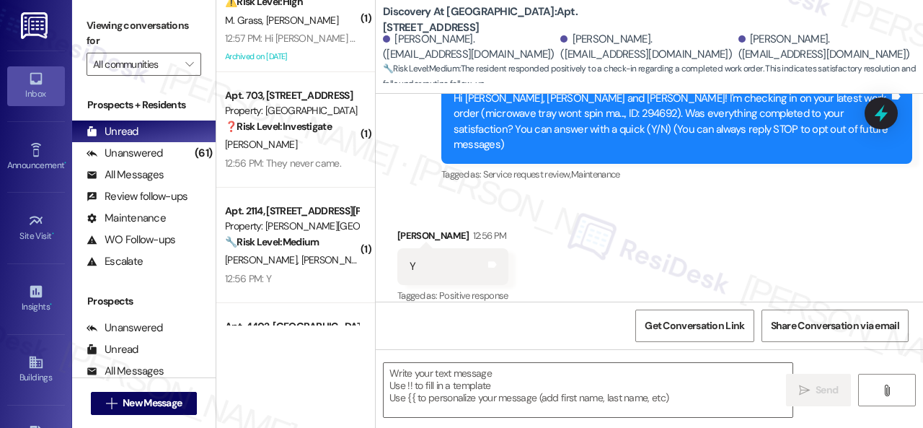
scroll to position [164, 0]
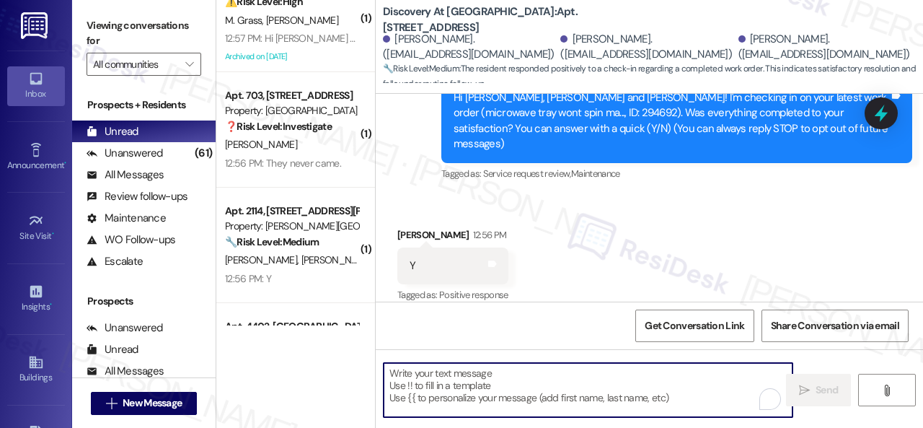
click at [476, 379] on textarea "To enrich screen reader interactions, please activate Accessibility in Grammarl…" at bounding box center [588, 390] width 409 height 54
paste textarea "We’re happy to know everything’s all set! If your stay at {{property}} met your…"
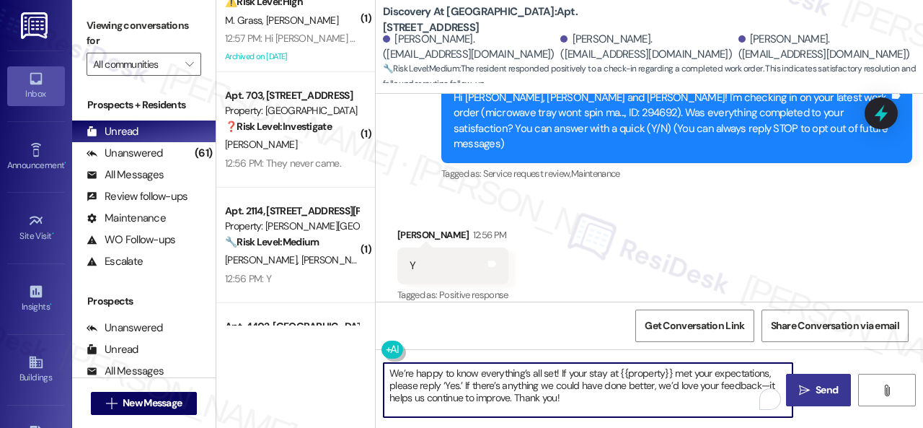
type textarea "We’re happy to know everything’s all set! If your stay at {{property}} met your…"
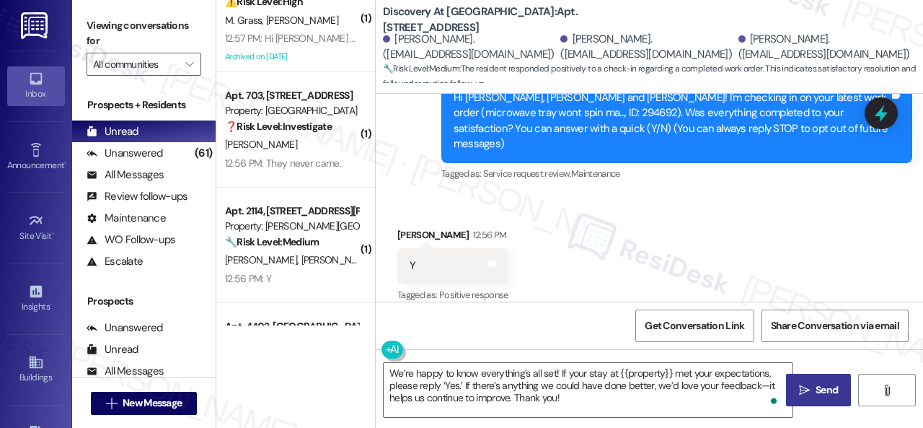
click at [801, 385] on icon "" at bounding box center [804, 391] width 11 height 12
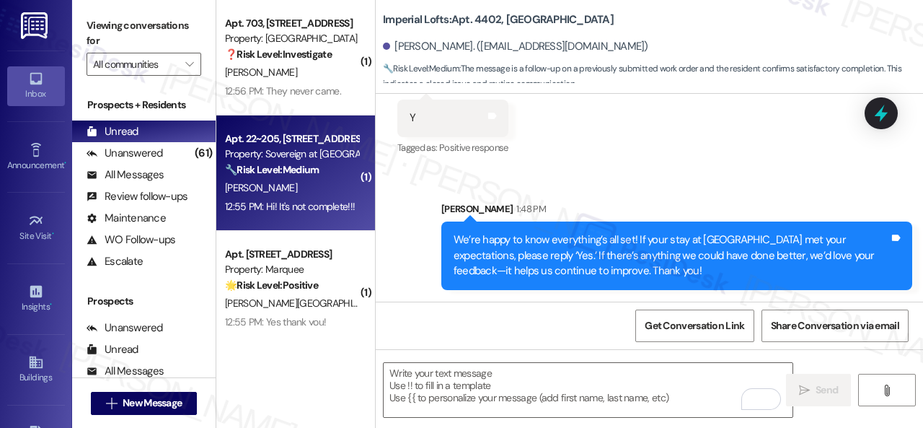
scroll to position [3535, 0]
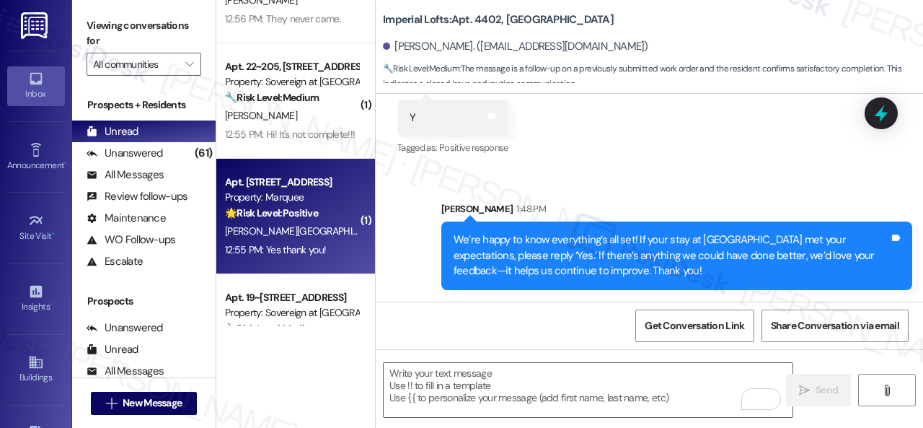
click at [337, 226] on div "[PERSON_NAME] [PERSON_NAME][GEOGRAPHIC_DATA]" at bounding box center [292, 231] width 136 height 18
type textarea "Fetching suggested responses. Please feel free to read through the conversation…"
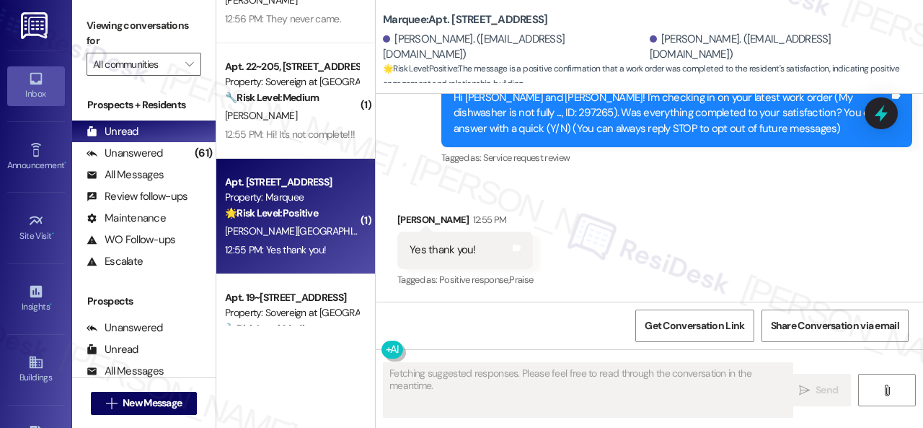
scroll to position [163, 0]
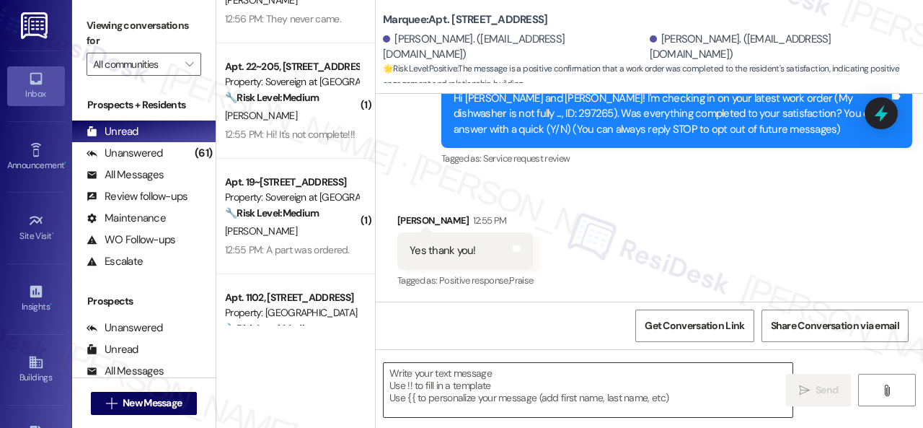
click at [518, 378] on textarea at bounding box center [588, 390] width 409 height 54
paste textarea "We’re happy to know everything’s all set! If your stay at {{property}} met your…"
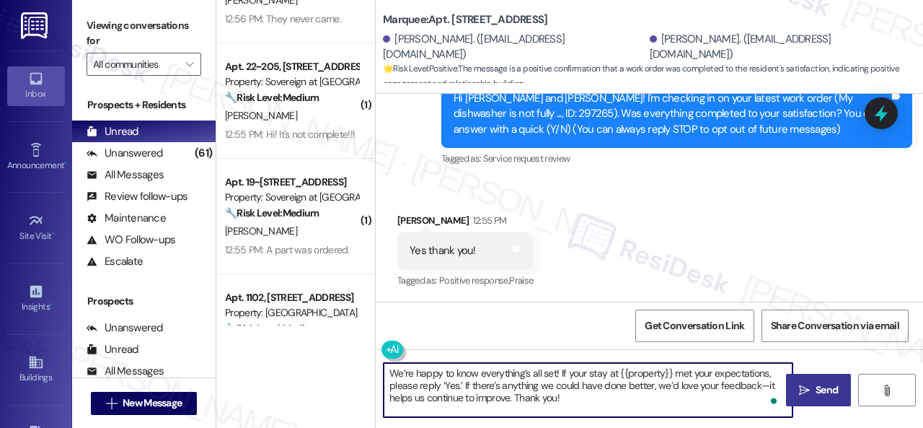
type textarea "We’re happy to know everything’s all set! If your stay at {{property}} met your…"
click at [817, 380] on button " Send" at bounding box center [818, 390] width 65 height 32
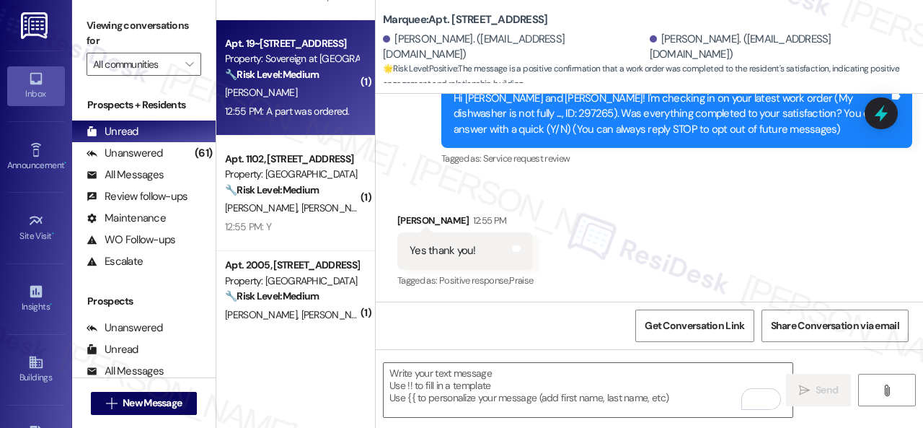
scroll to position [3679, 0]
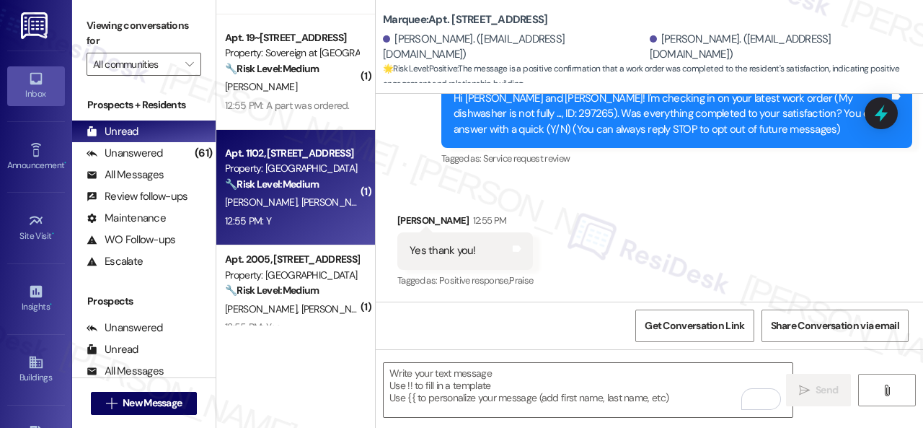
click at [310, 227] on div "12:55 PM: Y 12:55 PM: Y" at bounding box center [292, 221] width 136 height 18
type textarea "Fetching suggested responses. Please feel free to read through the conversation…"
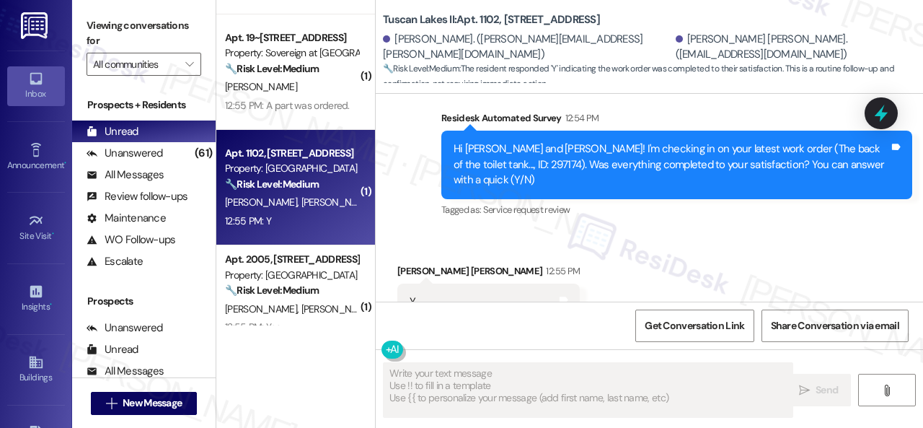
scroll to position [1022, 0]
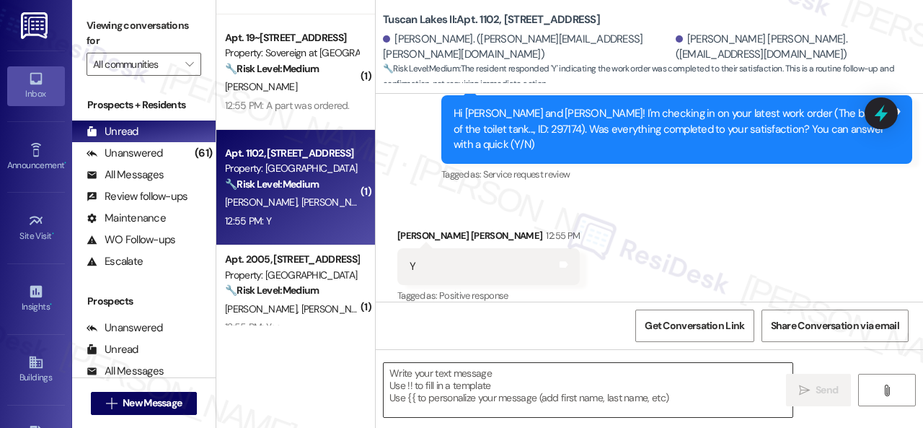
click at [544, 397] on textarea at bounding box center [588, 390] width 409 height 54
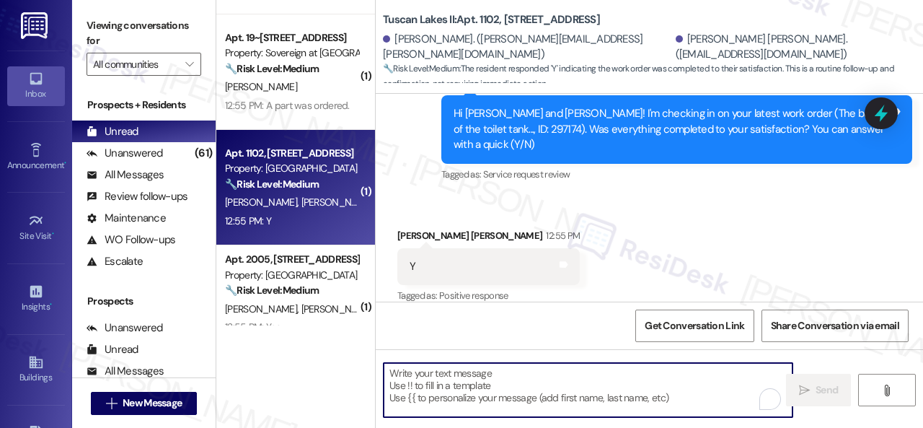
paste textarea "We’re happy to know everything’s all set! If your stay at {{property}} met your…"
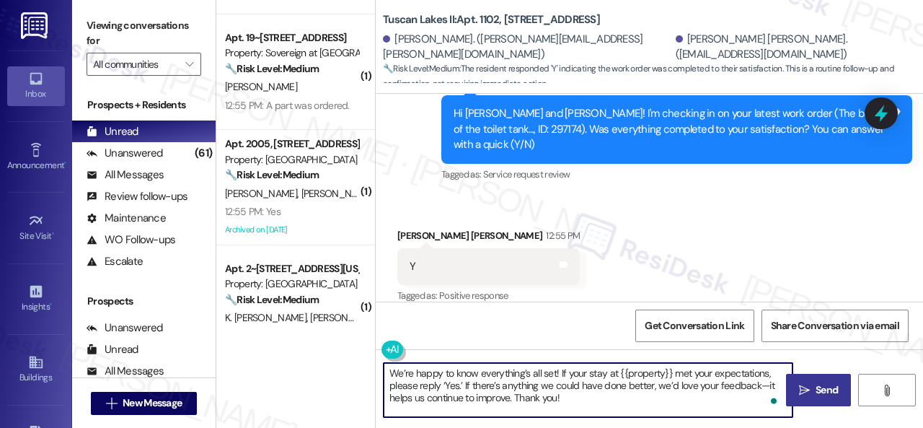
type textarea "We’re happy to know everything’s all set! If your stay at {{property}} met your…"
click at [800, 385] on icon "" at bounding box center [804, 391] width 11 height 12
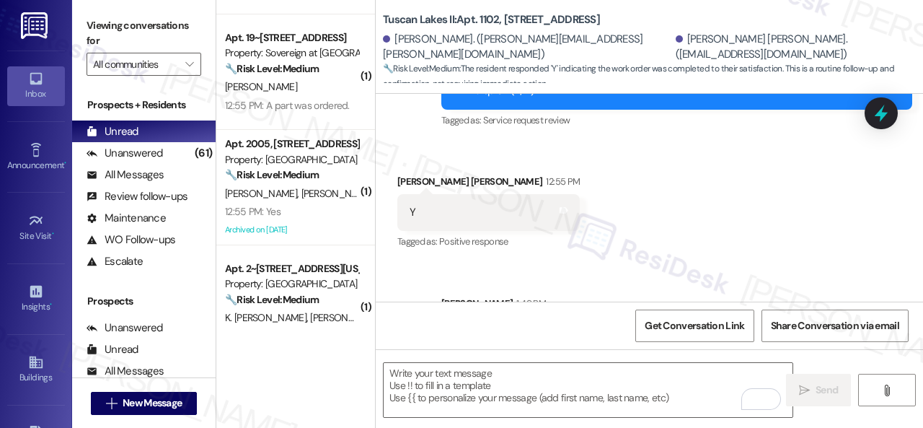
scroll to position [1154, 0]
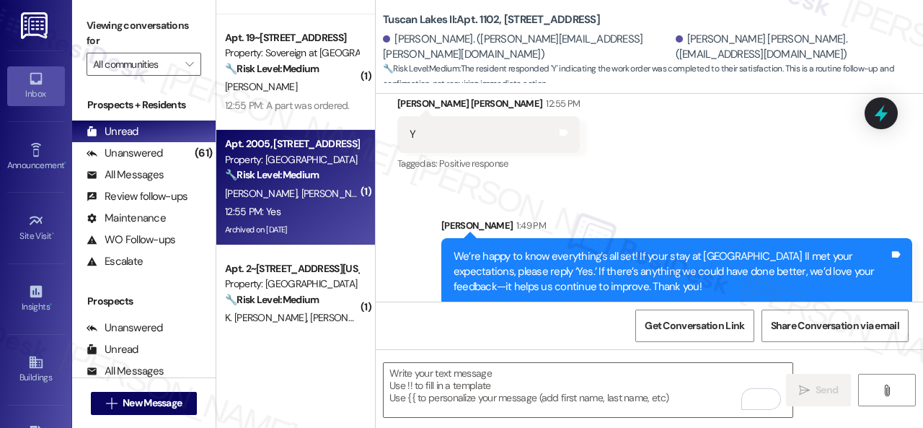
click at [315, 214] on div "12:55 PM: Yes 12:55 PM: Yes" at bounding box center [292, 212] width 136 height 18
type textarea "Fetching suggested responses. Please feel free to read through the conversation…"
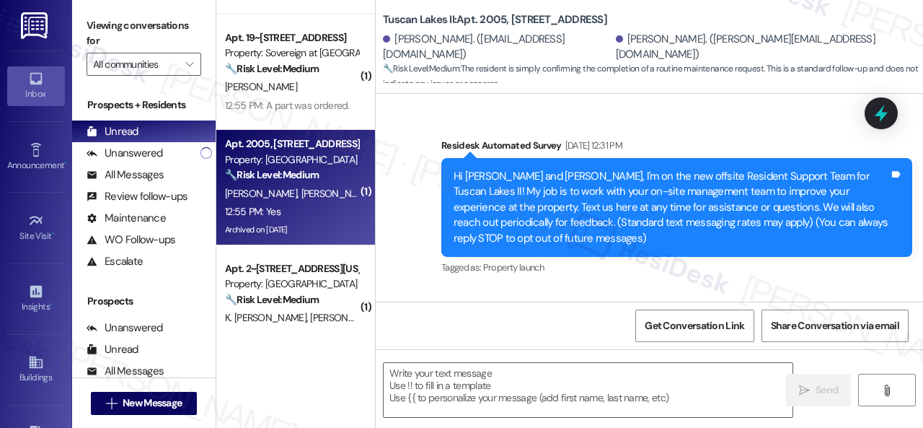
type textarea "Fetching suggested responses. Please feel free to read through the conversation…"
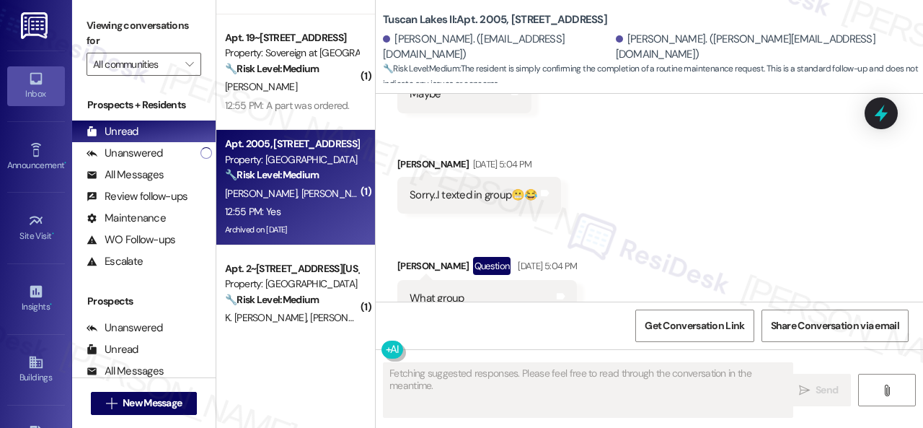
scroll to position [4111, 0]
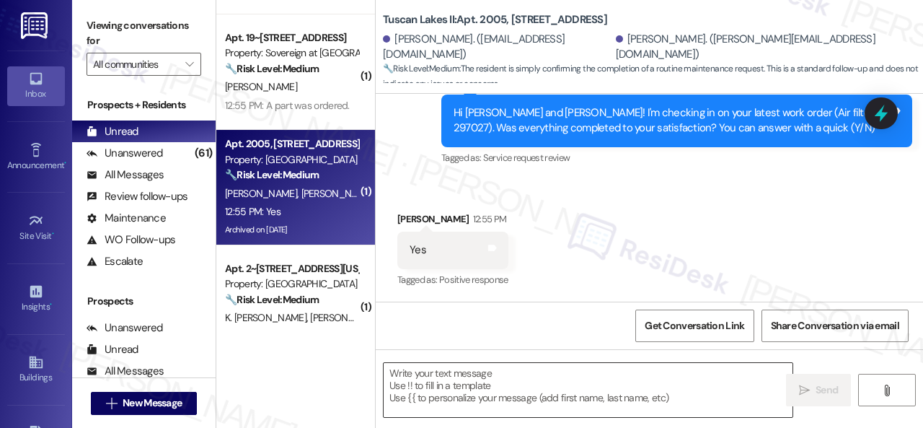
click at [463, 382] on textarea at bounding box center [588, 390] width 409 height 54
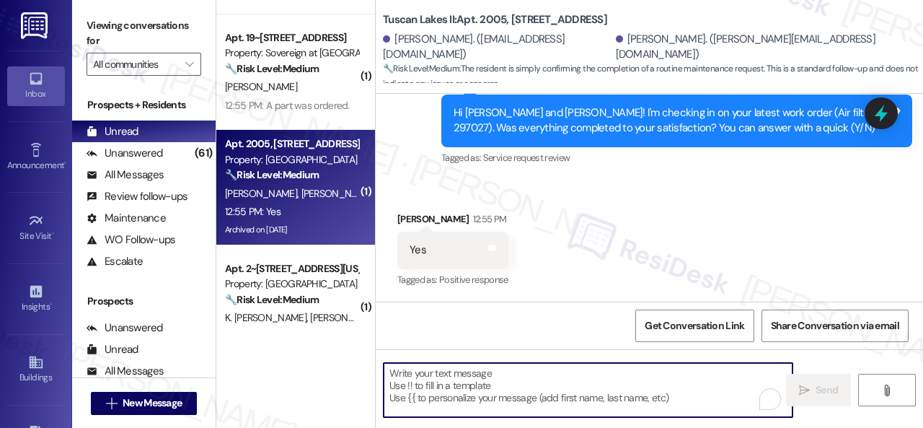
paste textarea "We’re happy to know everything’s all set! If your stay at {{property}} met your…"
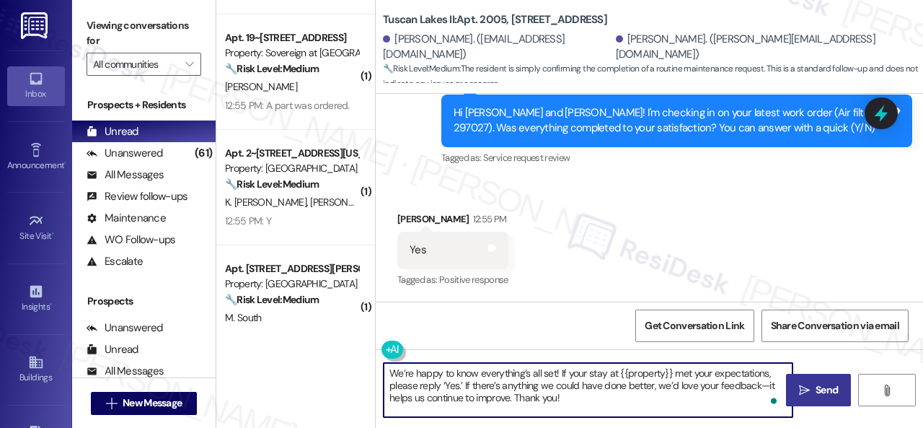
type textarea "We’re happy to know everything’s all set! If your stay at {{property}} met your…"
click at [826, 395] on span "Send" at bounding box center [827, 389] width 22 height 15
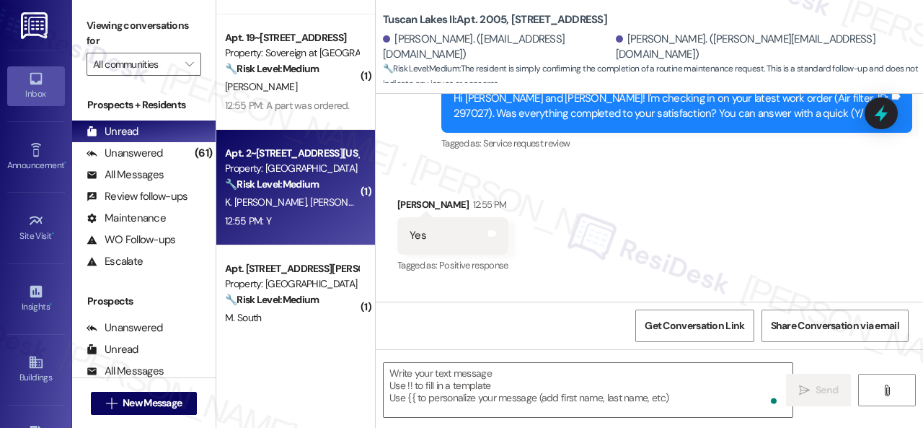
click at [332, 227] on div "12:55 PM: Y 12:55 PM: Y" at bounding box center [292, 221] width 136 height 18
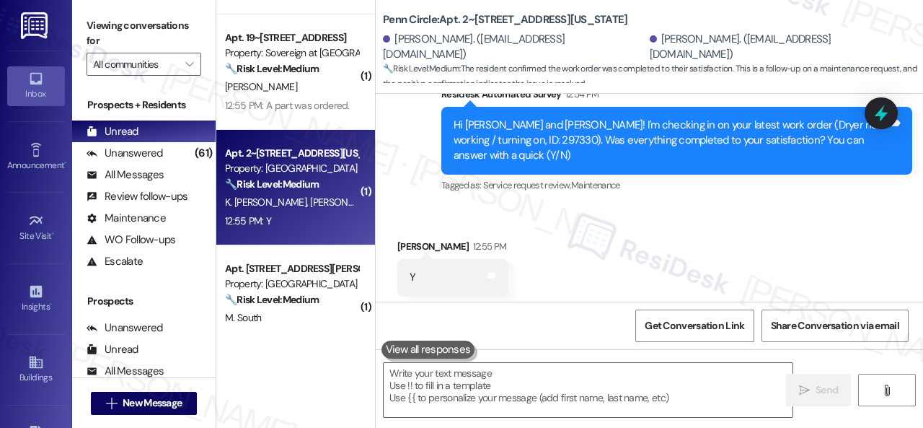
scroll to position [707, 0]
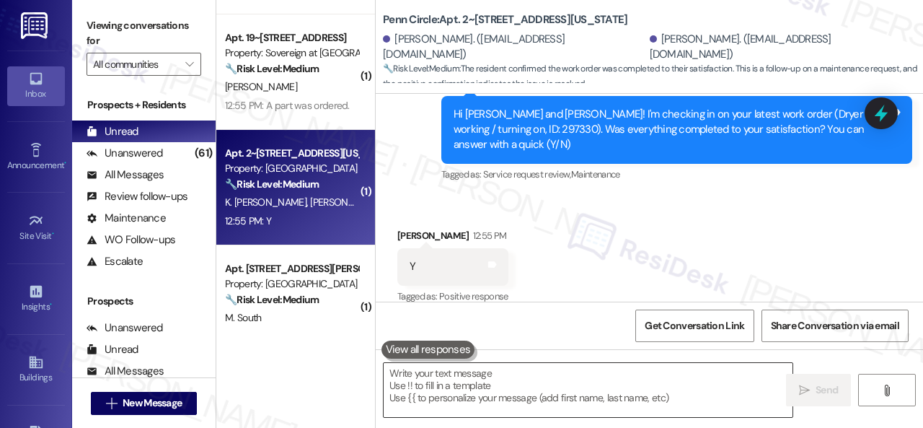
click at [480, 382] on textarea at bounding box center [588, 390] width 409 height 54
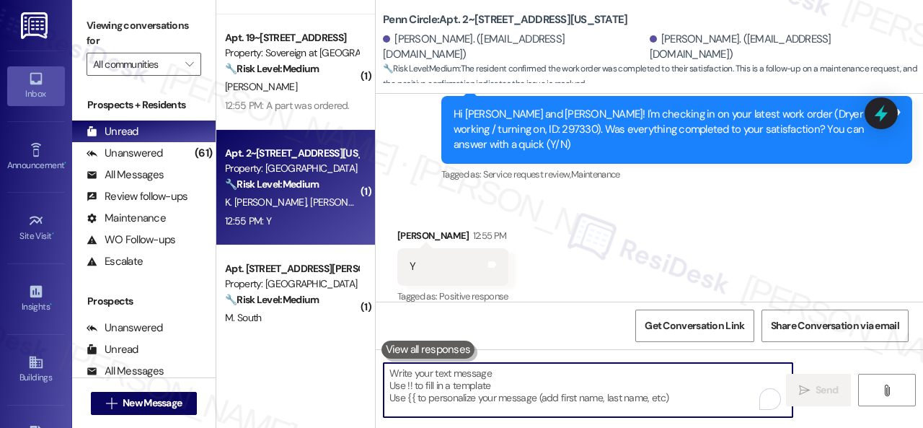
paste textarea "We’re happy to know everything’s all set! If your stay at {{property}} met your…"
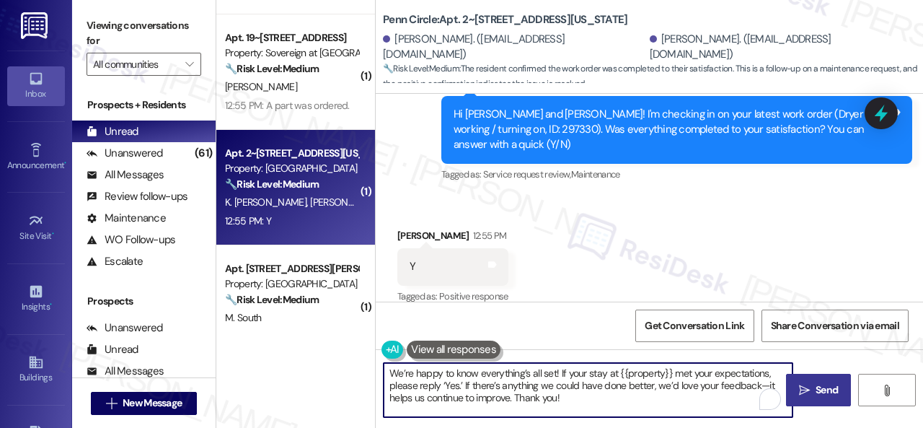
type textarea "We’re happy to know everything’s all set! If your stay at {{property}} met your…"
click at [816, 375] on button " Send" at bounding box center [818, 390] width 65 height 32
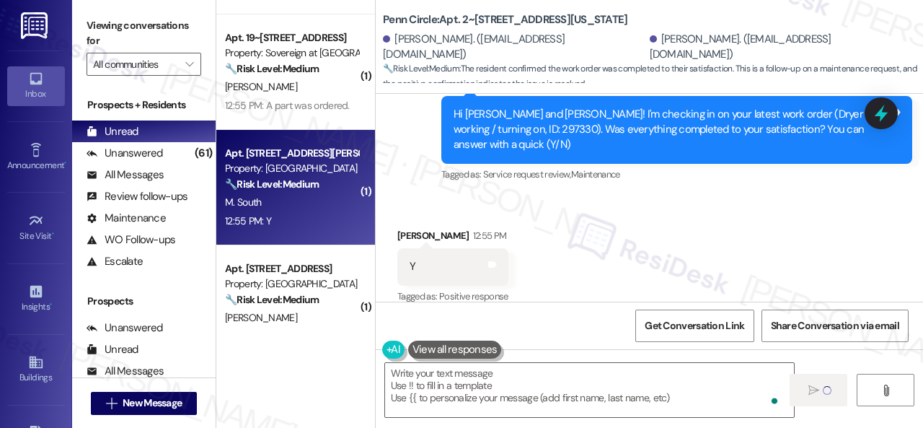
type textarea "Fetching suggested responses. Please feel free to read through the conversation…"
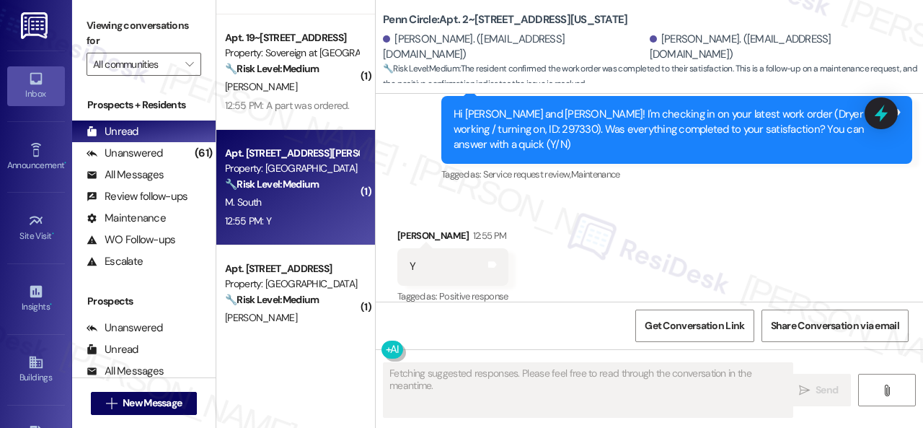
click at [294, 222] on div "12:55 PM: Y 12:55 PM: Y" at bounding box center [292, 221] width 136 height 18
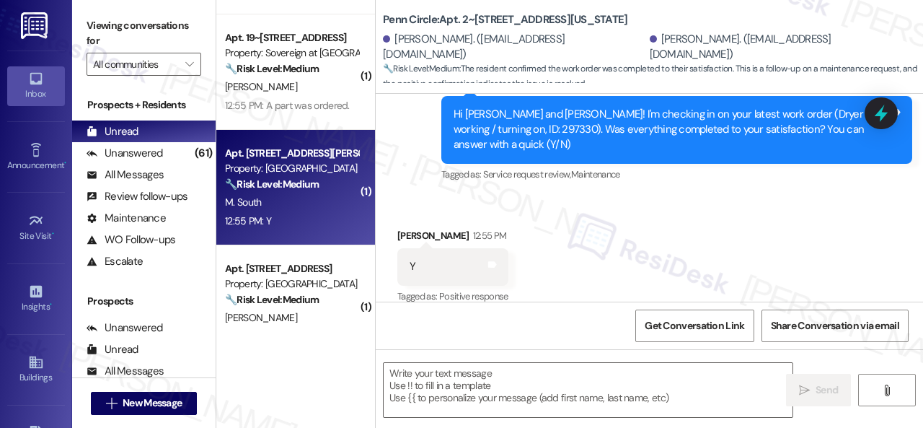
type textarea "Fetching suggested responses. Please feel free to read through the conversation…"
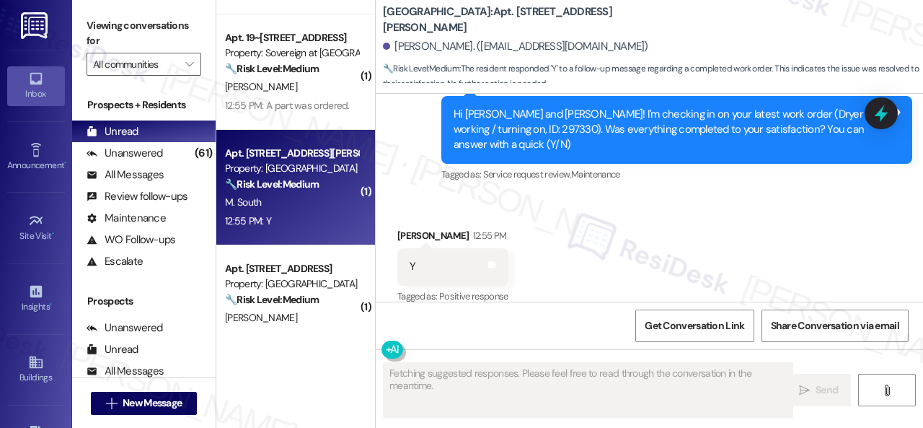
scroll to position [164, 0]
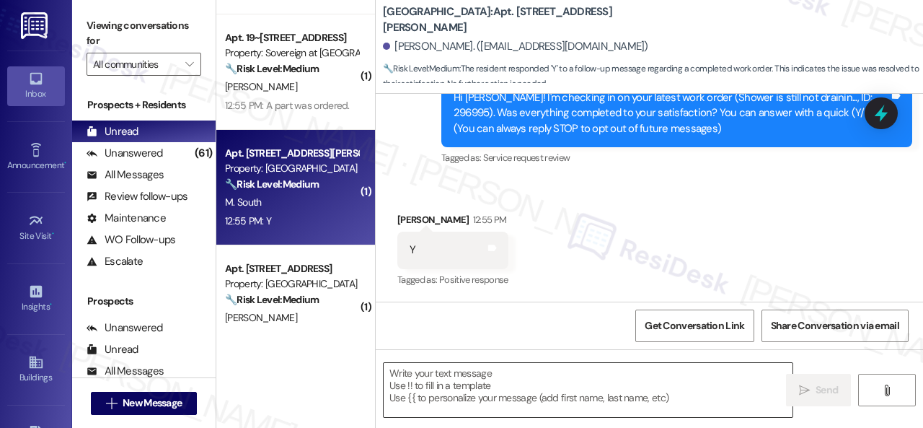
click at [478, 378] on textarea at bounding box center [588, 390] width 409 height 54
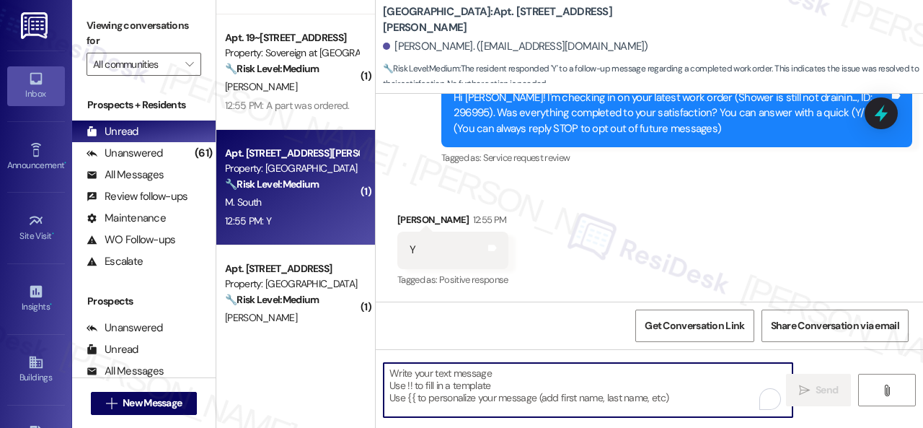
paste textarea "We’re happy to know everything’s all set! If your stay at {{property}} met your…"
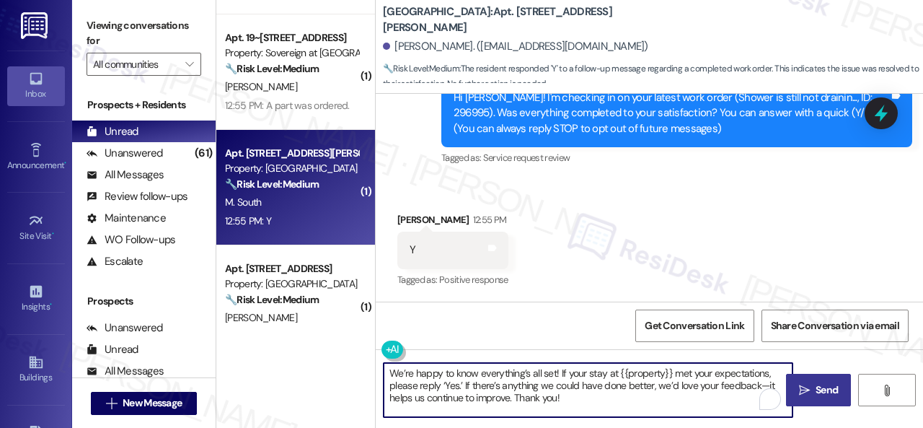
type textarea "We’re happy to know everything’s all set! If your stay at {{property}} met your…"
click at [813, 379] on button " Send" at bounding box center [818, 390] width 65 height 32
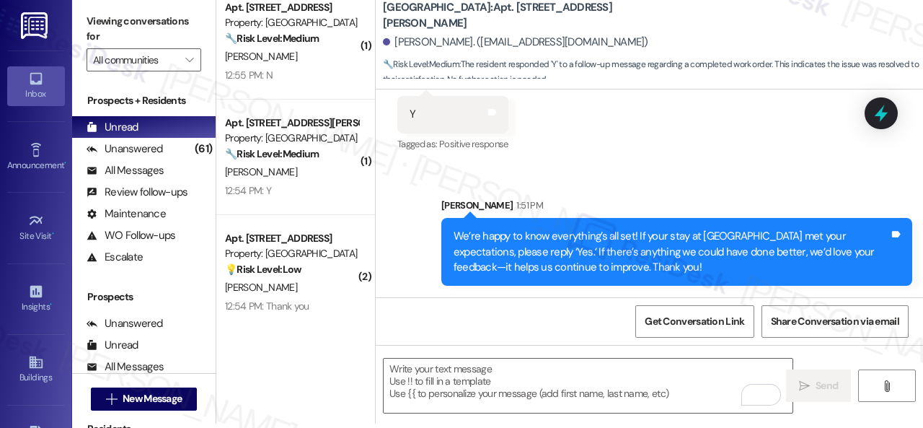
scroll to position [3823, 0]
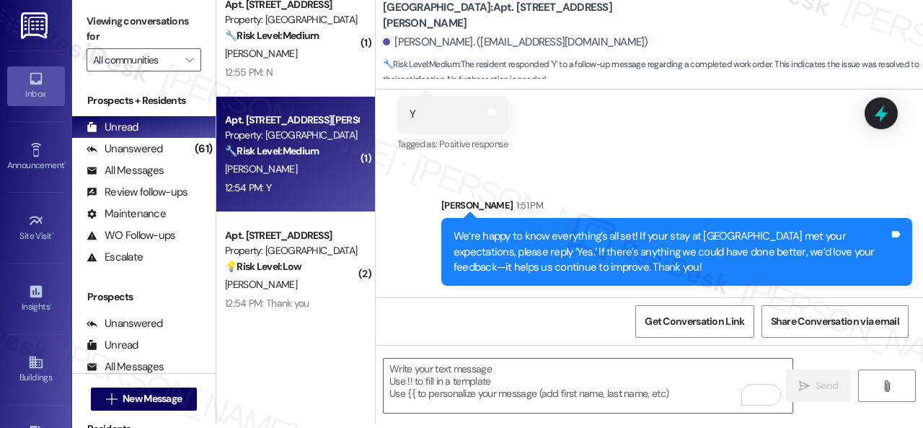
click at [307, 180] on div "12:54 PM: Y 12:54 PM: Y" at bounding box center [292, 188] width 136 height 18
type textarea "Fetching suggested responses. Please feel free to read through the conversation…"
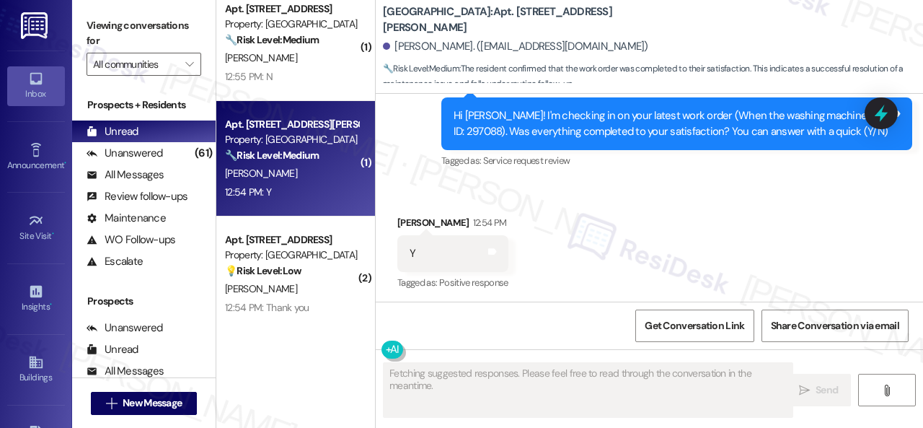
scroll to position [553, 0]
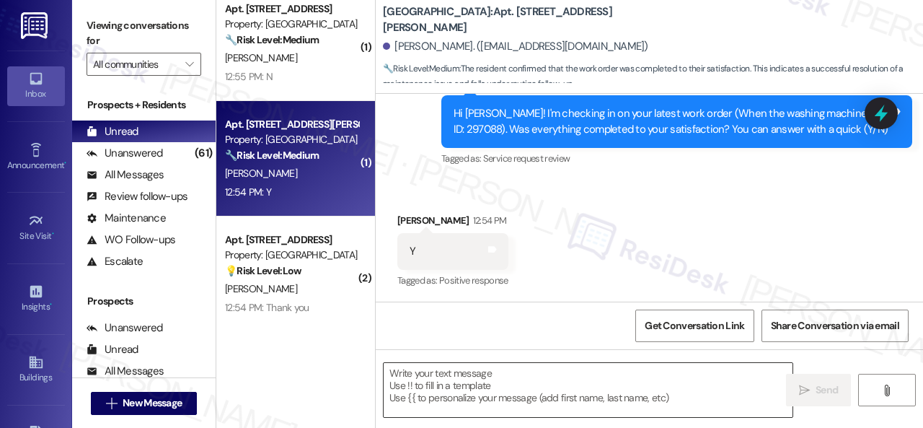
click at [462, 390] on textarea at bounding box center [588, 390] width 409 height 54
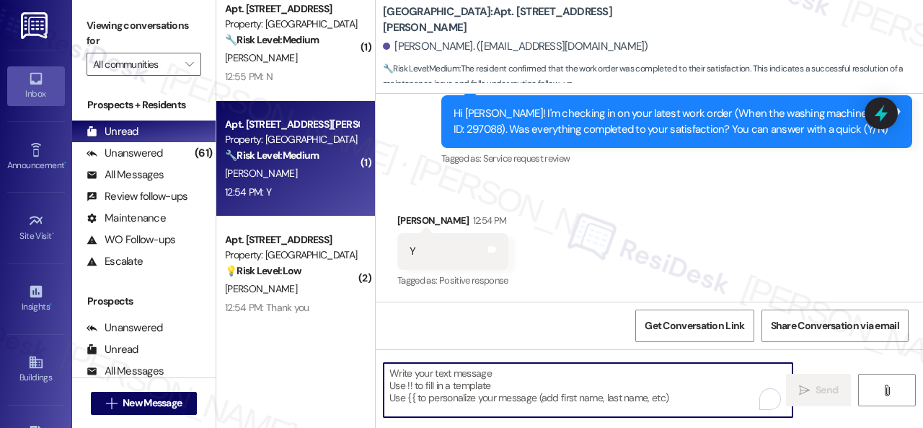
paste textarea "We’re happy to know everything’s all set! If your stay at {{property}} met your…"
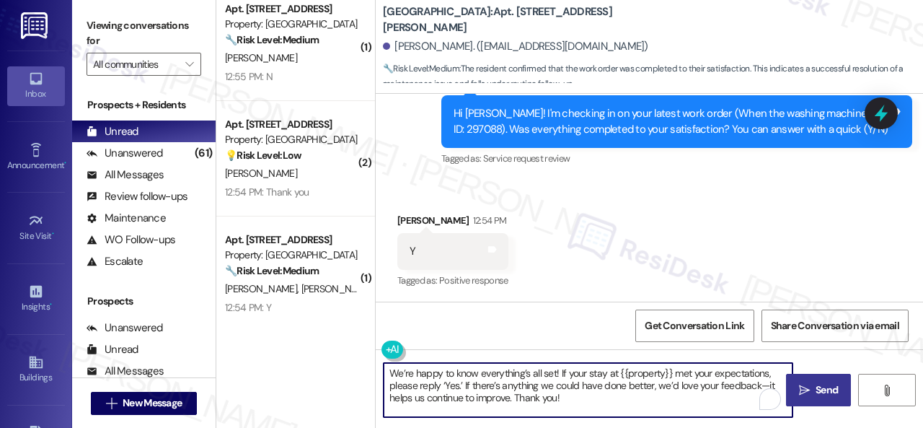
type textarea "We’re happy to know everything’s all set! If your stay at {{property}} met your…"
click at [827, 379] on button " Send" at bounding box center [818, 390] width 65 height 32
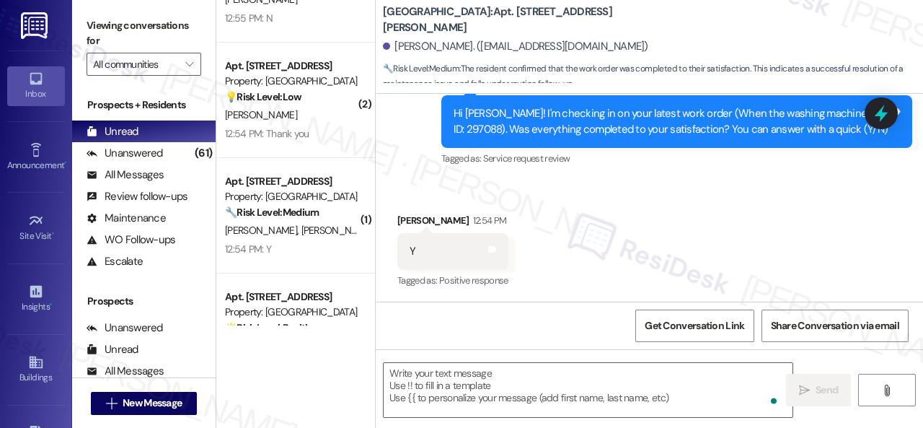
scroll to position [3896, 0]
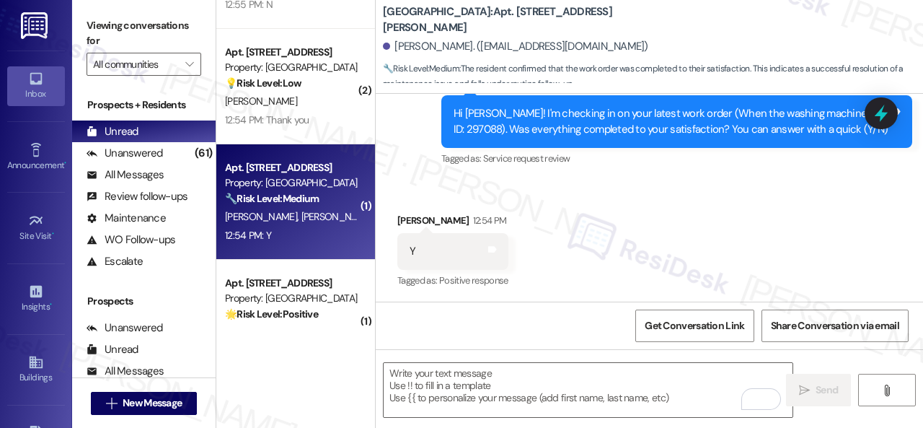
click at [332, 213] on div "[PERSON_NAME] [PERSON_NAME]" at bounding box center [292, 217] width 136 height 18
type textarea "Fetching suggested responses. Please feel free to read through the conversation…"
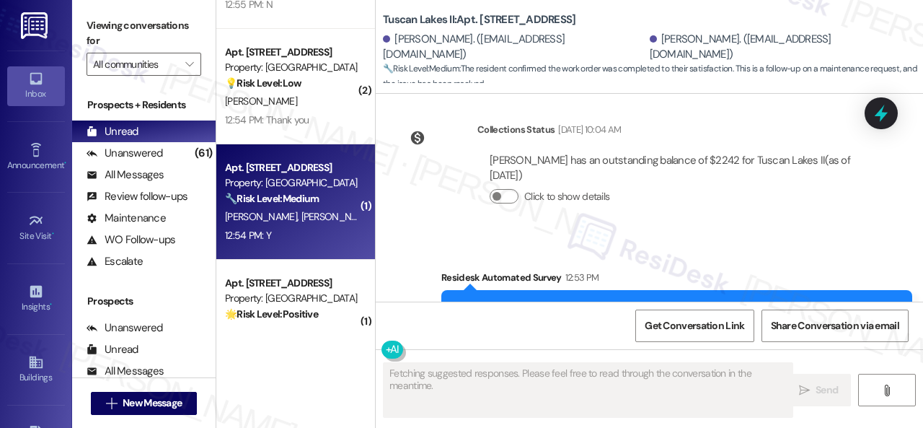
type textarea "Fetching suggested responses. Please feel free to read through the conversation…"
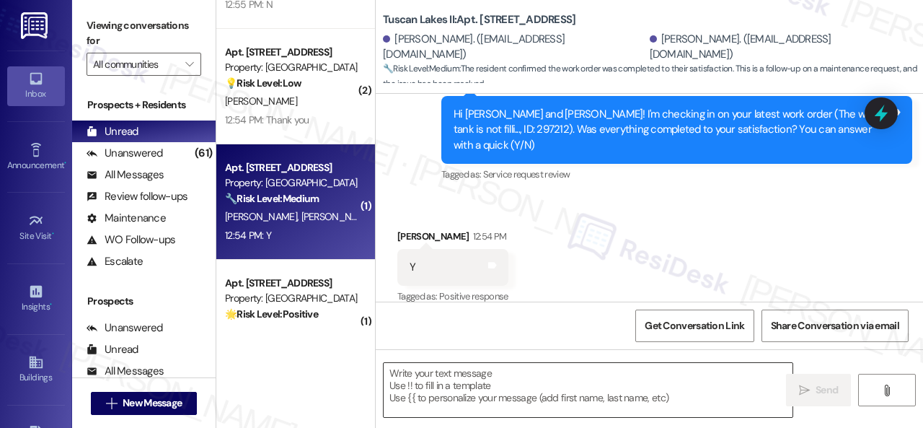
click at [475, 377] on textarea at bounding box center [588, 390] width 409 height 54
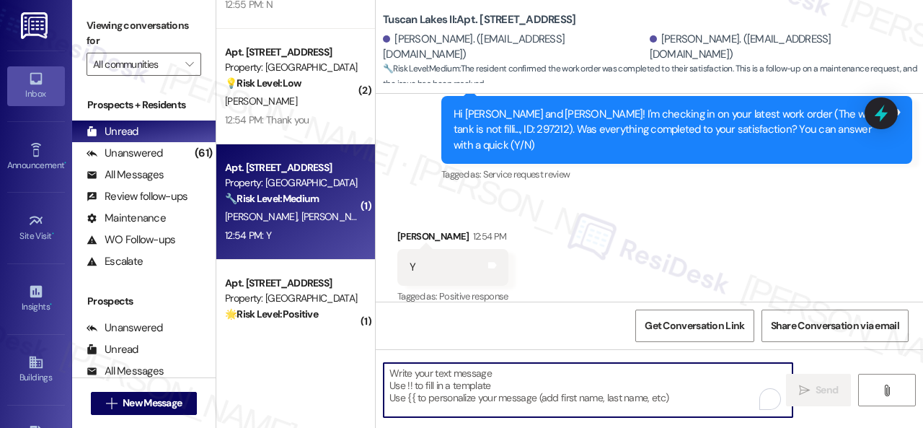
paste textarea "We’re happy to know everything’s all set! If your stay at {{property}} met your…"
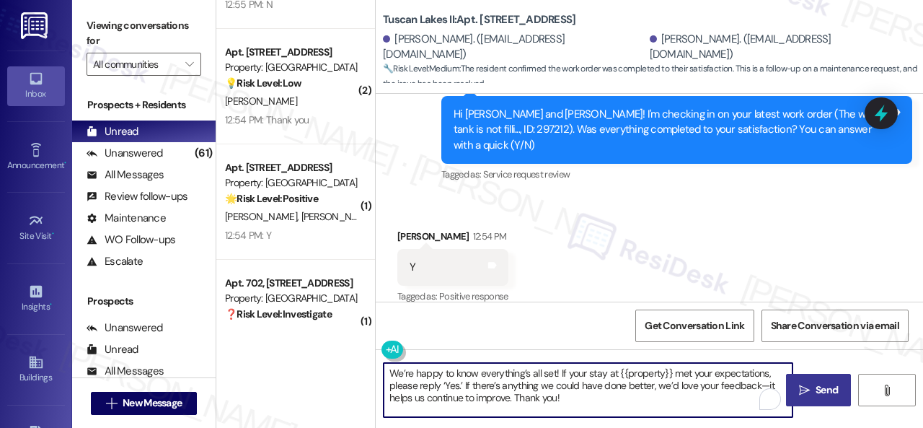
type textarea "We’re happy to know everything’s all set! If your stay at {{property}} met your…"
click at [804, 379] on button " Send" at bounding box center [818, 390] width 65 height 32
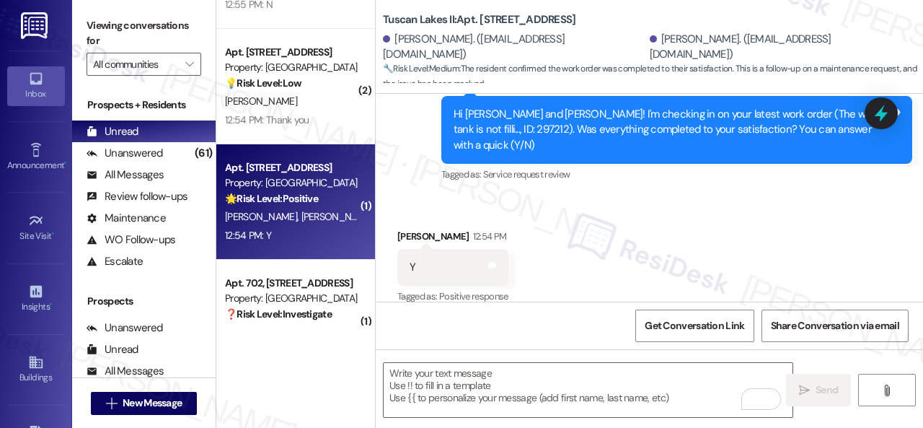
click at [290, 227] on div "12:54 PM: Y 12:54 PM: Y" at bounding box center [292, 236] width 136 height 18
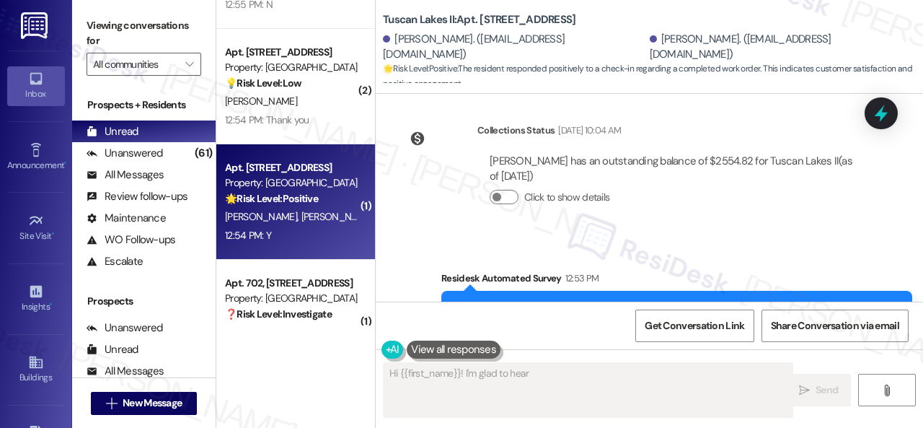
scroll to position [3442, 0]
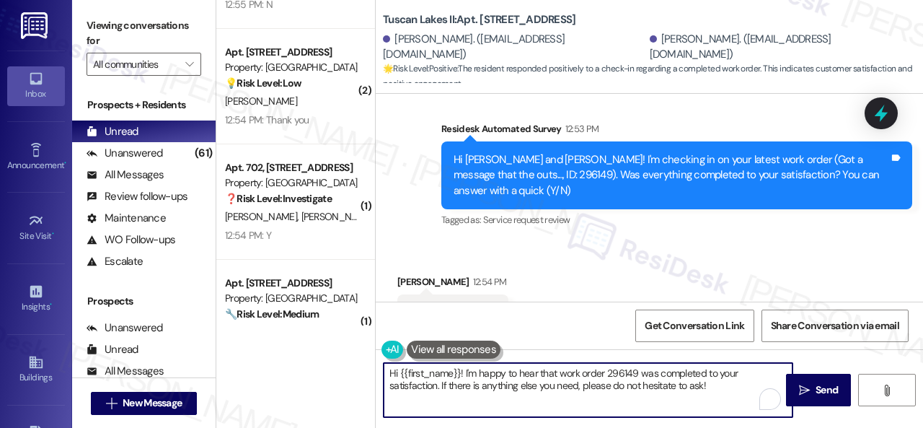
drag, startPoint x: 722, startPoint y: 388, endPoint x: 272, endPoint y: 335, distance: 453.2
click at [254, 335] on div "( 1 ) Apt. 22~205, [STREET_ADDRESS] Property: Sovereign at [GEOGRAPHIC_DATA] 🔧 …" at bounding box center [569, 214] width 707 height 428
paste textarea "We’re happy to know everything’s all set! If your stay at {{property}} met your…"
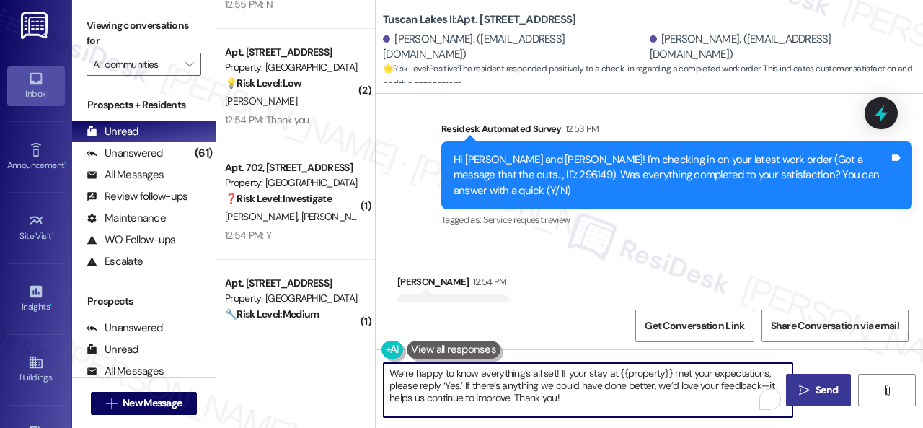
type textarea "We’re happy to know everything’s all set! If your stay at {{property}} met your…"
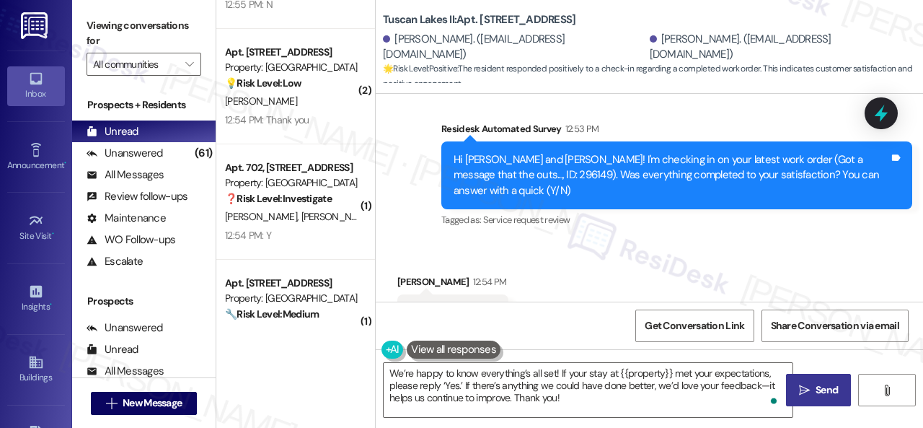
click at [804, 386] on icon "" at bounding box center [804, 391] width 11 height 12
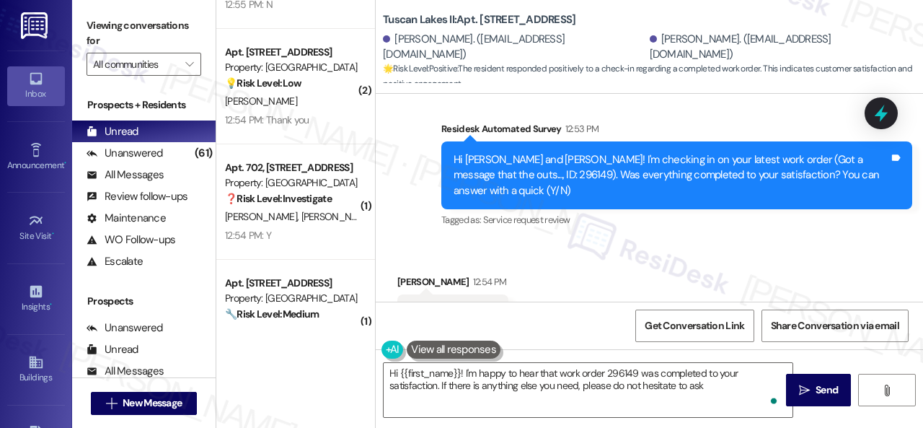
type textarea "Hi {{first_name}}! I'm happy to hear that work order 296149 was completed to yo…"
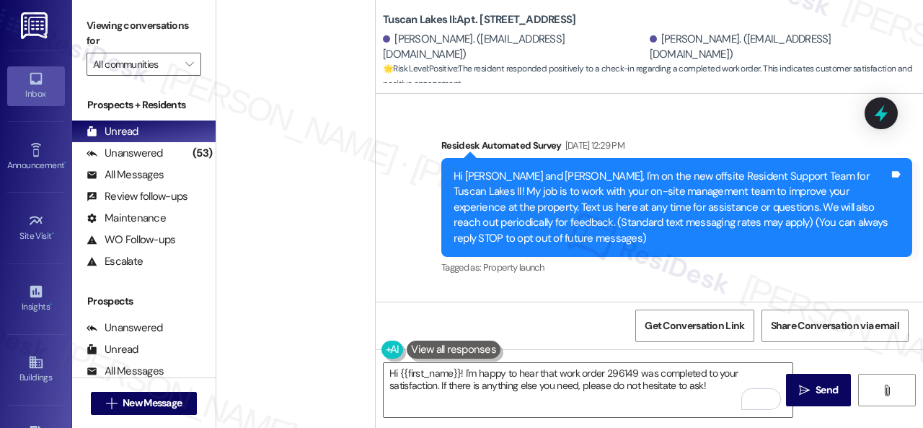
scroll to position [3442, 0]
